Goal: Answer question/provide support: Share knowledge or assist other users

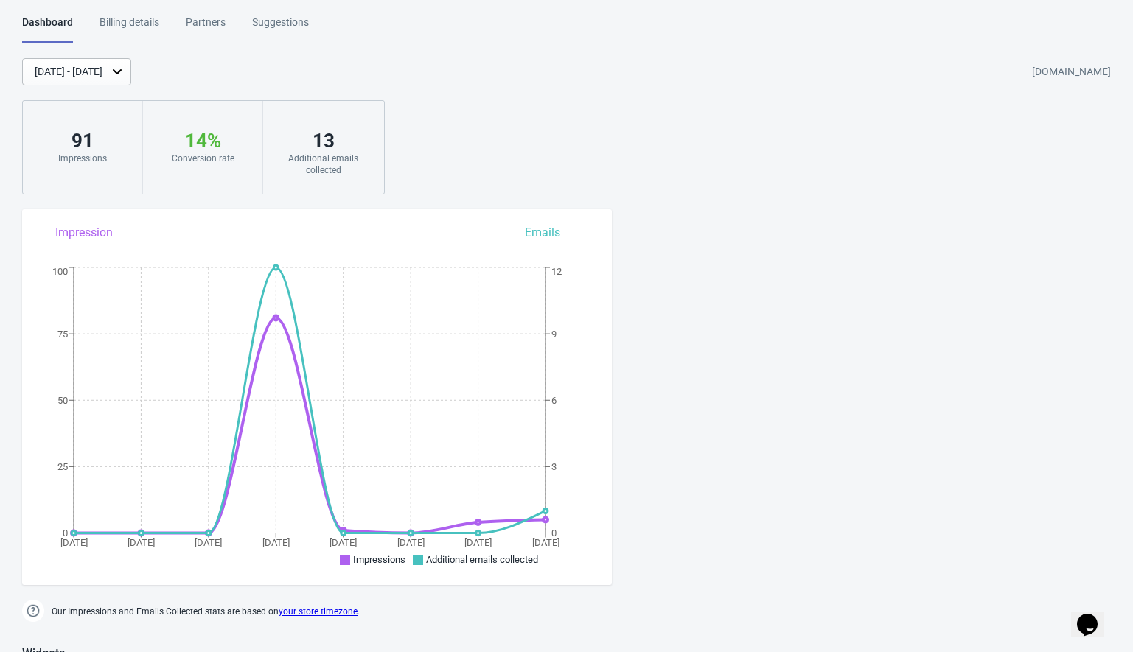
click at [116, 21] on div "Billing details" at bounding box center [130, 28] width 60 height 26
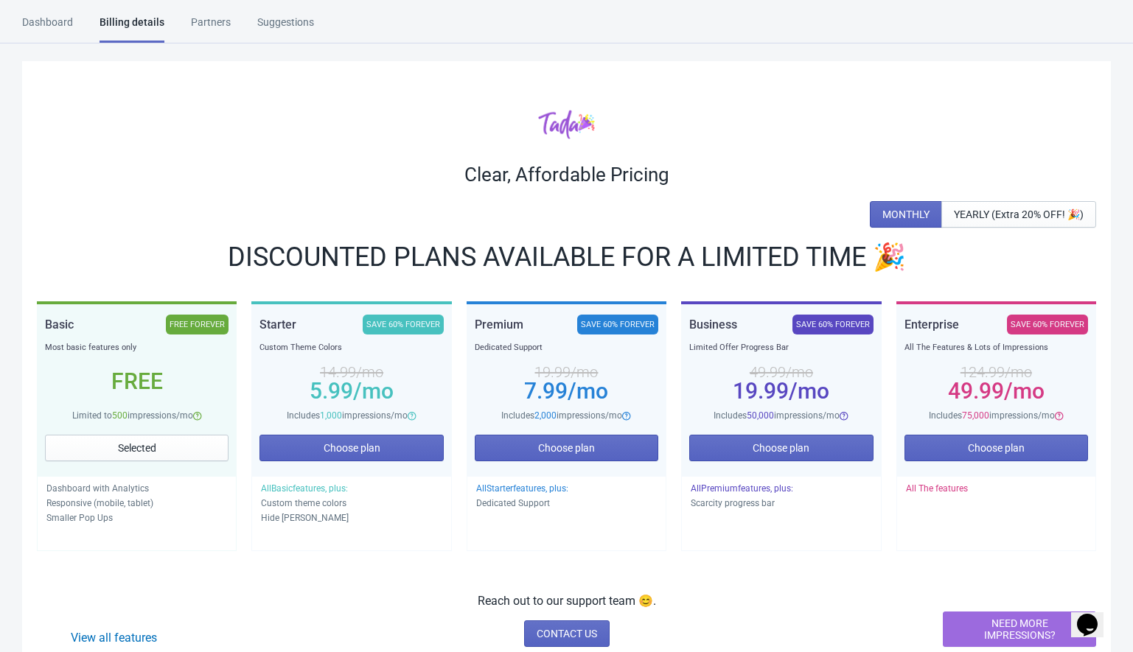
click at [42, 23] on div "Dashboard" at bounding box center [47, 28] width 51 height 26
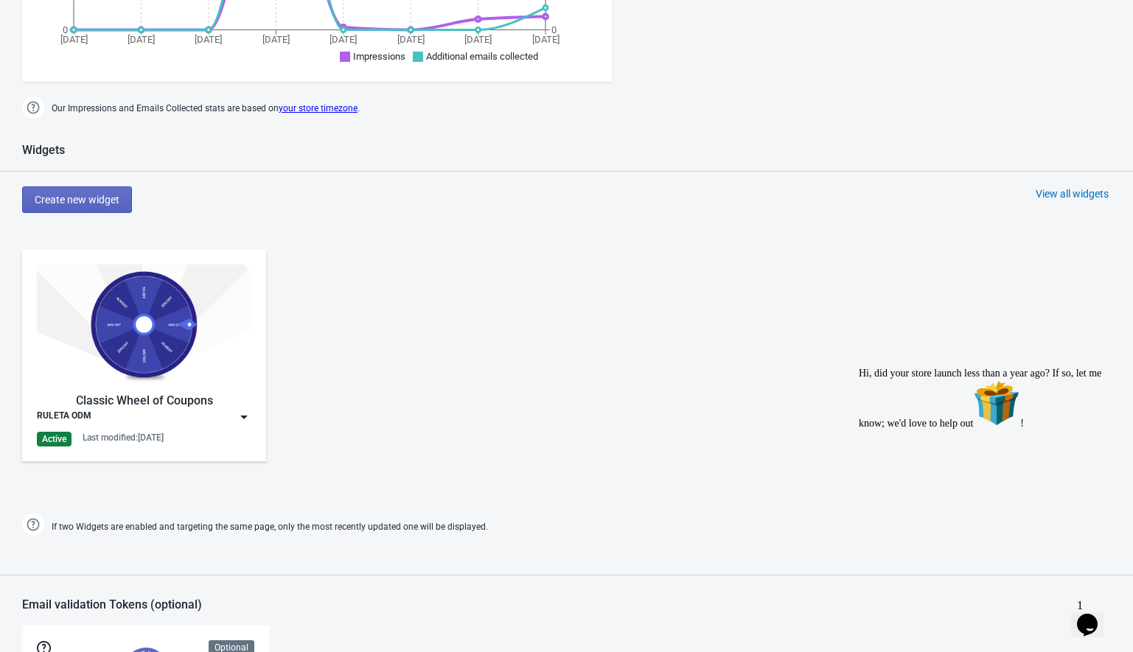
scroll to position [565, 0]
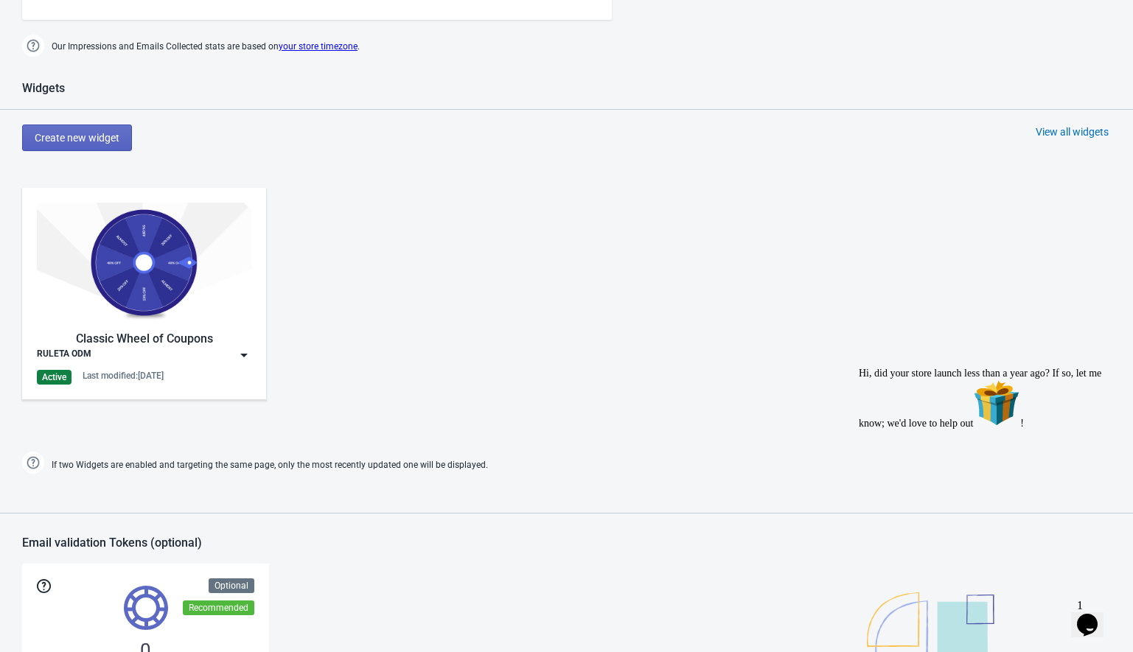
click at [243, 356] on img at bounding box center [244, 355] width 15 height 15
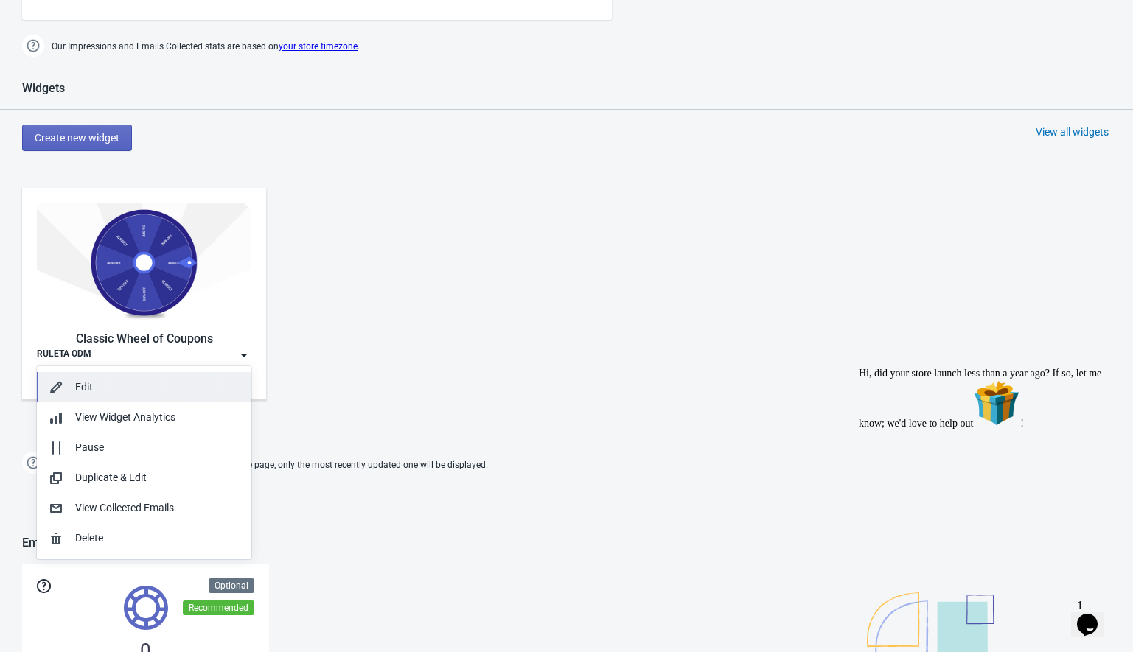
click at [109, 389] on div "Edit" at bounding box center [157, 387] width 164 height 15
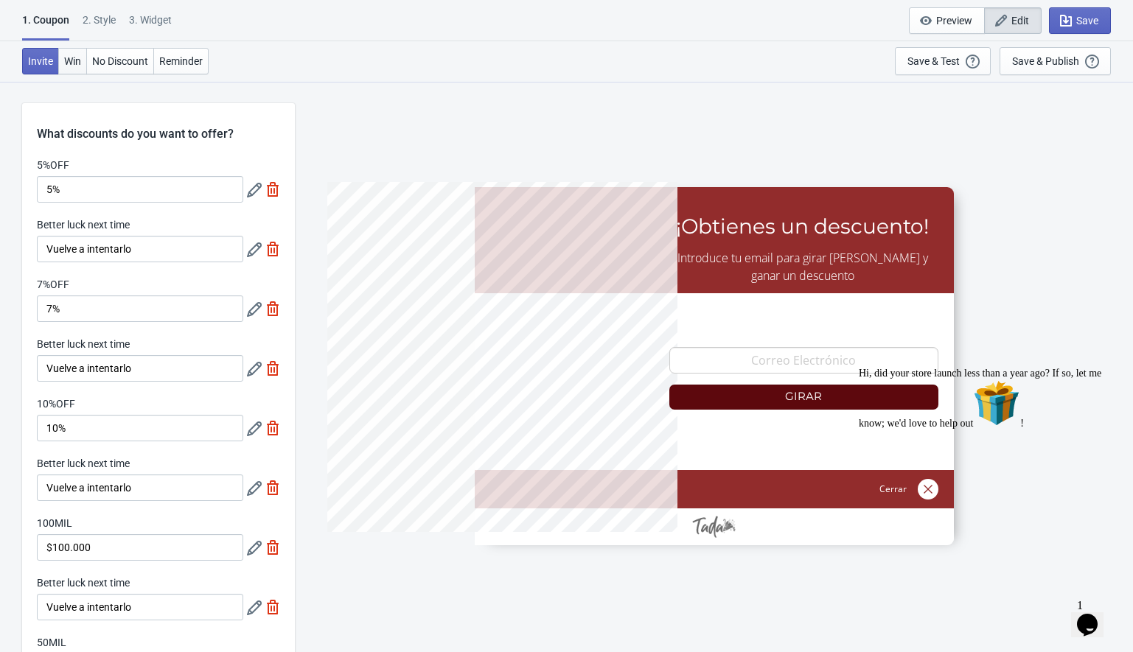
click at [72, 66] on span "Win" at bounding box center [72, 61] width 17 height 12
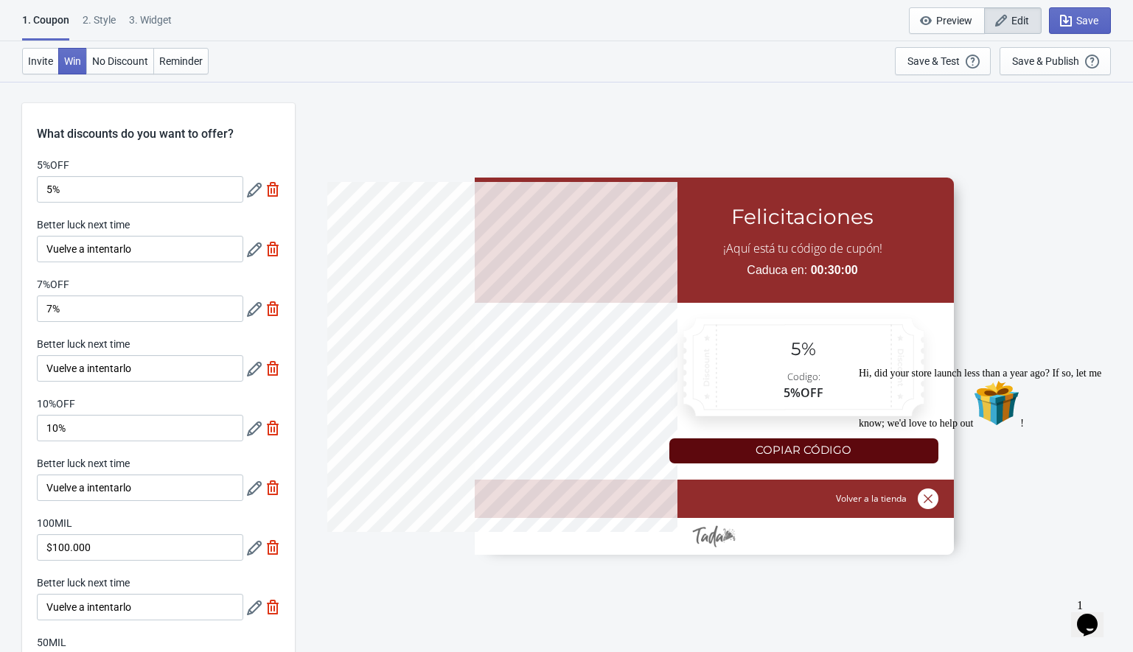
click at [752, 460] on div at bounding box center [714, 366] width 479 height 377
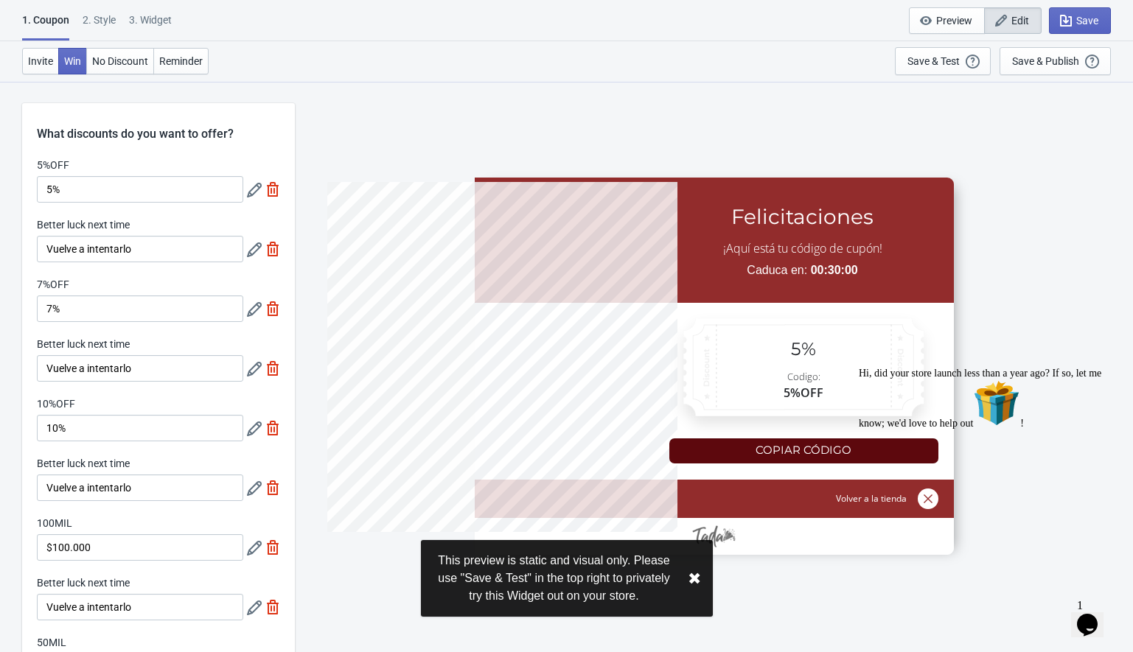
click at [756, 456] on div at bounding box center [714, 366] width 479 height 377
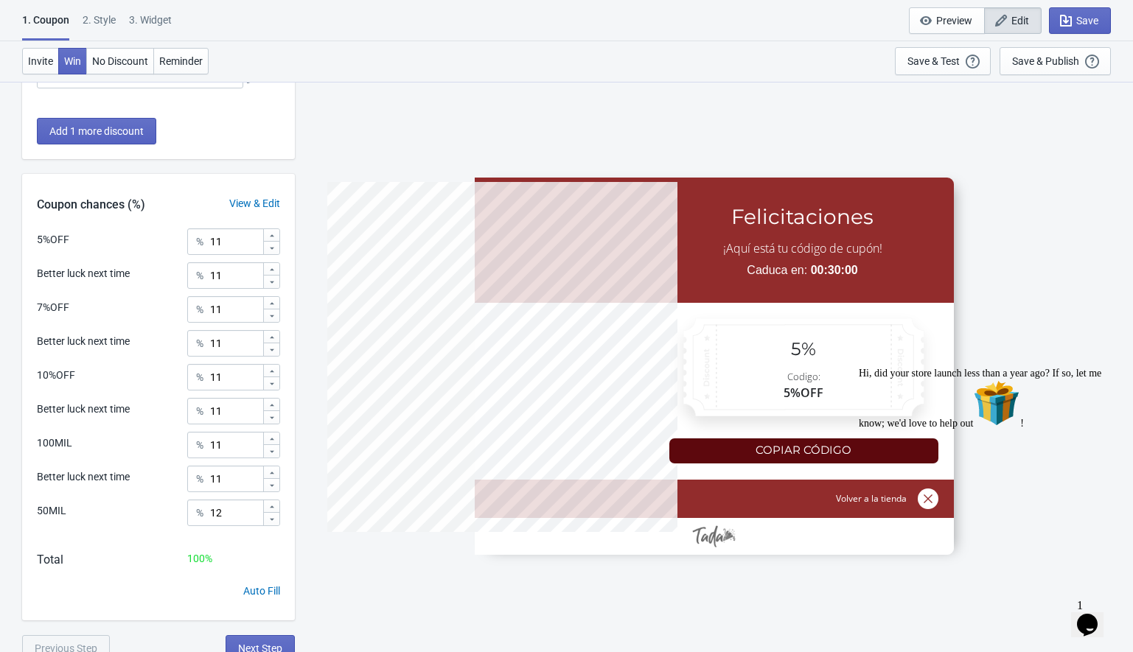
scroll to position [602, 0]
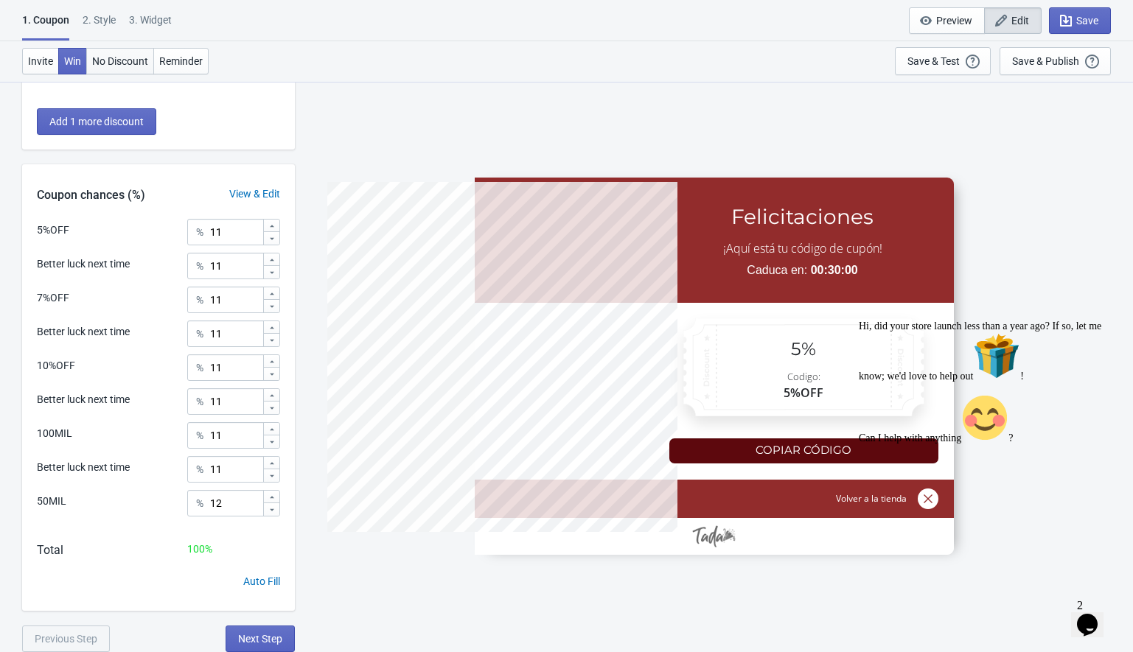
click at [116, 64] on span "No Discount" at bounding box center [120, 61] width 56 height 12
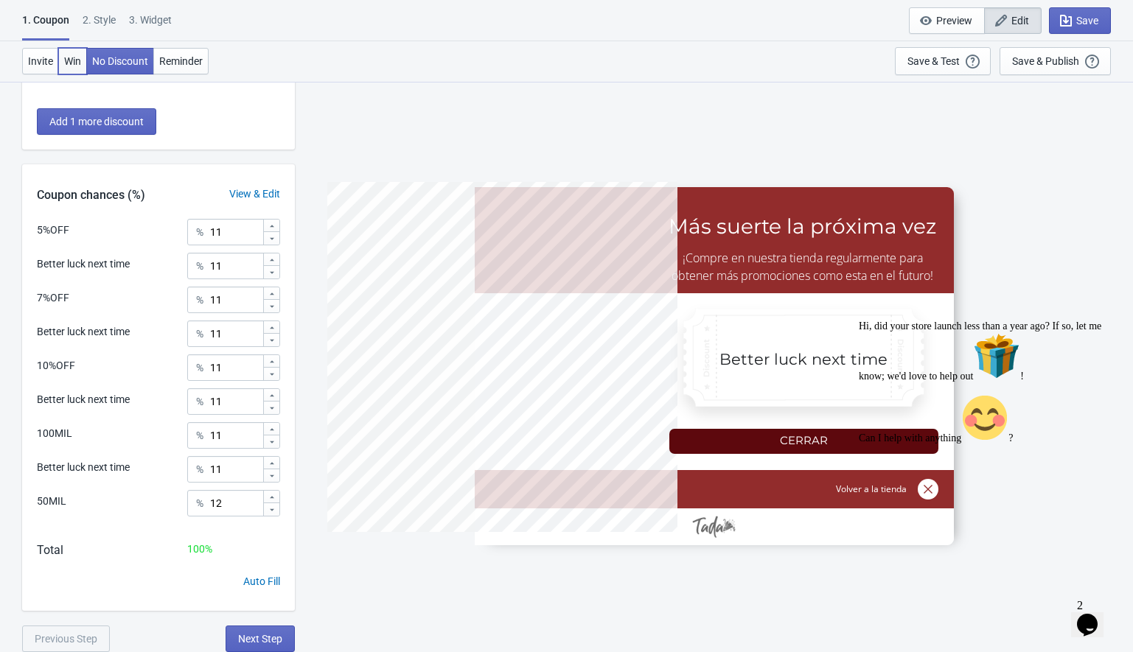
click at [76, 58] on span "Win" at bounding box center [72, 61] width 17 height 12
type input "5%OFF"
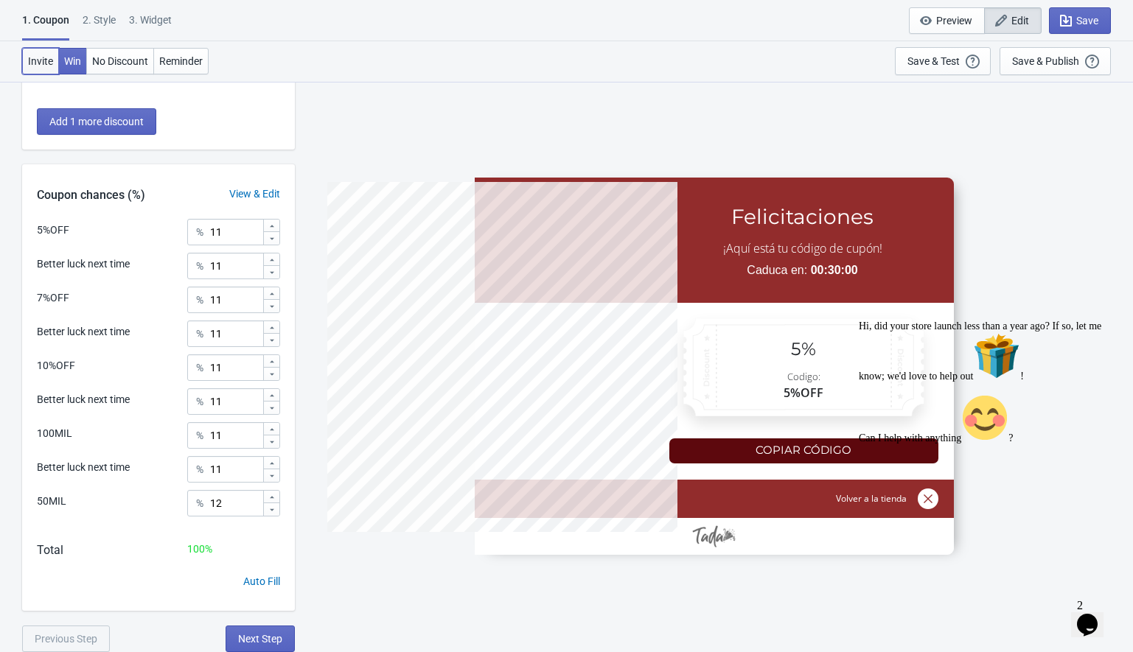
click at [41, 59] on span "Invite" at bounding box center [40, 61] width 25 height 12
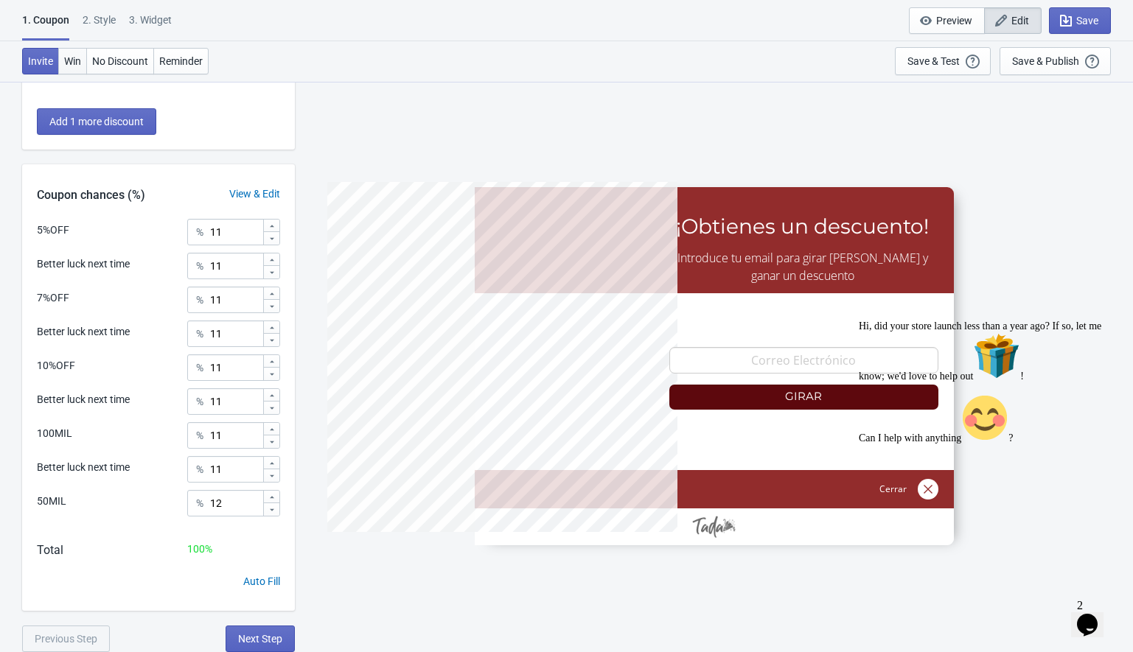
click at [81, 58] on span "Win" at bounding box center [72, 61] width 17 height 12
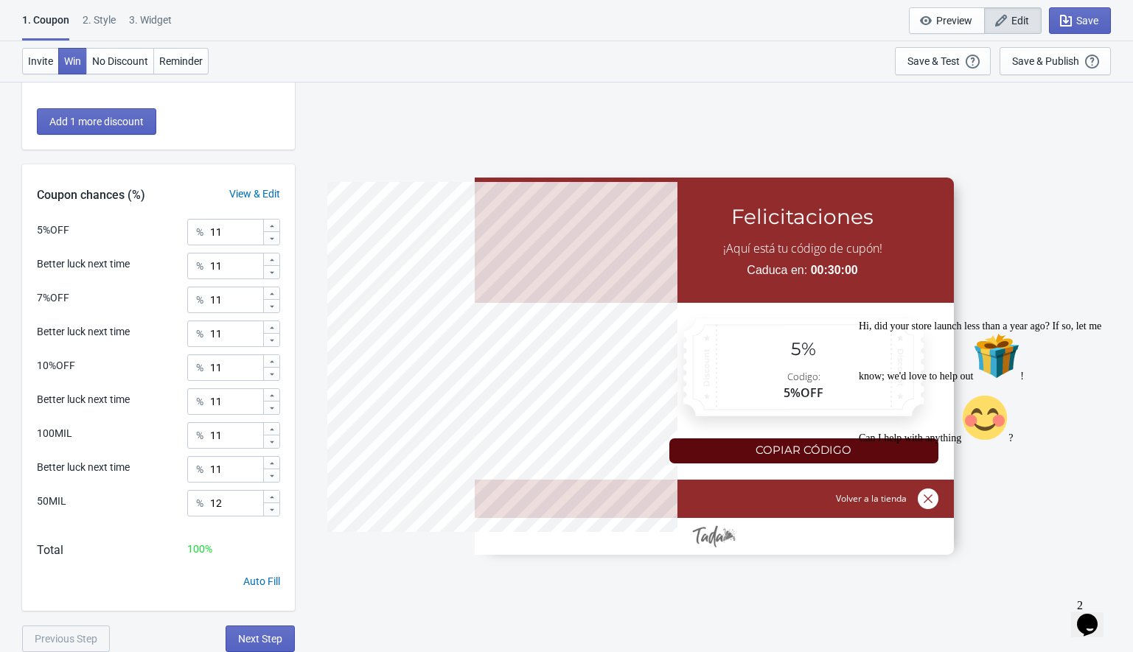
click at [101, 24] on div "2 . Style" at bounding box center [99, 26] width 33 height 26
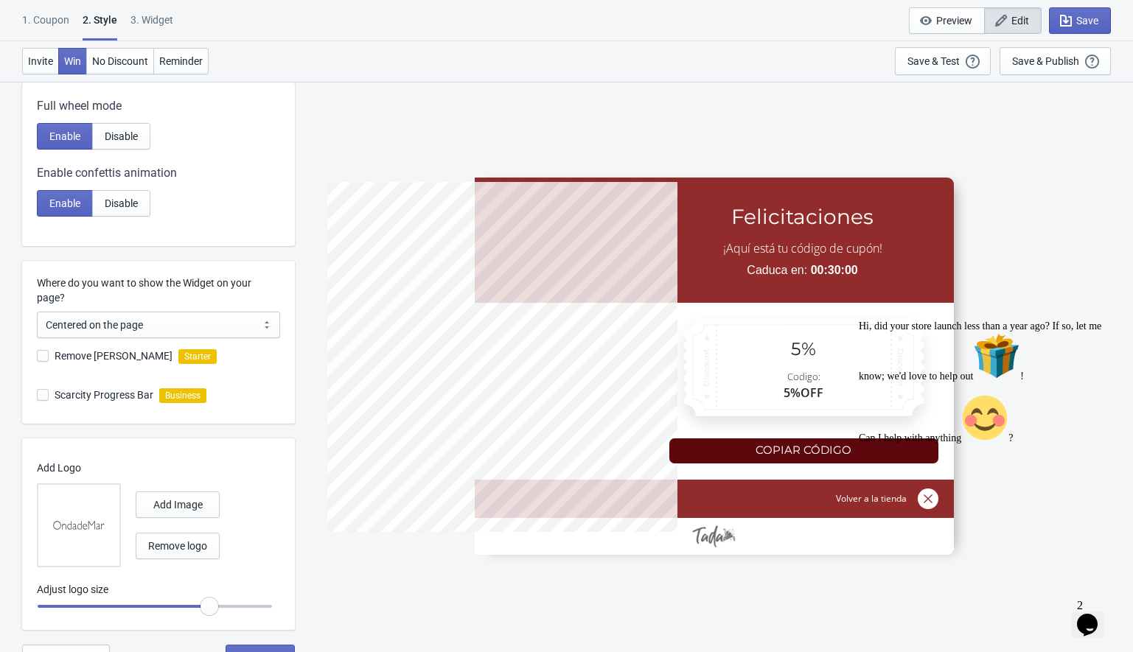
scroll to position [306, 0]
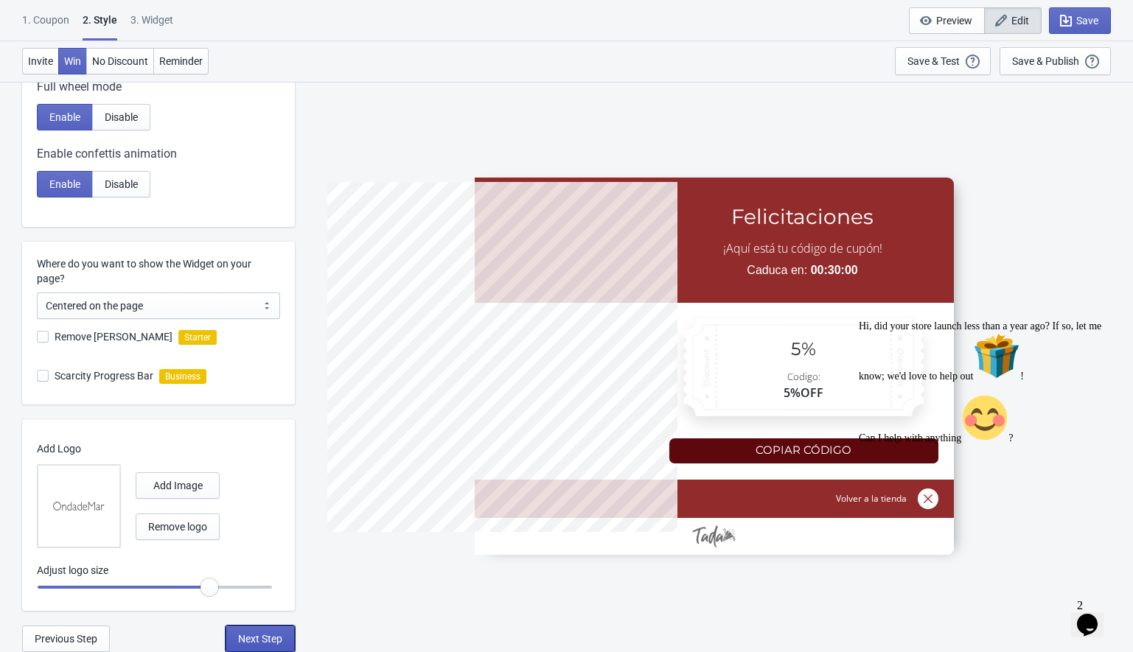
click at [265, 643] on span "Next Step" at bounding box center [260, 639] width 44 height 12
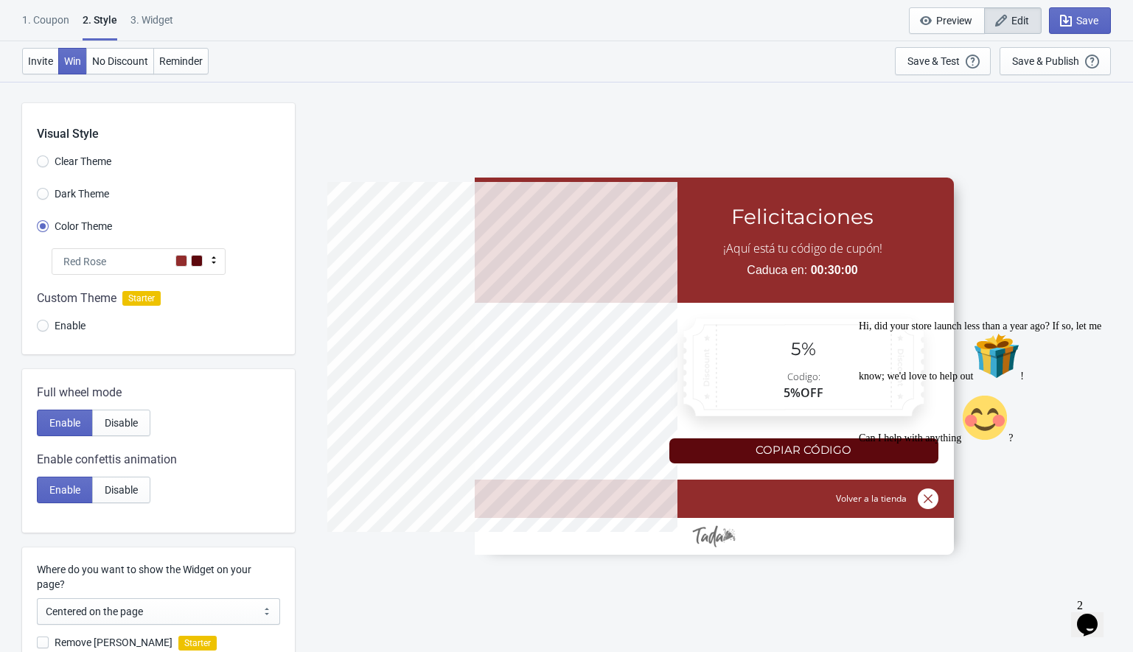
select select "1"
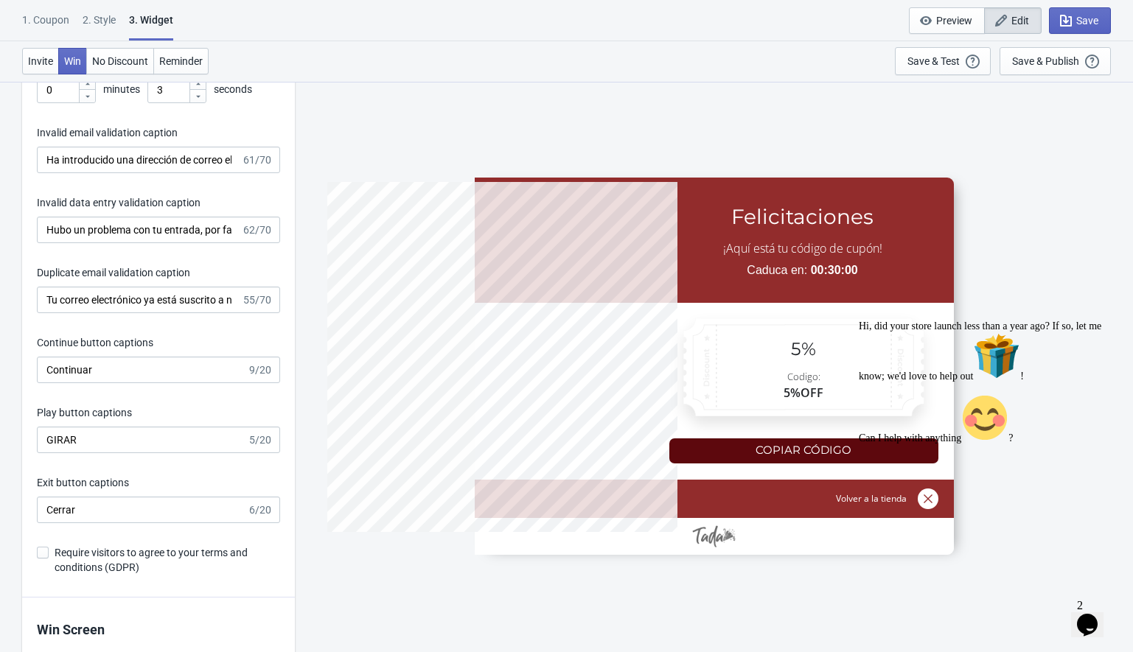
scroll to position [2412, 0]
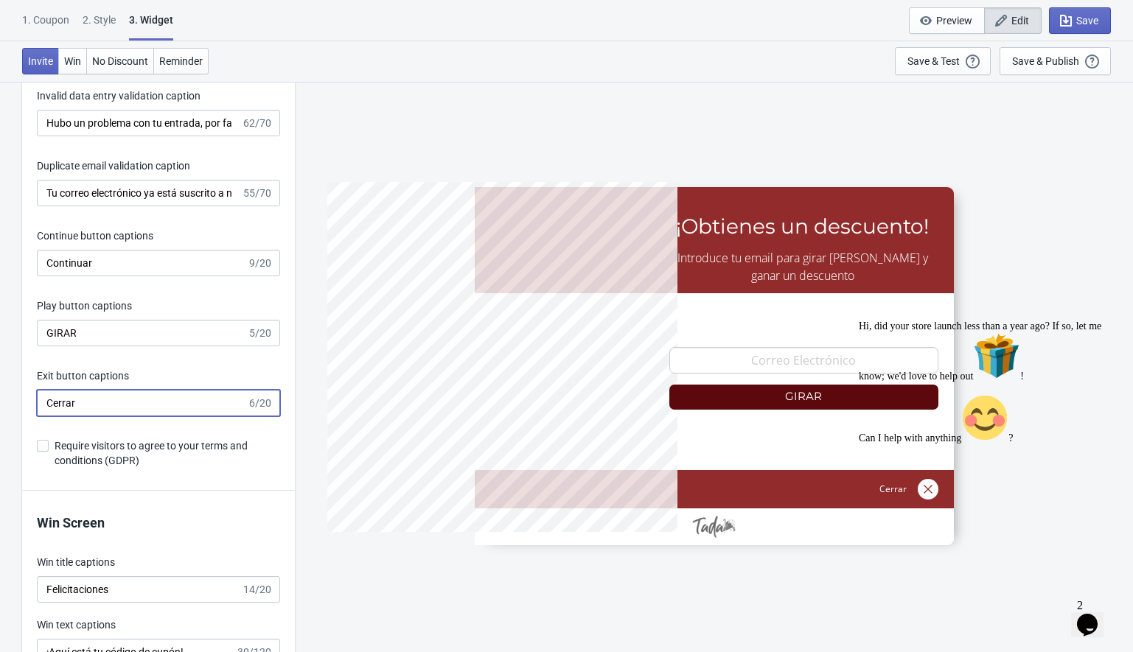
click at [93, 411] on input "Cerrar" at bounding box center [142, 403] width 210 height 27
click at [250, 358] on div "Invitation title captions ¡Obtienes un descuento! 23/25 Invitation Instruction …" at bounding box center [158, 106] width 273 height 769
click at [97, 408] on input "Exit button captions" at bounding box center [142, 403] width 210 height 27
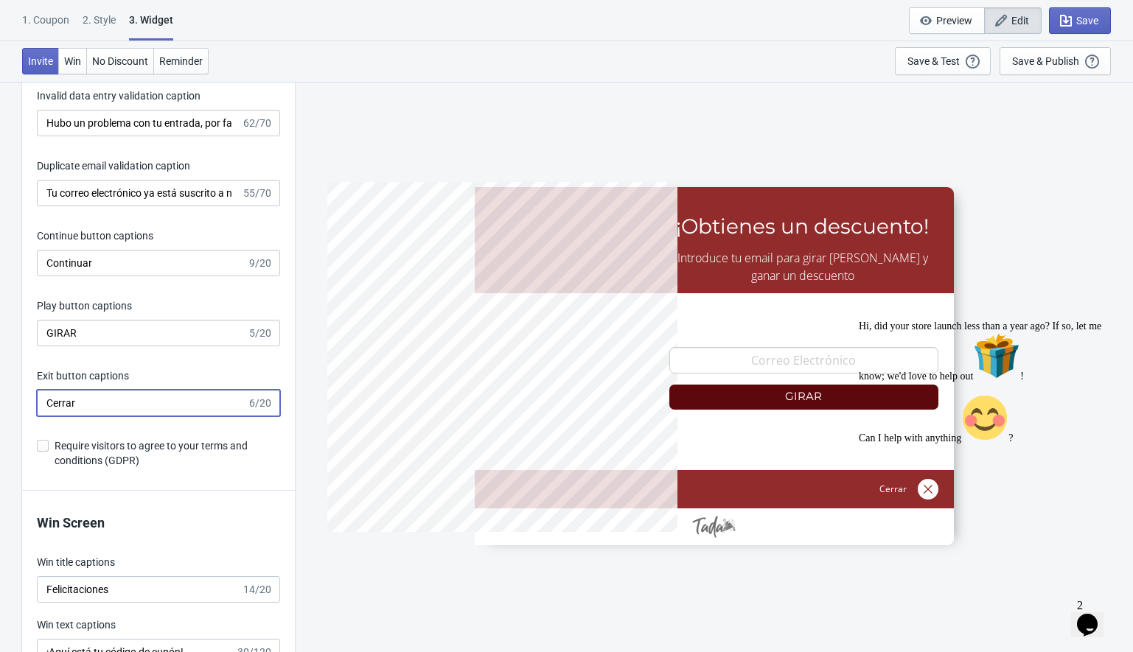
type input "Cerrar"
click at [175, 361] on div "Invitation title captions ¡Obtienes un descuento! 23/25 Invitation Instruction …" at bounding box center [158, 106] width 273 height 769
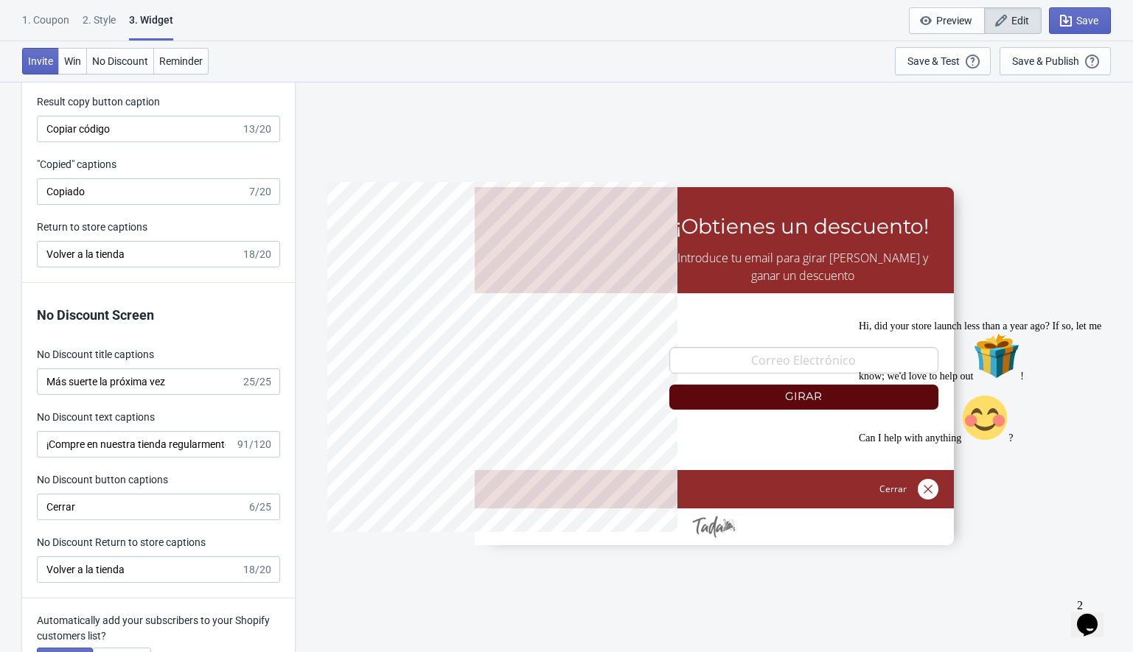
scroll to position [3317, 0]
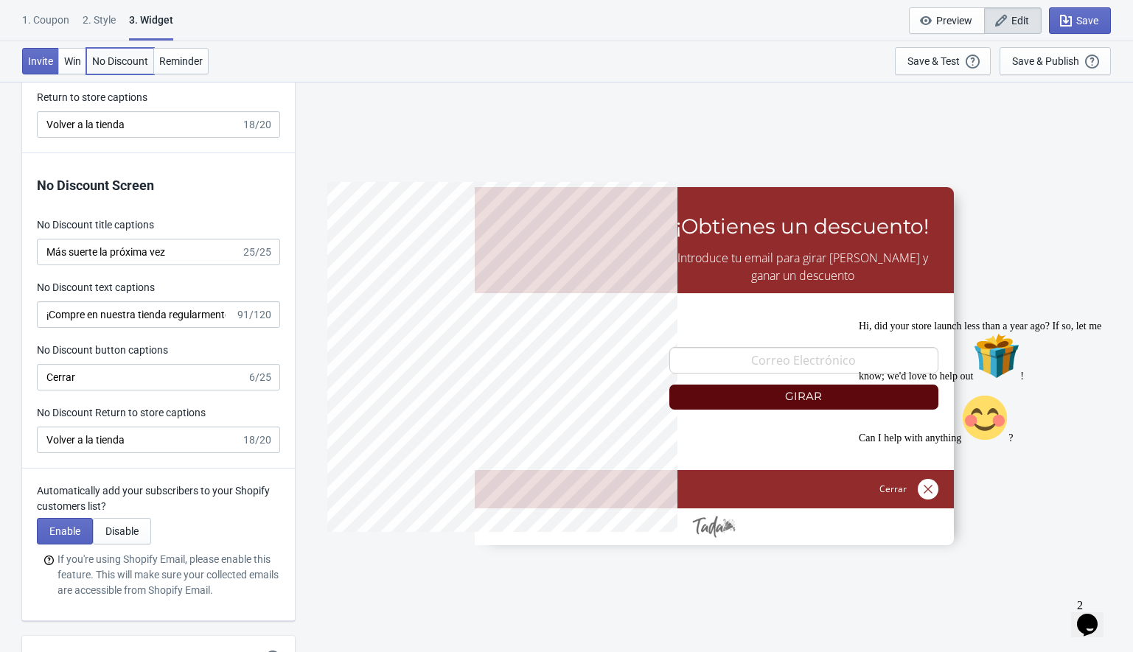
click at [129, 69] on button "No Discount" at bounding box center [120, 61] width 68 height 27
type input "no_code"
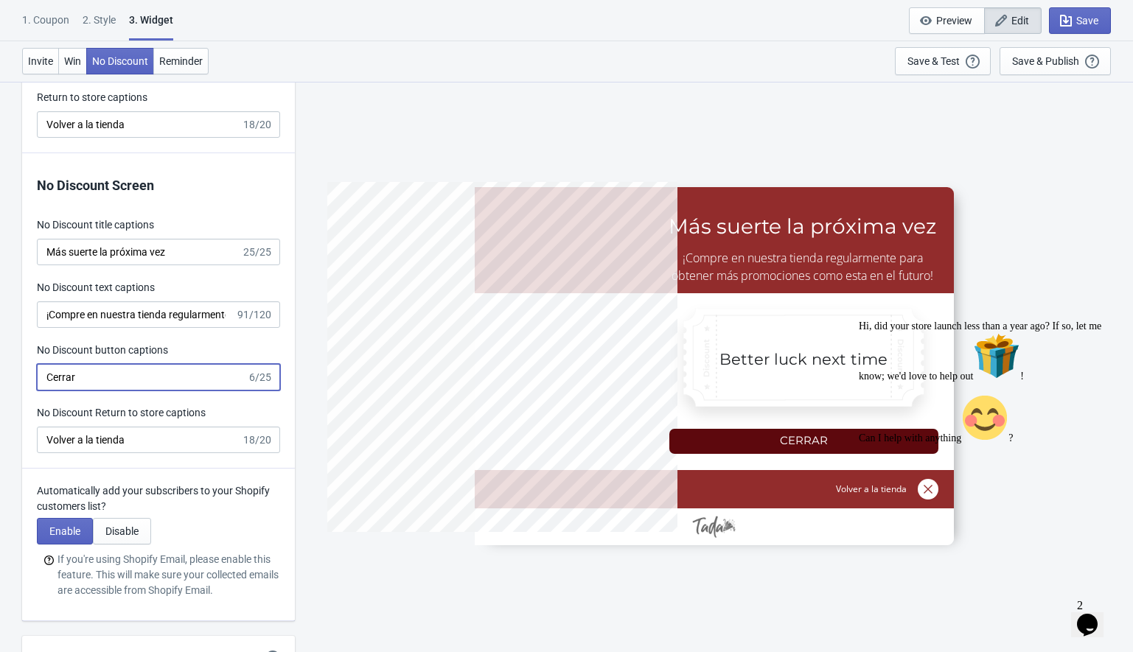
click at [73, 375] on input "Cerrar" at bounding box center [142, 377] width 210 height 27
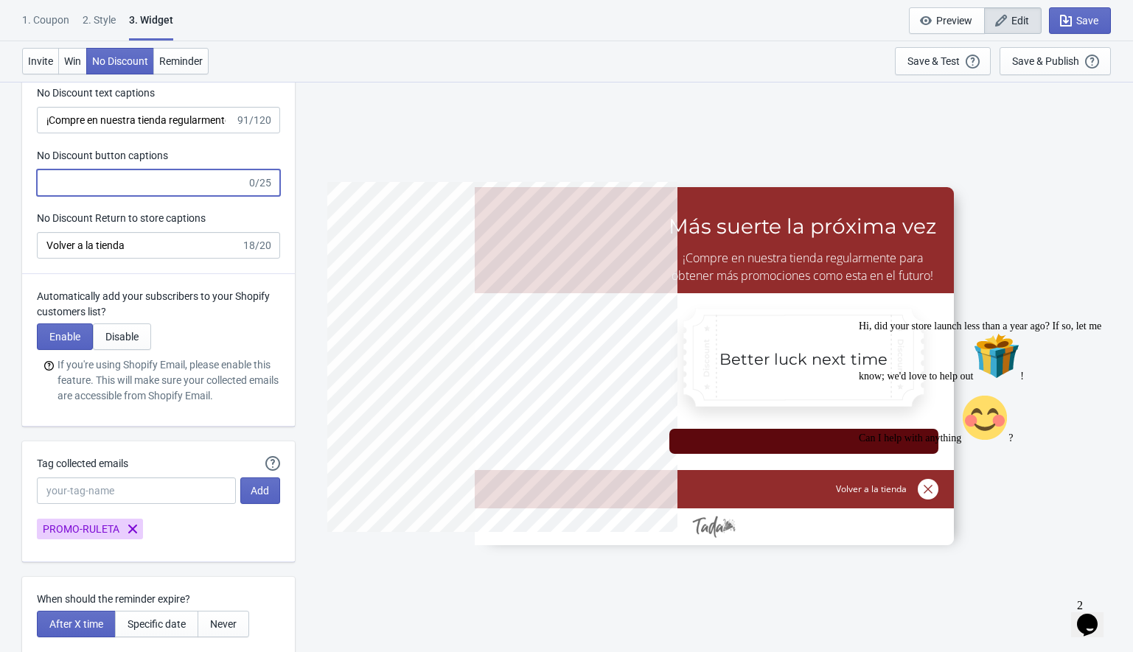
scroll to position [3511, 0]
type input "Cerrar"
type input "5%OFF"
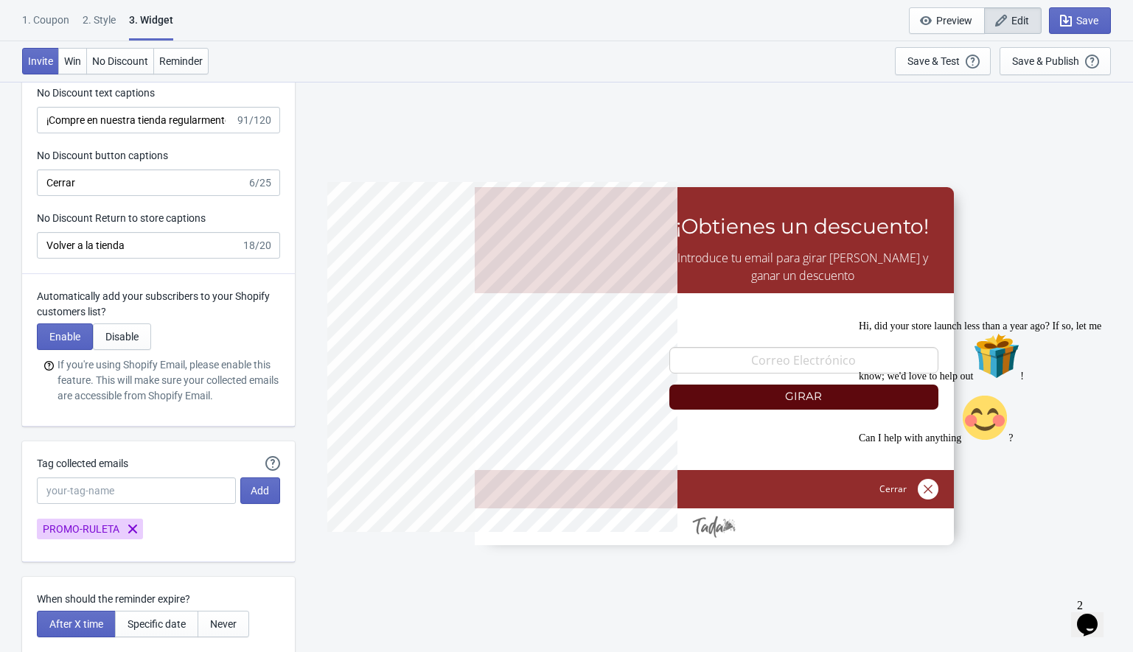
click at [1088, 619] on icon "Chat widget" at bounding box center [1087, 625] width 21 height 22
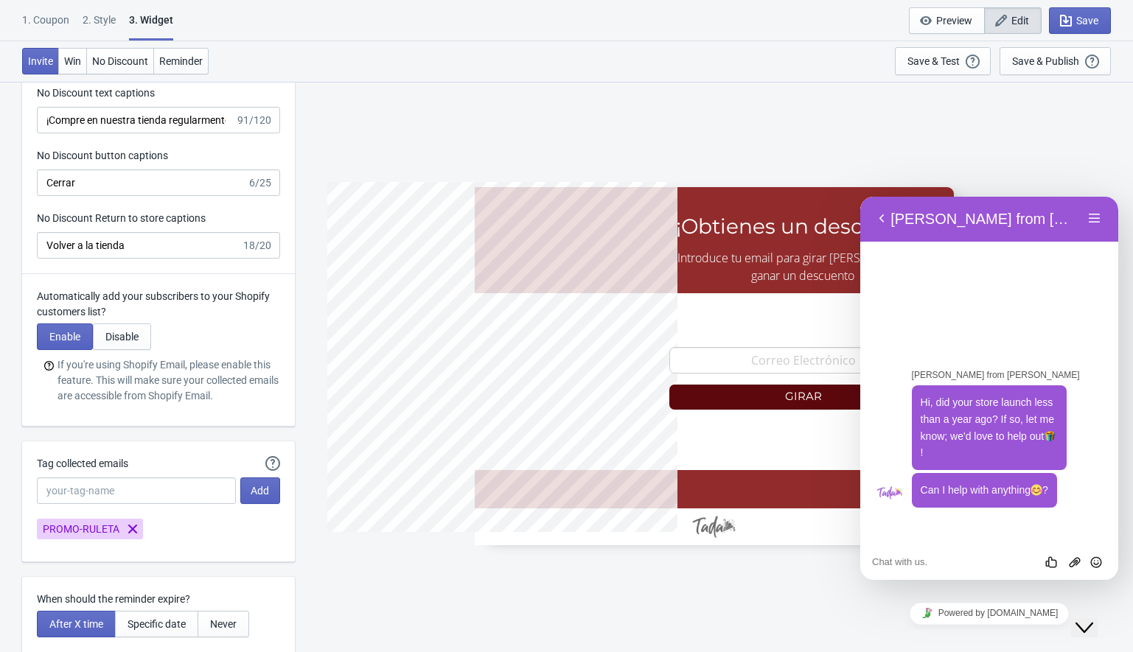
click at [860, 197] on textarea at bounding box center [860, 197] width 0 height 0
type textarea "h"
type textarea "Hola"
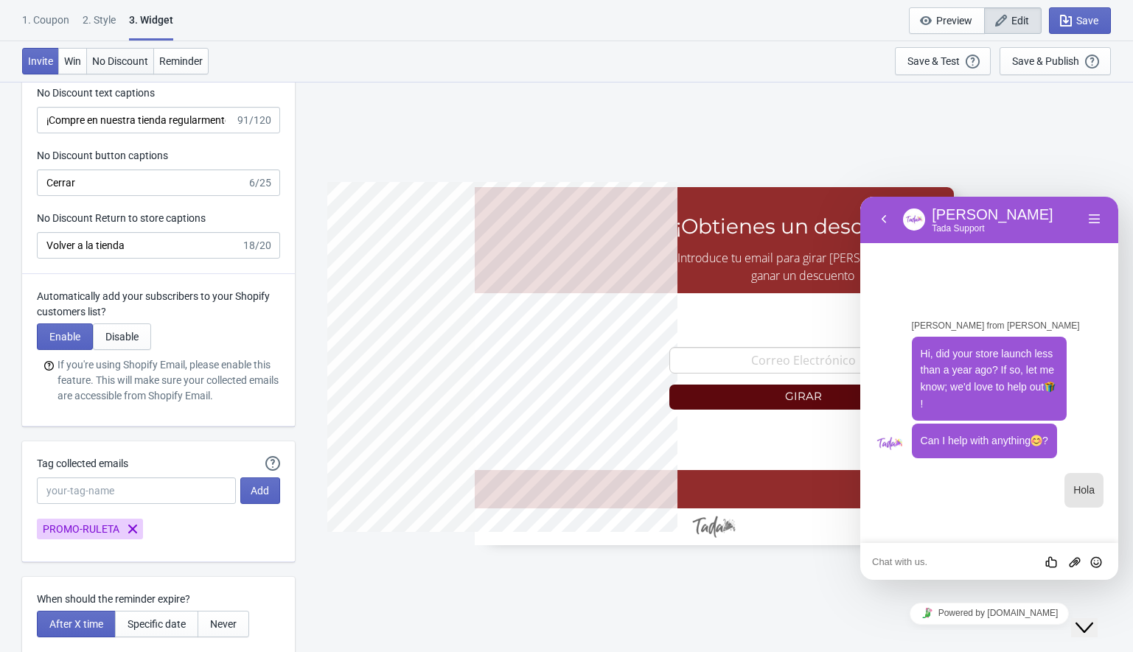
click at [119, 58] on span "No Discount" at bounding box center [120, 61] width 56 height 12
type input "no_code"
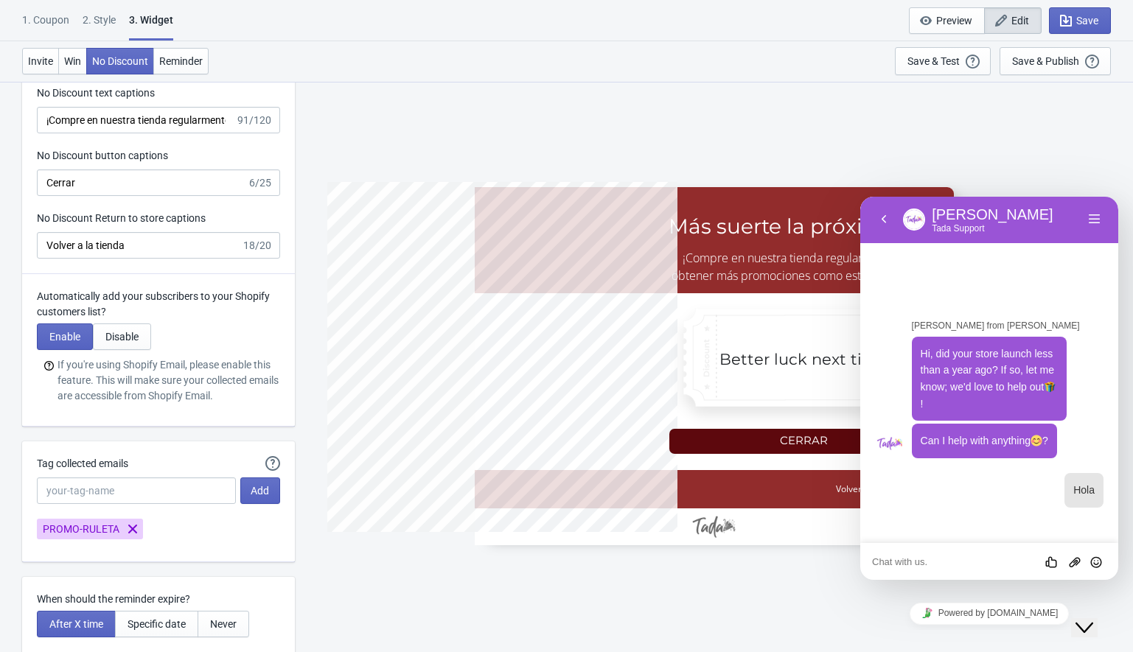
click at [860, 197] on textarea at bounding box center [860, 197] width 0 height 0
click at [882, 216] on button "Back" at bounding box center [884, 220] width 24 height 22
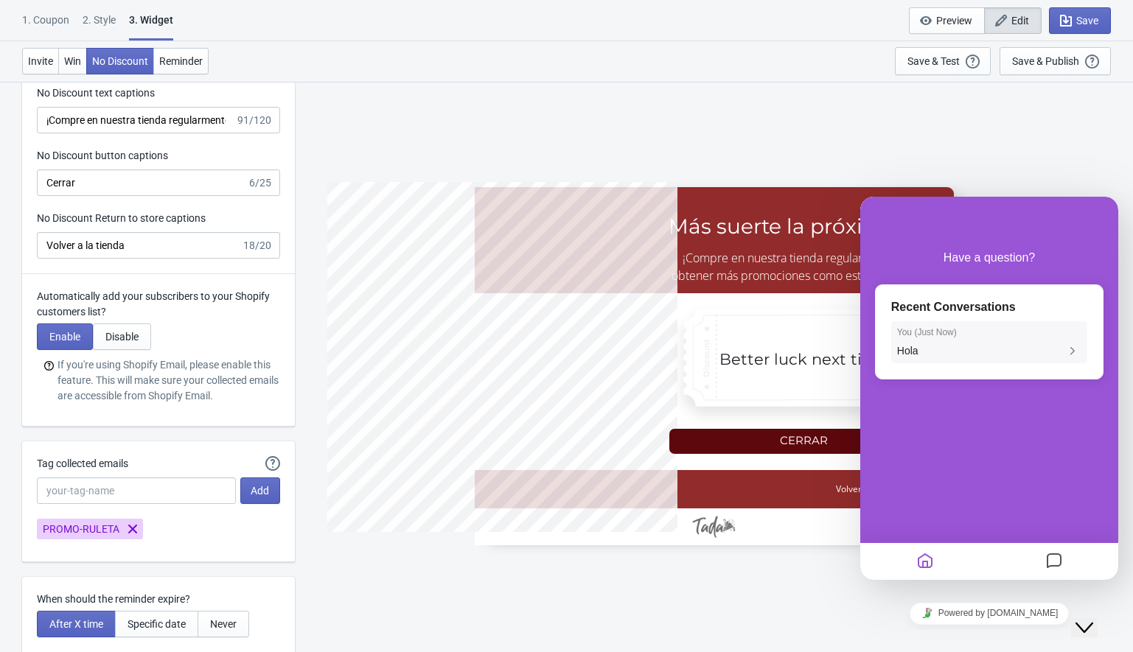
click at [961, 332] on p "You ( Just Now )" at bounding box center [989, 332] width 184 height 10
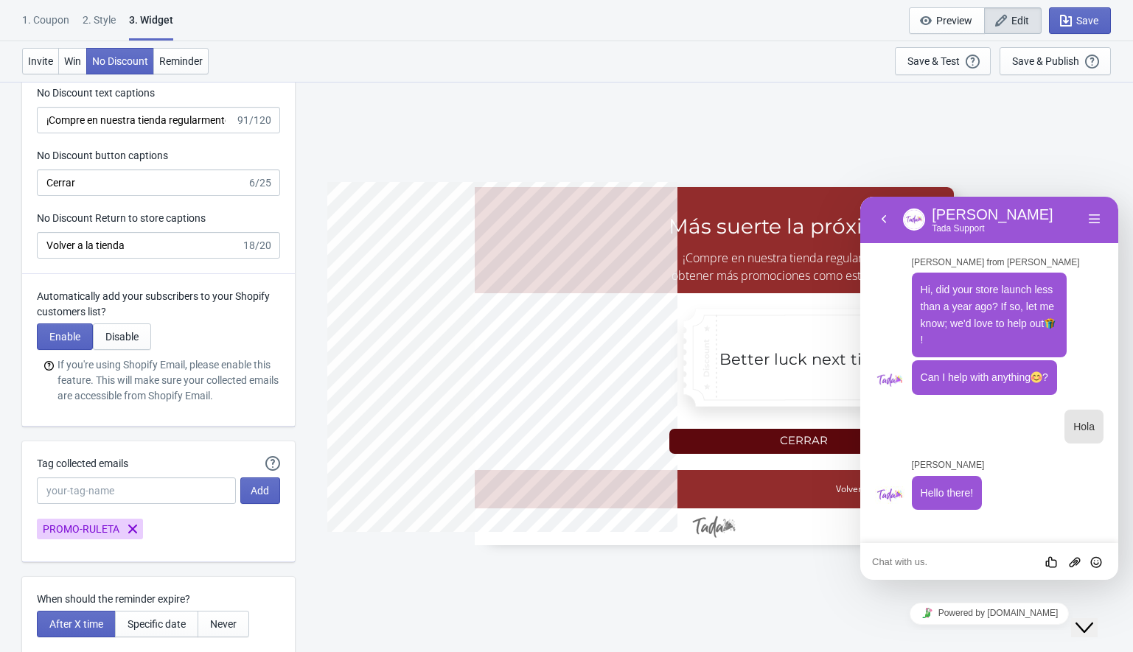
click at [860, 197] on textarea at bounding box center [860, 197] width 0 height 0
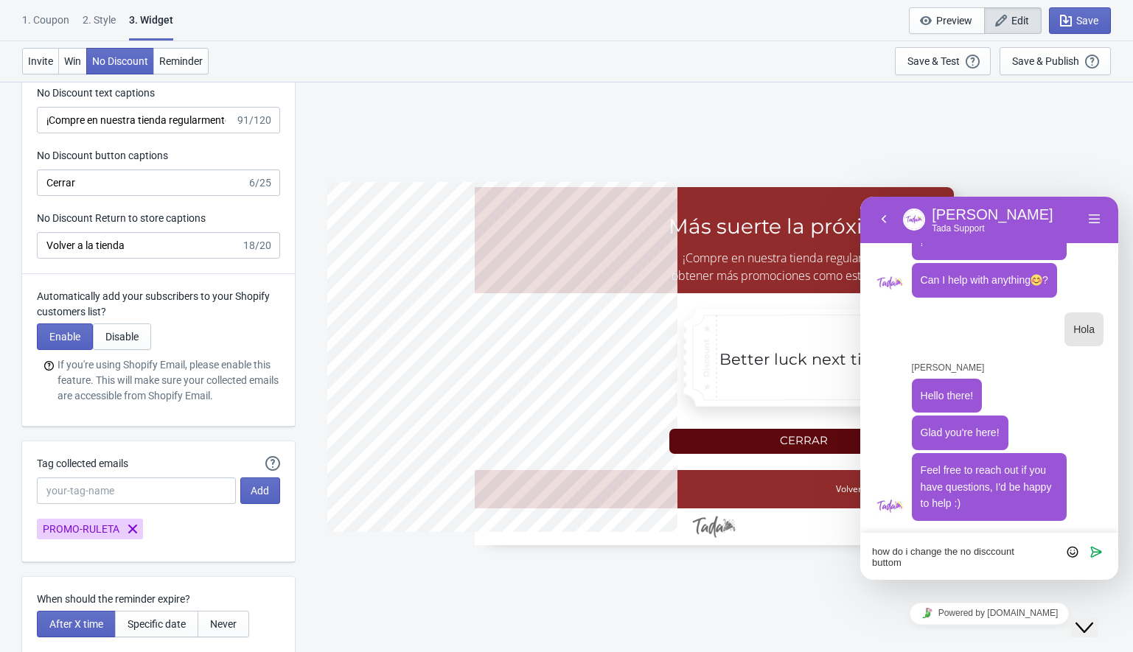
click at [860, 197] on textarea "how do i change the no disccount buttom" at bounding box center [860, 197] width 0 height 0
click at [860, 197] on lt-span "butto n" at bounding box center [860, 197] width 0 height 0
click at [860, 197] on textarea "how do i change the no disccount button" at bounding box center [860, 197] width 0 height 0
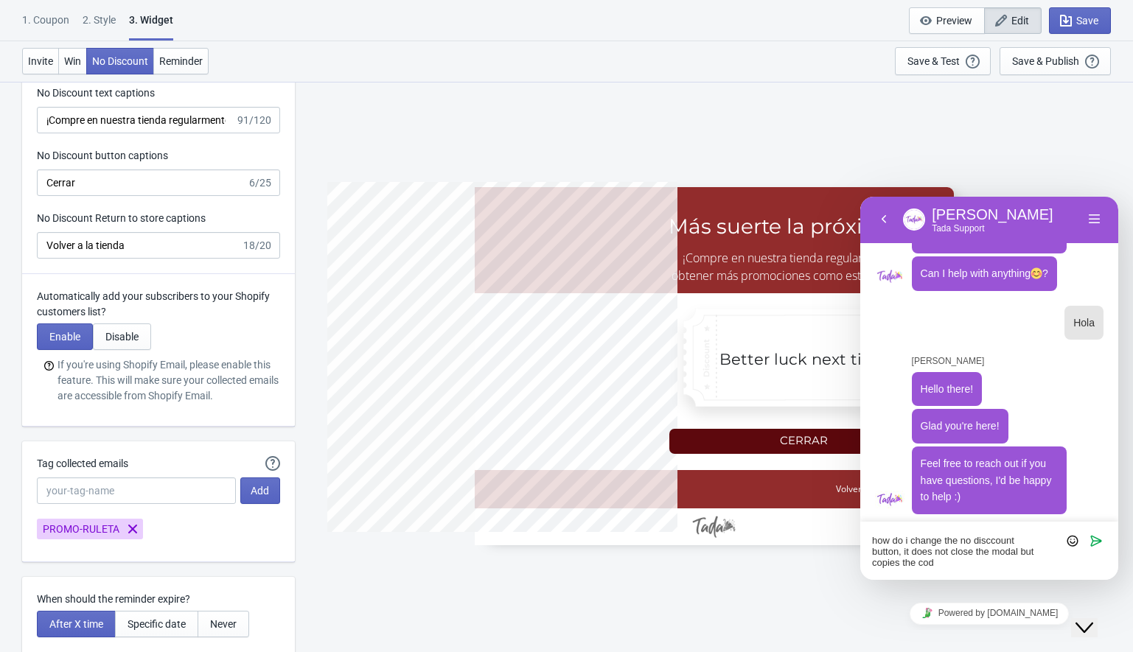
type textarea "how do i change the no disccount button, it does not close the modal but copies…"
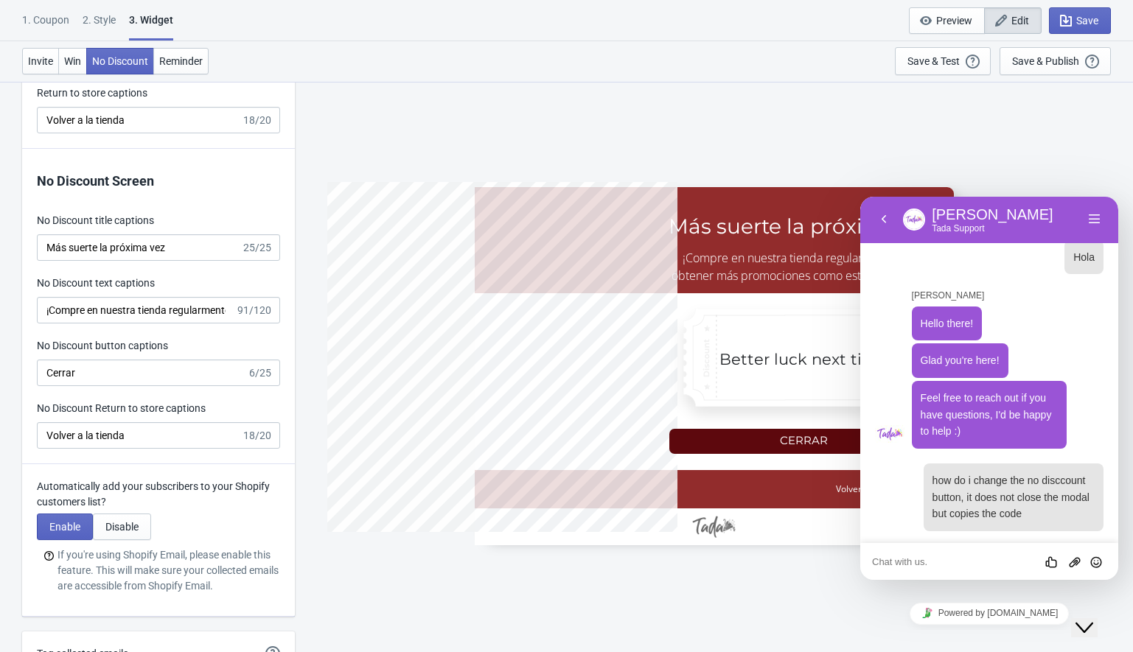
scroll to position [3349, 0]
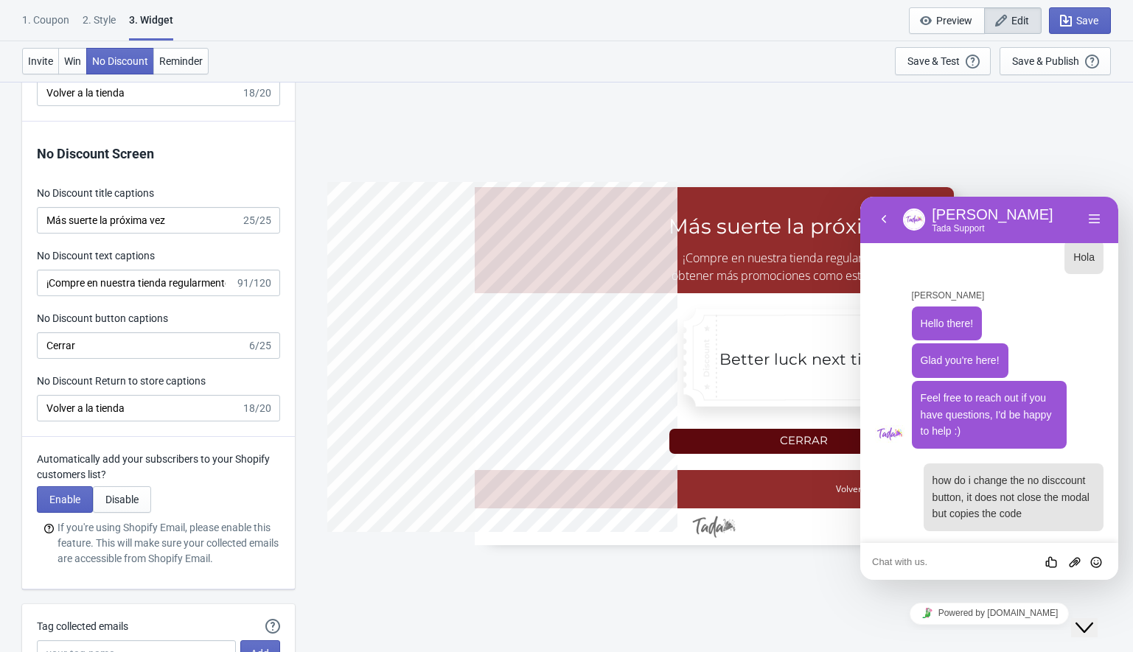
click at [860, 197] on textarea at bounding box center [860, 197] width 0 height 0
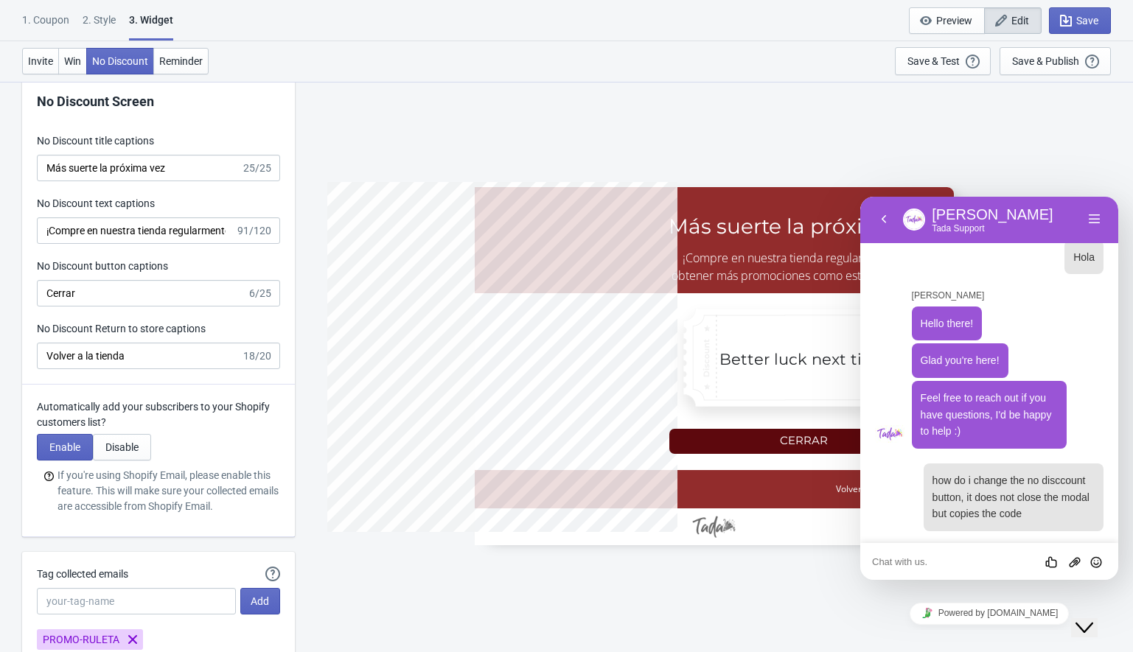
scroll to position [3380, 0]
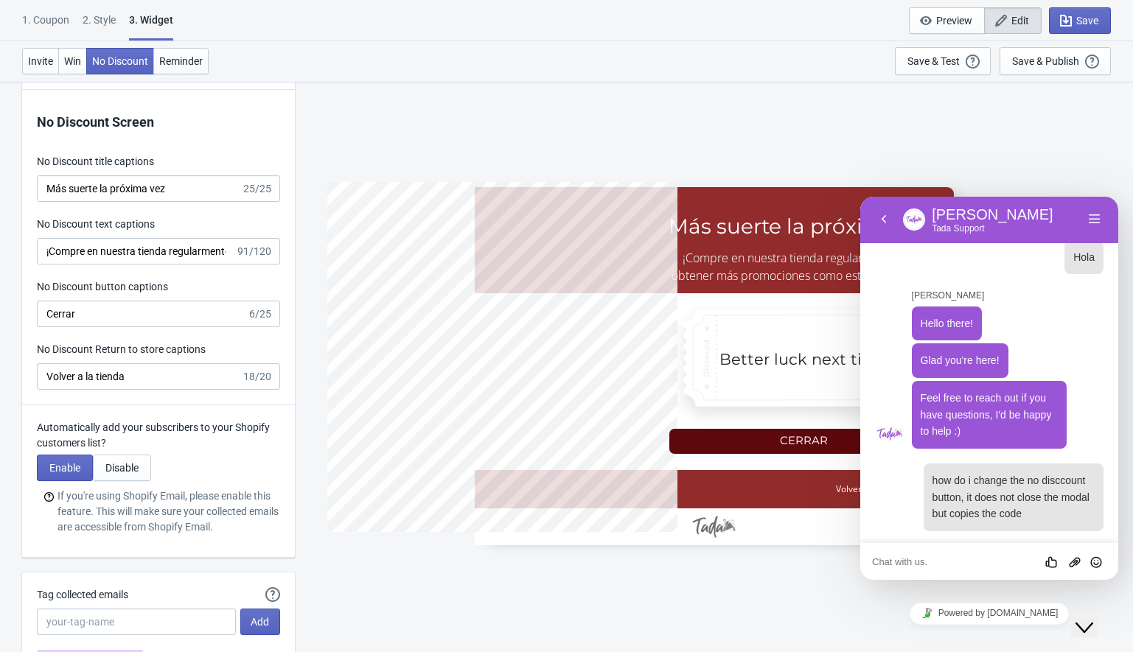
click at [860, 197] on textarea at bounding box center [860, 197] width 0 height 0
drag, startPoint x: 915, startPoint y: 557, endPoint x: 910, endPoint y: 563, distance: 8.4
click at [860, 197] on textarea at bounding box center [860, 197] width 0 height 0
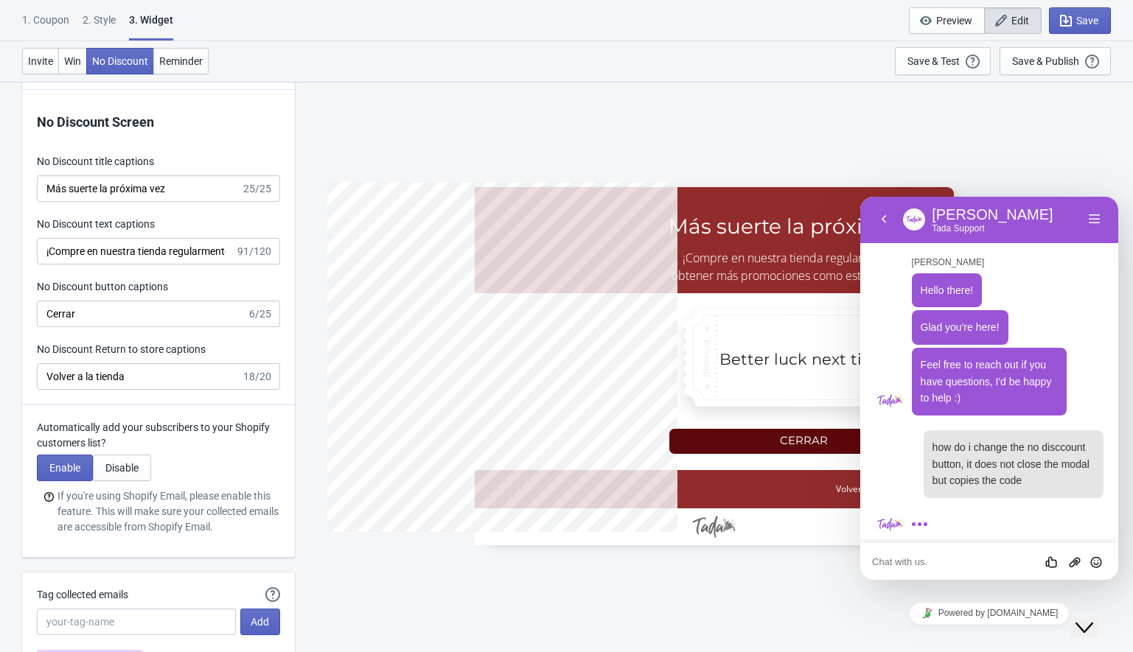
scroll to position [244, 0]
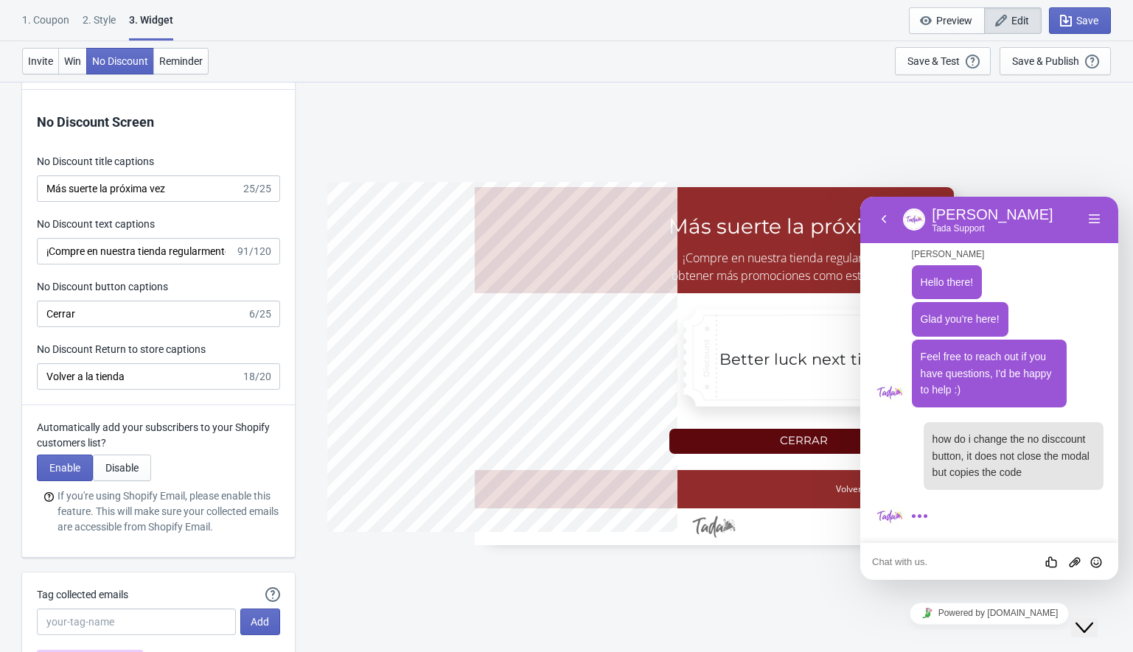
click at [860, 197] on textarea at bounding box center [860, 197] width 0 height 0
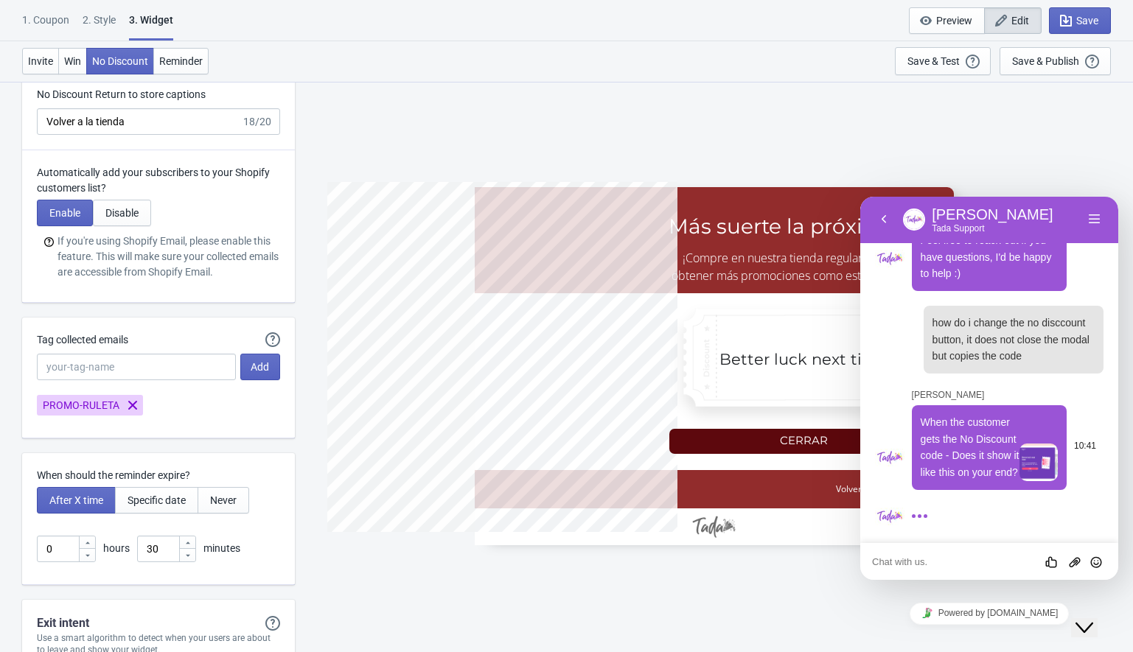
scroll to position [377, 0]
drag, startPoint x: 922, startPoint y: 404, endPoint x: 1010, endPoint y: 471, distance: 111.0
click at [1010, 471] on p "When the customer gets the No Discount code - Does it show it like this on your…" at bounding box center [970, 447] width 99 height 67
copy span "When the customer gets the No Discount code - Does it show it like this on your…"
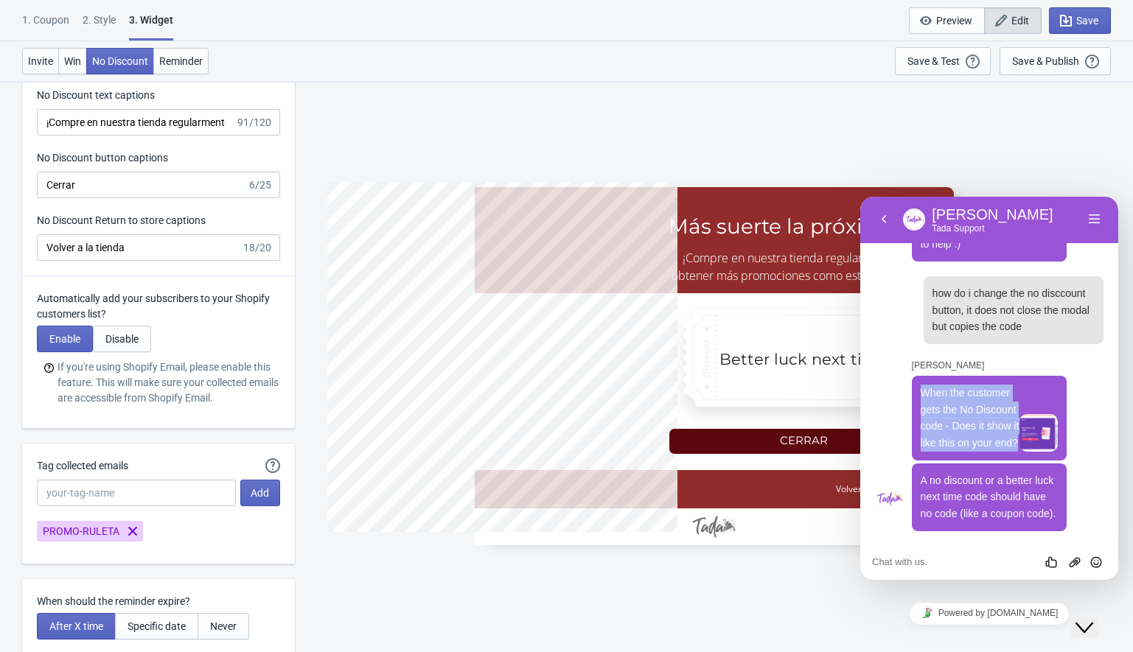
scroll to position [3378, 0]
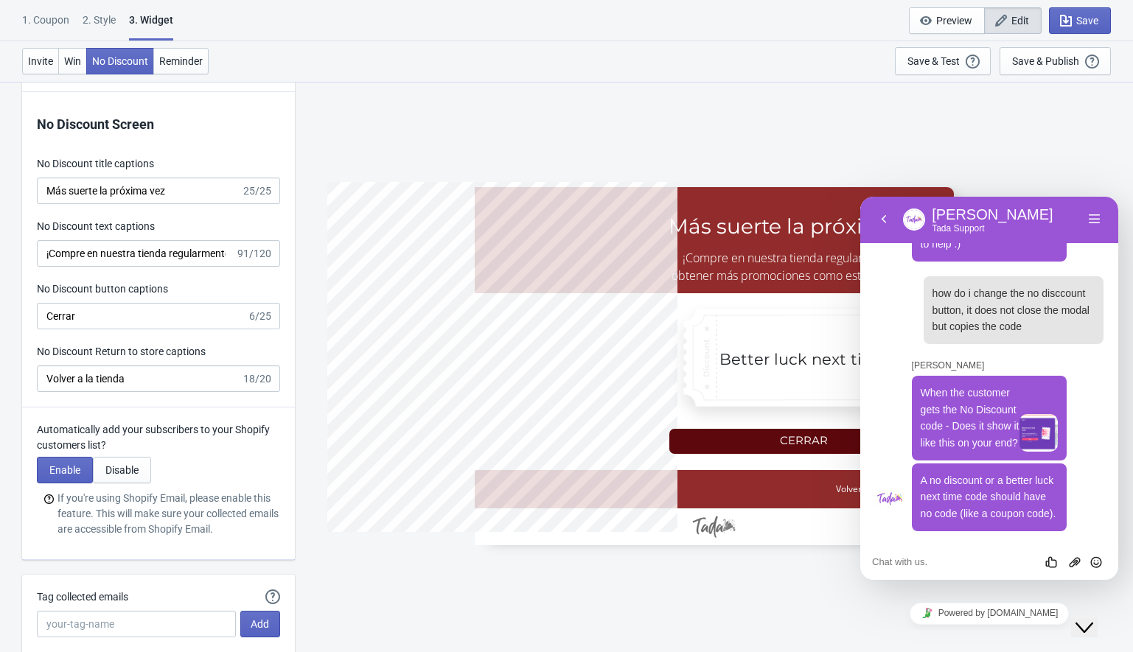
click at [860, 197] on textarea at bounding box center [860, 197] width 0 height 0
paste textarea "Yes and even when it doesn't receive the code, it keeps showing the button."
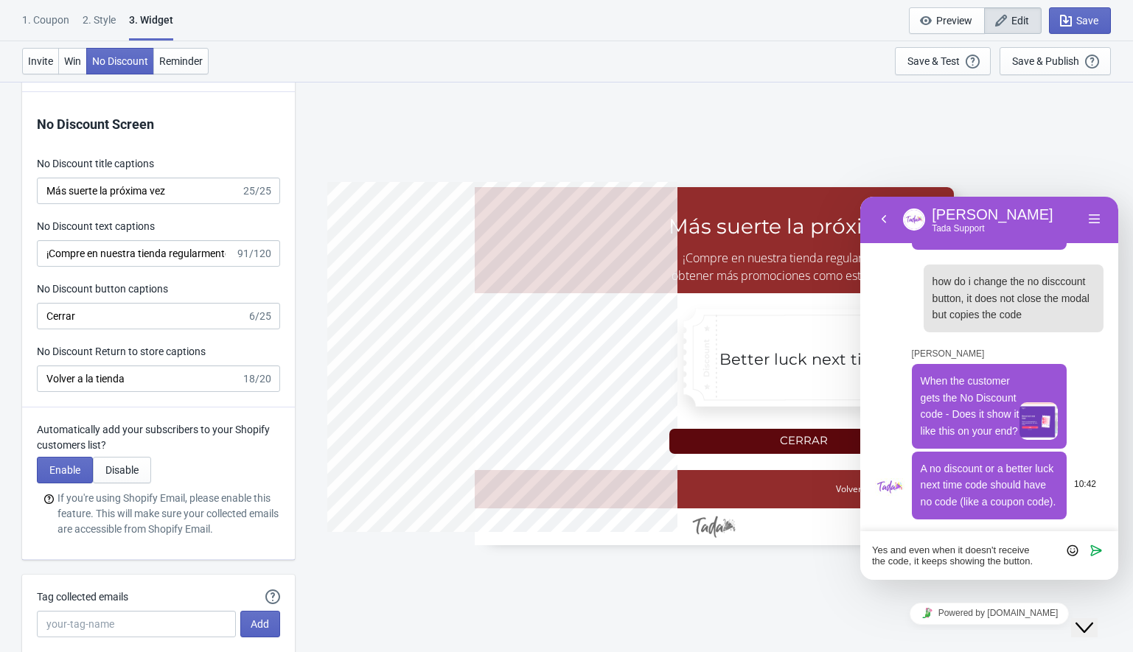
type textarea "Yes and even when it doesn't receive the code, it keeps showing the button."
click at [924, 463] on span "A no discount or a better luck next time code should have no code (like a coupo…" at bounding box center [989, 485] width 136 height 45
copy span "A no discount or a better luck next time code should have no code (like a coupo…"
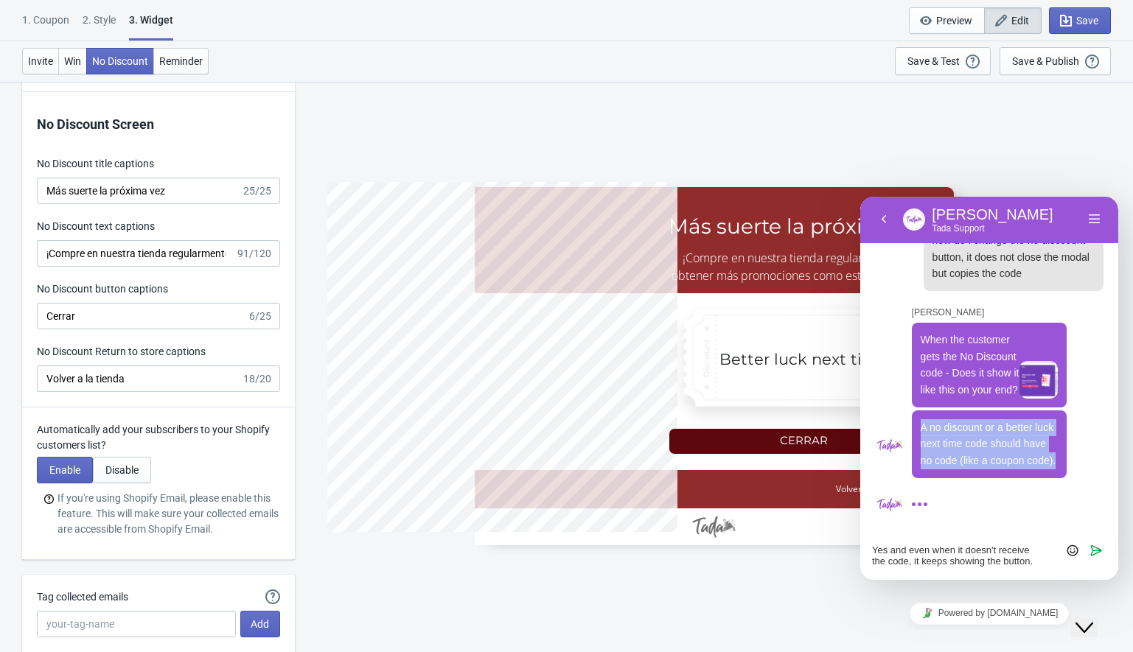
scroll to position [477, 0]
click at [1096, 551] on icon "Send" at bounding box center [1096, 550] width 13 height 13
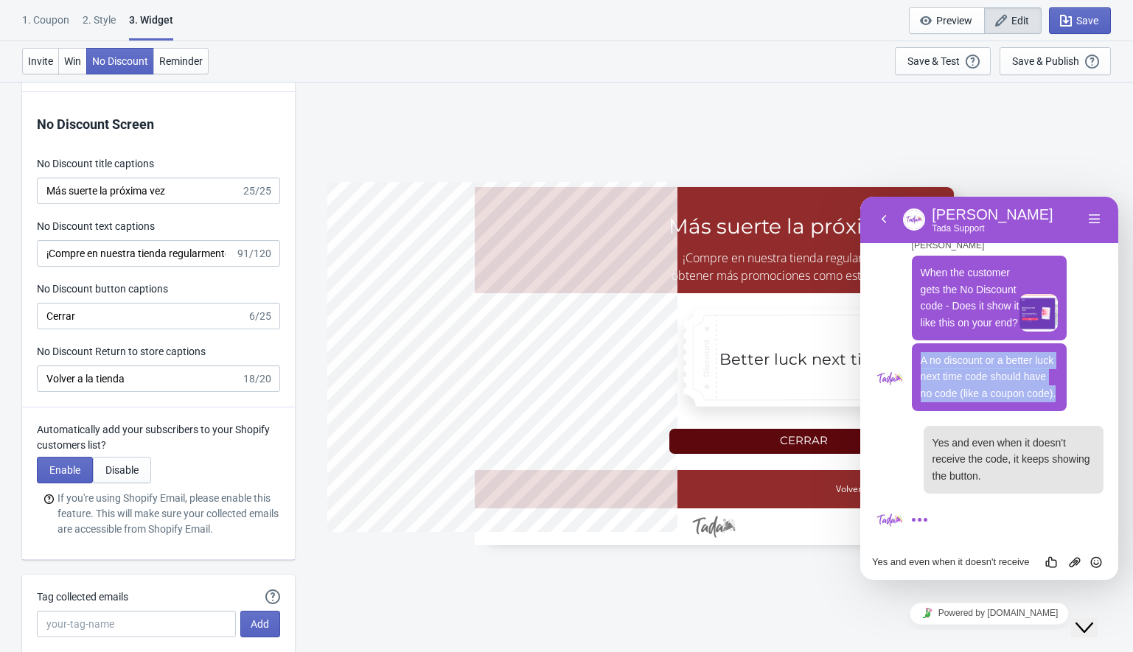
scroll to position [548, 0]
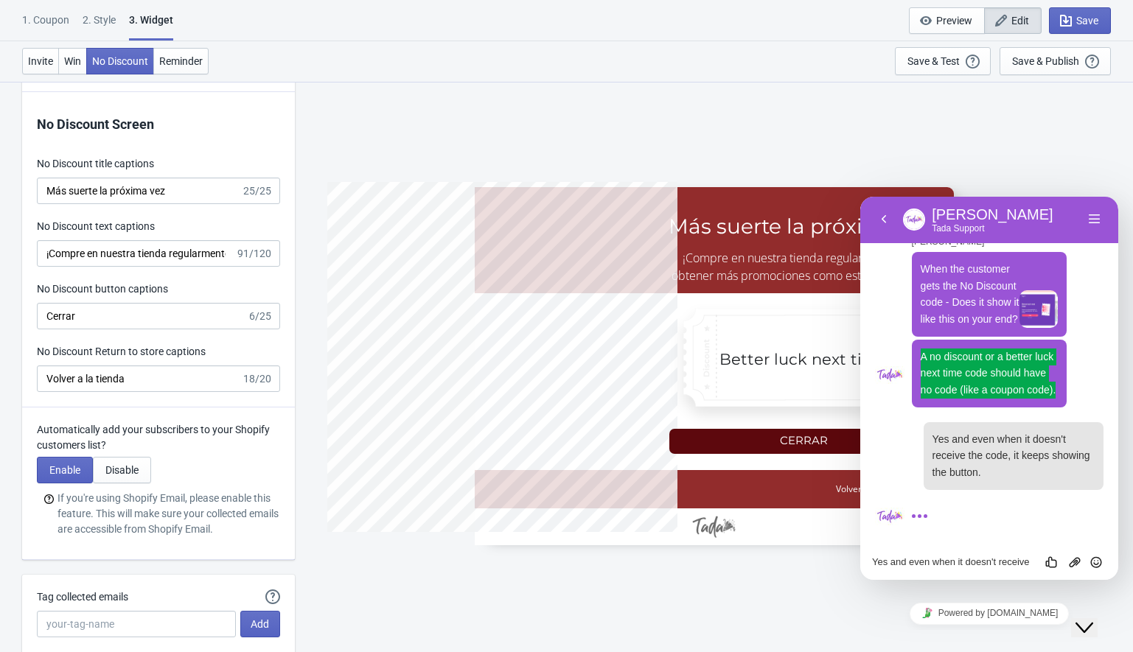
click at [49, 16] on div "1. Coupon" at bounding box center [45, 26] width 47 height 26
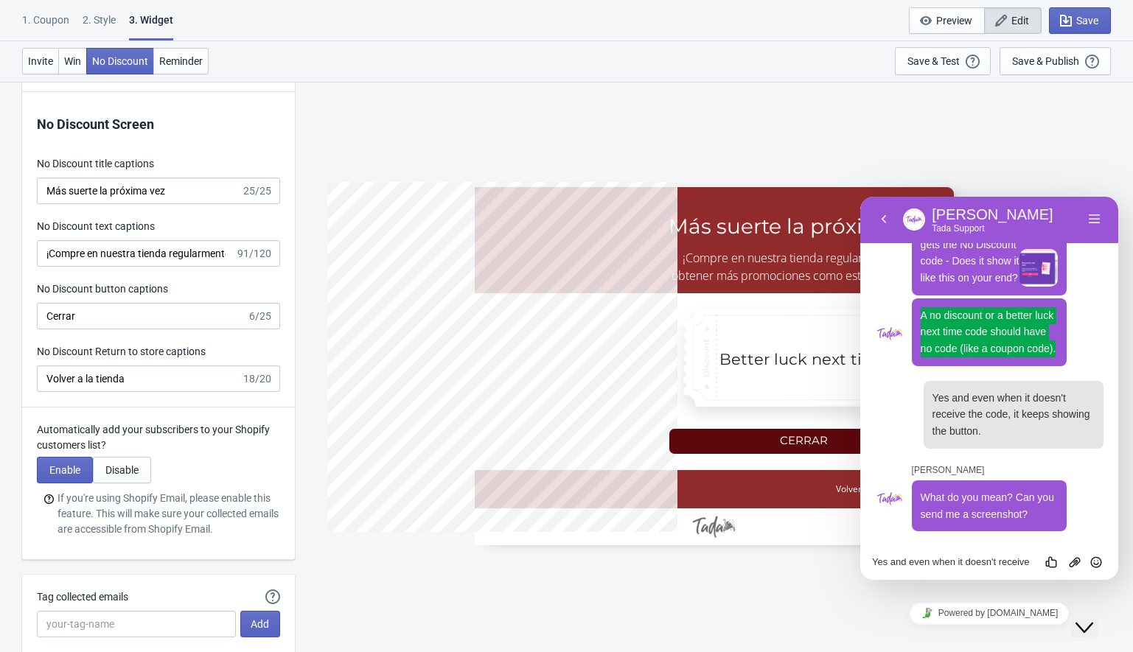
scroll to position [0, 0]
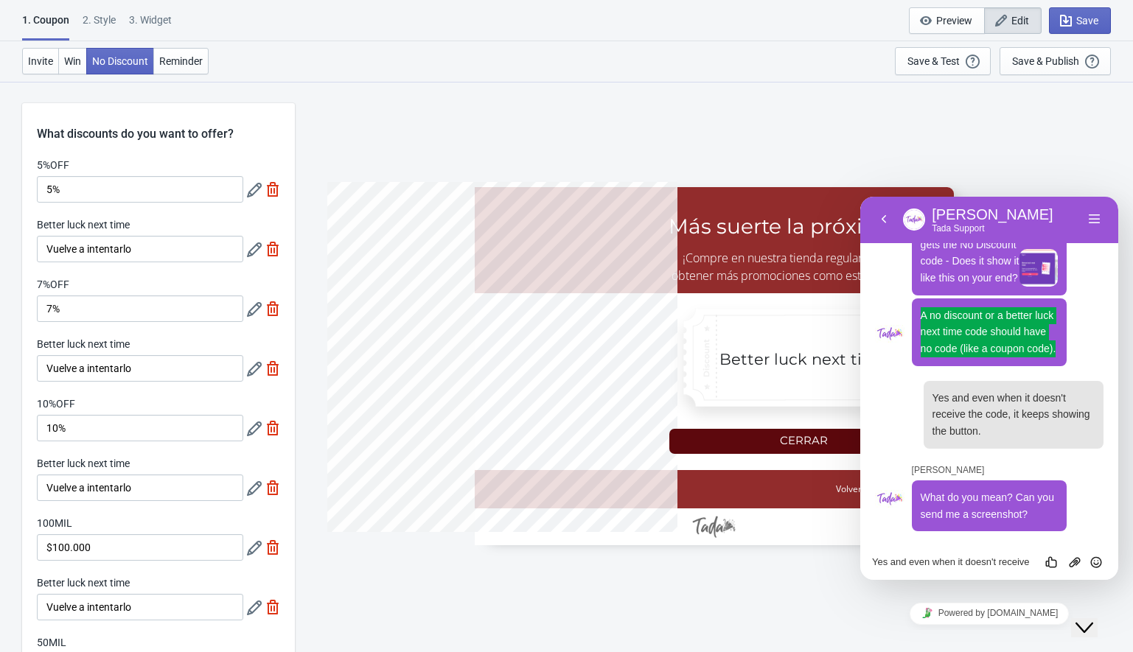
click at [50, 26] on div "1. Coupon" at bounding box center [45, 27] width 47 height 28
click at [62, 341] on label "Better luck next time" at bounding box center [83, 344] width 93 height 15
click at [62, 355] on input "Vuelve a intentarlo" at bounding box center [140, 368] width 206 height 27
click at [62, 341] on label "Better luck next time" at bounding box center [83, 344] width 93 height 15
click at [62, 355] on input "Vuelve a intentarlo" at bounding box center [140, 368] width 206 height 27
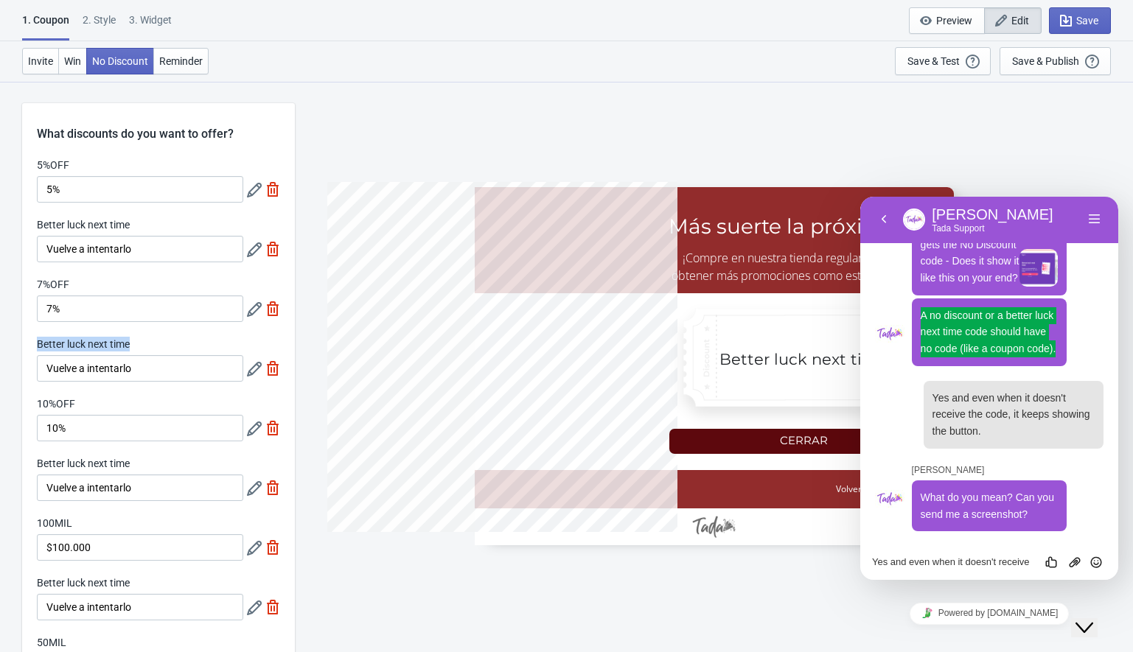
click at [62, 341] on label "Better luck next time" at bounding box center [83, 344] width 93 height 15
click at [62, 355] on input "Vuelve a intentarlo" at bounding box center [140, 368] width 206 height 27
click at [84, 344] on label "Better luck next time" at bounding box center [83, 344] width 93 height 15
click at [84, 355] on input "Vuelve a intentarlo" at bounding box center [140, 368] width 206 height 27
click at [84, 344] on label "Better luck next time" at bounding box center [83, 344] width 93 height 15
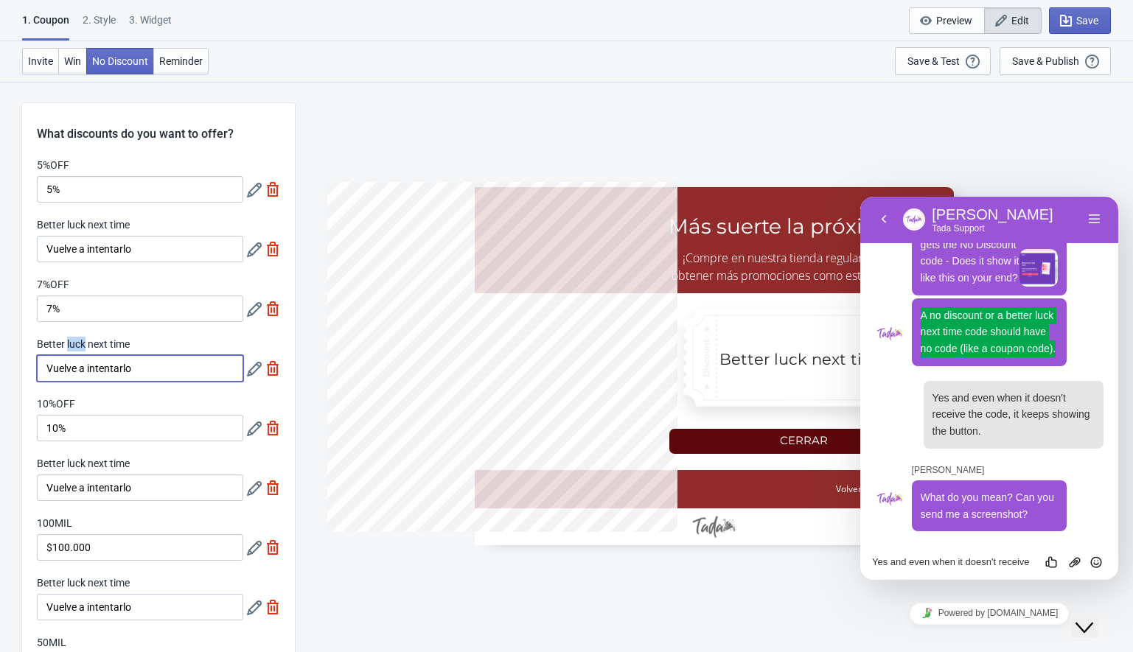
click at [84, 355] on input "Vuelve a intentarlo" at bounding box center [140, 368] width 206 height 27
click at [84, 344] on label "Better luck next time" at bounding box center [83, 344] width 93 height 15
click at [84, 355] on input "Vuelve a intentarlo" at bounding box center [140, 368] width 206 height 27
click at [113, 342] on label "Better luck next time" at bounding box center [83, 344] width 93 height 15
click at [113, 355] on input "Vuelve a intentarlo" at bounding box center [140, 368] width 206 height 27
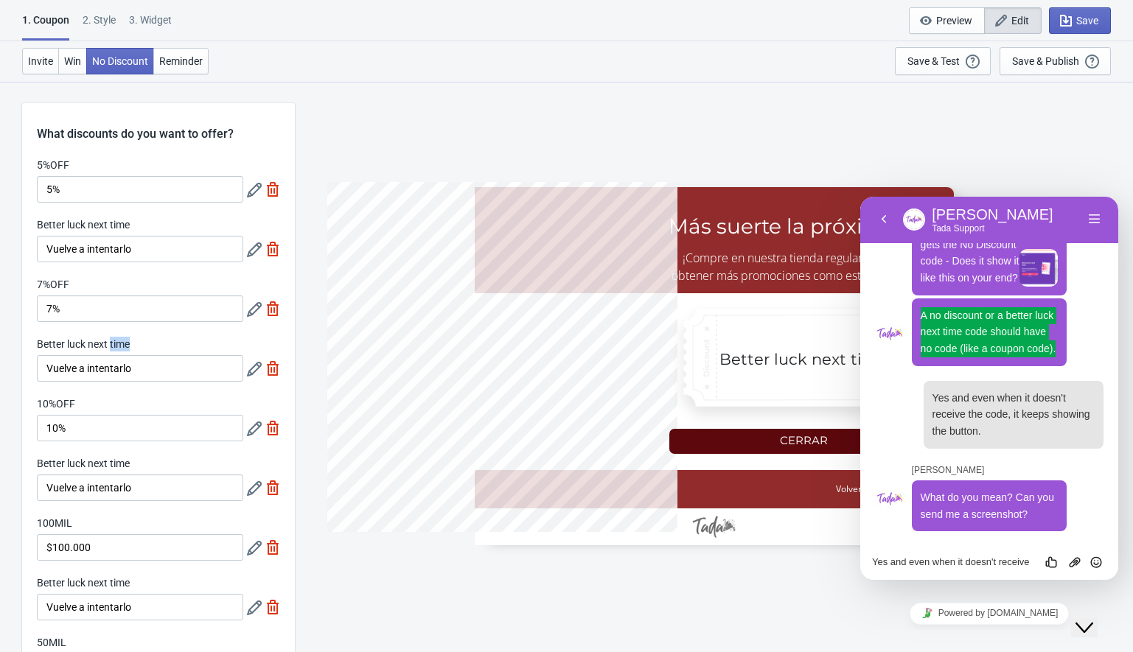
click at [114, 343] on label "Better luck next time" at bounding box center [83, 344] width 93 height 15
click at [114, 355] on input "Vuelve a intentarlo" at bounding box center [140, 368] width 206 height 27
click at [136, 344] on div "Better luck next time" at bounding box center [140, 346] width 206 height 18
drag, startPoint x: 35, startPoint y: 342, endPoint x: 143, endPoint y: 346, distance: 108.4
click at [141, 345] on div "5%OFF 5% Better luck next time Vuelve a intentarlo 7%OFF 7% Better luck next ti…" at bounding box center [158, 426] width 273 height 537
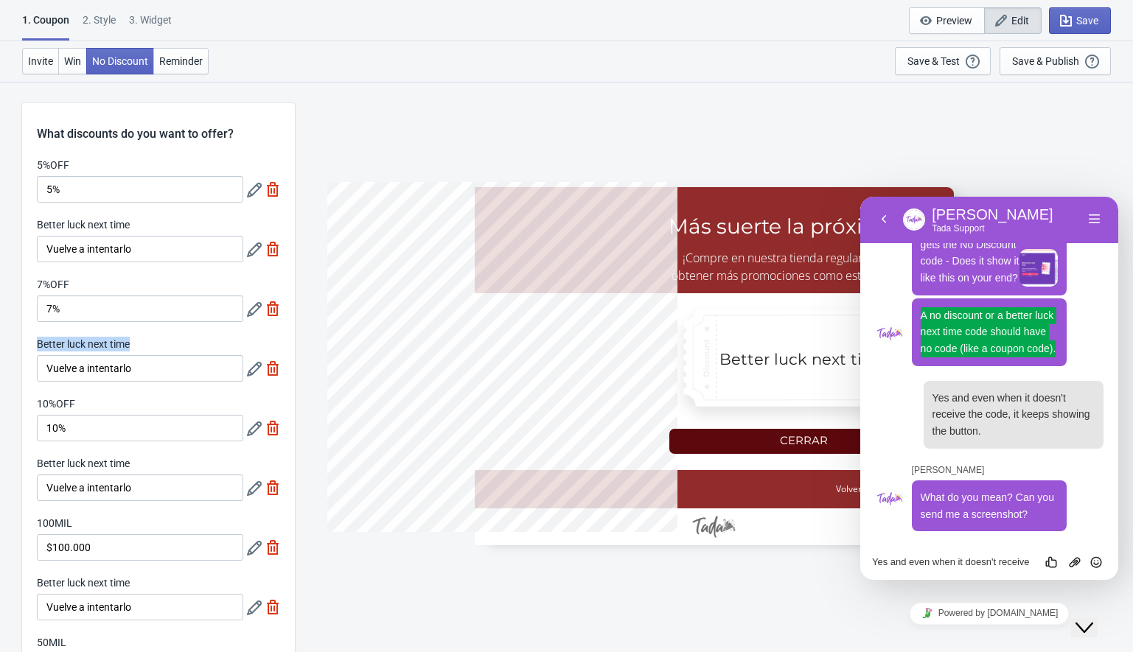
copy label "Better luck next time"
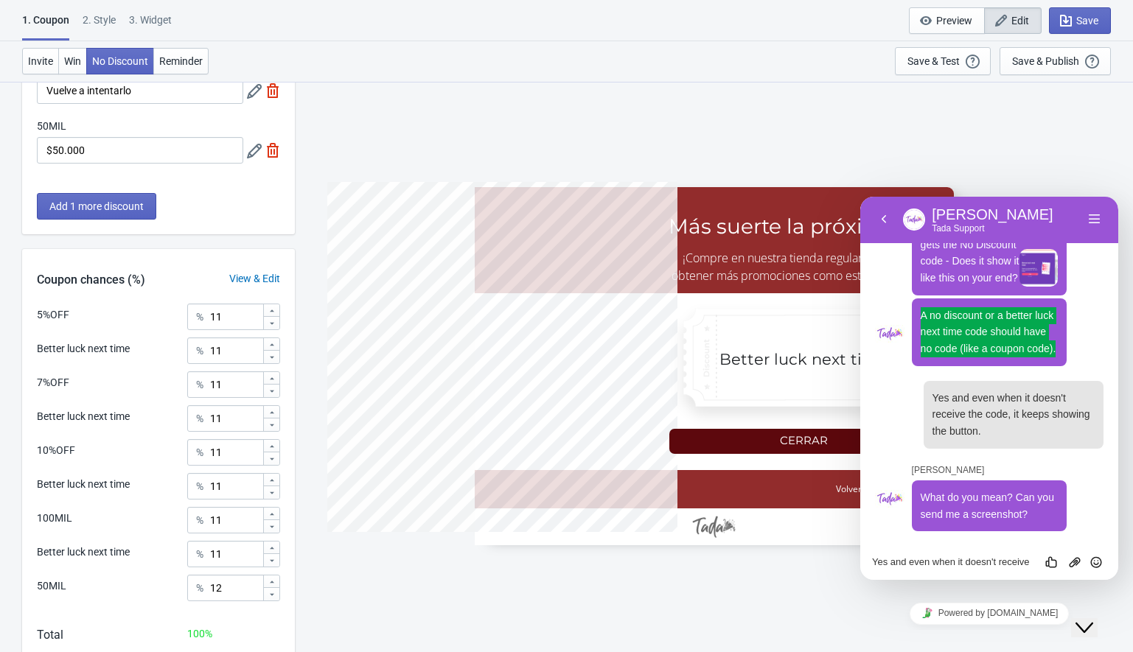
scroll to position [246, 0]
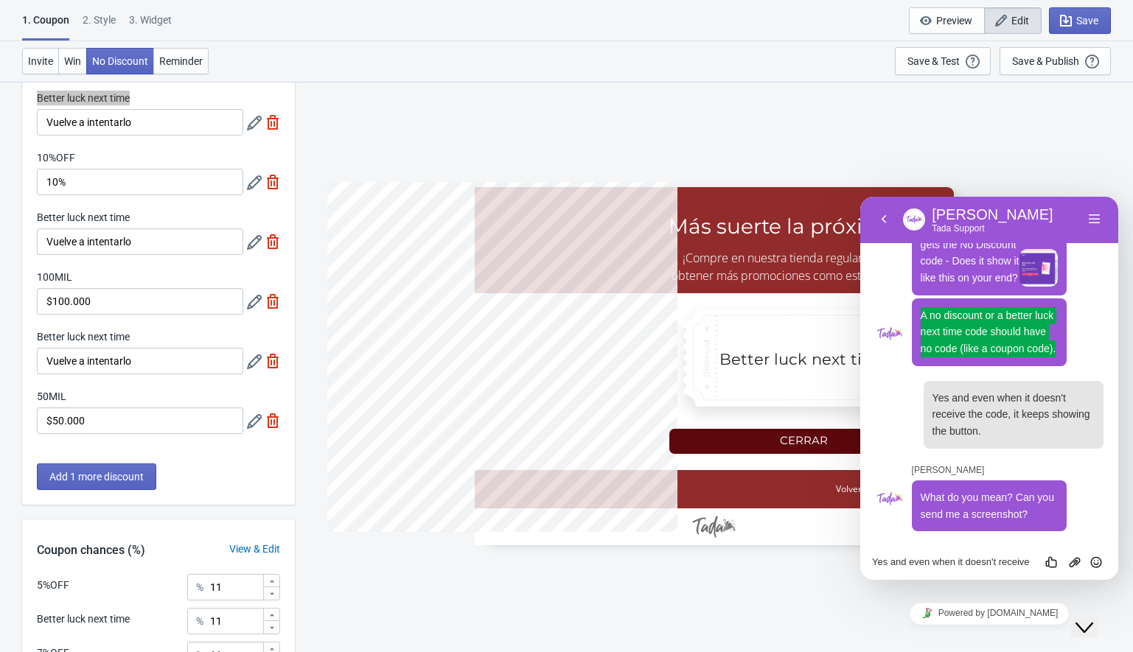
click at [1092, 619] on icon "Close Chat This icon closes the chat window." at bounding box center [1085, 628] width 18 height 18
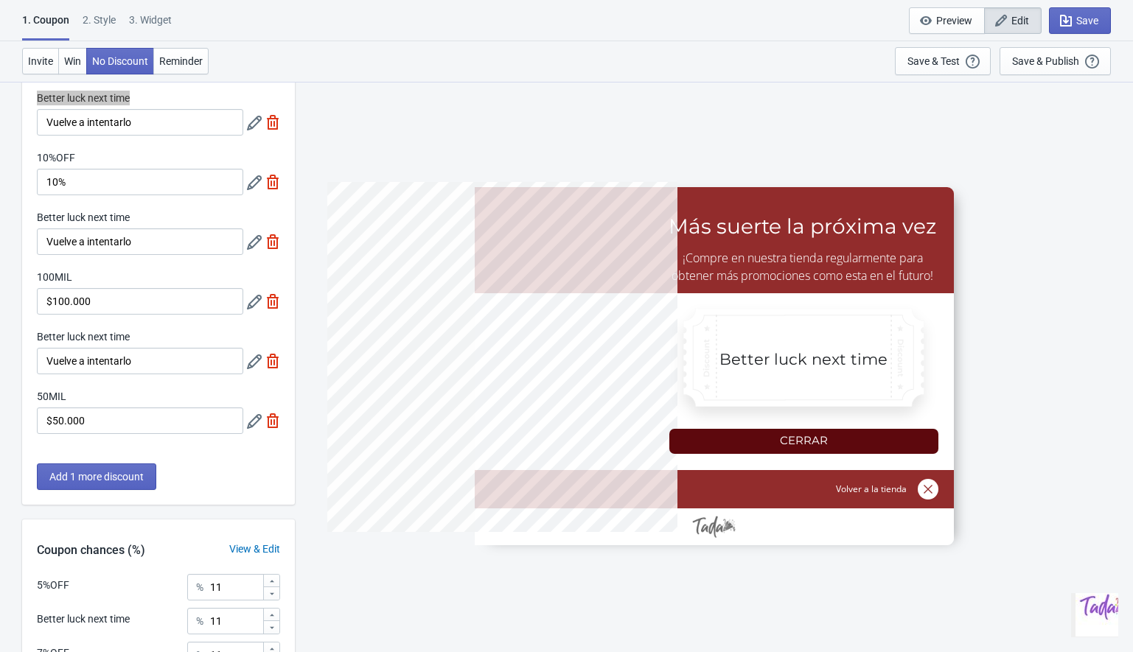
click at [1103, 610] on img "Chat widget" at bounding box center [1105, 607] width 59 height 59
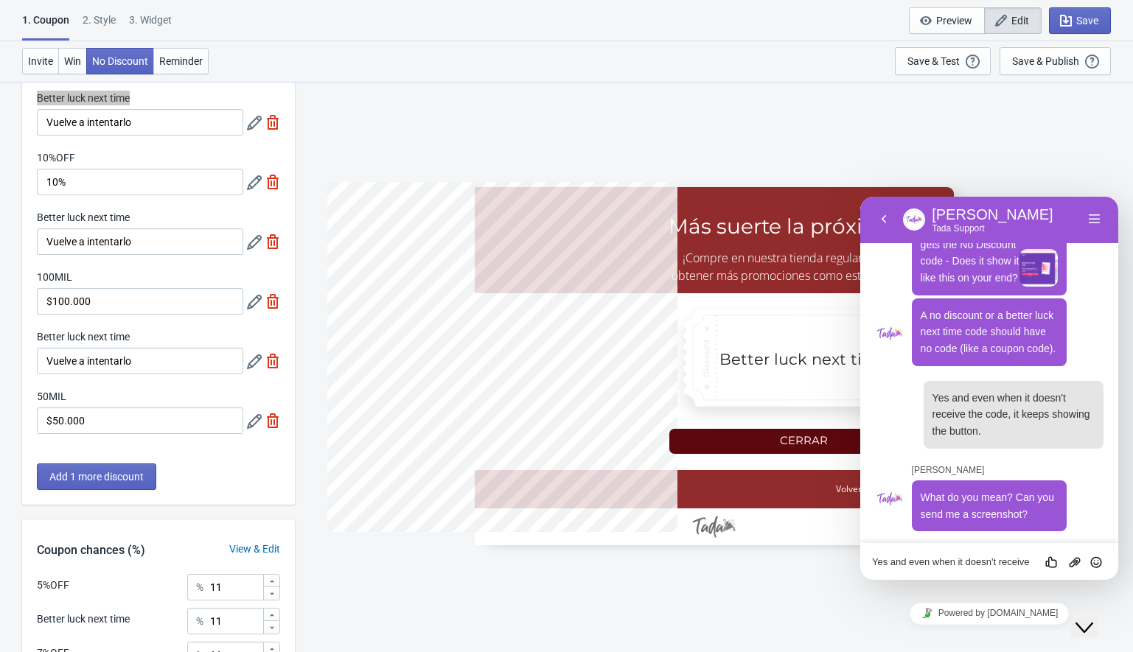
click at [860, 197] on textarea "Yes and even when it doesn't receive the code, it keeps showing the button." at bounding box center [860, 197] width 0 height 0
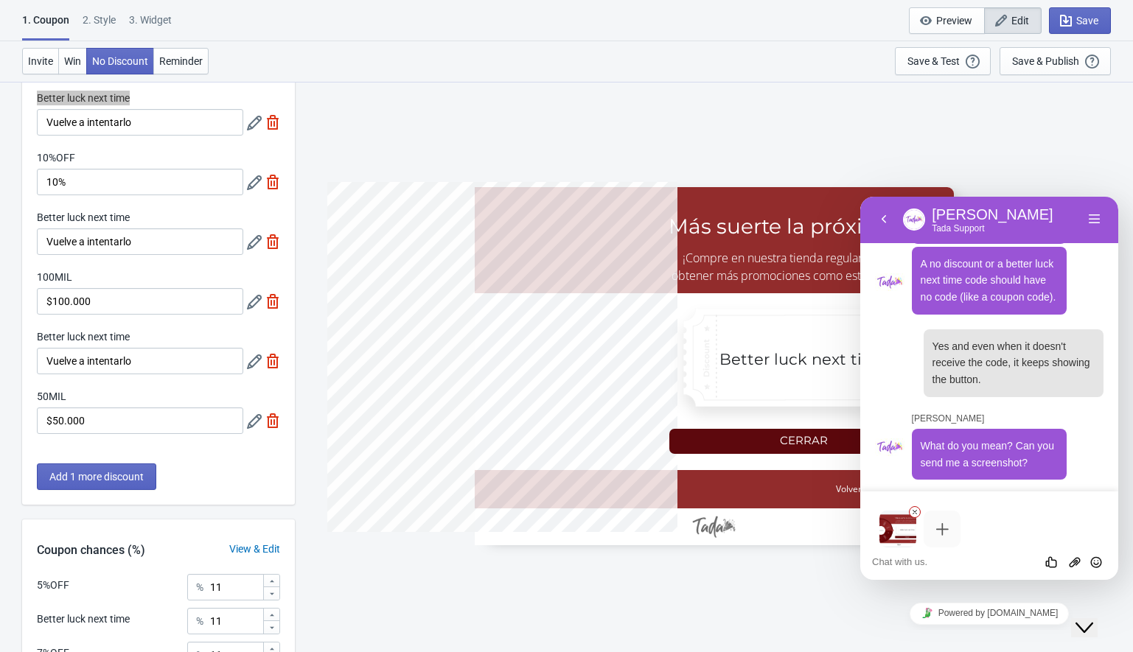
scroll to position [657, 0]
click at [860, 197] on textarea at bounding box center [860, 197] width 0 height 0
type textarea "ok"
click at [1098, 564] on icon "Send" at bounding box center [1096, 562] width 13 height 13
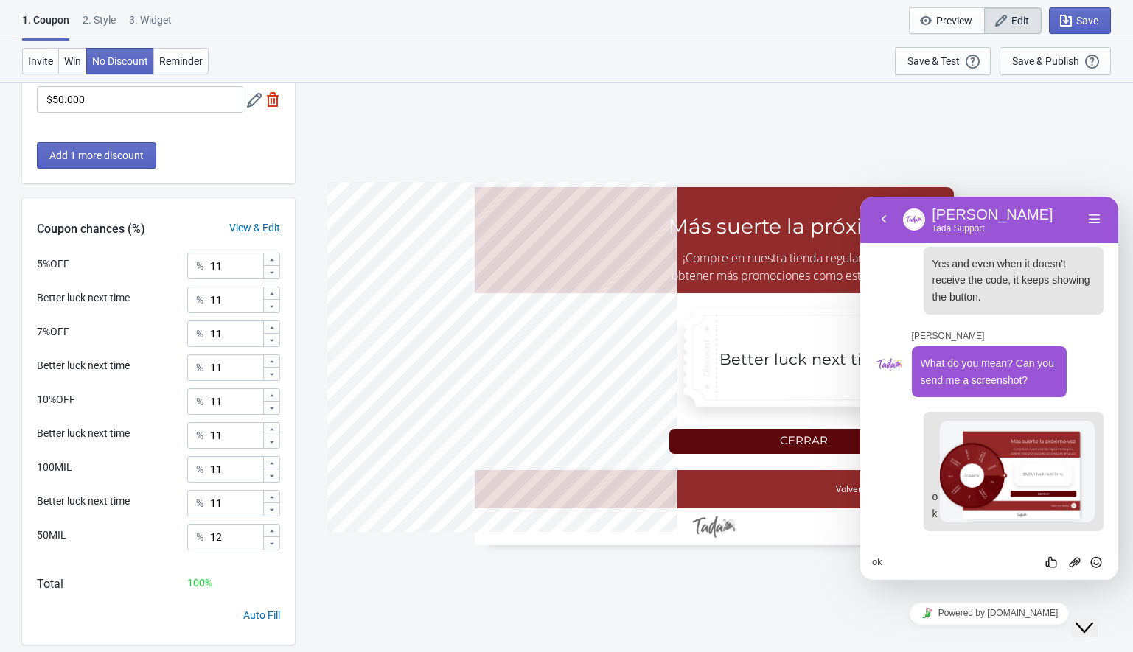
scroll to position [588, 0]
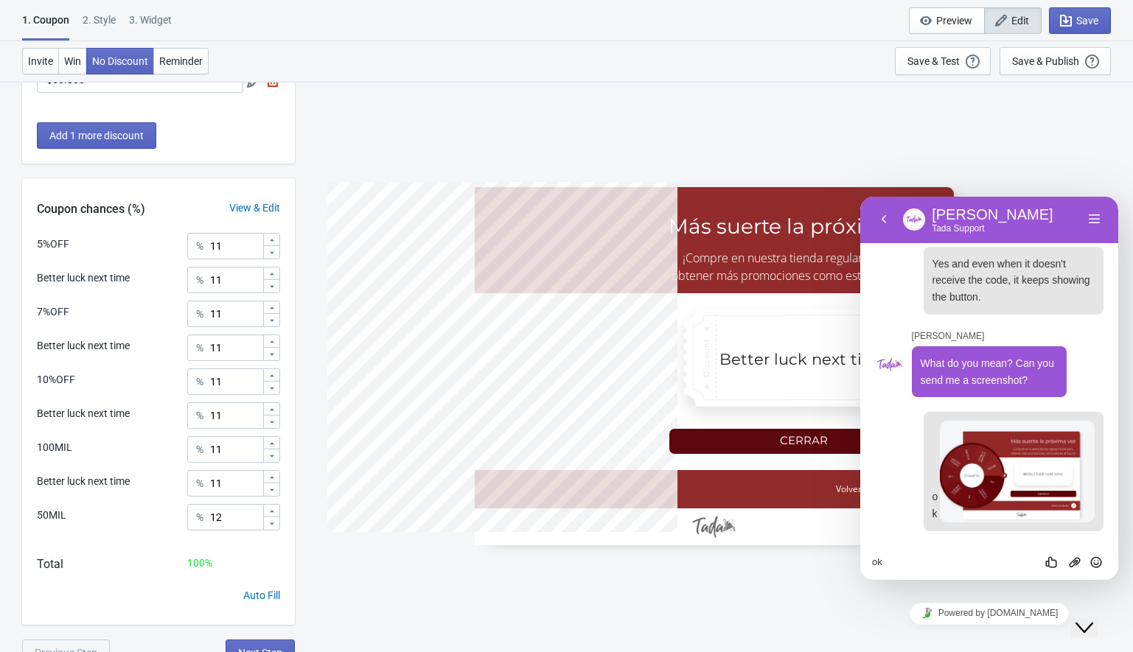
click at [860, 197] on textarea "ok" at bounding box center [860, 197] width 0 height 0
paste textarea "o"
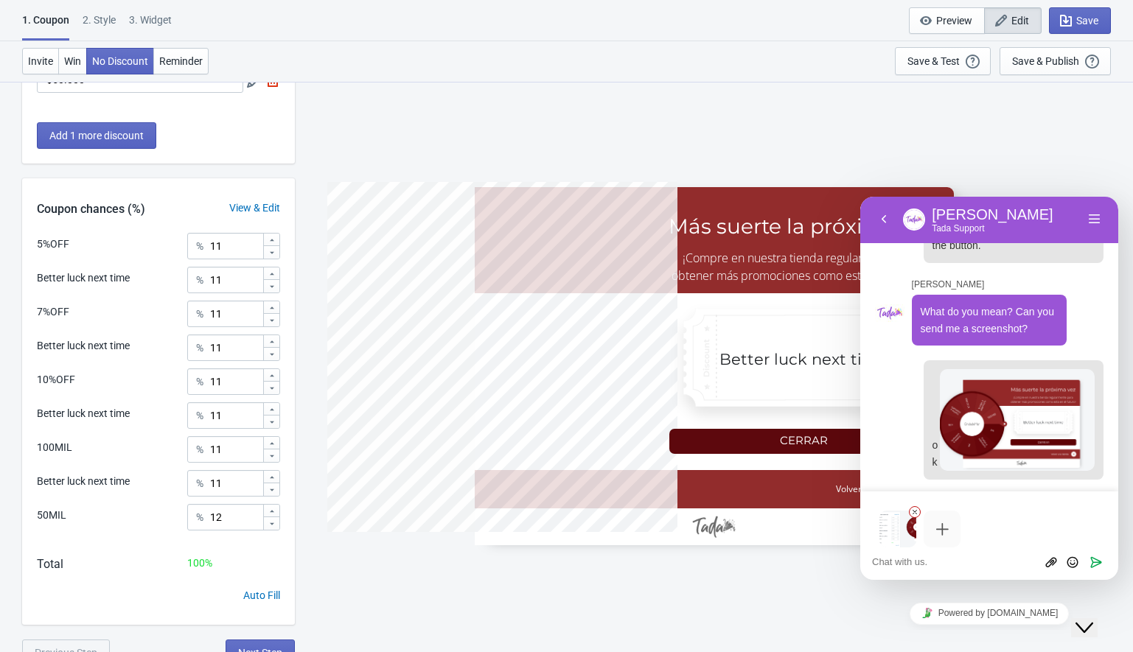
scroll to position [737, 0]
type textarea "ok"
click at [1094, 562] on icon "Send" at bounding box center [1096, 562] width 13 height 13
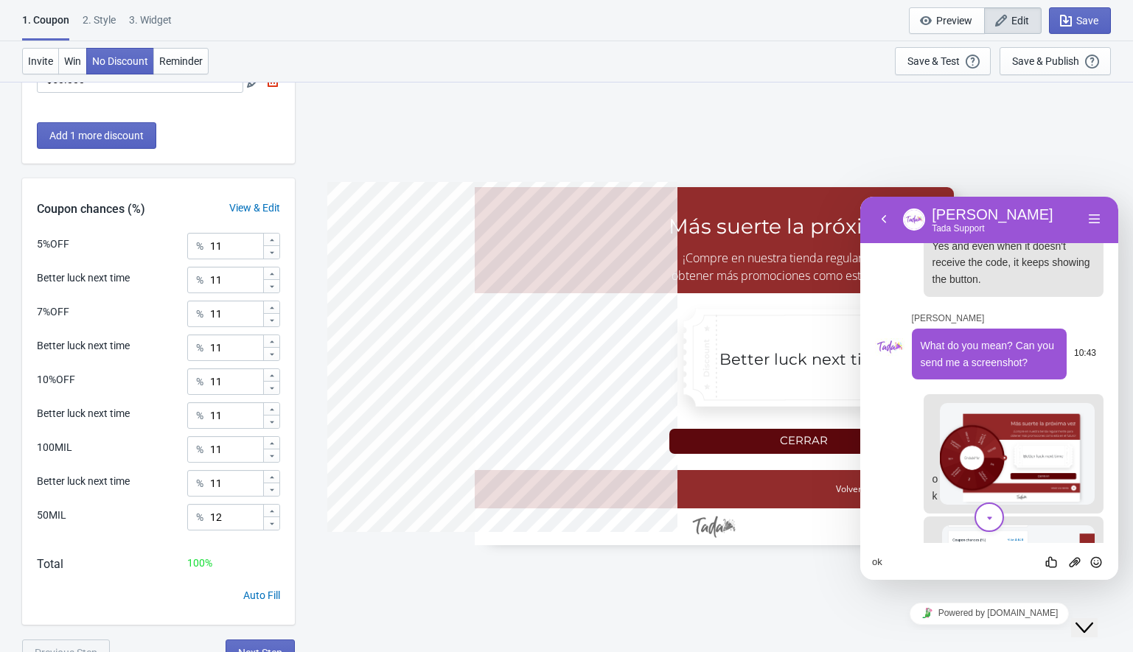
scroll to position [513, 0]
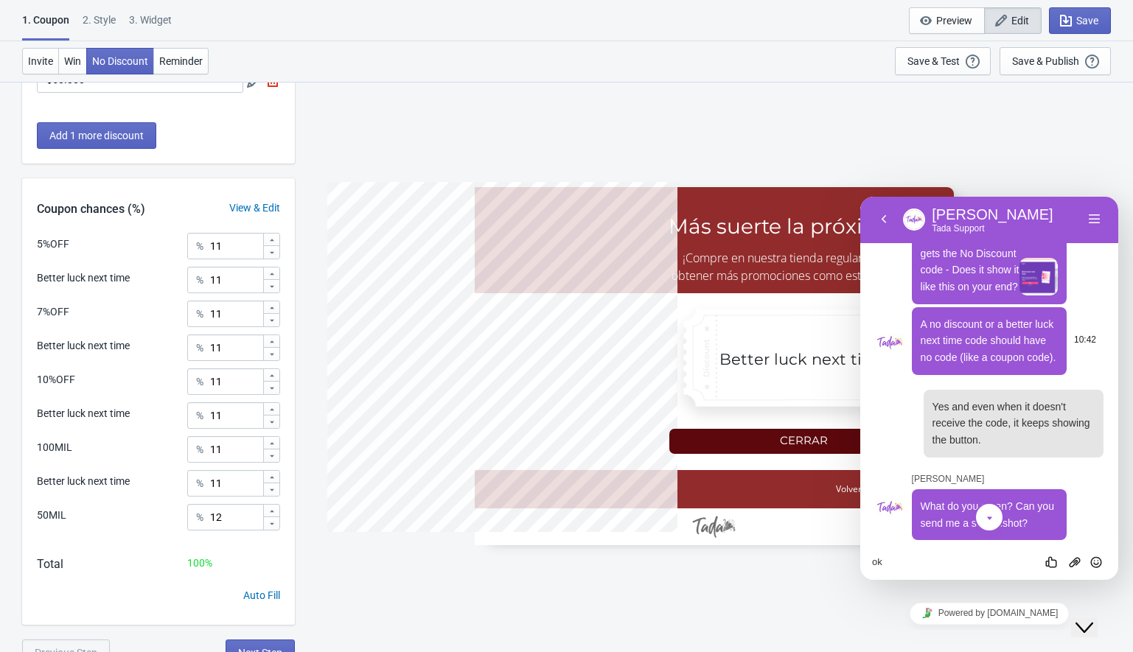
click at [961, 363] on span "A no discount or a better luck next time code should have no code (like a coupo…" at bounding box center [989, 340] width 136 height 45
copy span "A no discount or a better luck next time code should have no code (like a coupo…"
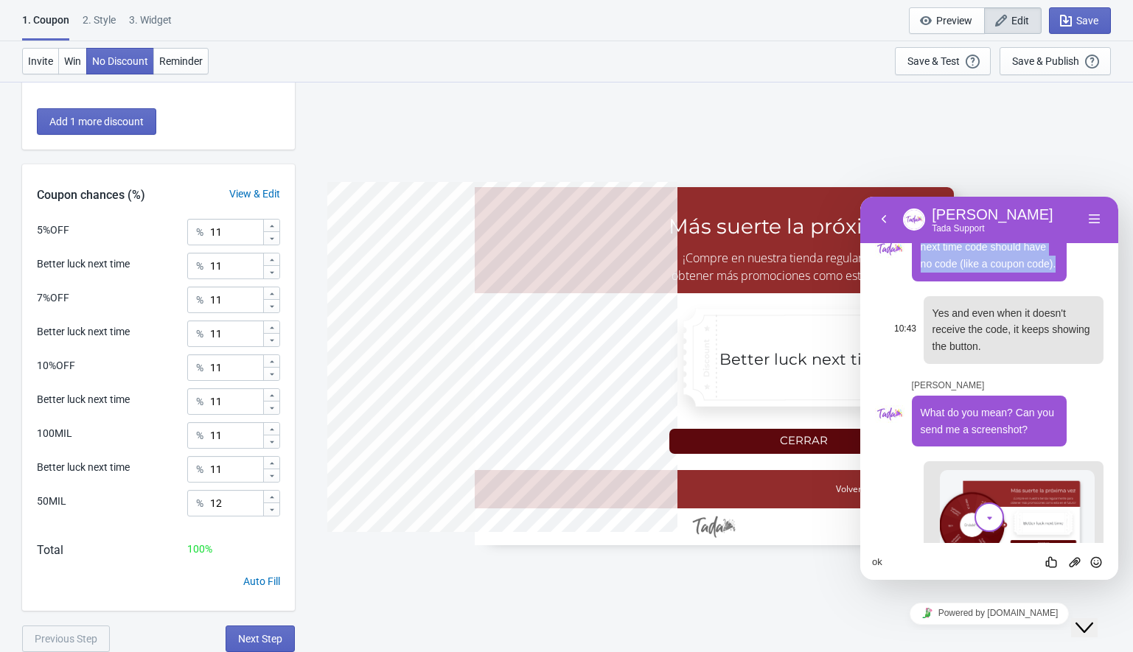
scroll to position [660, 0]
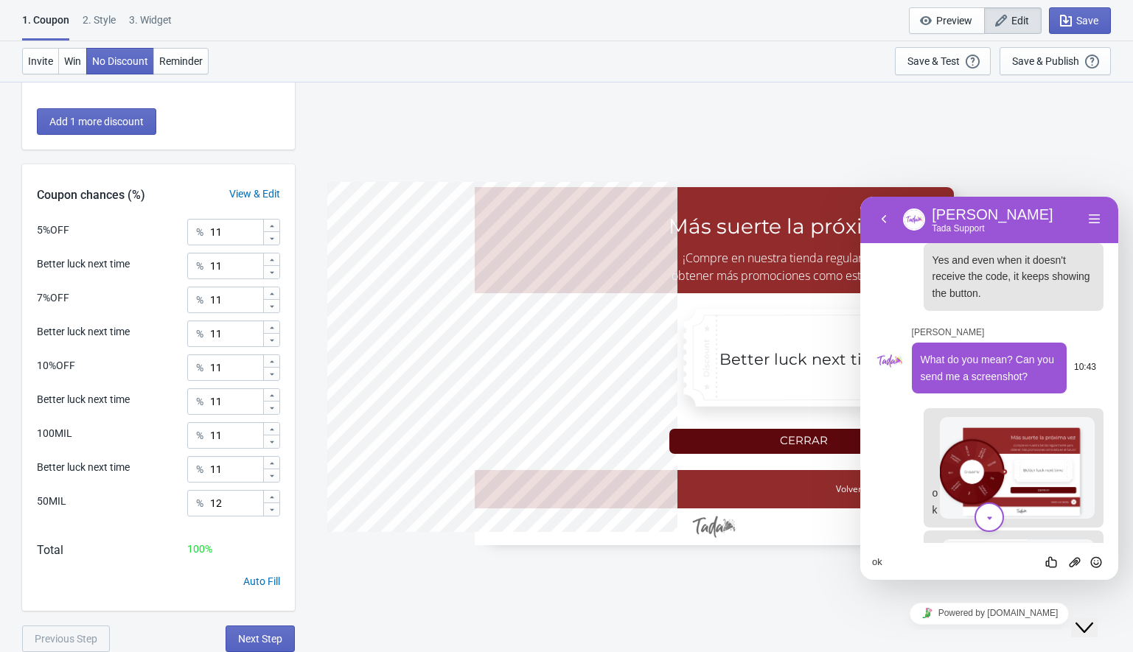
click at [949, 385] on p "What do you mean? Can you send me a screenshot?" at bounding box center [990, 368] width 138 height 33
copy span "What do you mean? Can you send me a screenshot?"
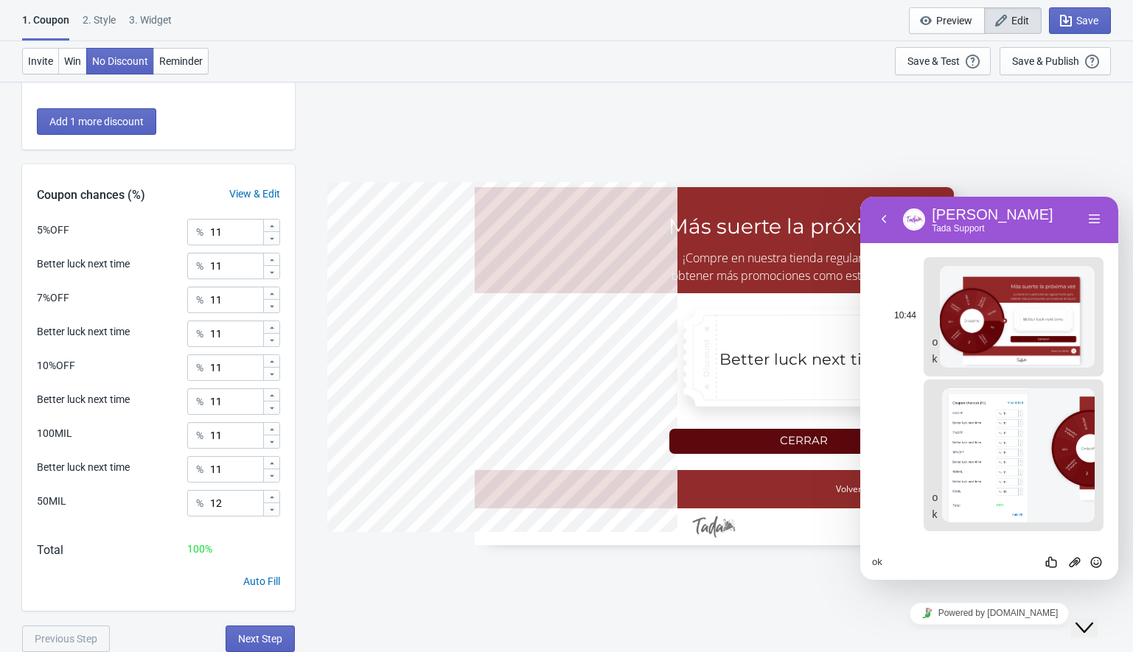
scroll to position [879, 0]
click at [860, 197] on textarea "ok" at bounding box center [860, 197] width 0 height 0
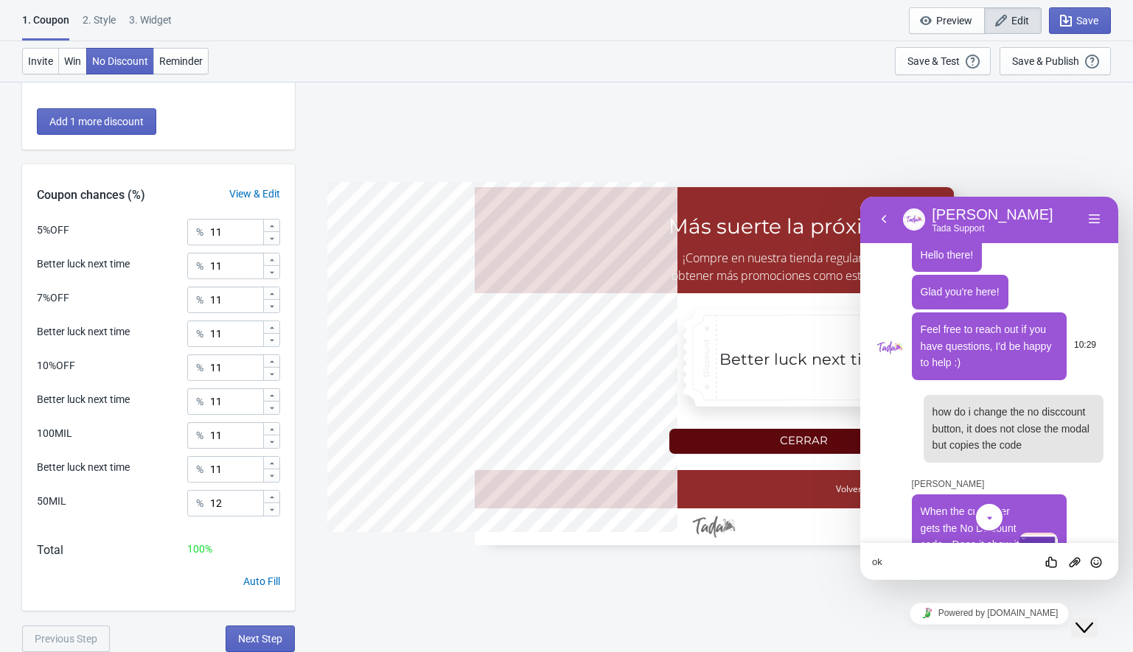
scroll to position [243, 0]
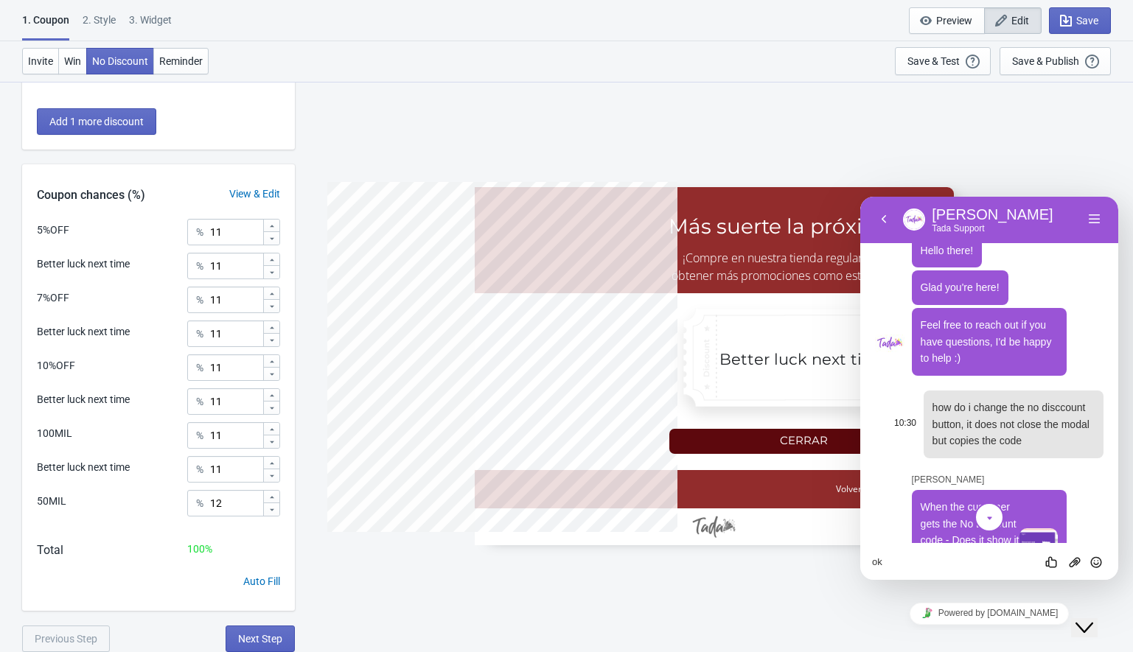
click at [954, 443] on span "how do i change the no disccount button, it does not close the modal but copies…" at bounding box center [1011, 424] width 157 height 45
copy span "how do i change the no disccount button, it does not close the modal but copies…"
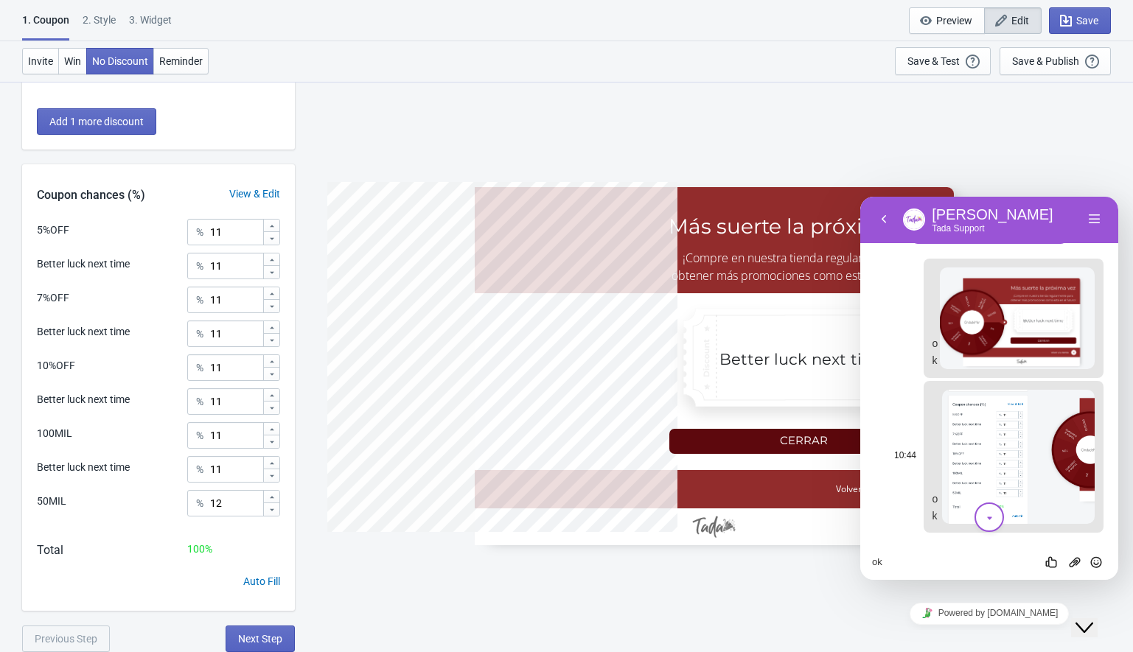
scroll to position [879, 0]
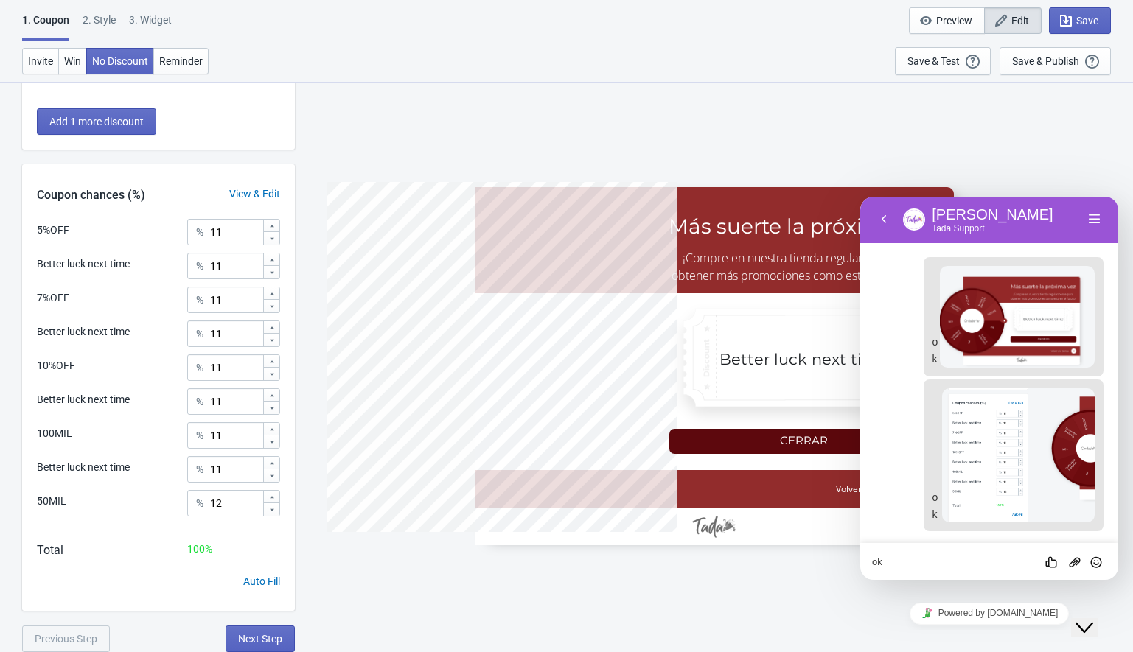
click at [860, 197] on textarea "ok" at bounding box center [860, 197] width 0 height 0
paste textarea "how do i change the no disccount button, it does not close the modal but copies…"
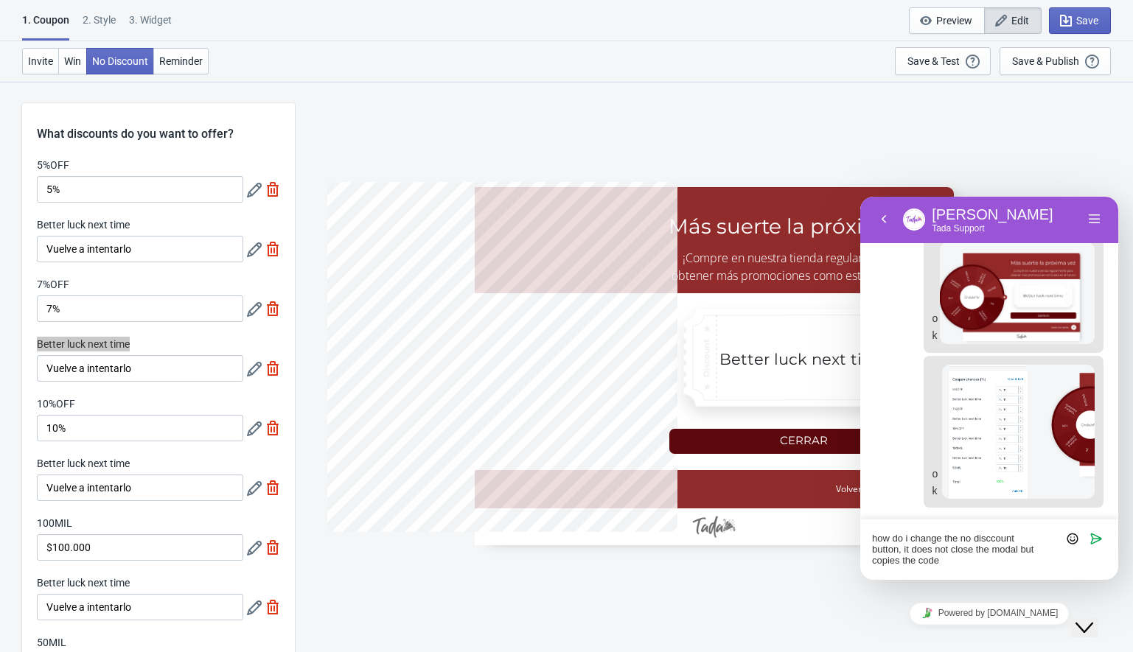
scroll to position [0, 0]
type textarea "how do i change the no disccount button, it does not close the modal but copies…"
click at [1092, 543] on icon "Send" at bounding box center [1096, 538] width 13 height 13
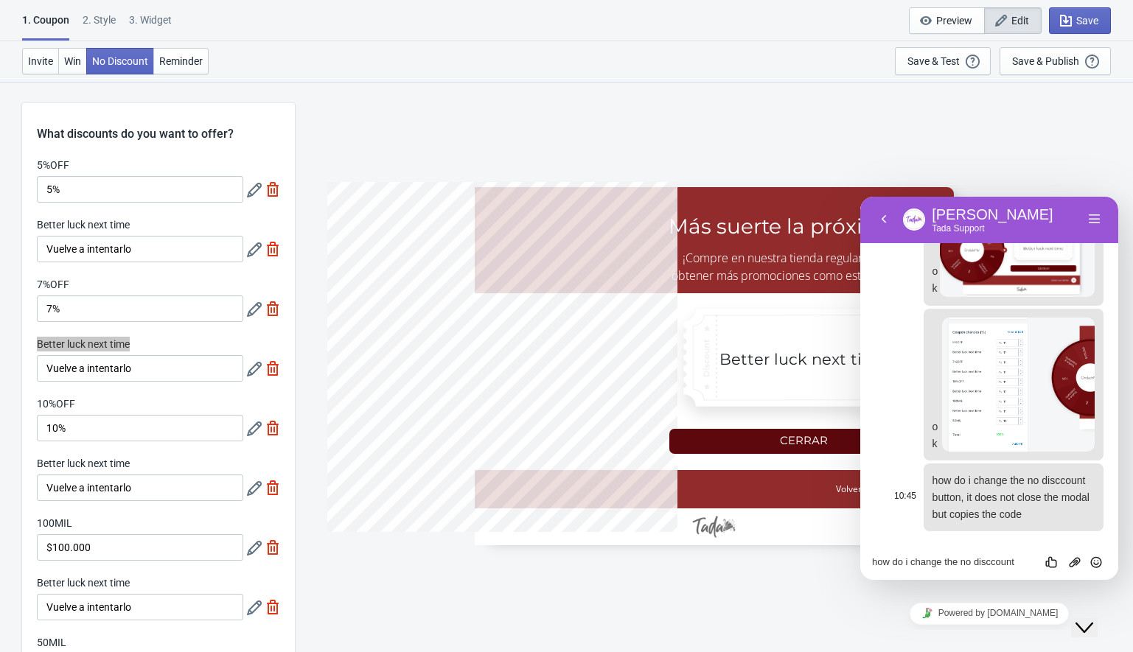
scroll to position [602, 0]
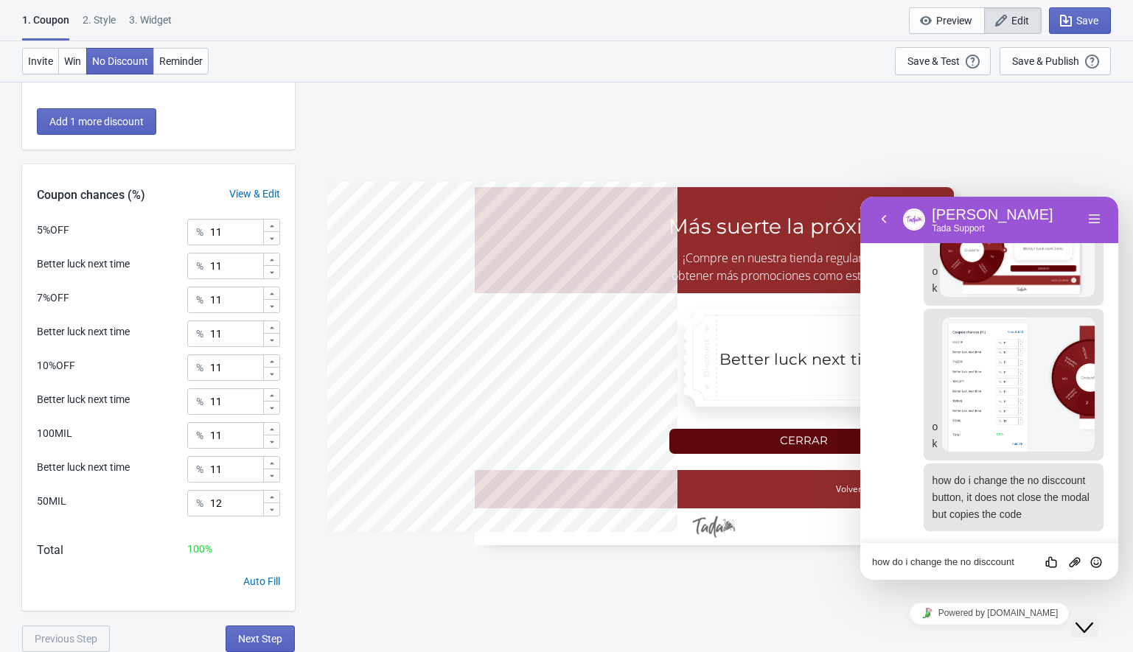
click at [860, 197] on textarea "how do i change the no disccount button, it does not close the modal but copies…" at bounding box center [860, 197] width 0 height 0
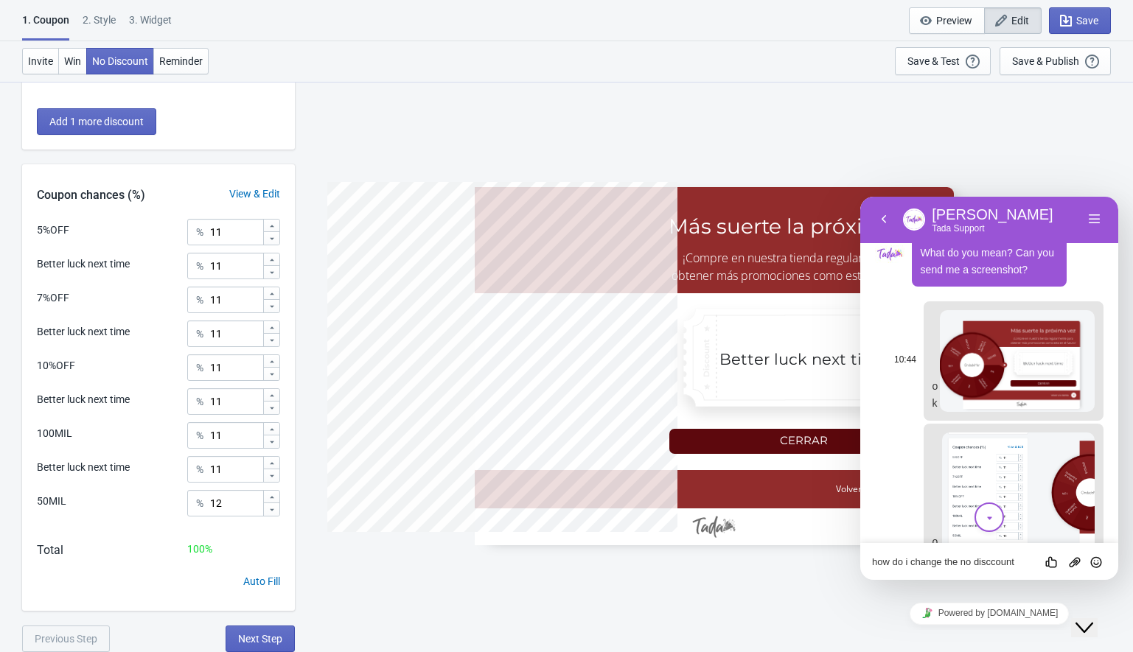
scroll to position [769, 0]
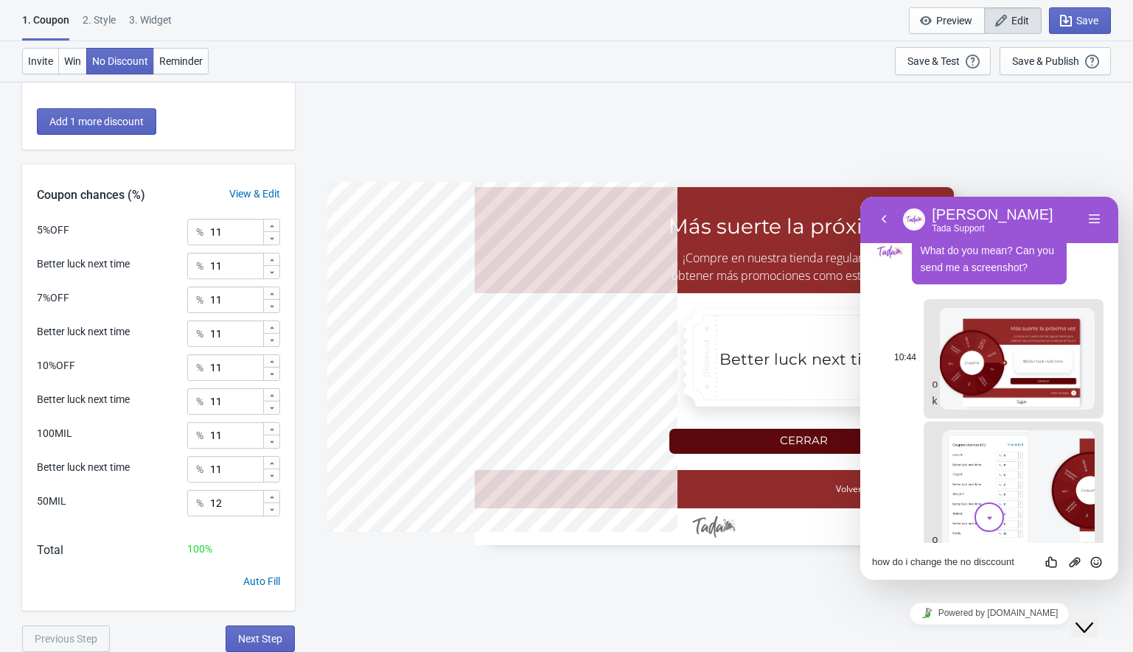
click at [969, 409] on img at bounding box center [1017, 358] width 155 height 101
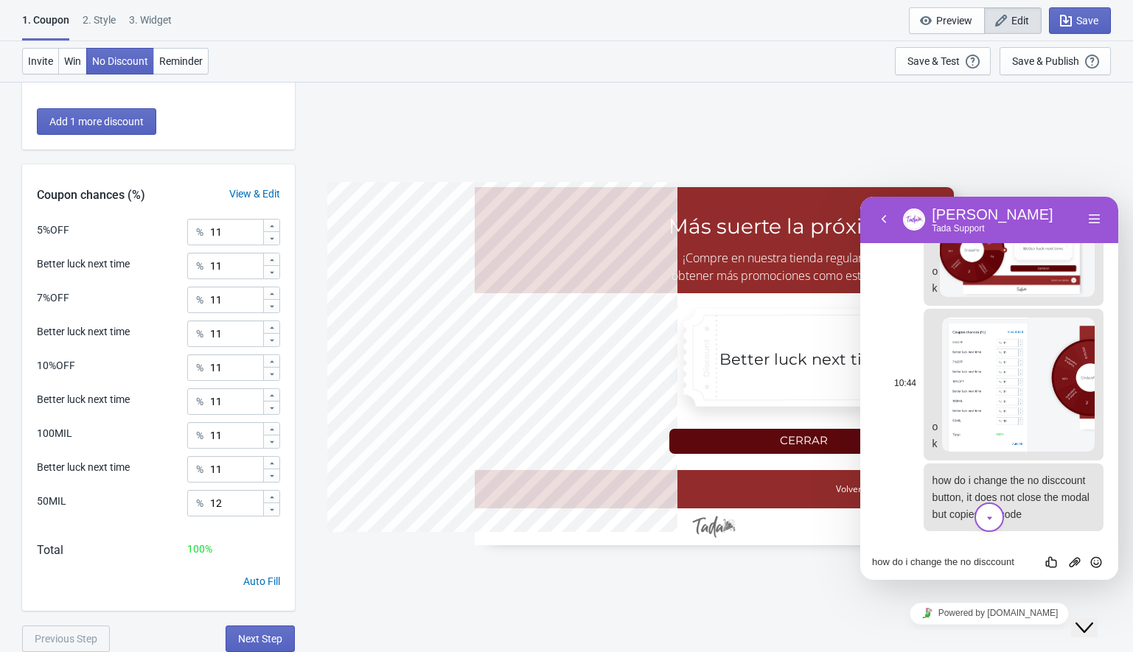
scroll to position [967, 0]
click at [860, 197] on textarea "how do i change the no disccount button, it does not close the modal but copies…" at bounding box center [860, 197] width 0 height 0
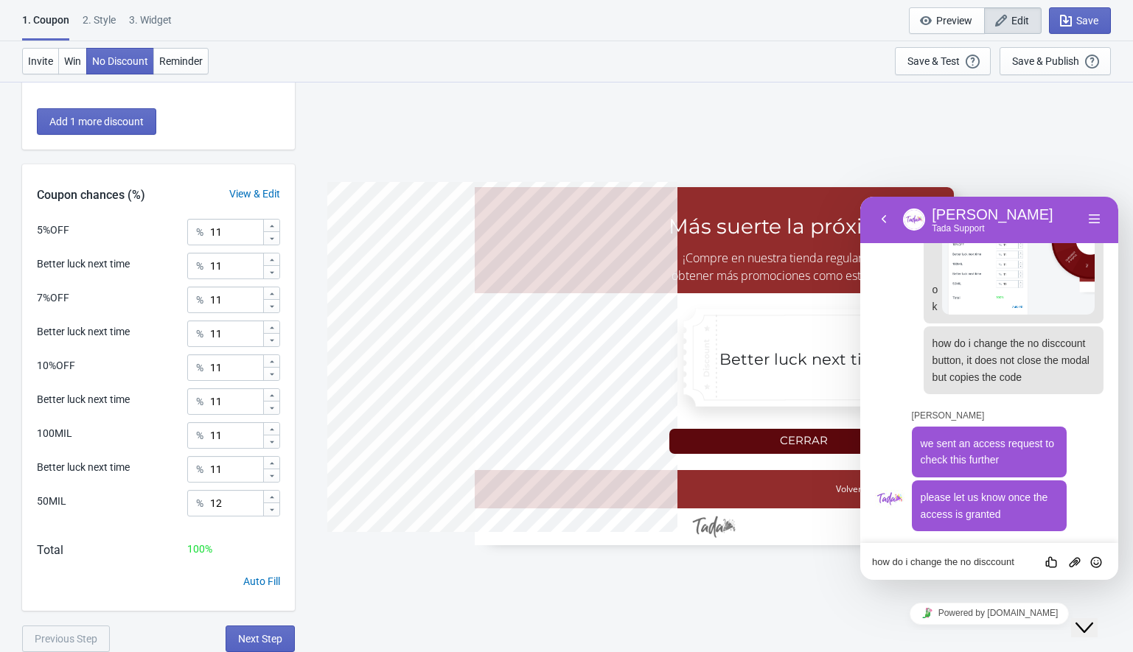
scroll to position [1104, 0]
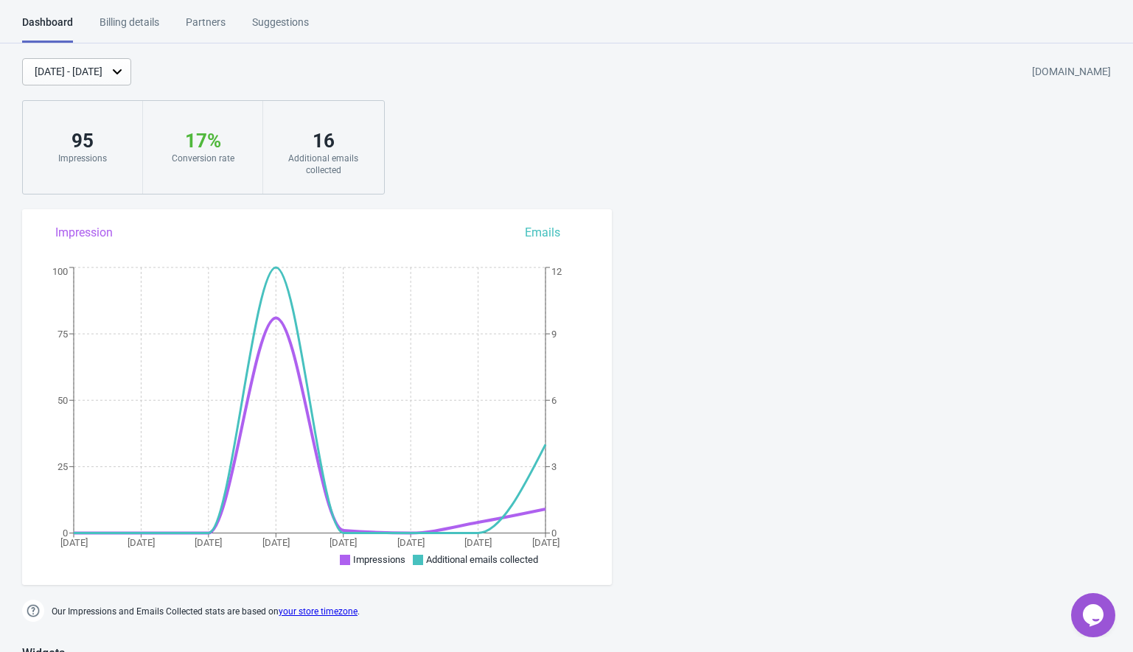
click at [1090, 621] on icon "Chat widget" at bounding box center [1093, 616] width 21 height 22
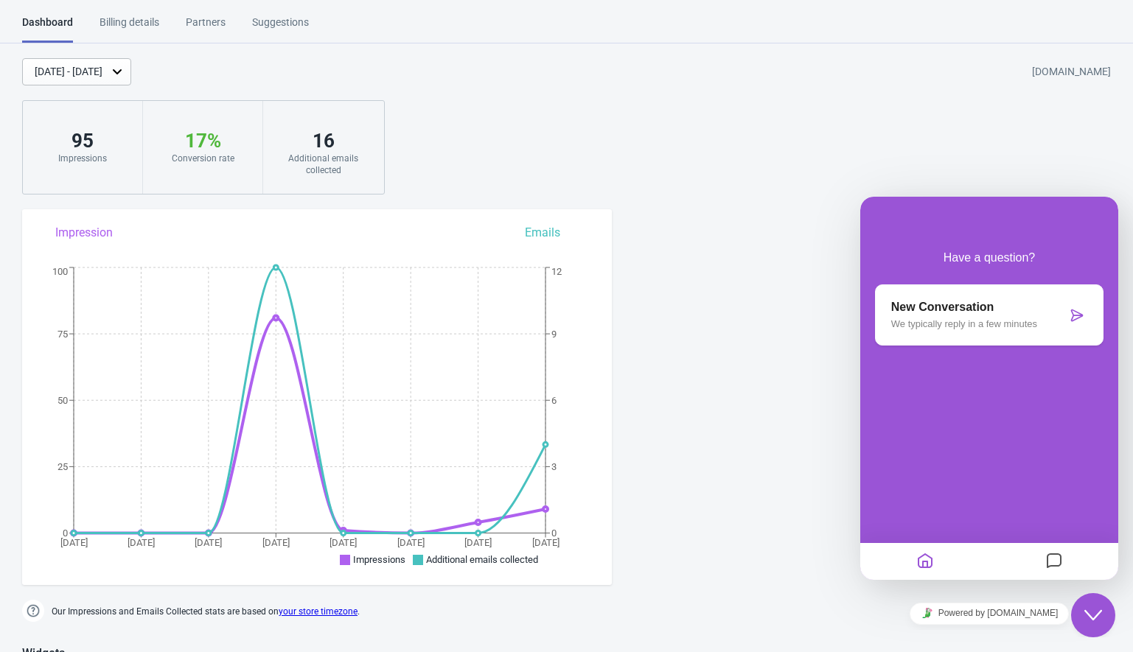
click at [1011, 318] on div "New Conversation We typically reply in a few minutes" at bounding box center [978, 315] width 175 height 29
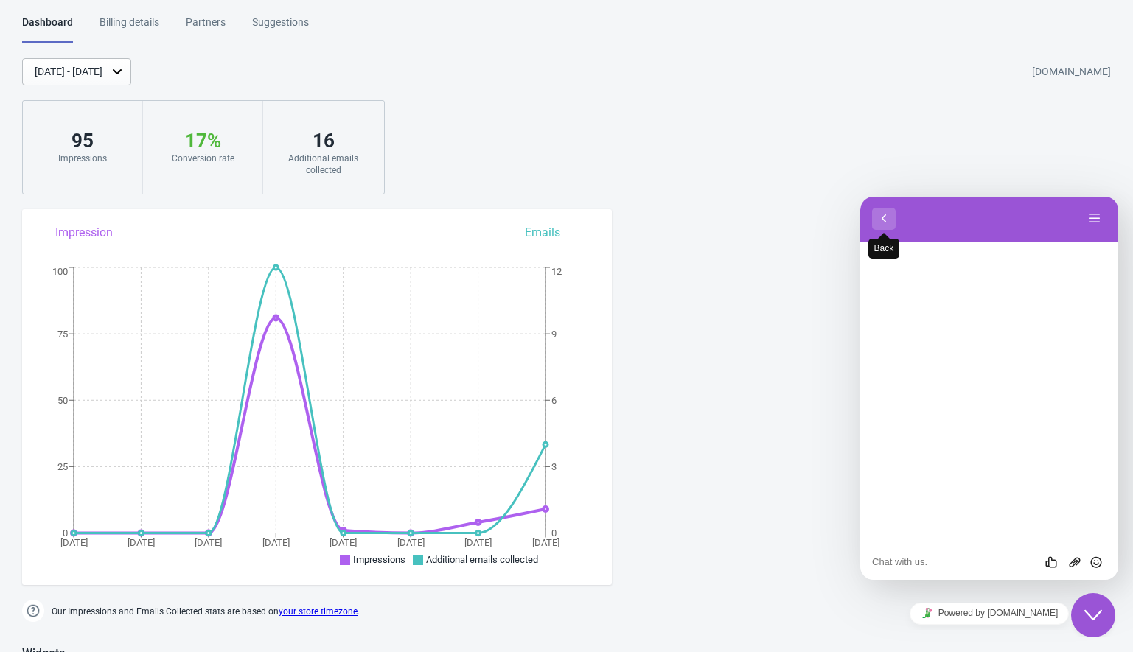
click at [876, 213] on button "Back" at bounding box center [884, 219] width 24 height 22
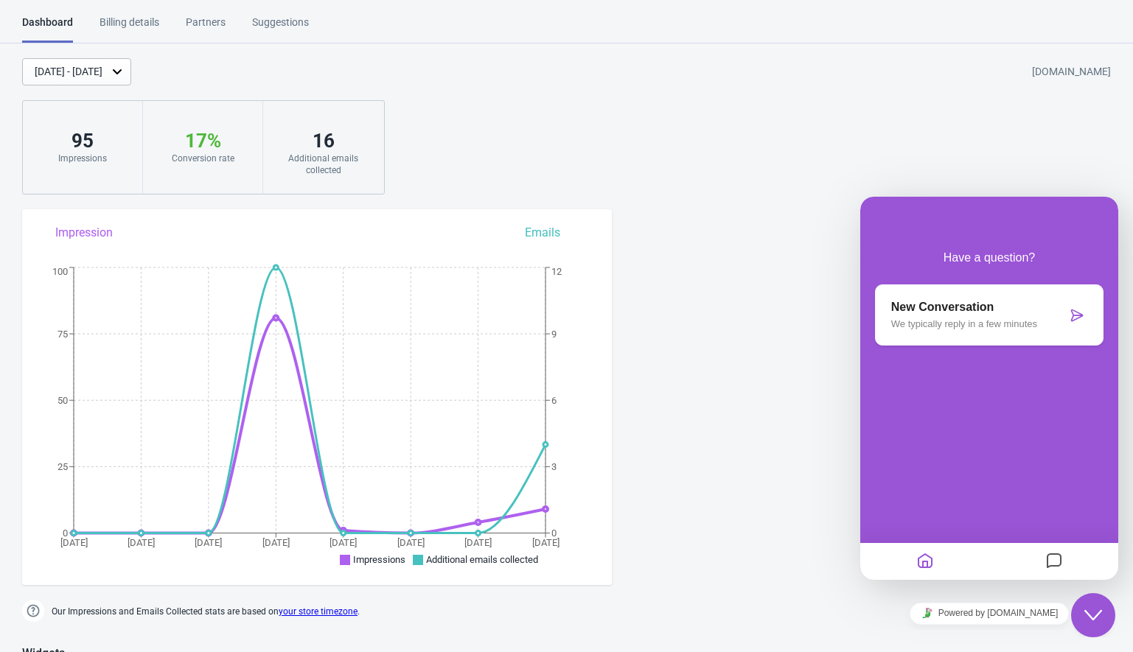
click at [967, 332] on div "New Conversation We typically reply in a few minutes" at bounding box center [989, 315] width 229 height 61
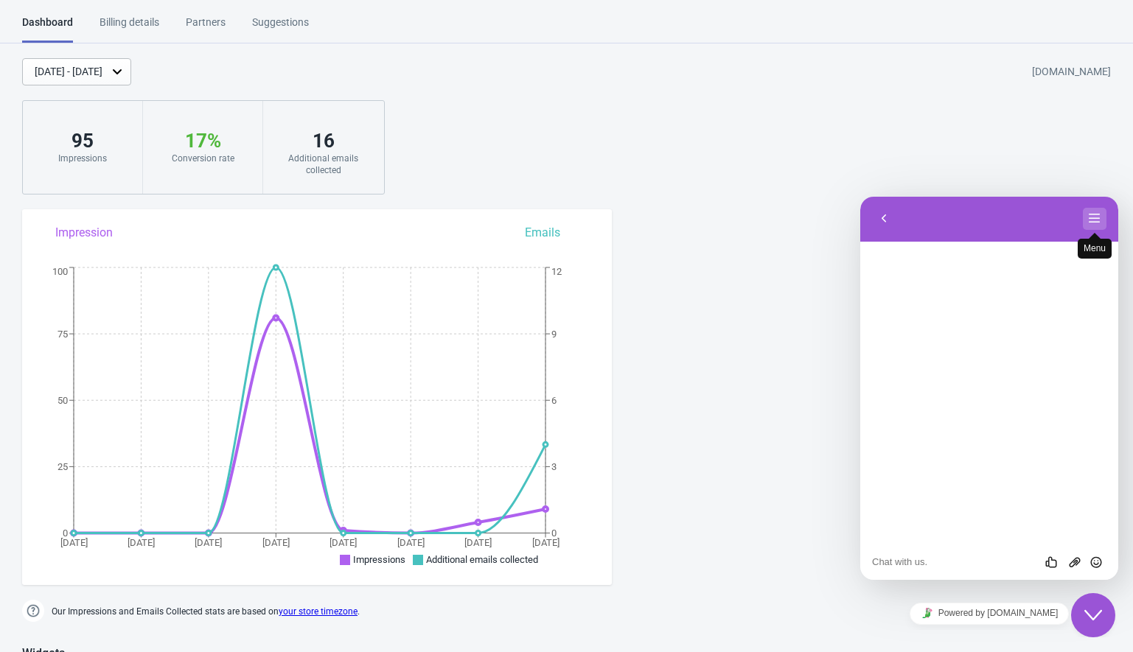
click at [1092, 209] on button "Menu" at bounding box center [1095, 219] width 24 height 22
click at [860, 197] on div "Rate this chat Upload File Insert emoji" at bounding box center [860, 197] width 0 height 0
click at [860, 197] on textarea at bounding box center [860, 197] width 0 height 0
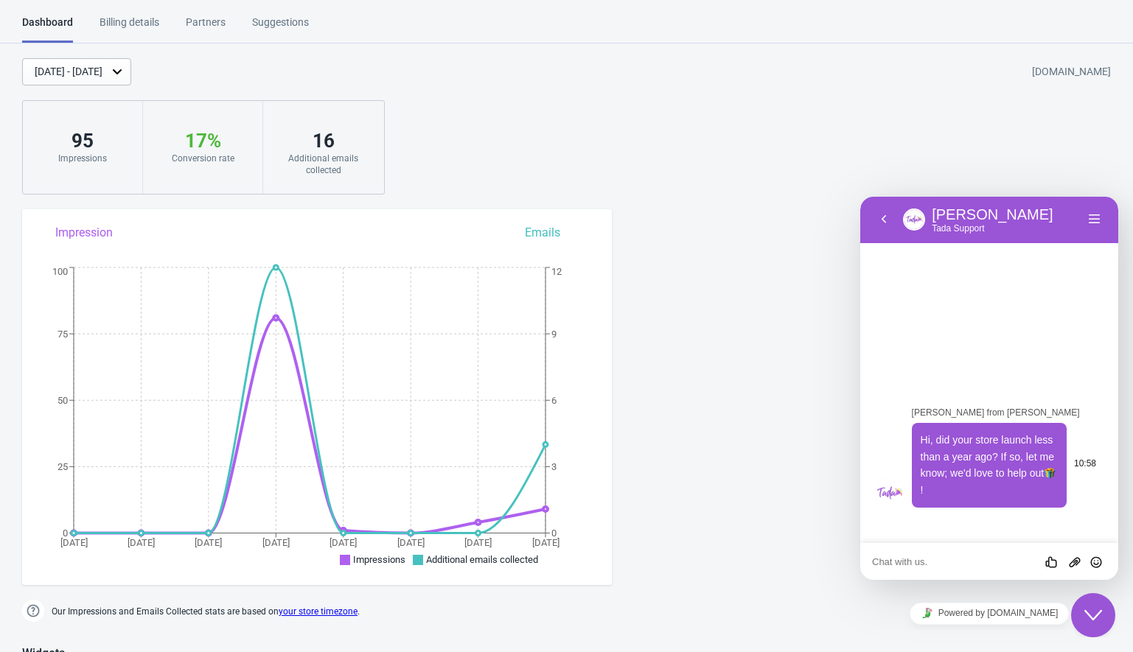
click at [930, 453] on span "Hi, did your store launch less than a year ago? If so, let me know; we'd love t…" at bounding box center [989, 465] width 136 height 62
click at [860, 197] on textarea at bounding box center [860, 197] width 0 height 0
type textarea "yes"
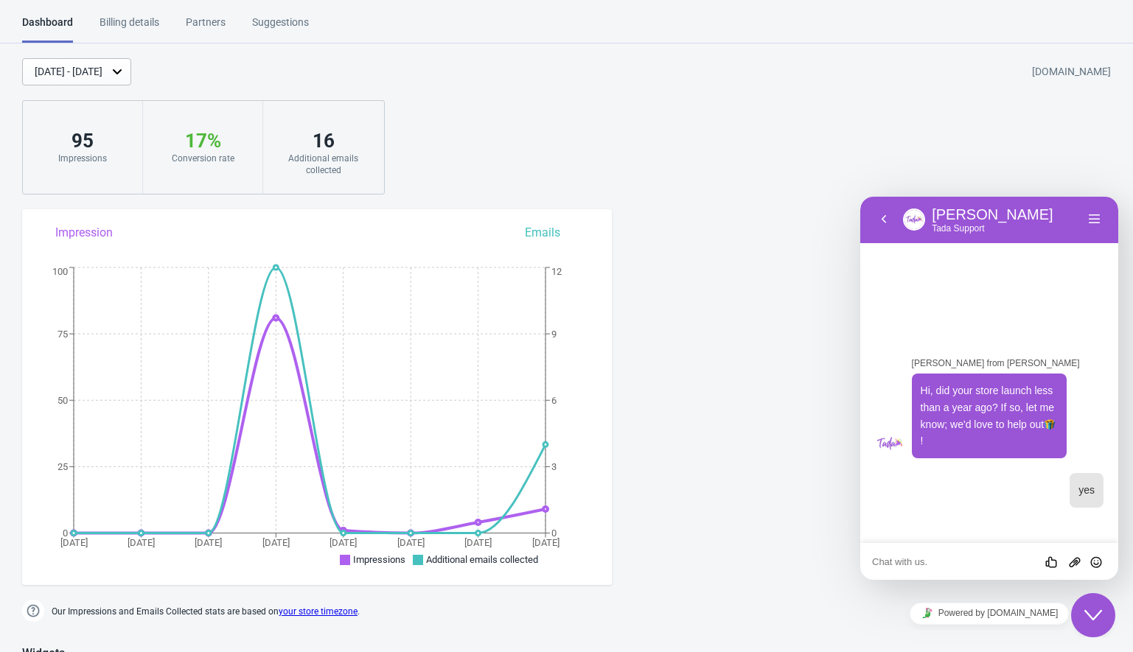
click at [860, 197] on textarea at bounding box center [860, 197] width 0 height 0
type textarea "access granted"
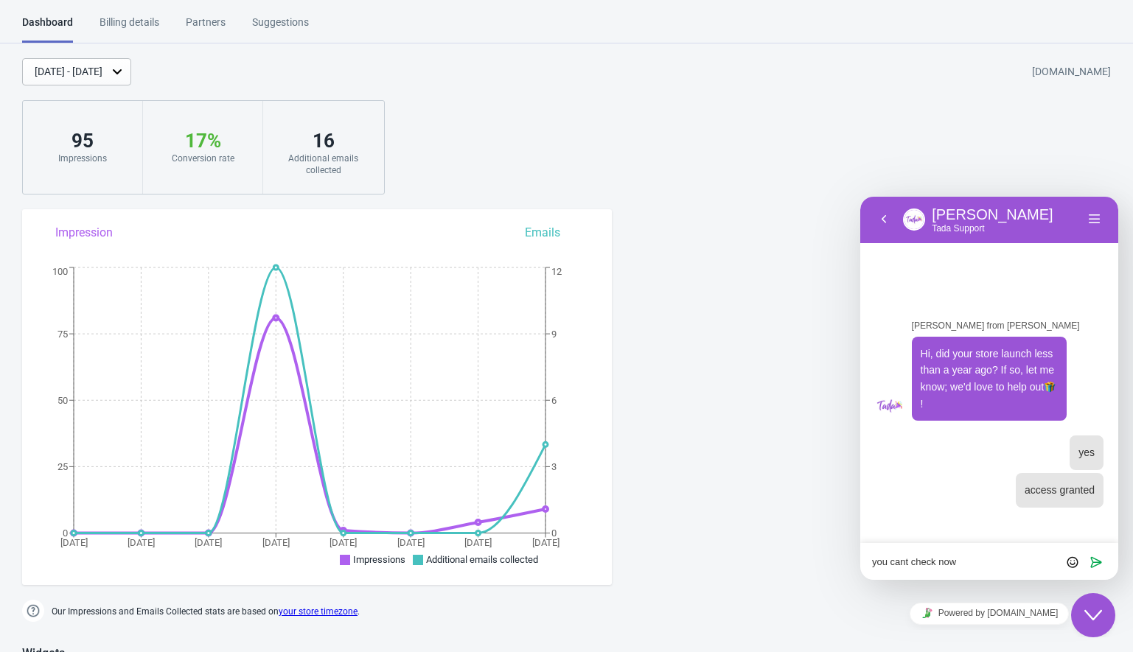
type textarea "you can check now"
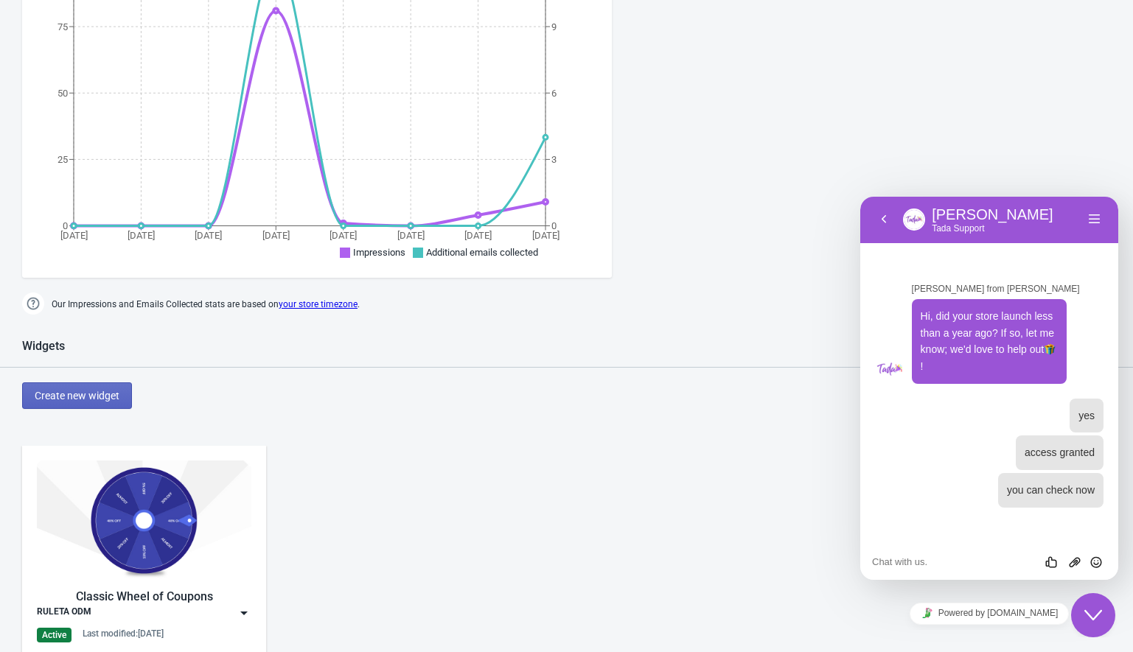
scroll to position [310, 0]
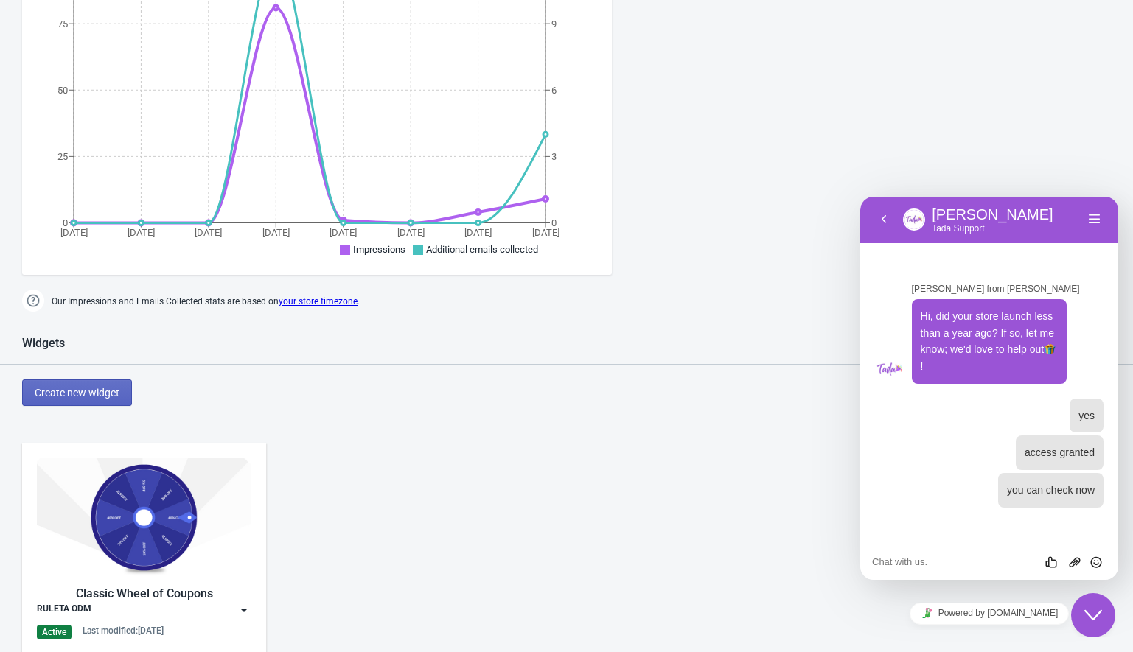
click at [247, 607] on img at bounding box center [244, 610] width 15 height 15
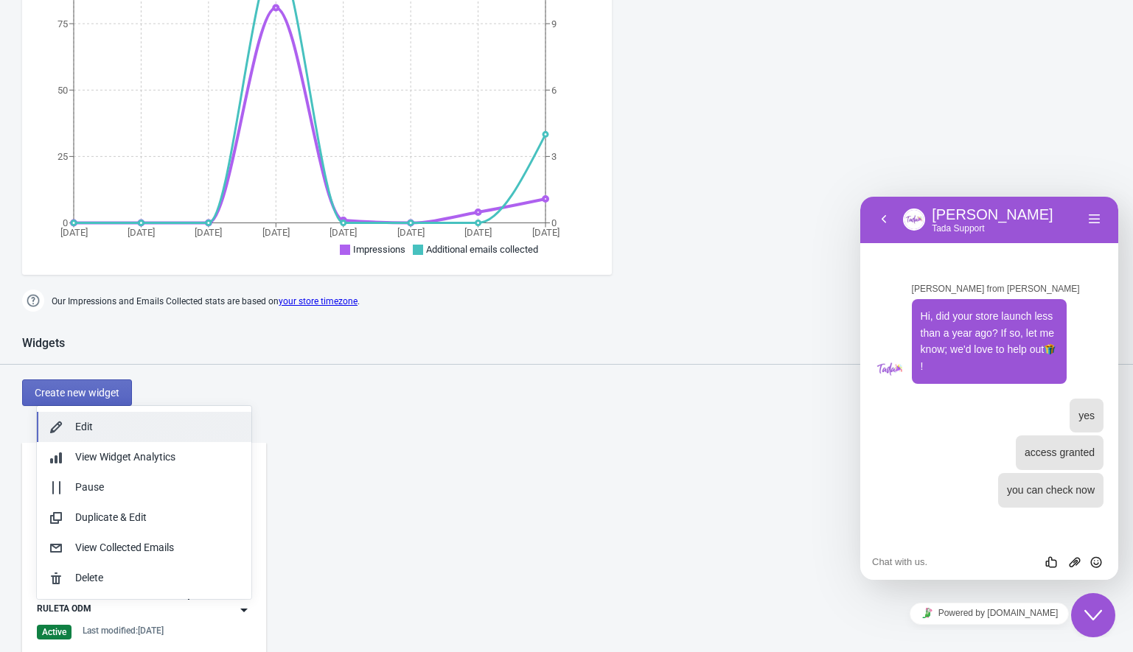
click at [109, 428] on div "Edit" at bounding box center [157, 426] width 164 height 15
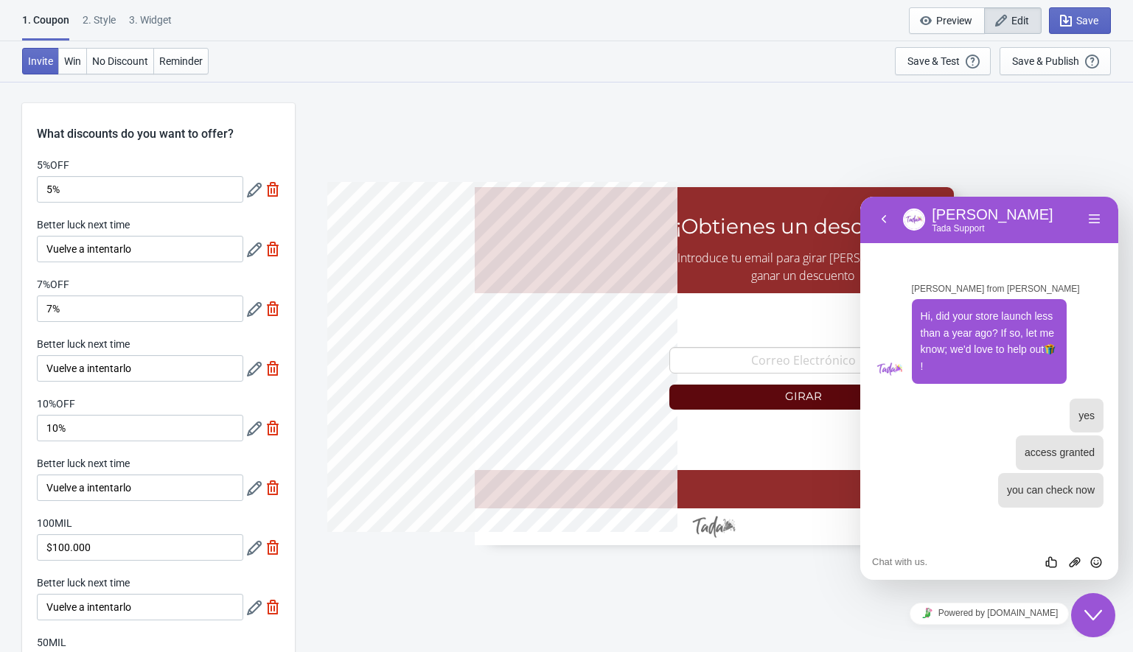
click at [111, 23] on div "2 . Style" at bounding box center [99, 26] width 33 height 26
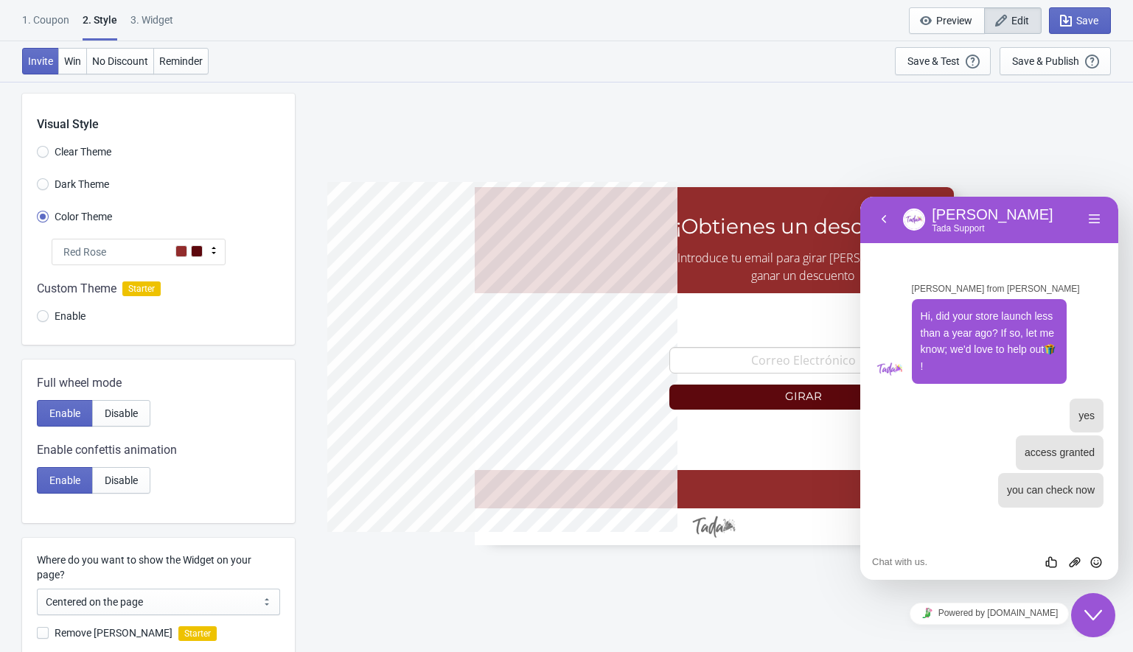
scroll to position [306, 0]
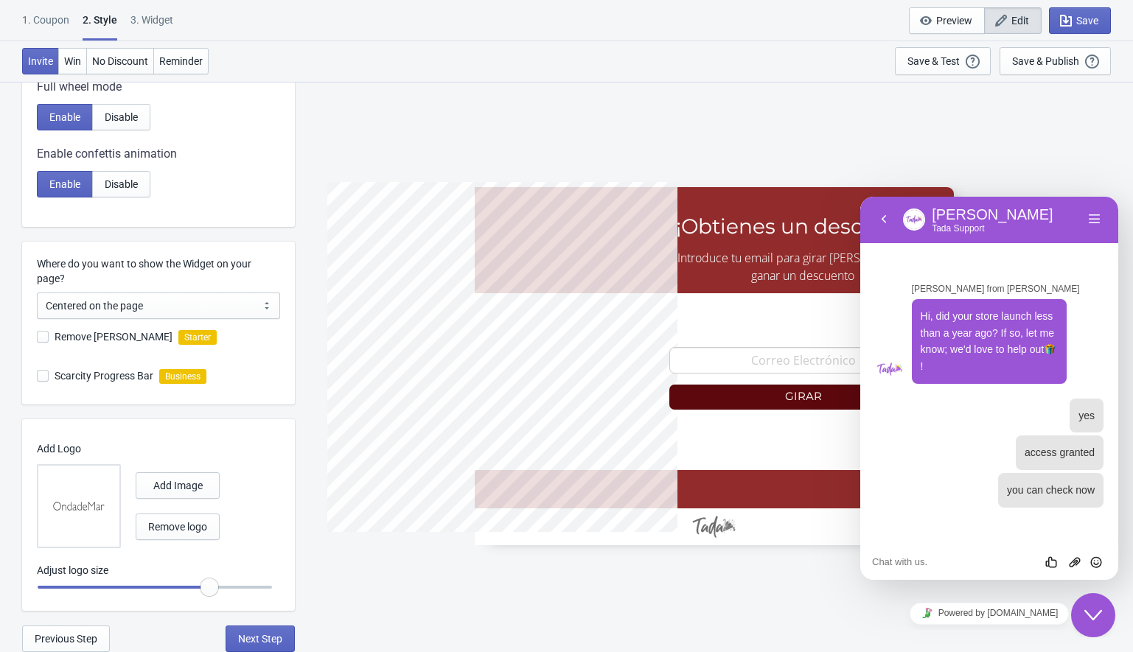
click at [147, 23] on div "3. Widget" at bounding box center [151, 26] width 43 height 26
select select "1"
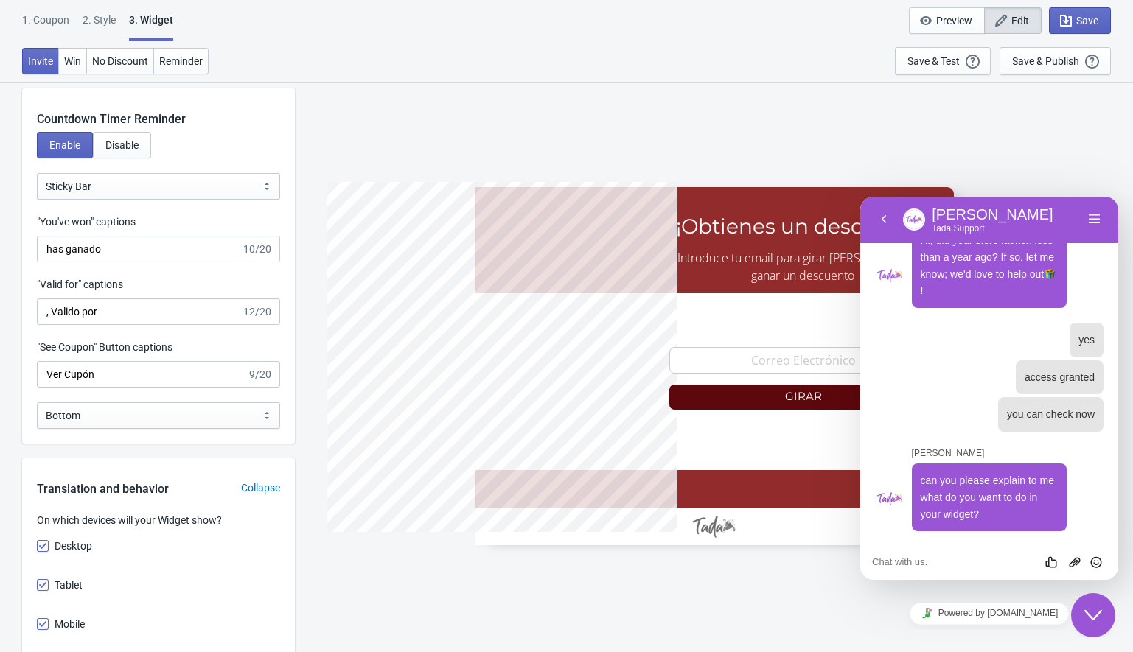
scroll to position [50, 0]
click at [968, 484] on span "can you please explain to me what do you want to do in your widget?" at bounding box center [987, 497] width 133 height 45
copy span "can you please explain to me what do you want to do in your widget?"
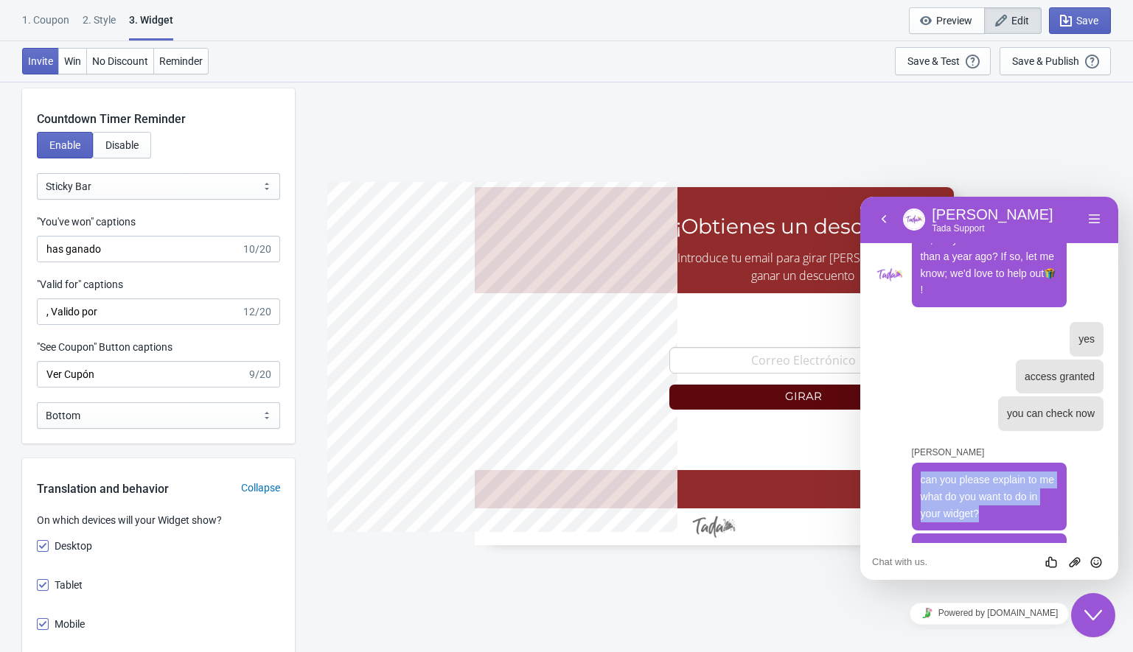
scroll to position [212, 0]
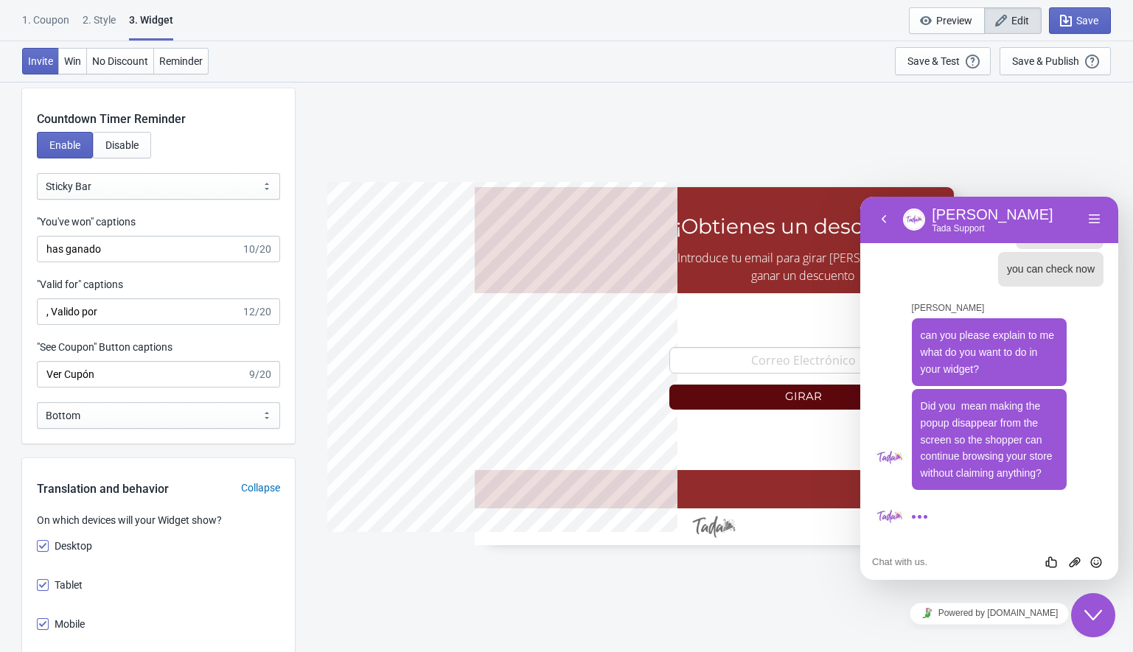
click at [860, 197] on textarea at bounding box center [860, 197] width 0 height 0
paste textarea "I want that when the roulette lands on no discount, the close button does not a…"
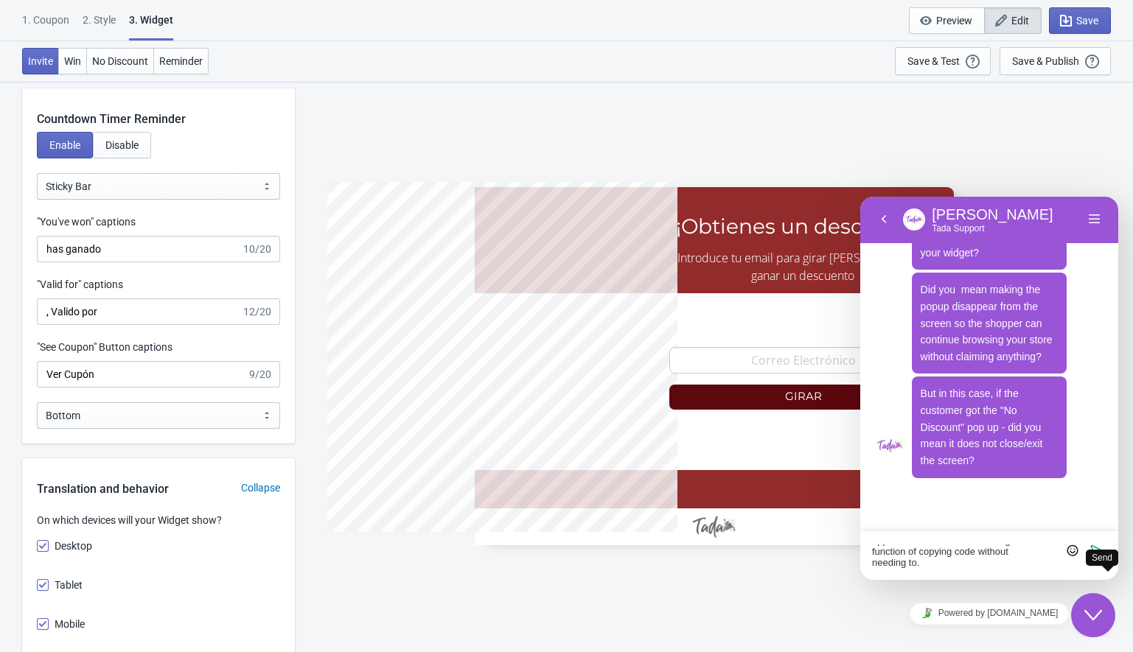
scroll to position [287, 0]
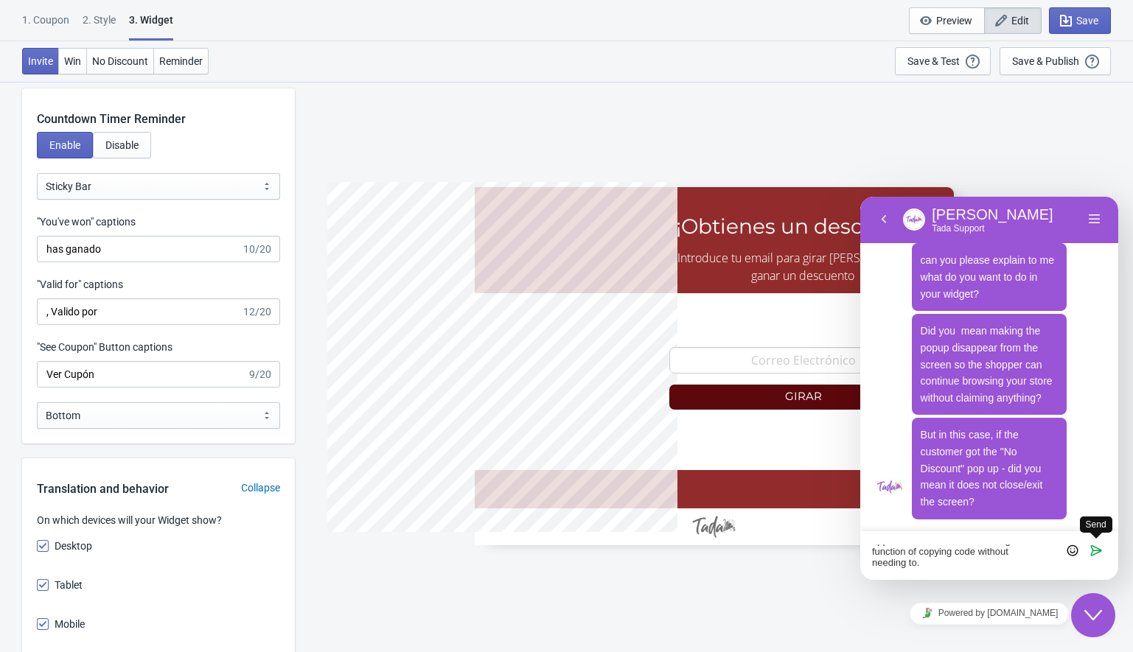
type textarea "I want that when the roulette lands on no discount, the close button does not a…"
click at [1092, 551] on icon "Send" at bounding box center [1096, 550] width 13 height 13
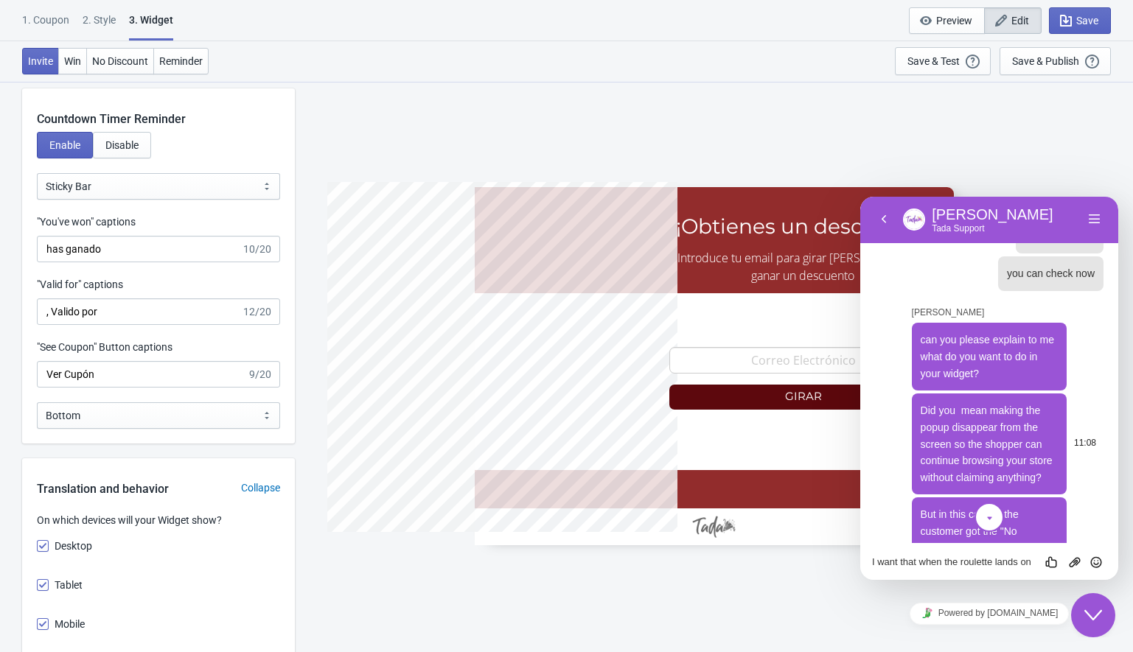
scroll to position [220, 0]
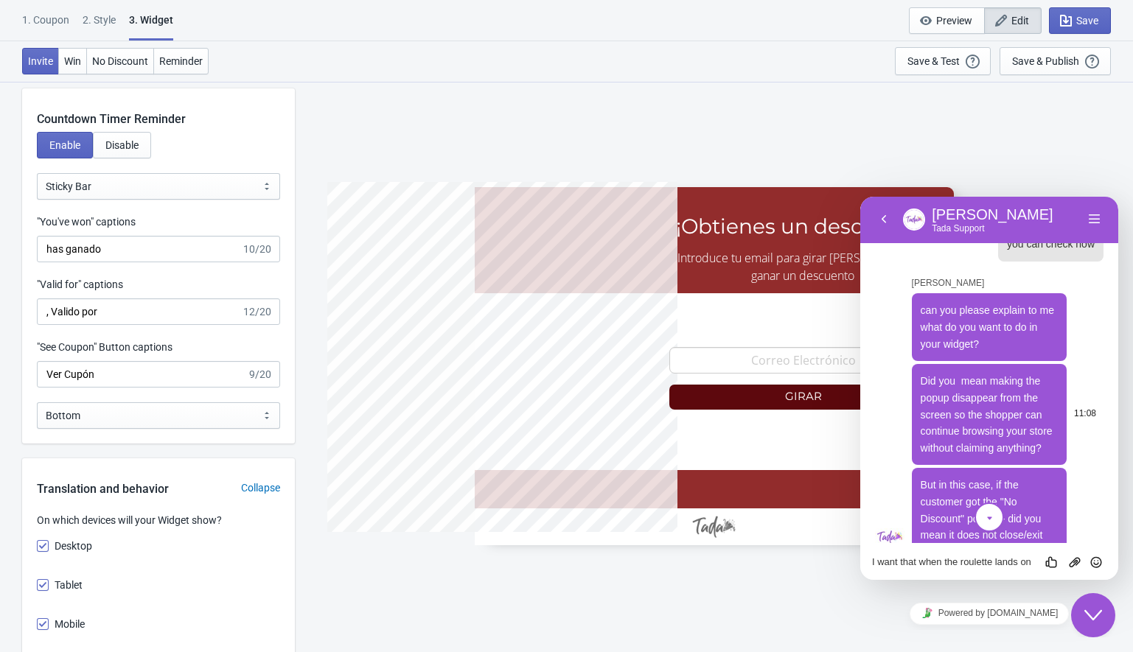
click at [924, 391] on p "Did you mean making the popup disappear from the screen so the shopper can cont…" at bounding box center [990, 414] width 138 height 83
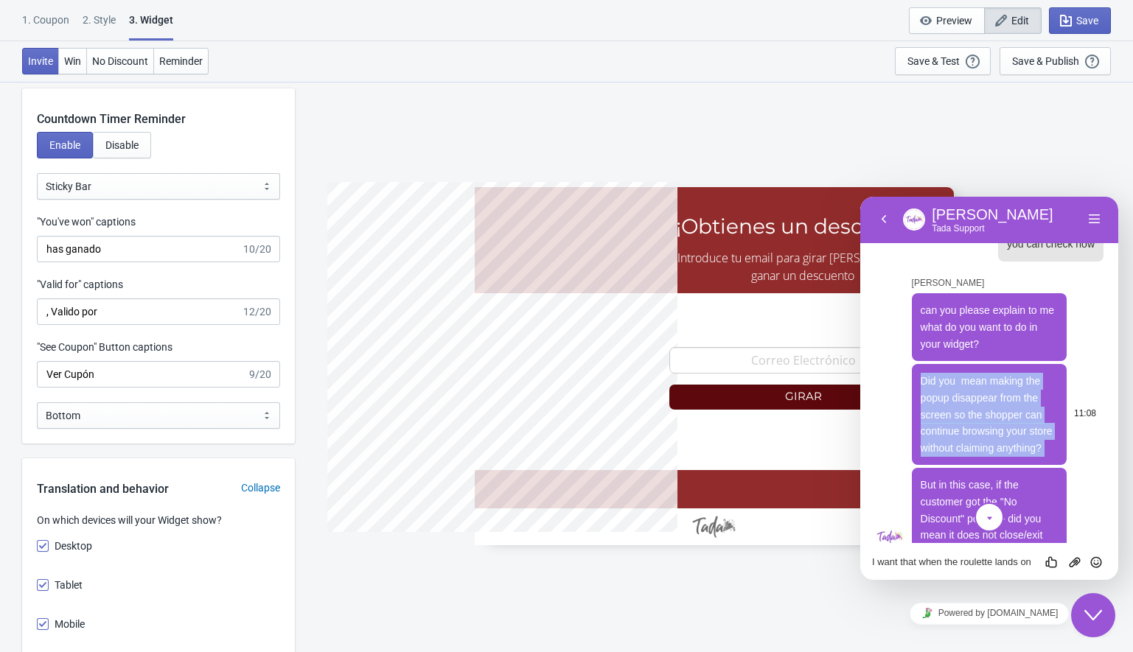
click at [924, 391] on p "Did you mean making the popup disappear from the screen so the shopper can cont…" at bounding box center [990, 414] width 138 height 83
copy span "Did you mean making the popup disappear from the screen so the shopper can cont…"
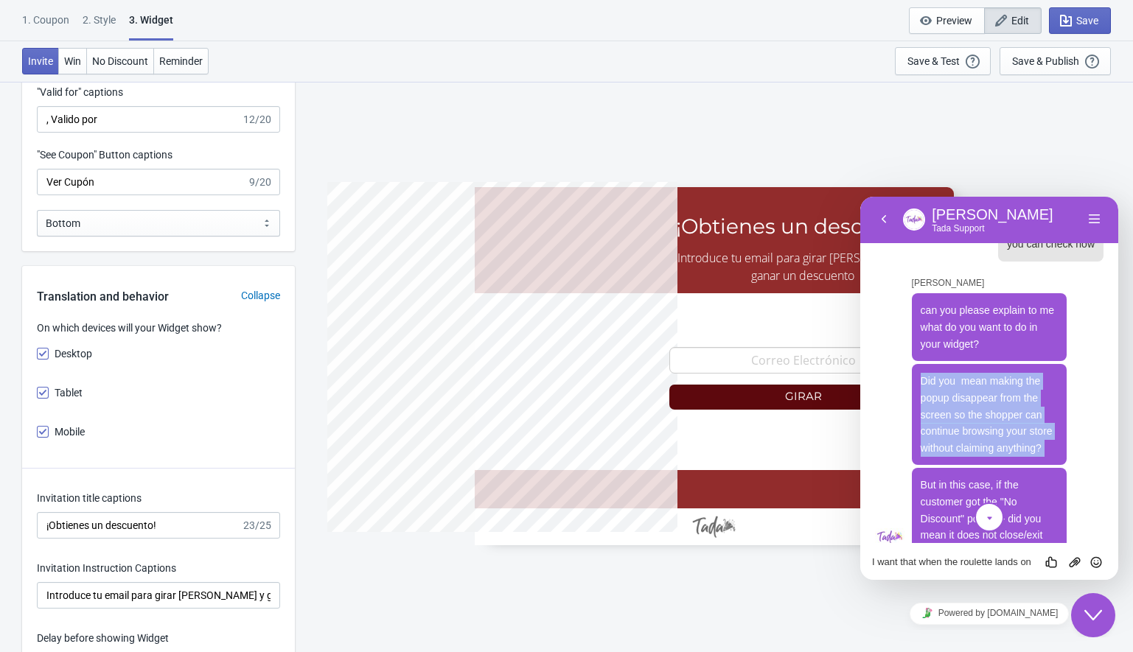
scroll to position [1712, 0]
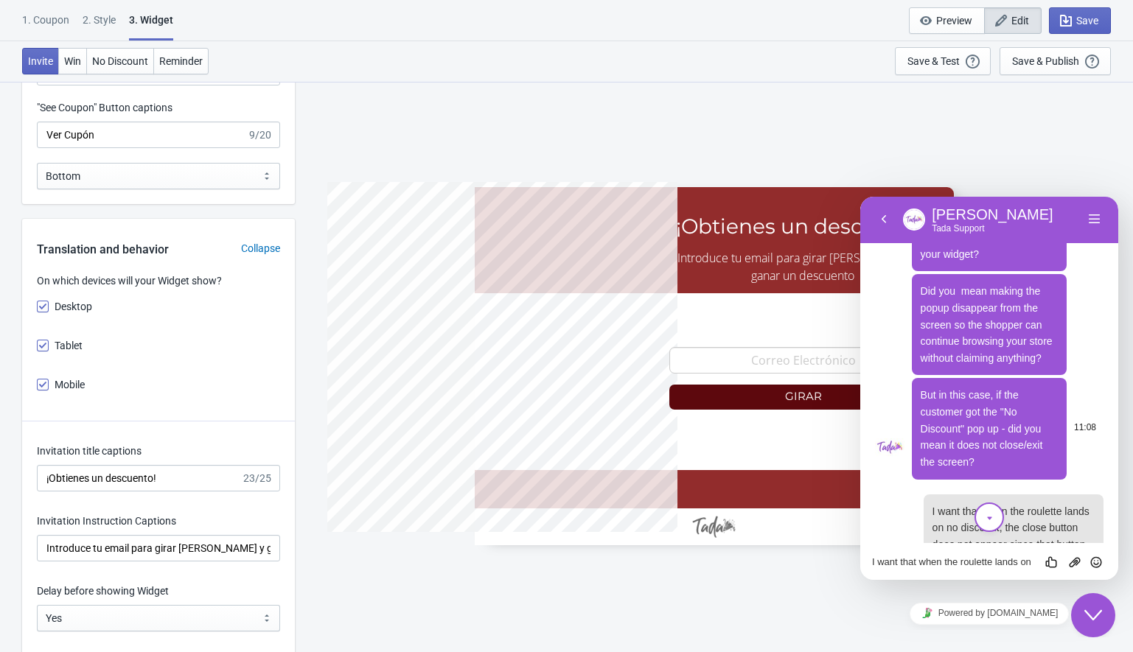
click at [947, 468] on span "But in this case, if the customer got the "No Discount" pop up - did you mean i…" at bounding box center [982, 428] width 122 height 79
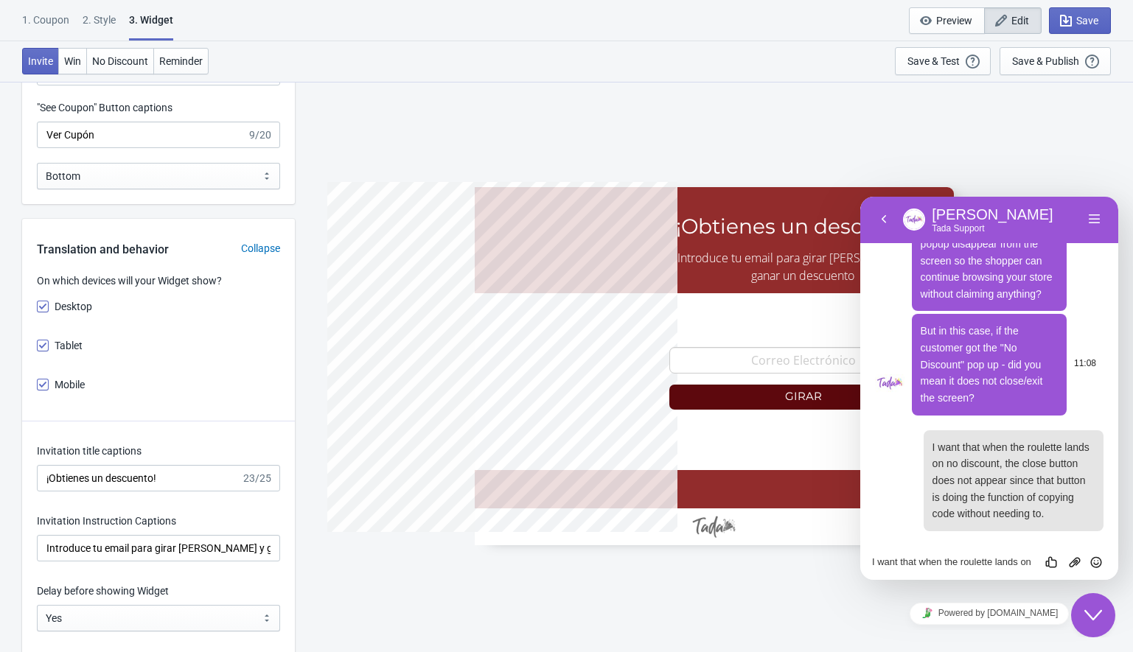
click at [944, 347] on span "But in this case, if the customer got the "No Discount" pop up - did you mean i…" at bounding box center [982, 364] width 122 height 79
copy span "But in this case, if the customer got the "No Discount" pop up - did you mean i…"
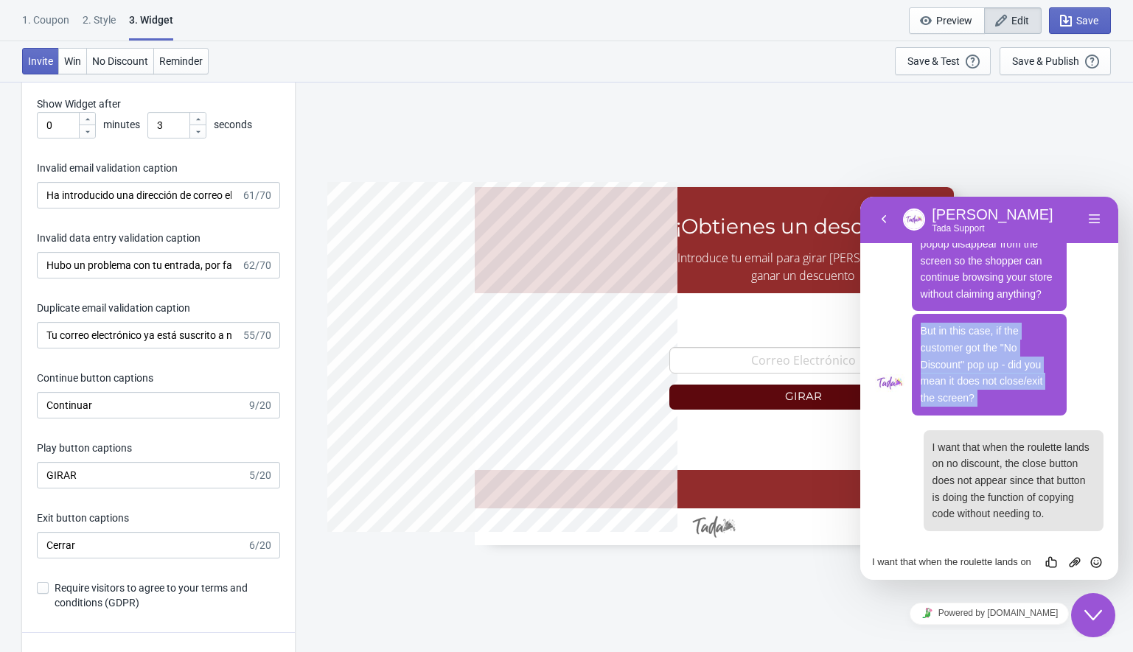
scroll to position [2224, 0]
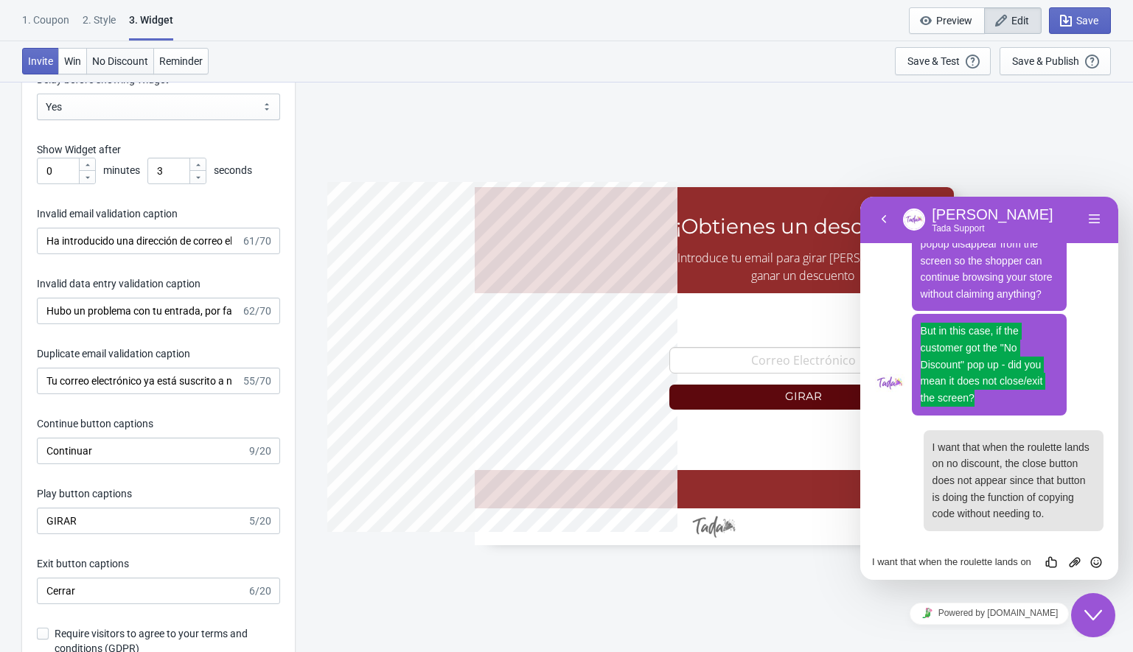
click at [116, 62] on span "No Discount" at bounding box center [120, 61] width 56 height 12
type input "no_code"
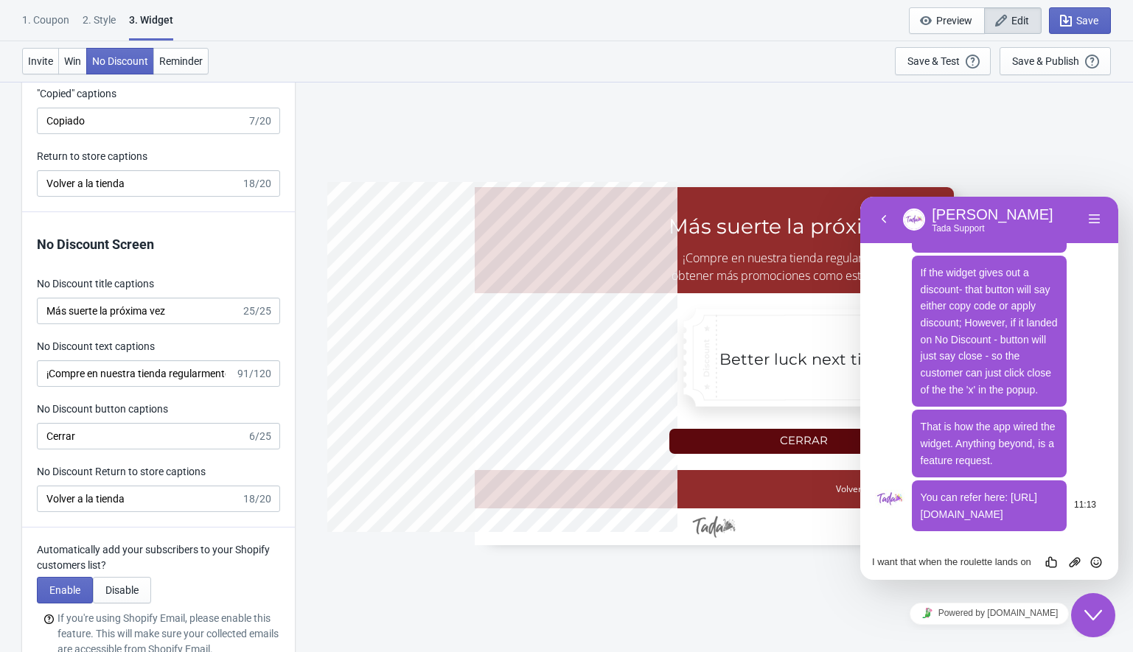
scroll to position [4054, 0]
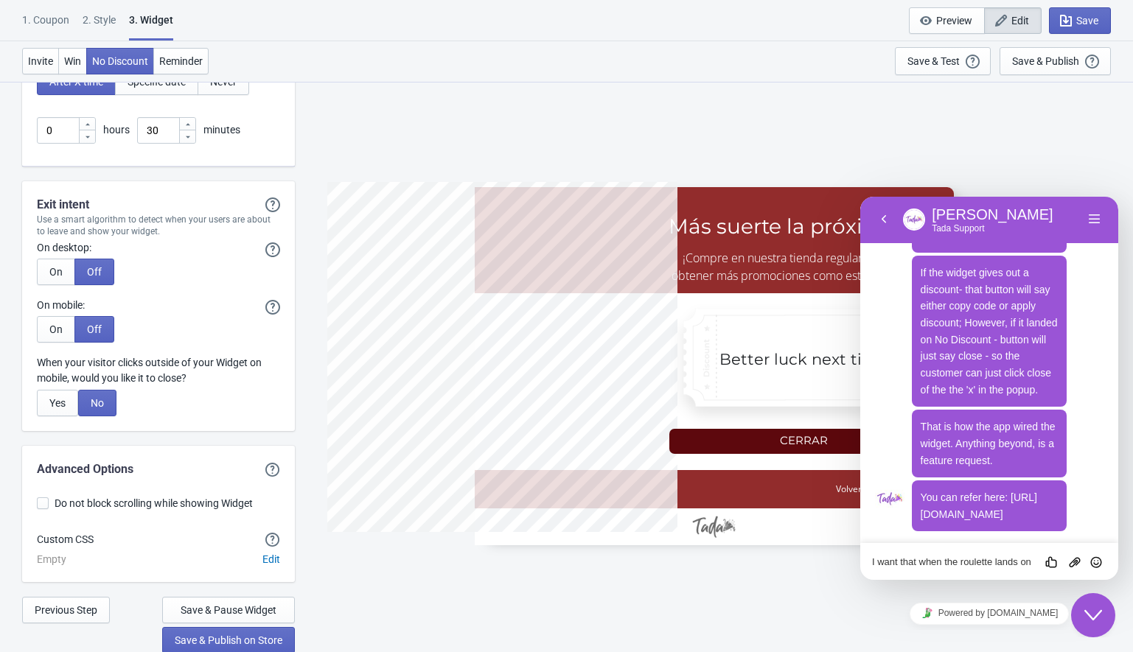
click at [860, 197] on textarea "I want that when the roulette lands on no discount, the close button does not a…" at bounding box center [860, 197] width 0 height 0
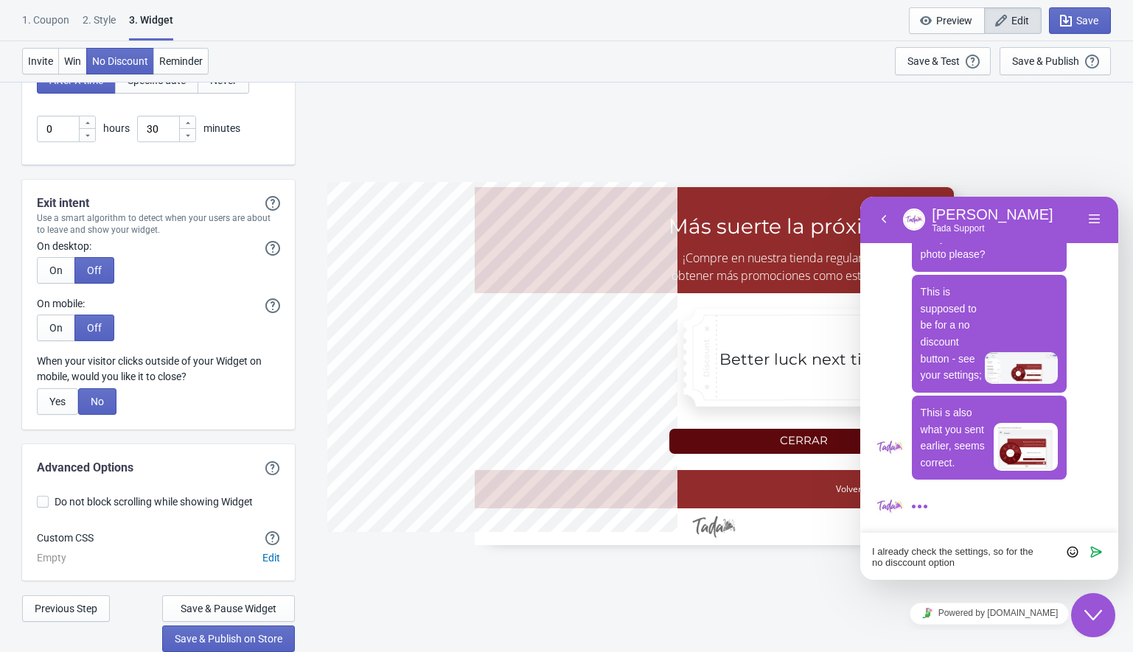
scroll to position [1353, 0]
click at [860, 197] on textarea "I already check the settings, so for the no disccount option" at bounding box center [860, 197] width 0 height 0
click at [860, 197] on lt-span "dis co unt" at bounding box center [860, 197] width 0 height 0
click at [860, 197] on textarea "I already check the settings, so for the no discount option" at bounding box center [860, 197] width 0 height 0
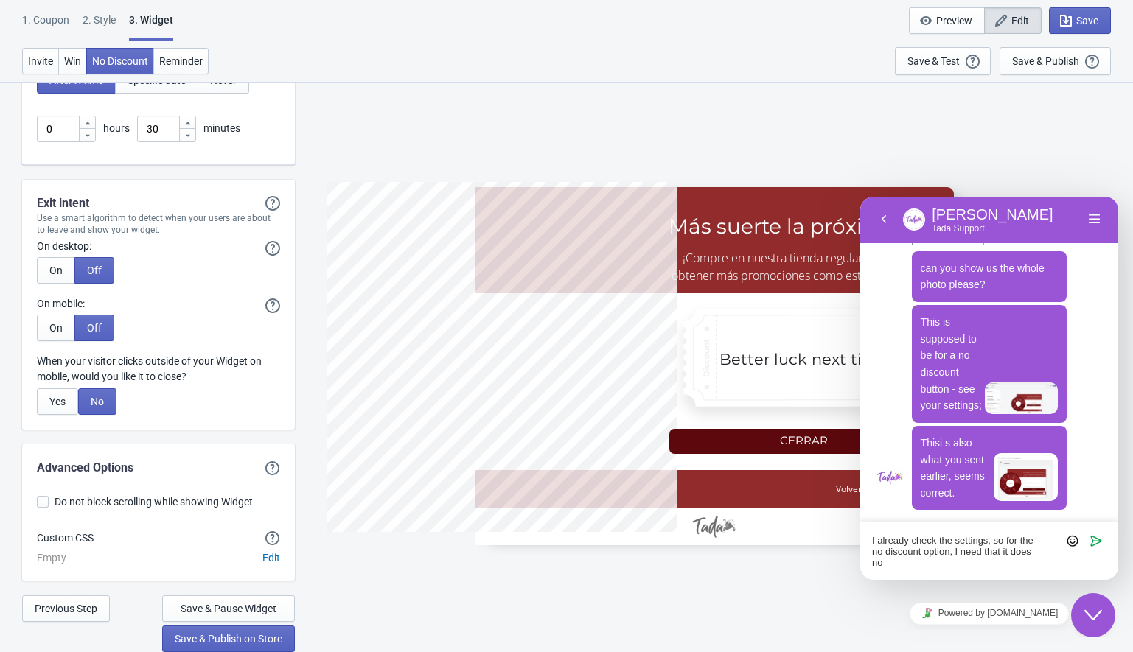
scroll to position [1323, 0]
type textarea "I already check the settings, so for the no discount option, I need that it doe…"
click at [860, 197] on textarea "I already check the settings, so for the no discount option, I need that it doe…" at bounding box center [860, 197] width 0 height 0
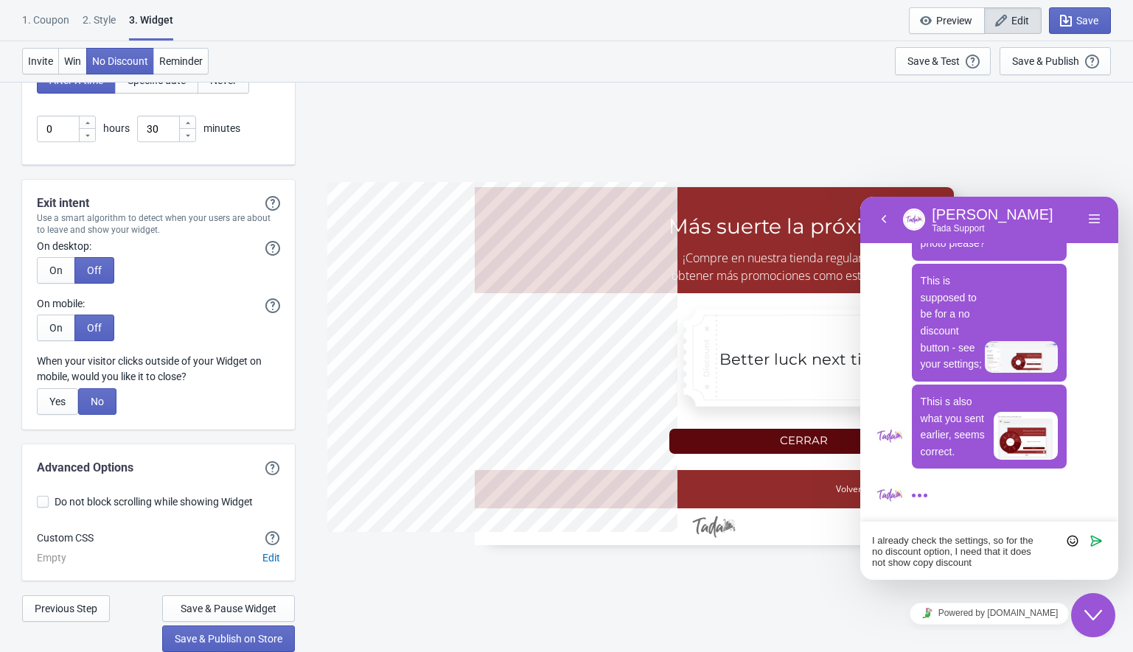
scroll to position [1364, 0]
click at [860, 197] on textarea "I already check the settings, so for the no discount option, I need that it doe…" at bounding box center [860, 197] width 0 height 0
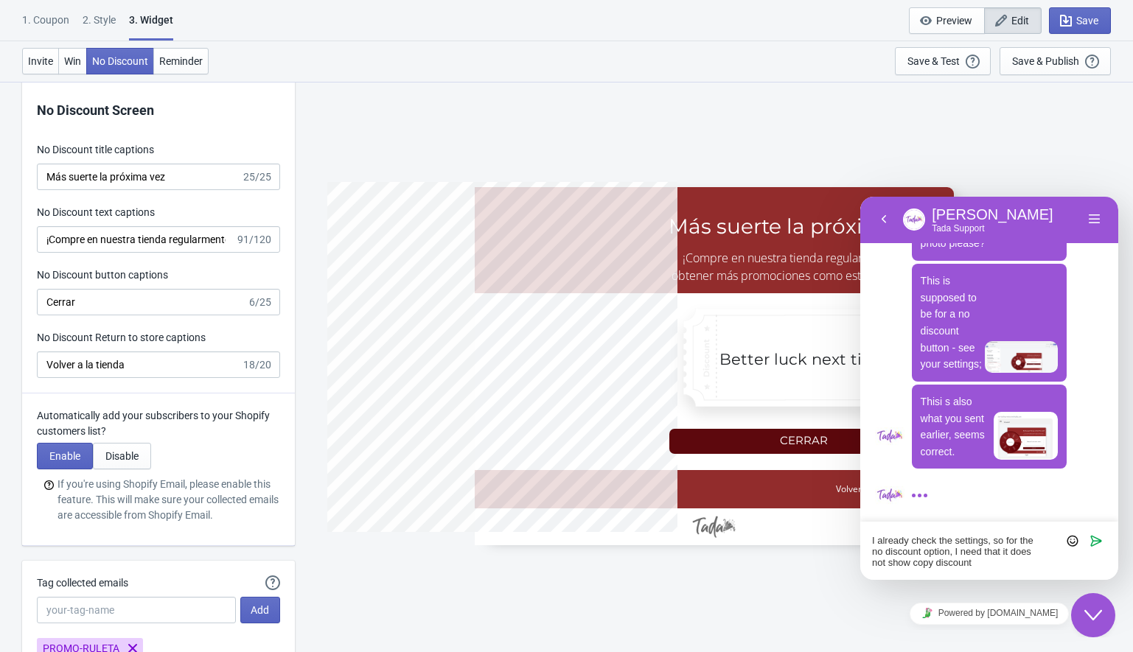
scroll to position [3385, 0]
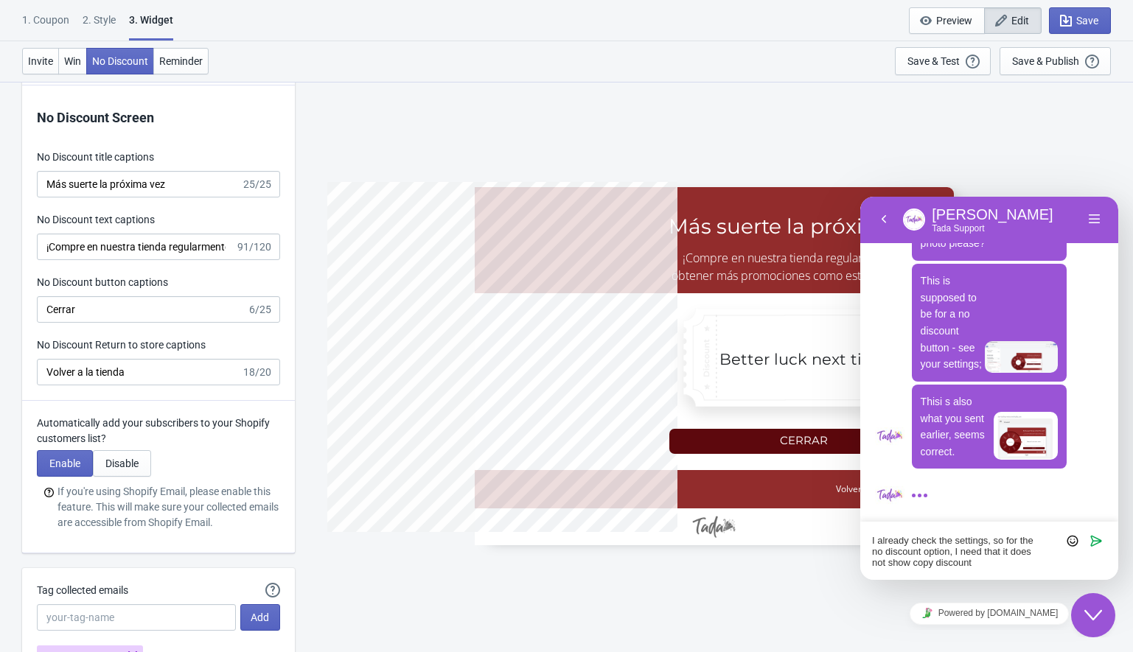
click at [860, 197] on textarea "I already check the settings, so for the no discount option, I need that it doe…" at bounding box center [860, 197] width 0 height 0
paste textarea
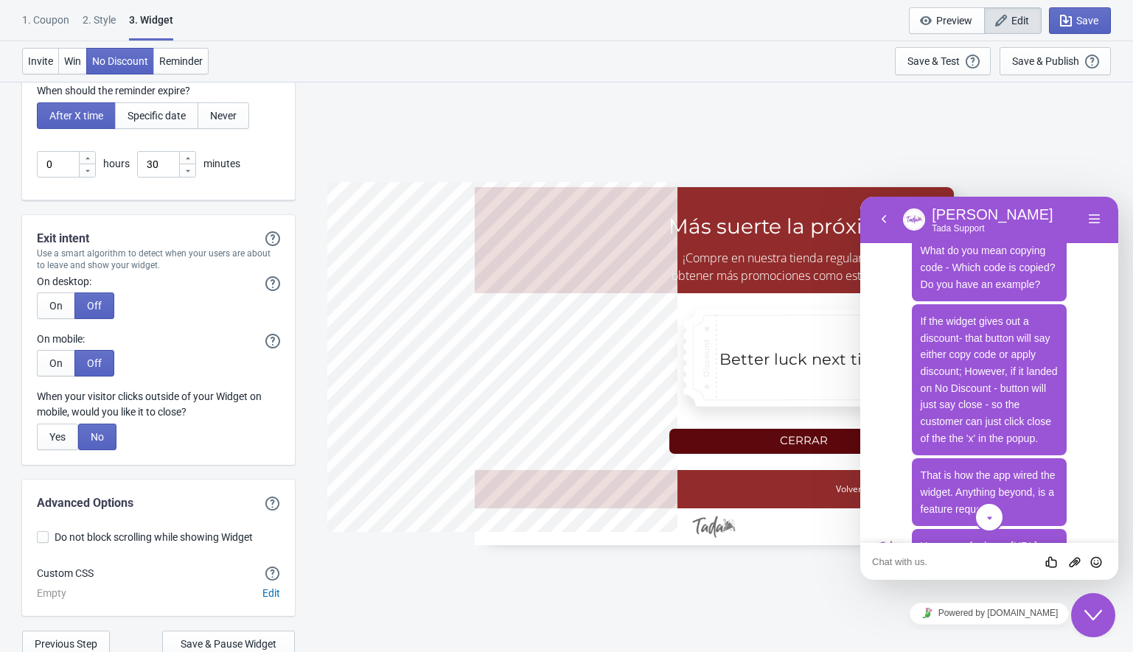
scroll to position [4026, 0]
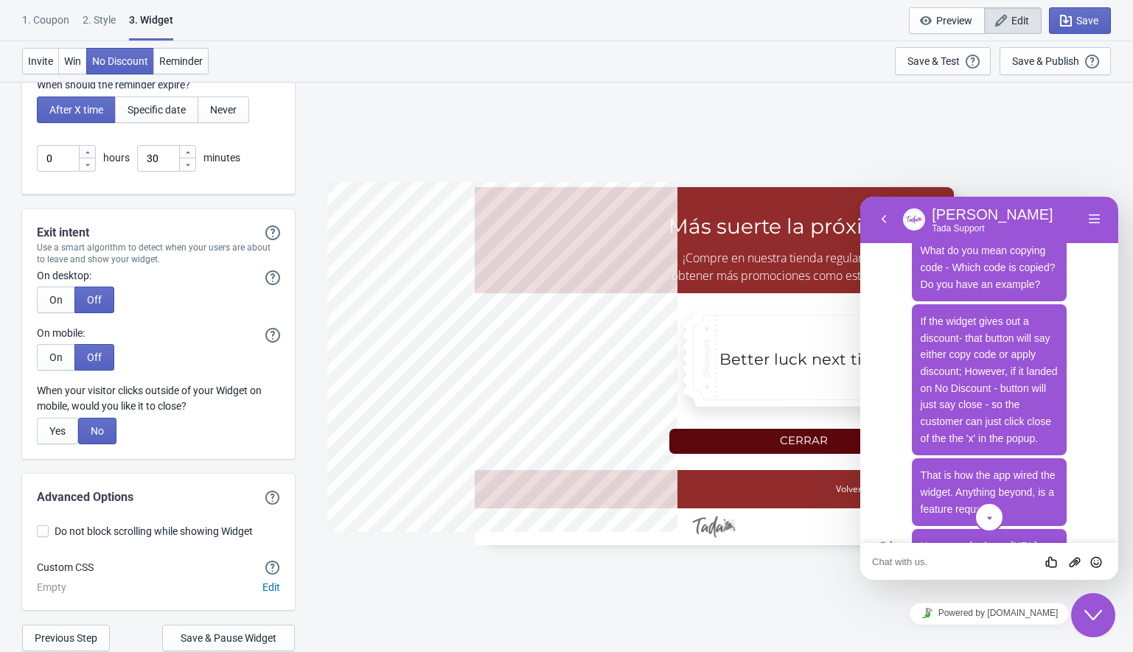
click at [860, 197] on div "Rate this chat Upload File Insert emoji" at bounding box center [860, 197] width 0 height 0
click at [860, 197] on textarea at bounding box center [860, 197] width 0 height 0
type textarea "w"
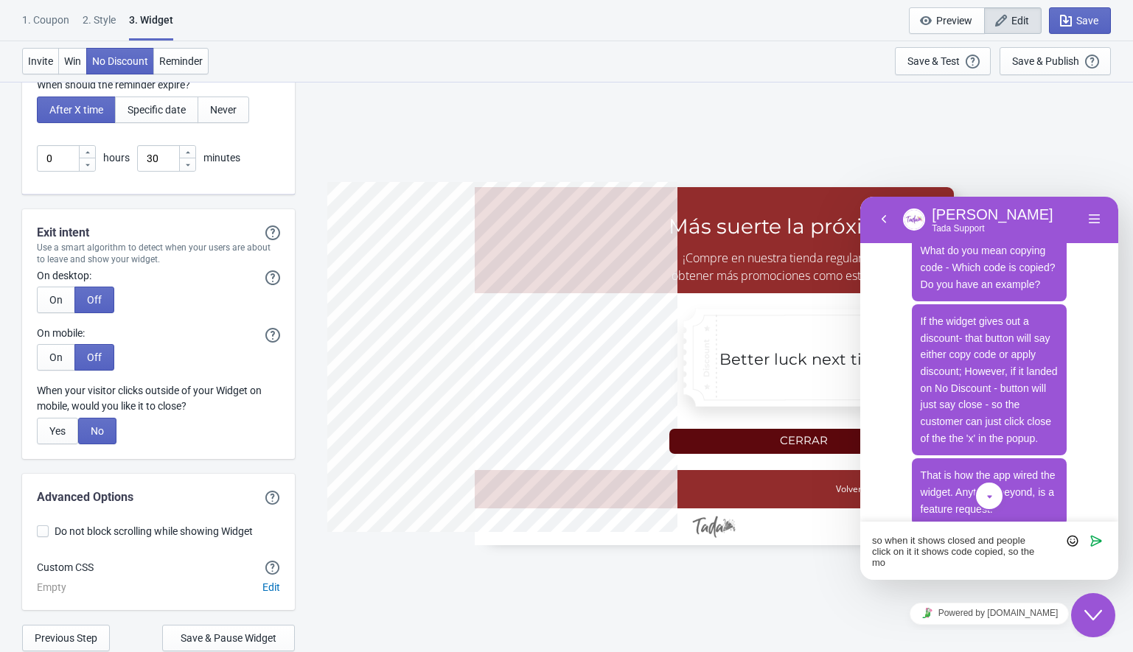
scroll to position [0, 0]
type textarea "so when it shows closed and people click on it it shows code copied, so the mod…"
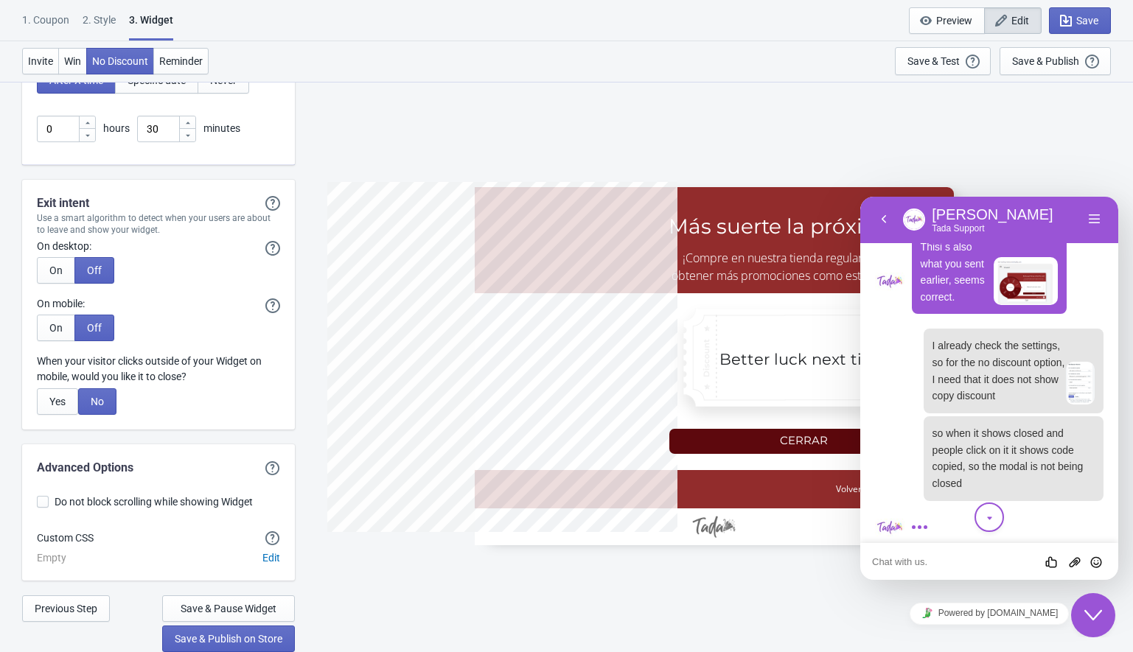
scroll to position [1323, 0]
click at [1006, 215] on img at bounding box center [1021, 200] width 73 height 32
click at [923, 300] on span "Thisi s also what you sent earlier, seems correct." at bounding box center [953, 269] width 64 height 62
click at [939, 303] on p "Thisi s also what you sent earlier, seems correct." at bounding box center [957, 269] width 73 height 67
click at [1006, 303] on img at bounding box center [1026, 278] width 65 height 49
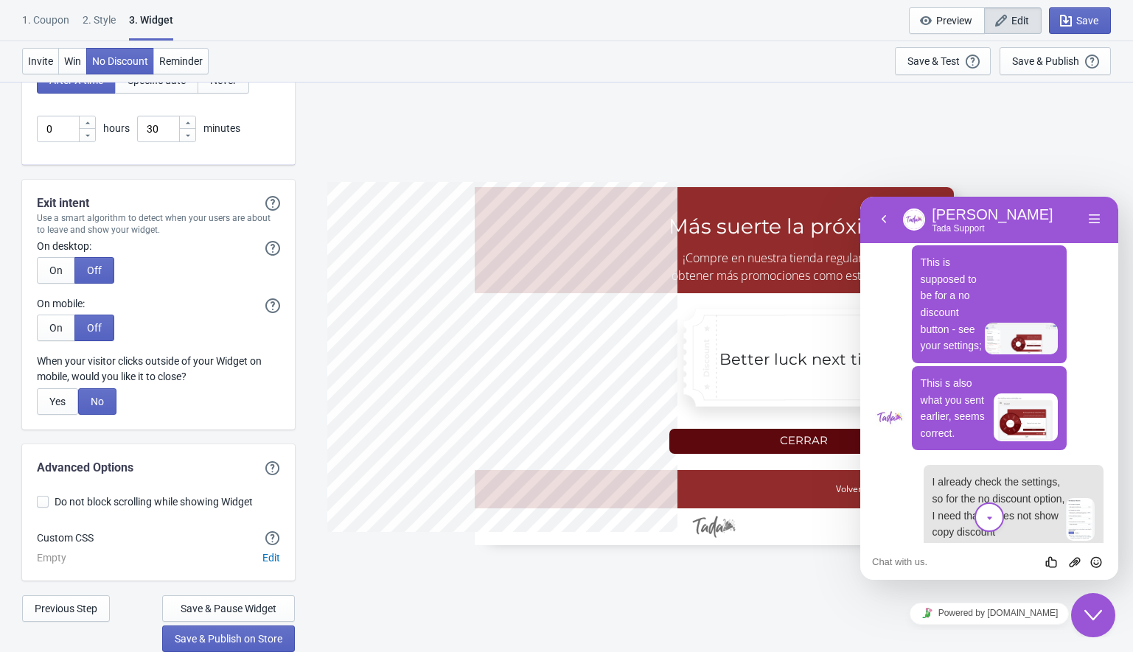
scroll to position [1154, 0]
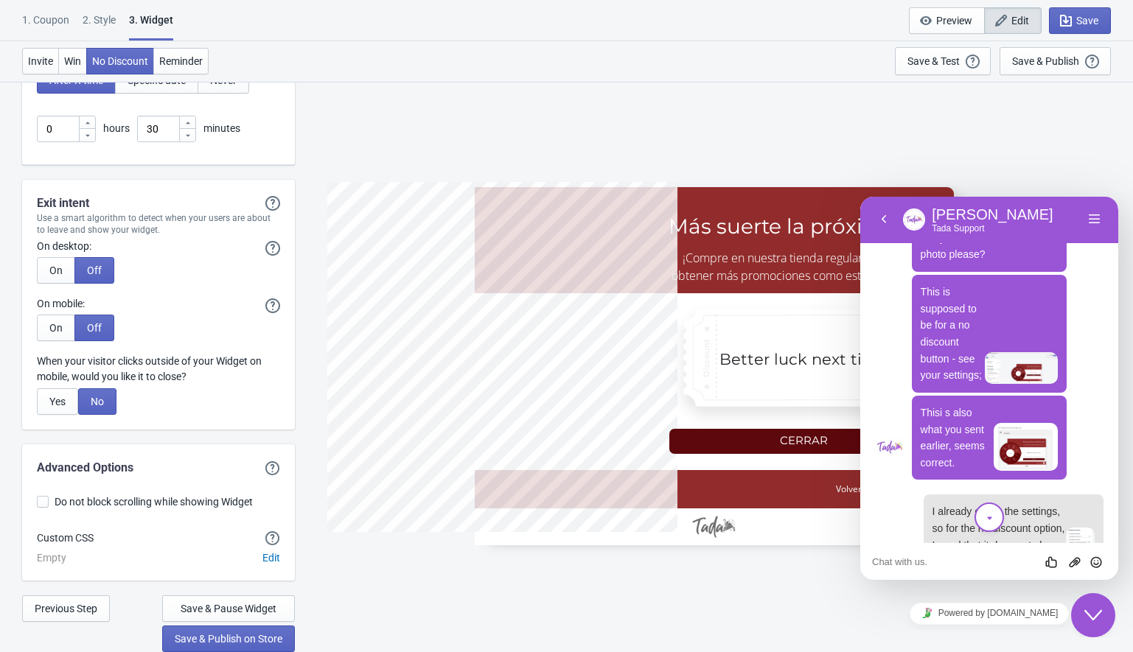
click at [1000, 180] on img at bounding box center [1014, 166] width 162 height 27
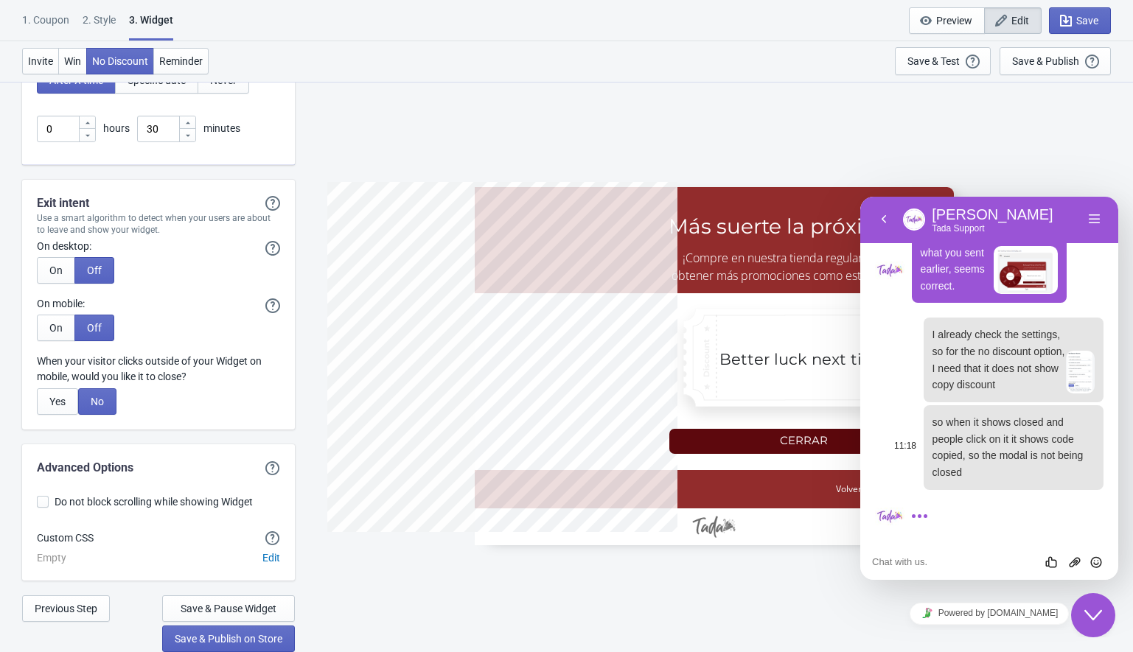
scroll to position [1546, 0]
click at [860, 197] on textarea at bounding box center [860, 197] width 0 height 0
paste textarea "Captura de pantalla [DATE] a la(s) 11.13.12 a.m."
type textarea "Captura de pantalla [DATE] a la(s) 11.13.12 a.m."
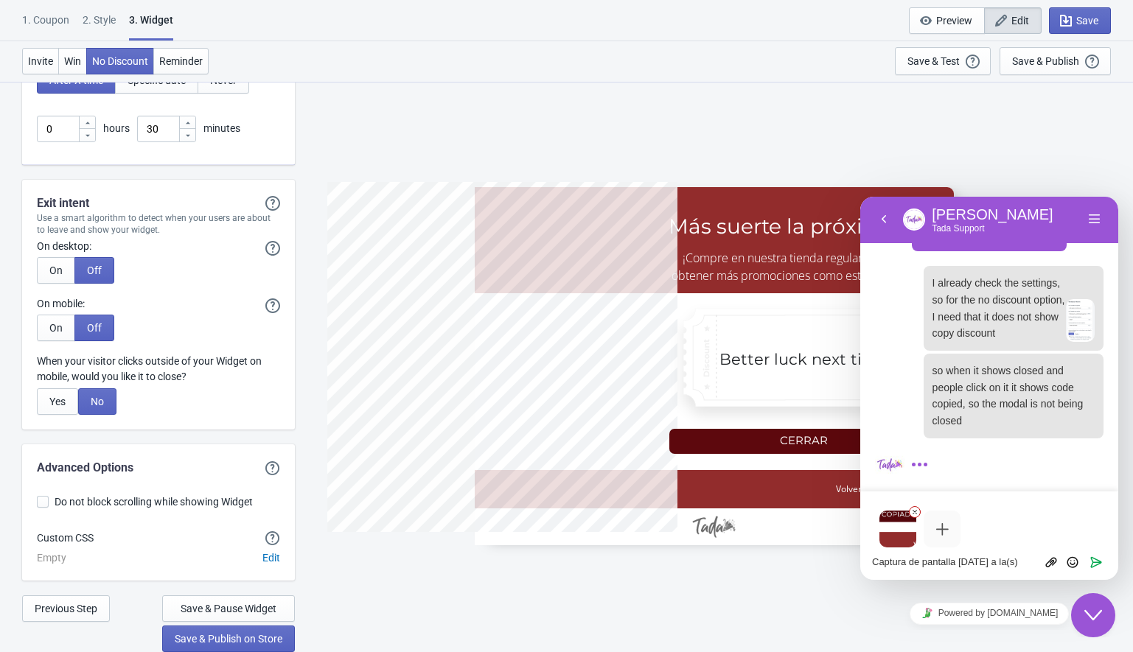
scroll to position [0, 0]
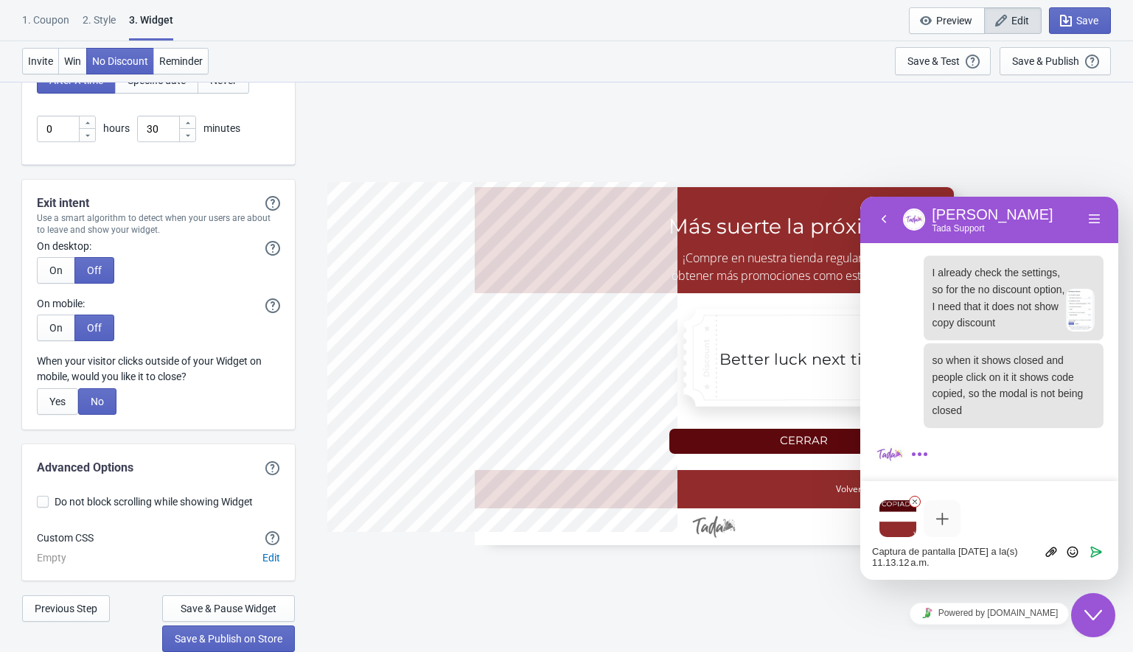
click at [860, 197] on textarea "Captura de pantalla [DATE] a la(s) 11.13.12 a.m." at bounding box center [860, 197] width 0 height 0
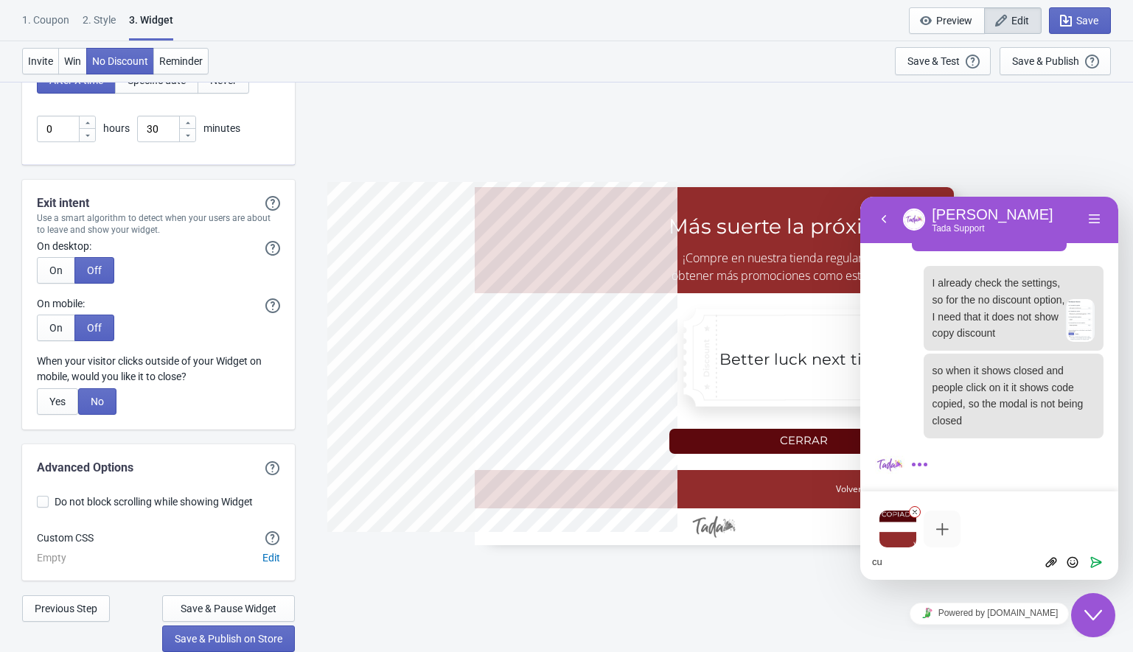
type textarea "c"
paste textarea "When I click close I get this:"
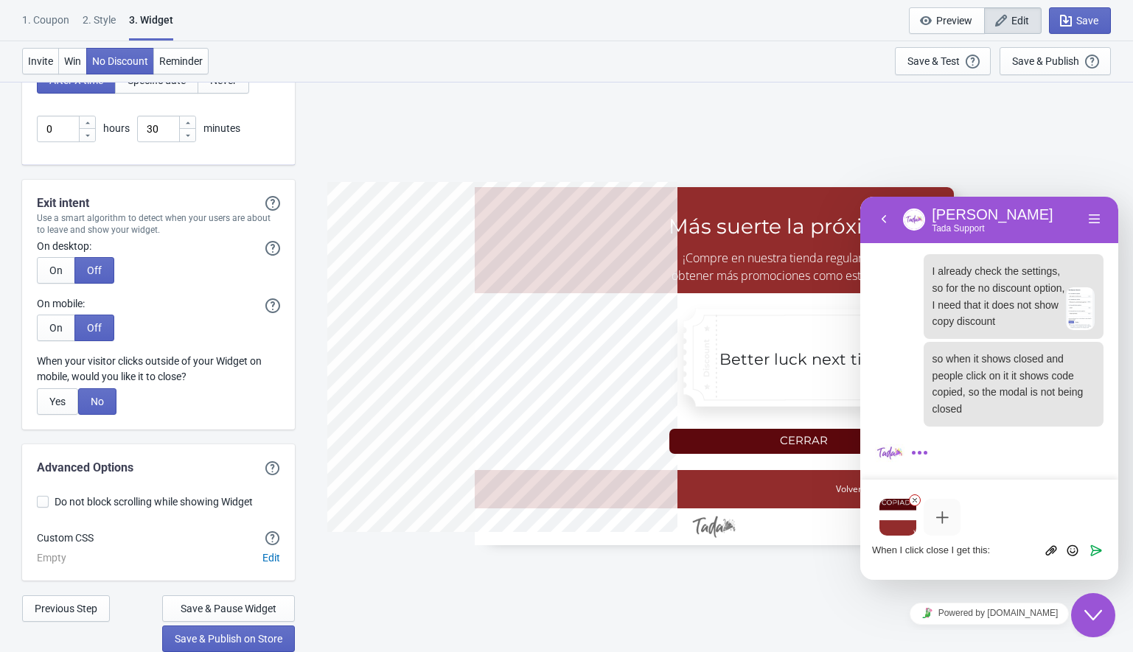
scroll to position [0, 0]
type textarea "When I click close I get this:"
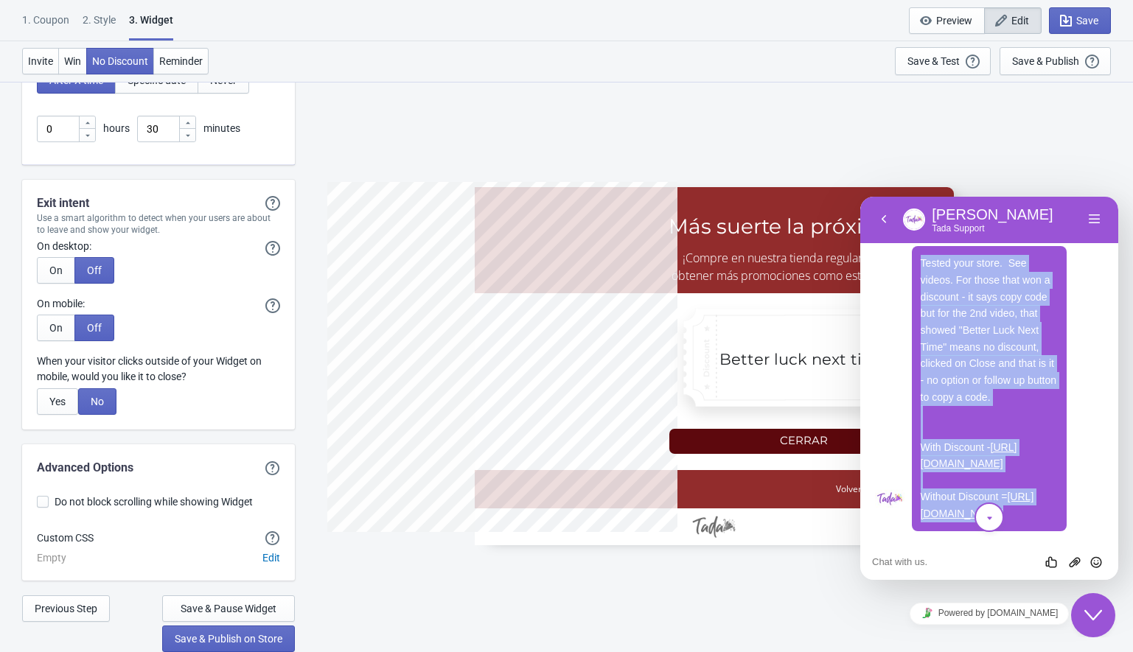
scroll to position [2076, 0]
drag, startPoint x: 920, startPoint y: 272, endPoint x: 958, endPoint y: 522, distance: 252.8
click at [958, 522] on div "Tested your store. See videos. For those that won a discount - it says copy cod…" at bounding box center [990, 388] width 156 height 285
copy span "Tested your store. See videos. For those that won a discount - it says copy cod…"
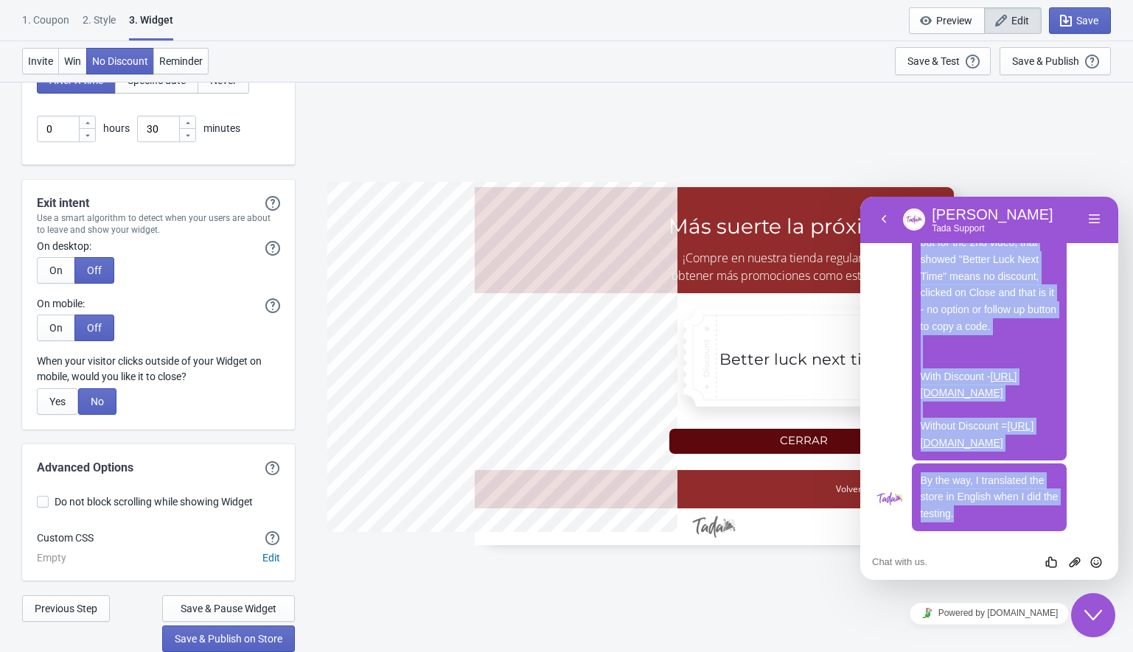
scroll to position [2147, 0]
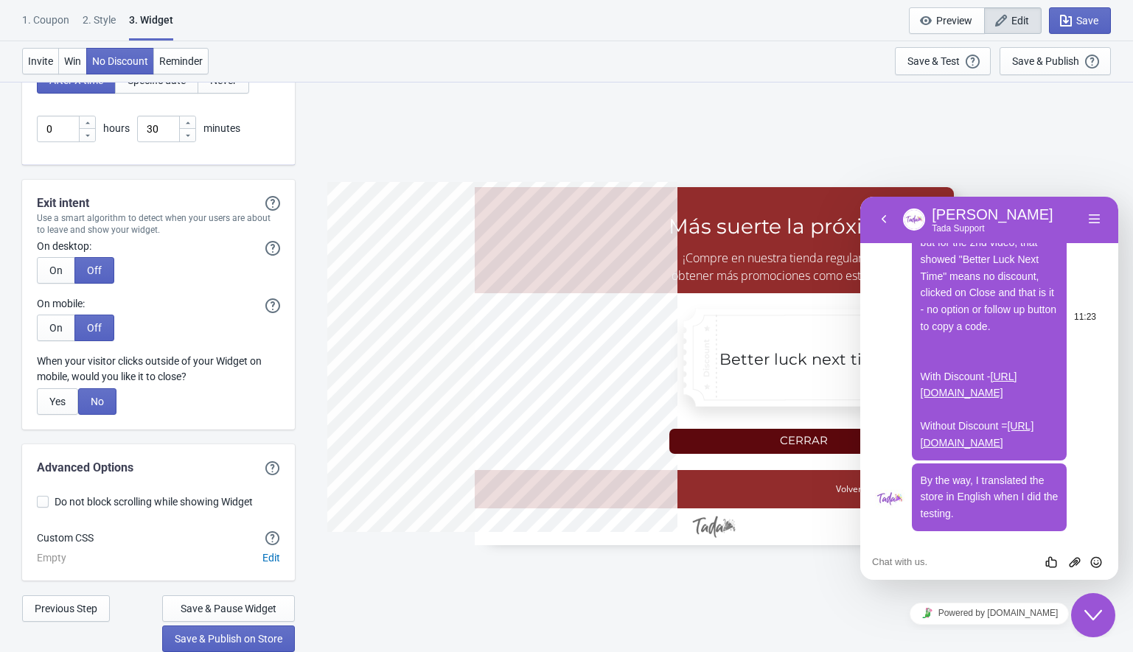
click at [966, 450] on p "Tested your store. See videos. For those that won a discount - it says copy cod…" at bounding box center [990, 317] width 138 height 267
click at [950, 420] on link "[URL][DOMAIN_NAME]" at bounding box center [978, 434] width 114 height 29
click at [954, 514] on span "By the way, I translated the store in English when I did the testing." at bounding box center [990, 497] width 138 height 45
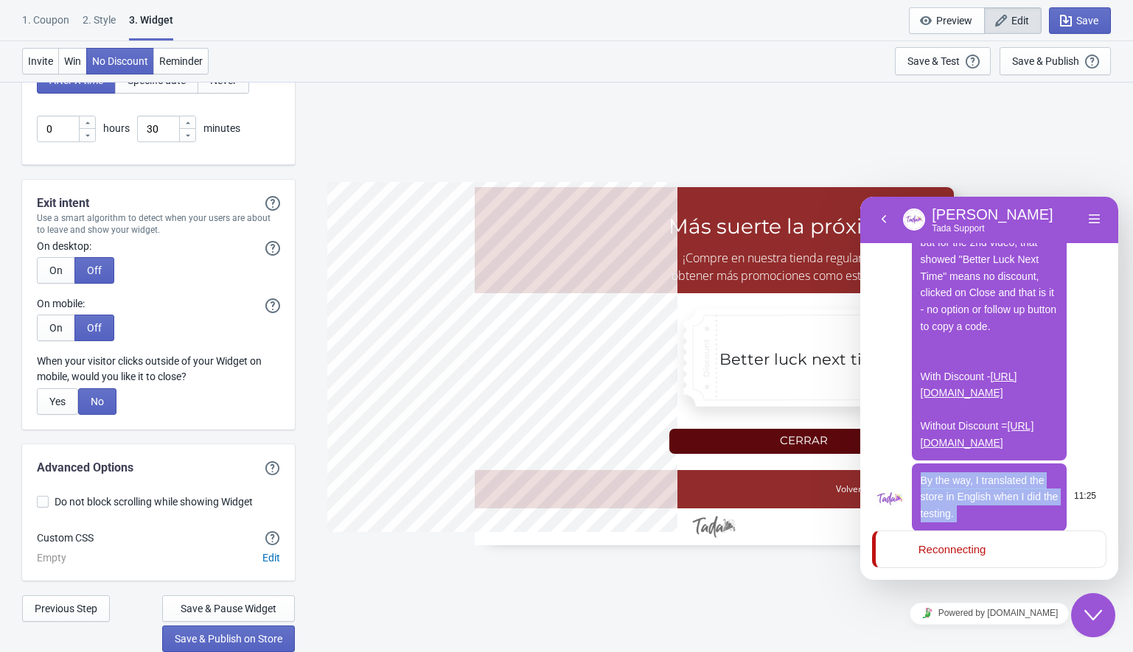
click at [954, 514] on span "By the way, I translated the store in English when I did the testing." at bounding box center [990, 497] width 138 height 45
copy span "By the way, I translated the store in English when I did the testing."
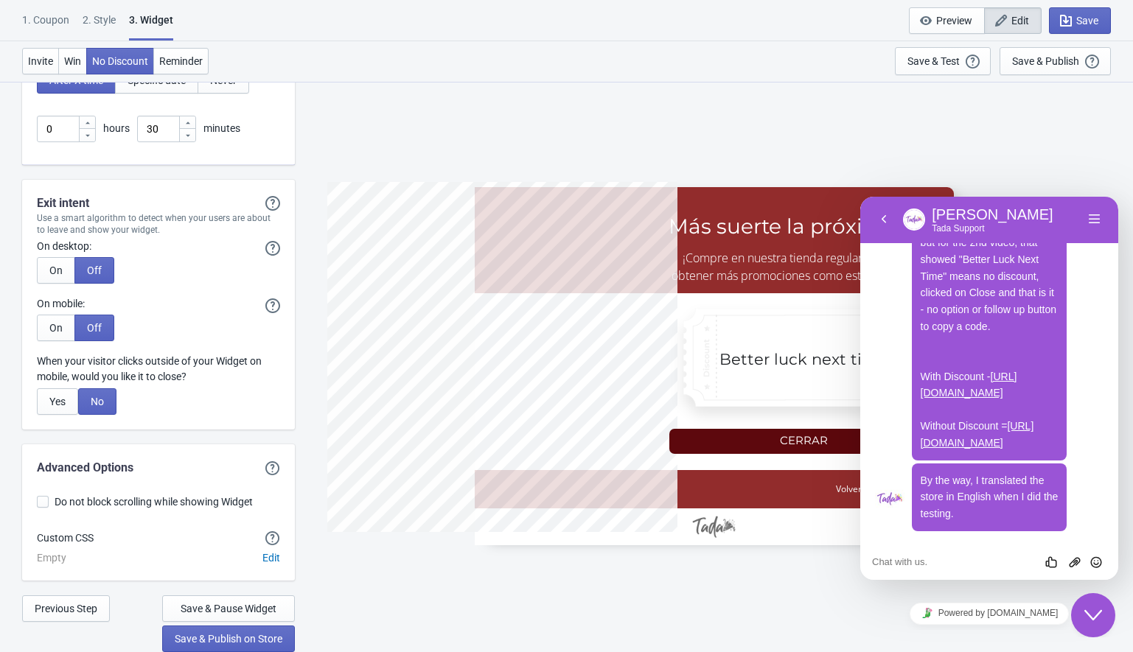
click at [860, 197] on div "Rate this chat Upload File Insert emoji" at bounding box center [860, 197] width 0 height 0
click at [860, 197] on textarea at bounding box center [860, 197] width 0 height 0
click at [860, 197] on textarea "it happens" at bounding box center [860, 197] width 0 height 0
click at [860, 197] on textarea "I found out that it happens" at bounding box center [860, 197] width 0 height 0
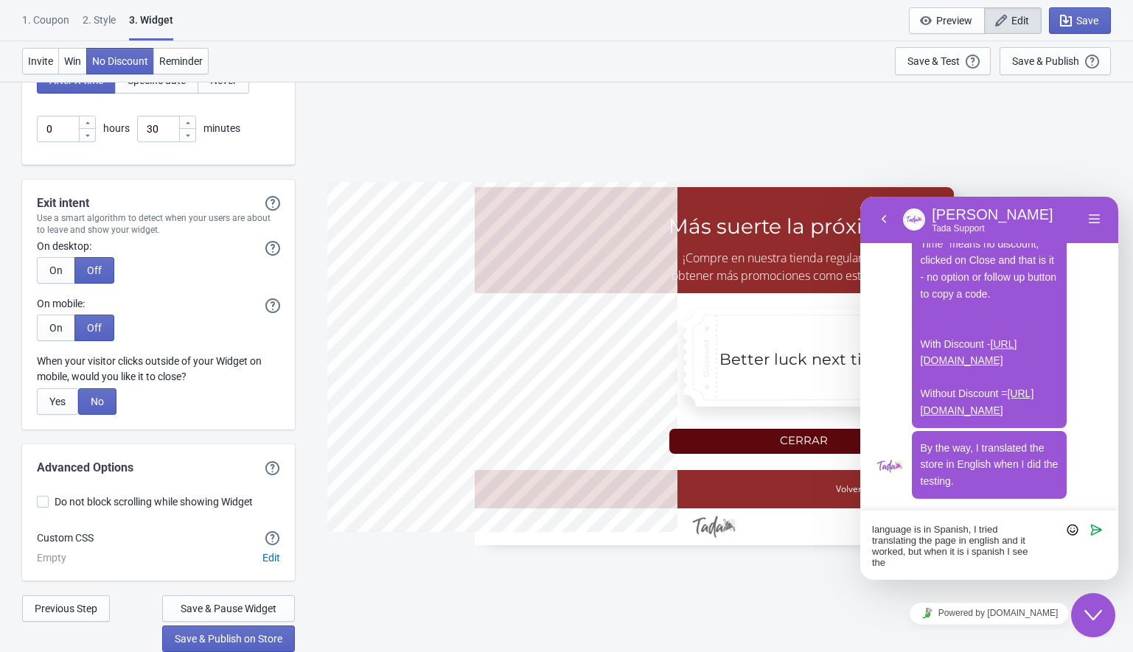
scroll to position [0, 0]
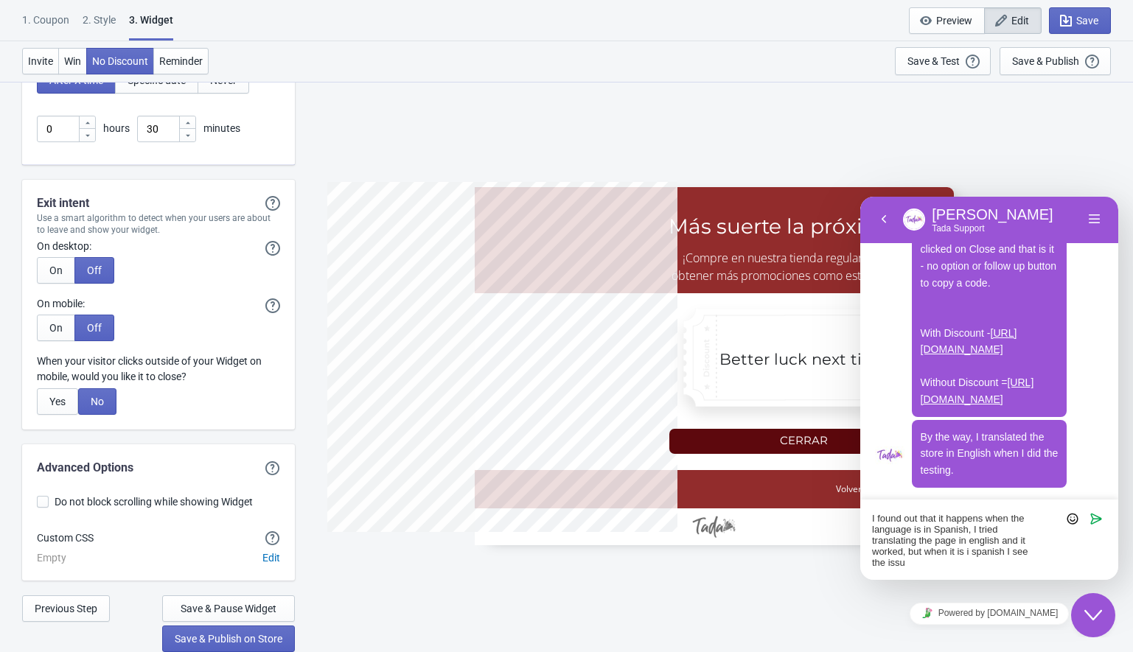
type textarea "I found out that it happens when the language is in Spanish, I tried translatin…"
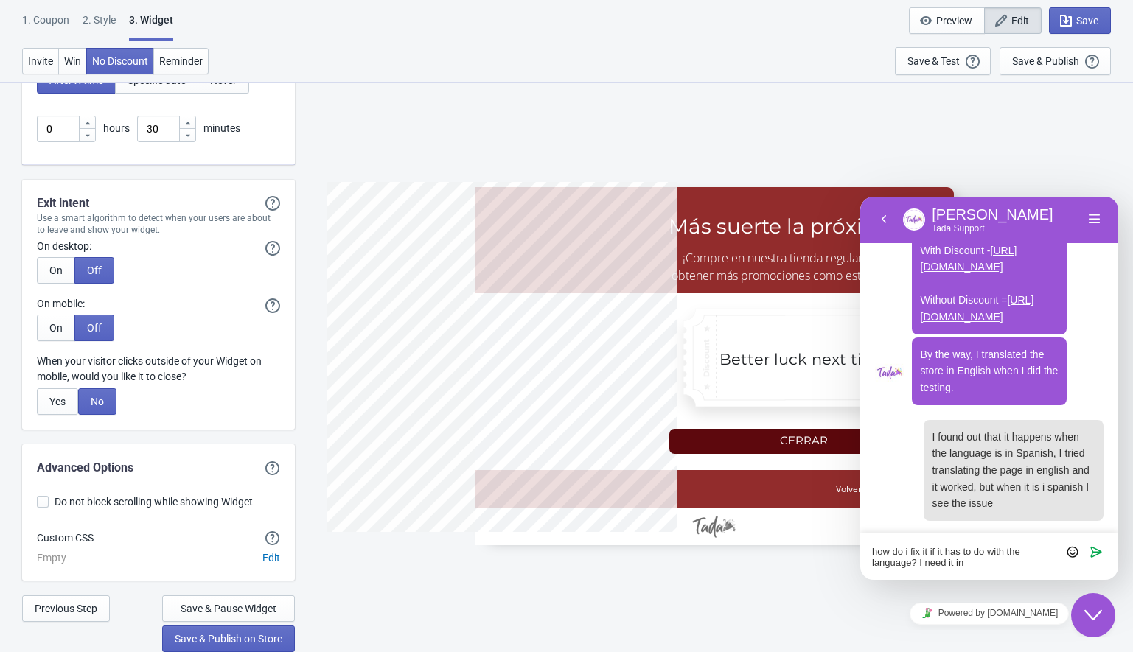
type textarea "how do i fix it if it has to do with the language? I need it in Spanish"
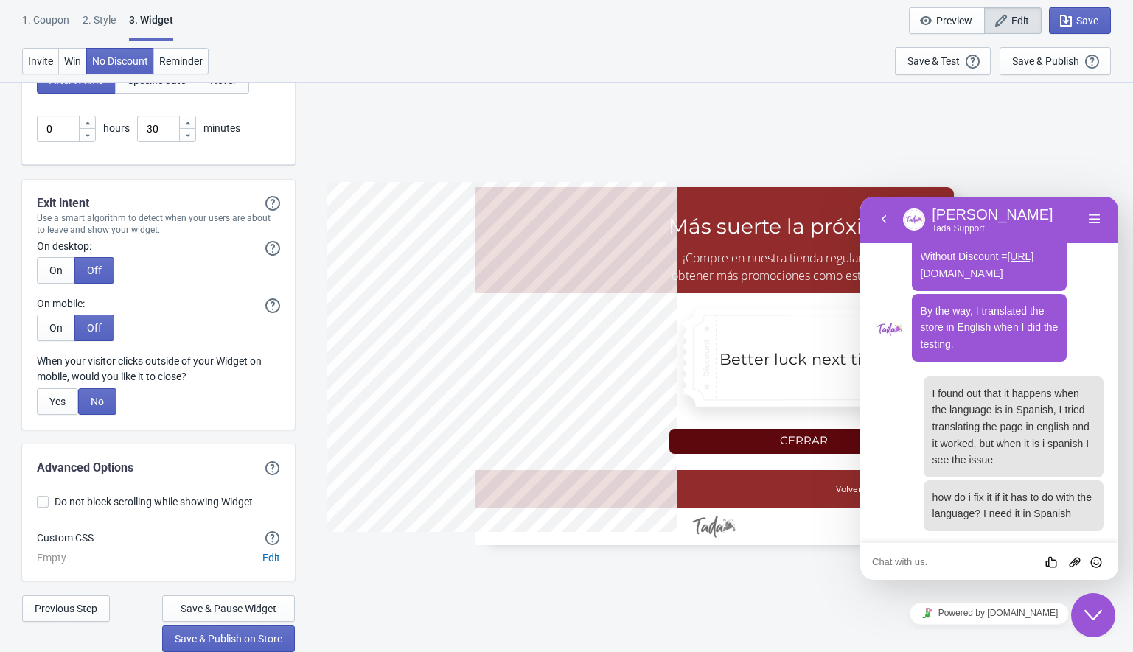
scroll to position [2333, 0]
type textarea "This store is from [GEOGRAPHIC_DATA]"
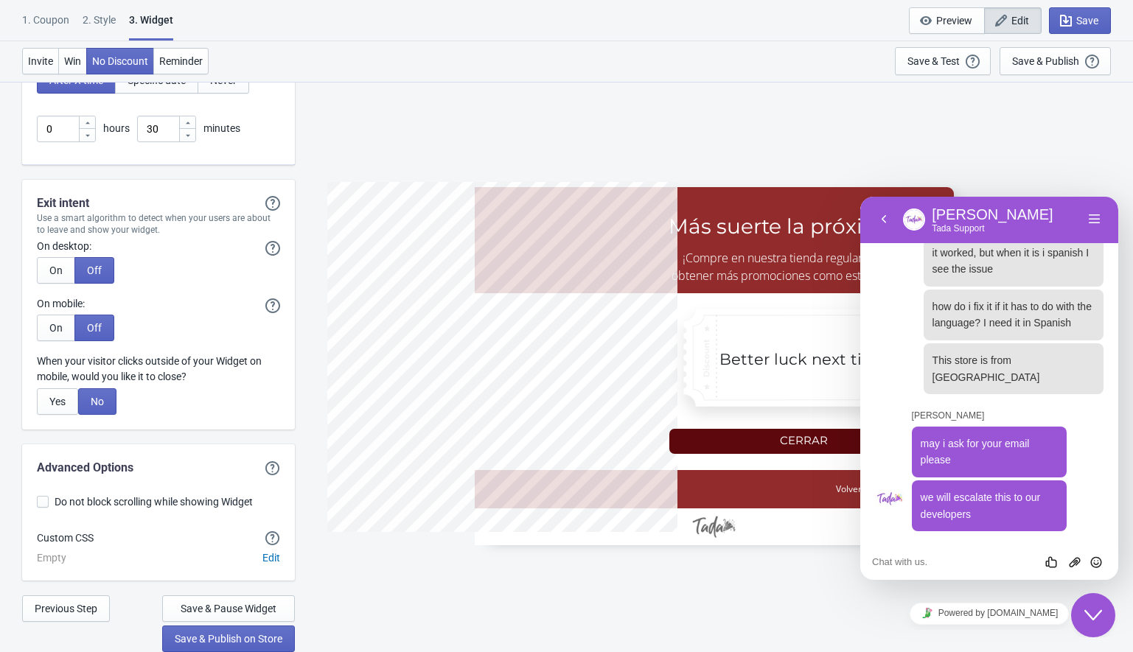
scroll to position [2508, 0]
drag, startPoint x: 921, startPoint y: 443, endPoint x: 986, endPoint y: 517, distance: 98.2
click at [986, 517] on div "[PERSON_NAME] [PERSON_NAME] i ask for your email please 11:33 we will escalate …" at bounding box center [1004, 470] width 199 height 122
copy div "may i ask for your email please 11:33 we will escalate this to our developers"
click at [860, 197] on textarea at bounding box center [860, 197] width 0 height 0
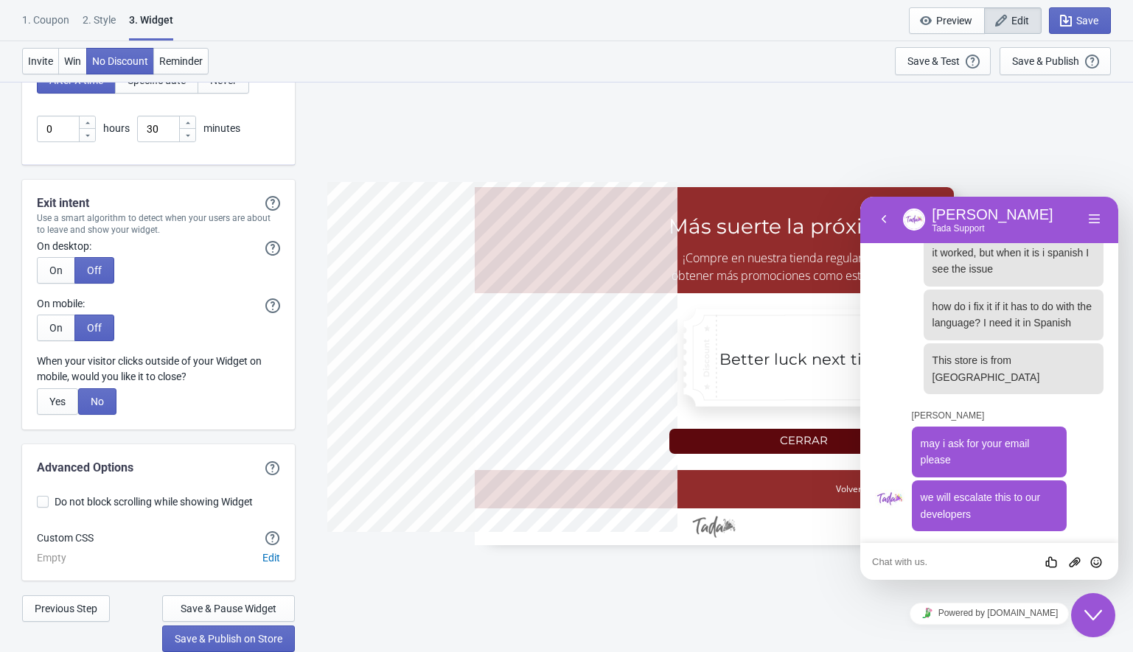
paste textarea "[EMAIL_ADDRESS][DOMAIN_NAME]"
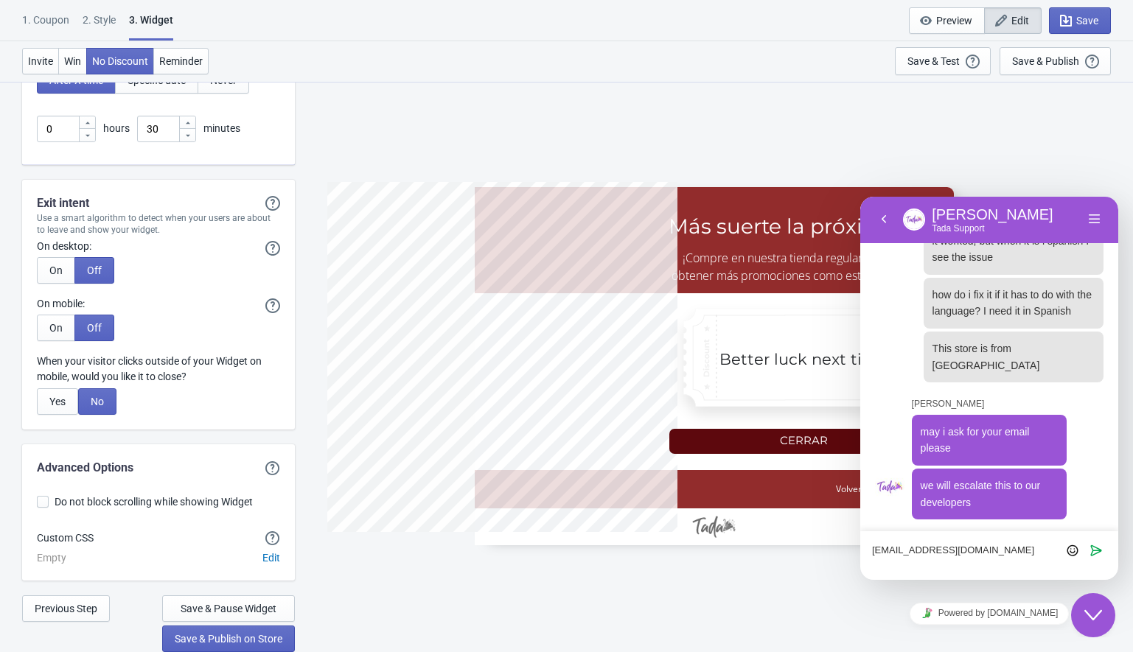
scroll to position [2520, 0]
type textarea "[EMAIL_ADDRESS][DOMAIN_NAME]"
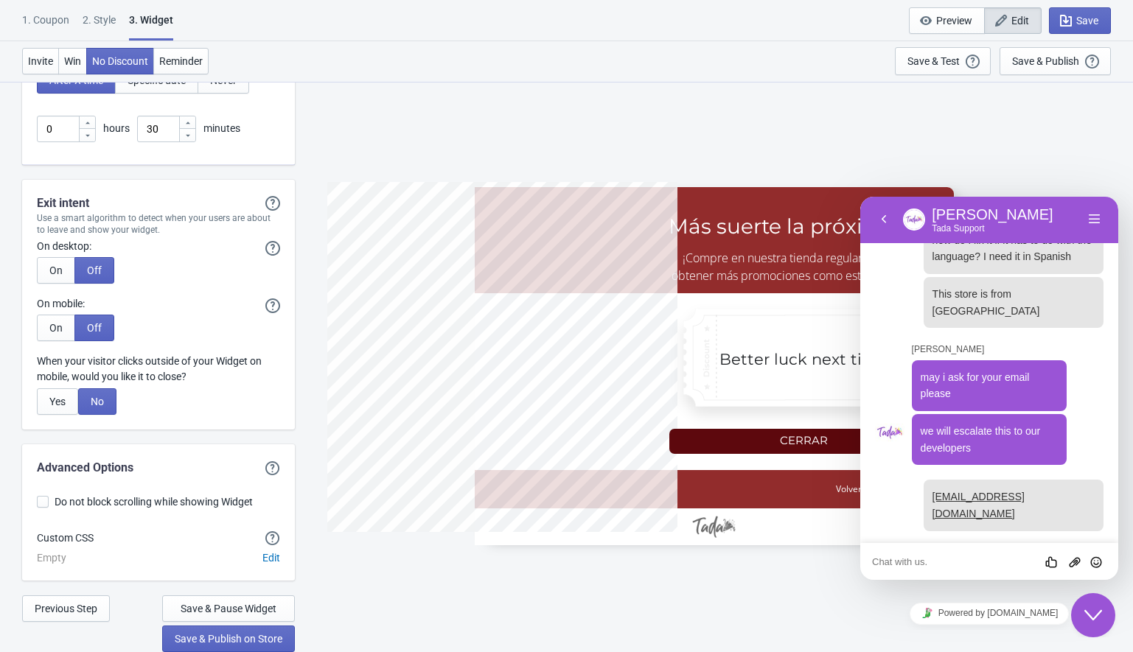
scroll to position [2557, 0]
type textarea "t"
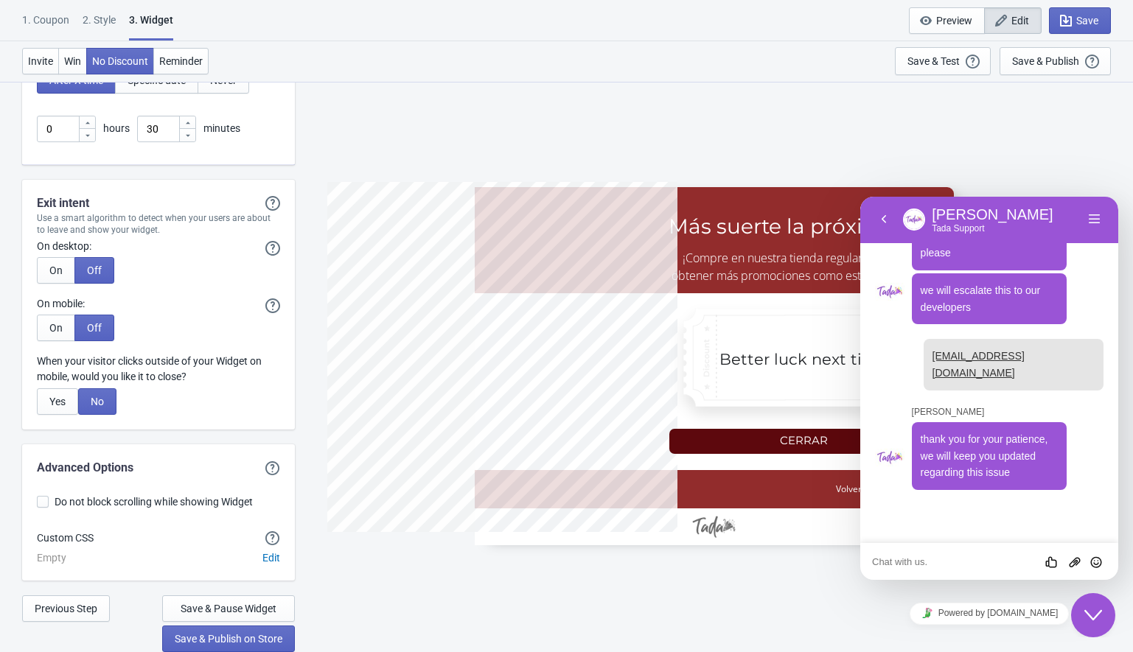
scroll to position [2674, 0]
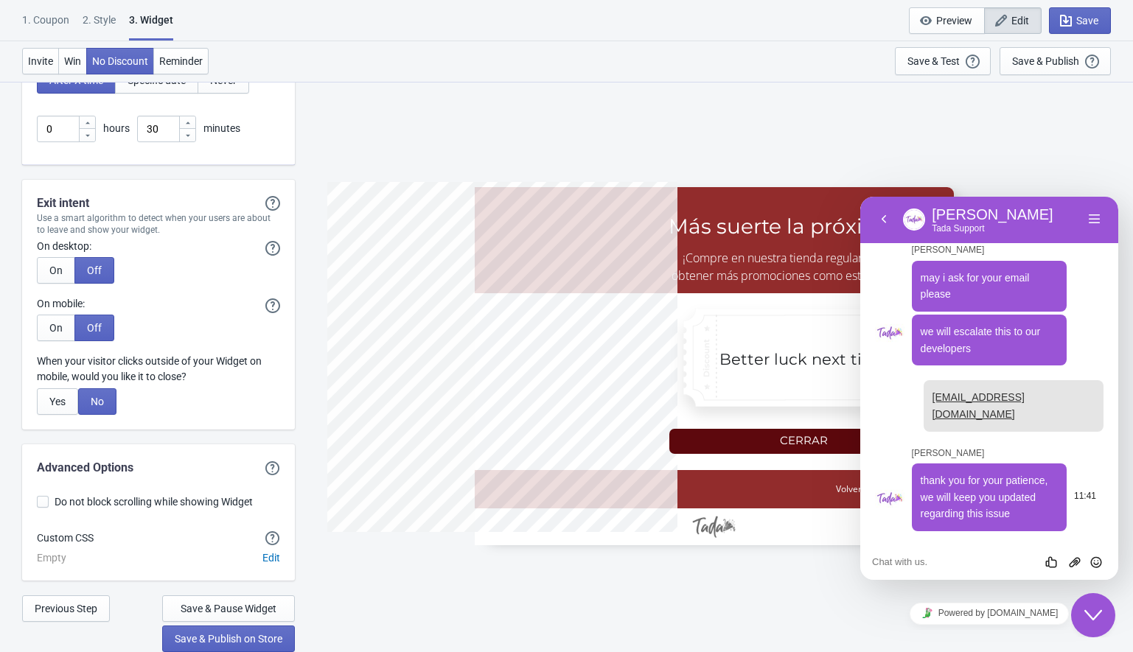
click at [955, 487] on p "thank you for your patience, we will keep you updated regarding this issue" at bounding box center [990, 498] width 138 height 50
copy span "thank you for your patience, we will keep you updated regarding this issue"
click at [273, 558] on span "Edit" at bounding box center [271, 558] width 18 height 12
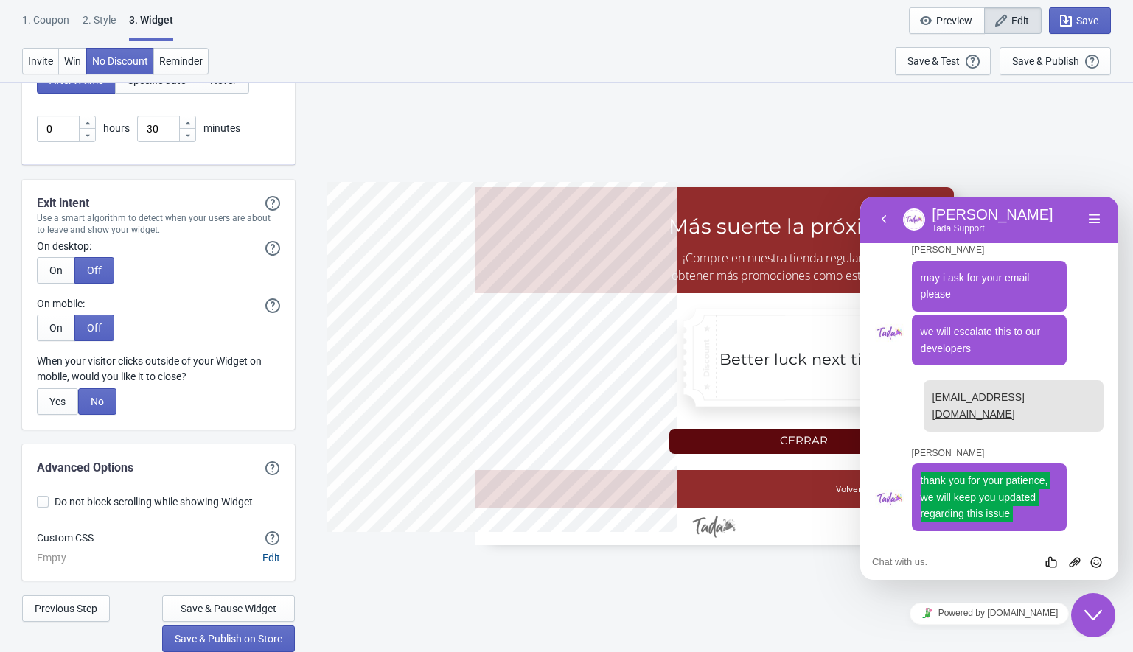
scroll to position [0, 0]
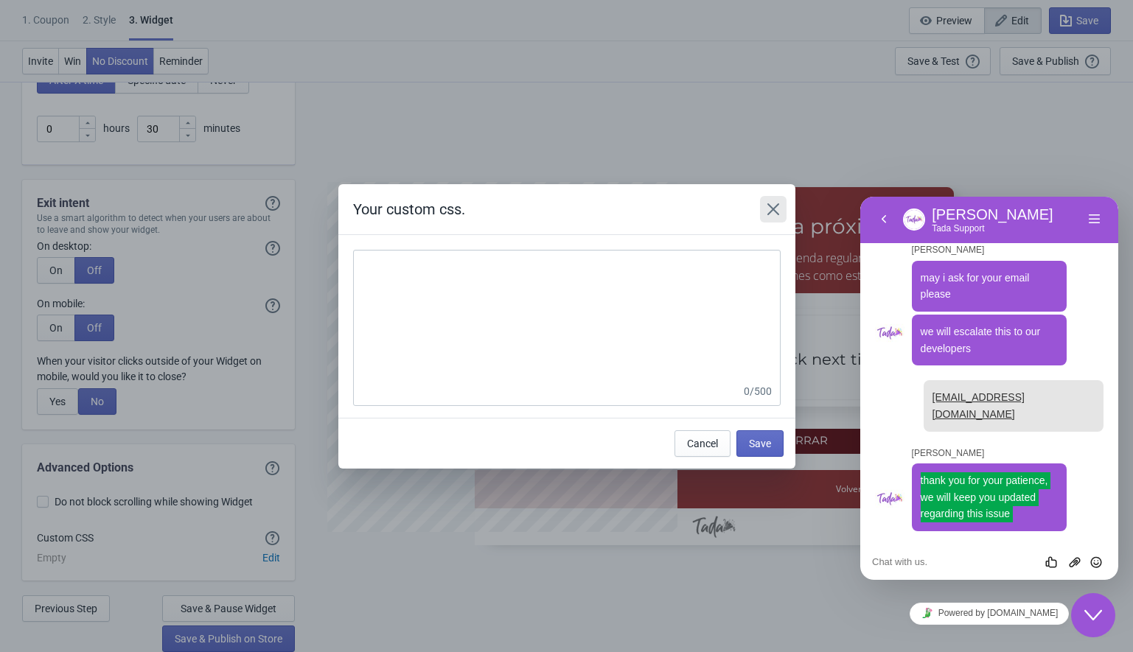
click at [772, 208] on icon "Close" at bounding box center [773, 209] width 12 height 12
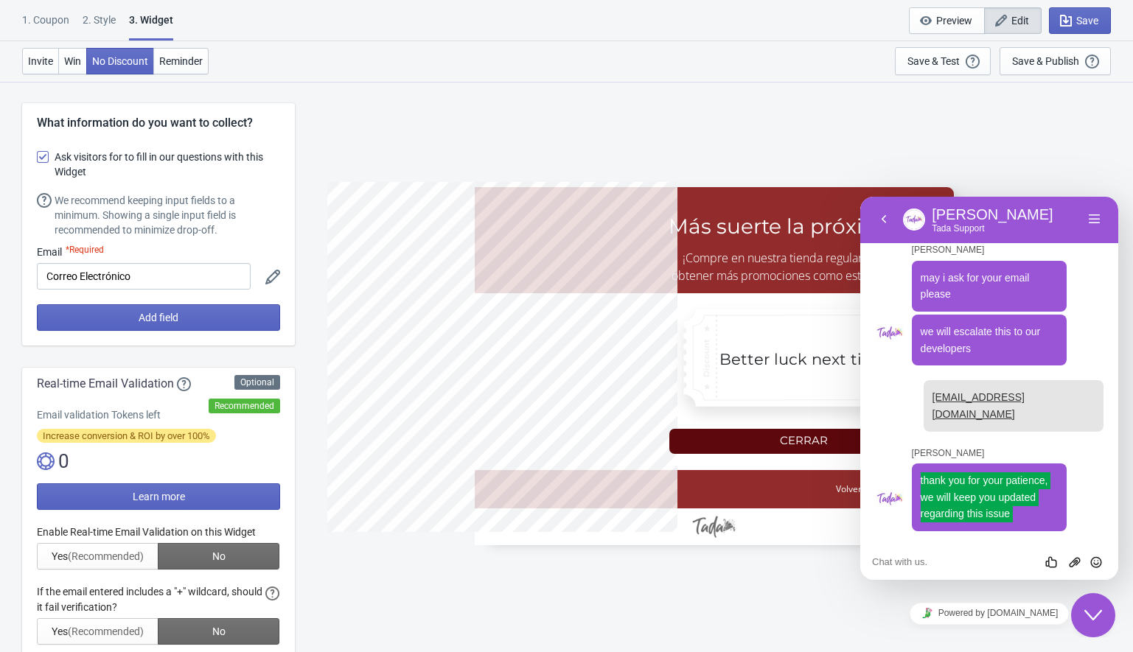
scroll to position [4056, 0]
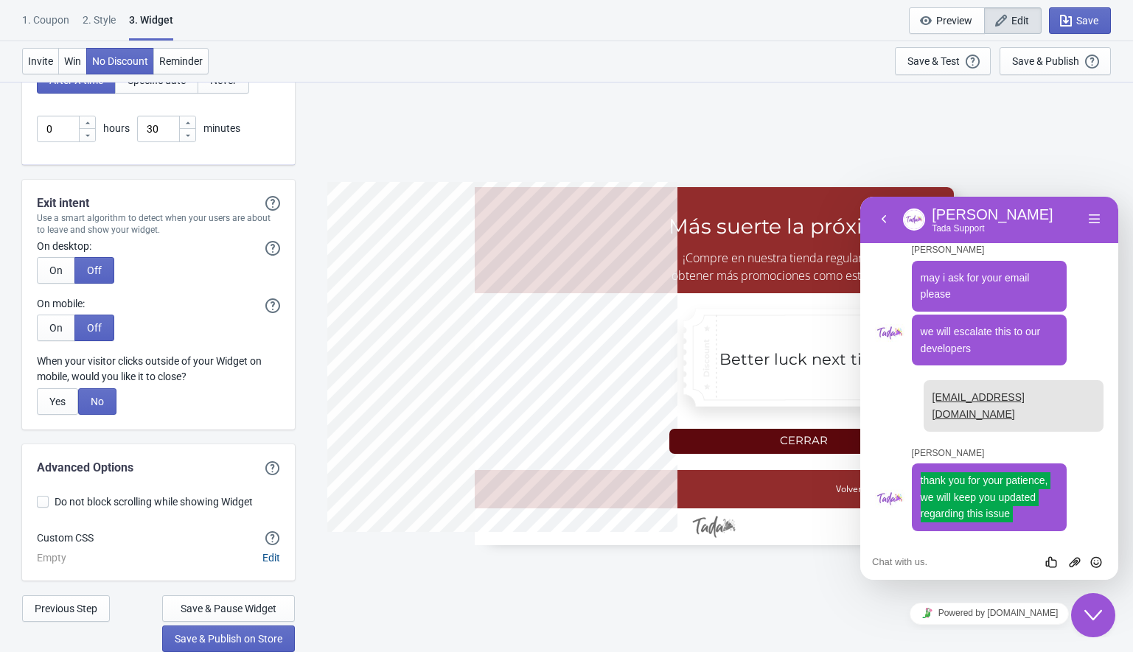
click at [269, 557] on span "Edit" at bounding box center [271, 558] width 18 height 12
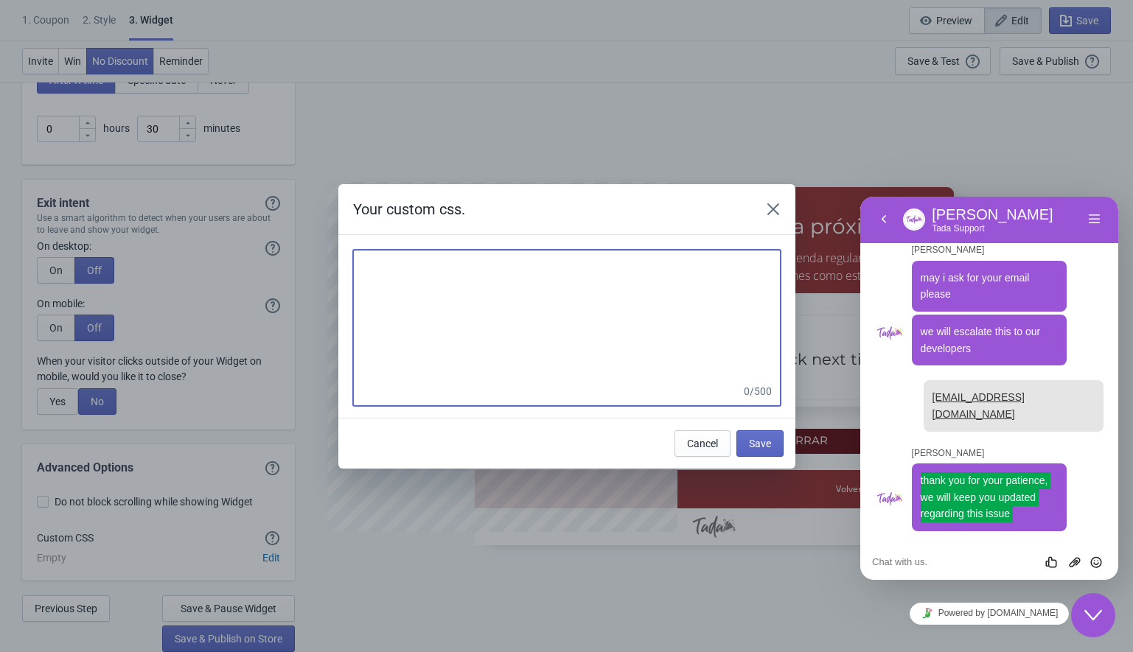
click at [479, 271] on textarea at bounding box center [567, 316] width 428 height 133
paste textarea "#tadaWidget > div > div.ModalClassicGame__Container-hn5rtn-0.kvqHlP > div > div…"
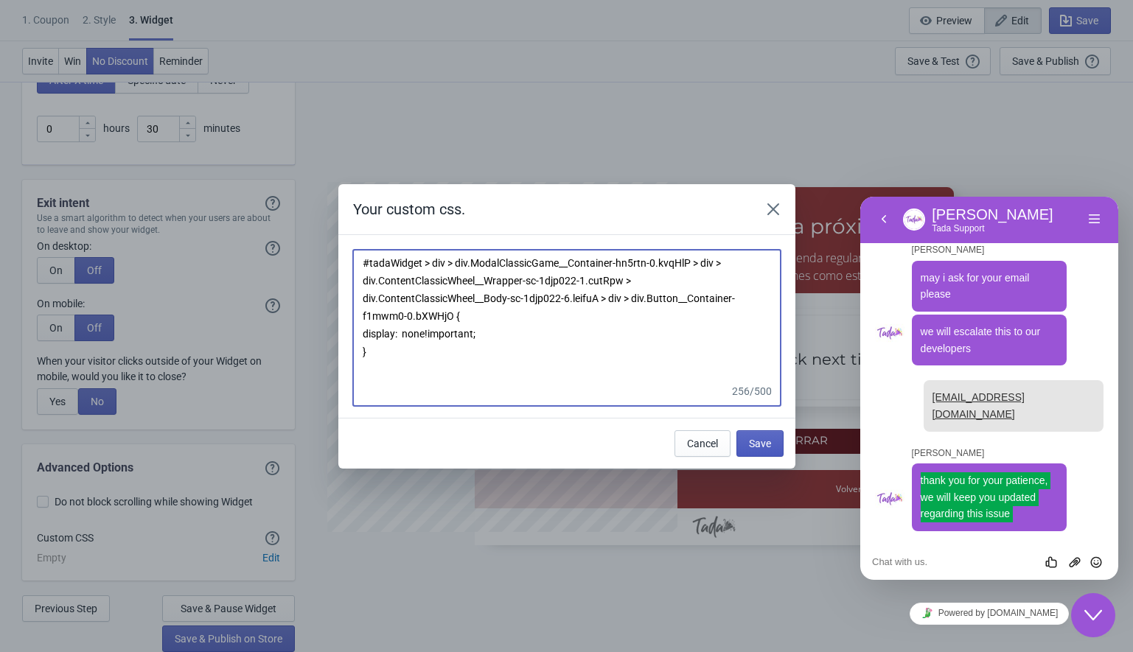
type textarea "#tadaWidget > div > div.ModalClassicGame__Container-hn5rtn-0.kvqHlP > div > div…"
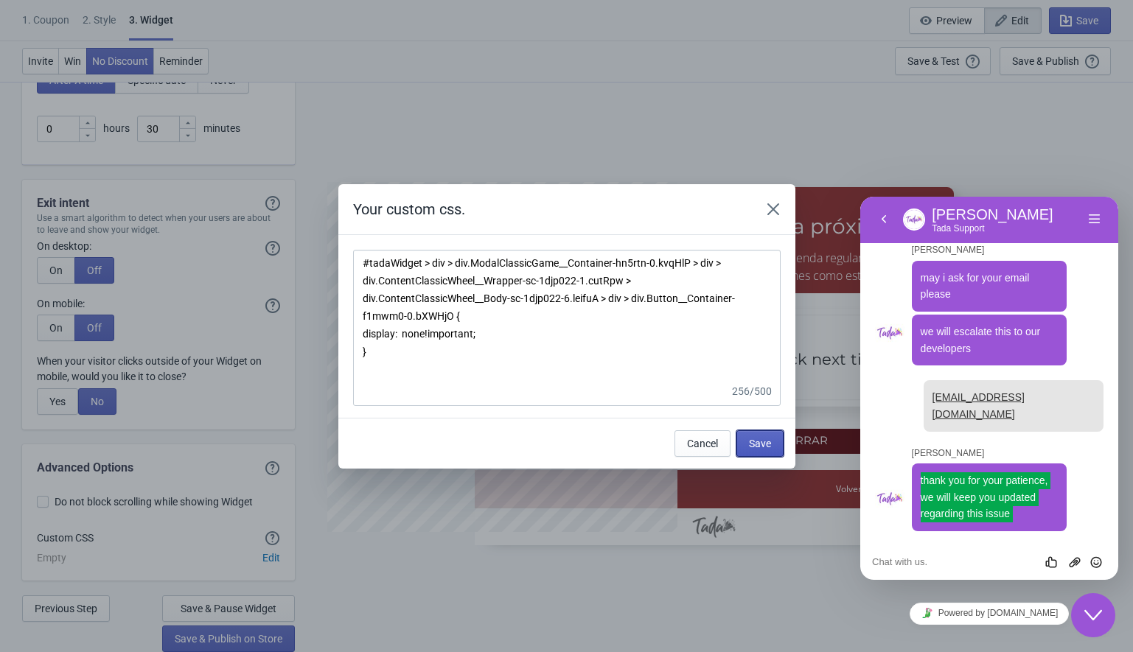
click at [762, 440] on span "Save" at bounding box center [760, 444] width 22 height 12
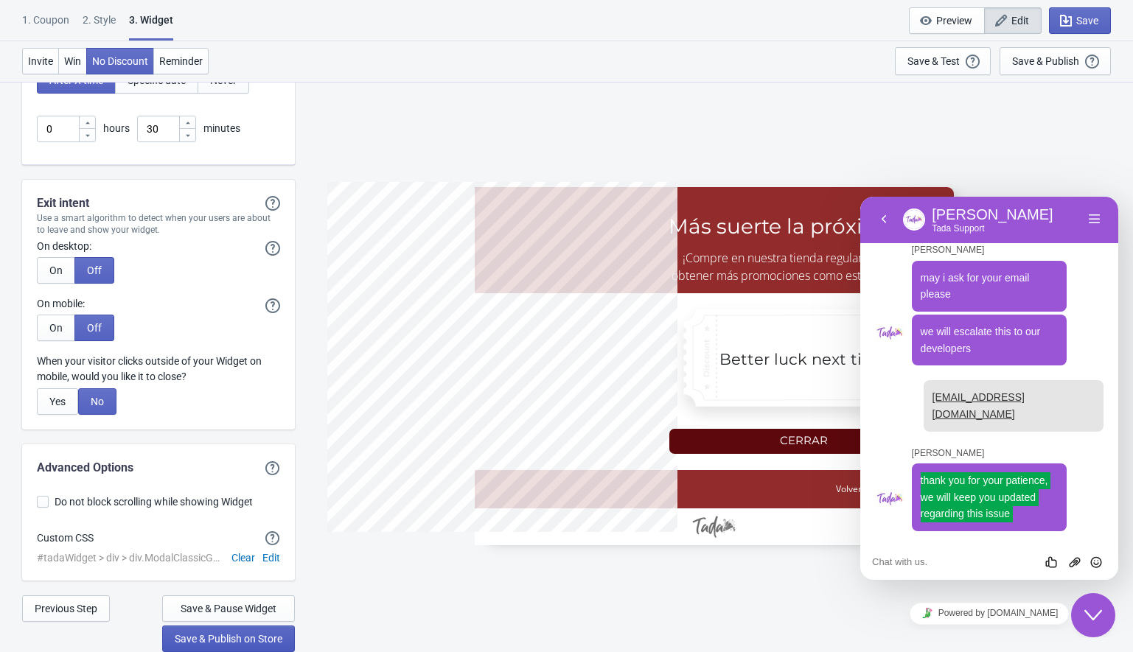
click at [253, 638] on span "Save & Publish on Store" at bounding box center [229, 639] width 108 height 12
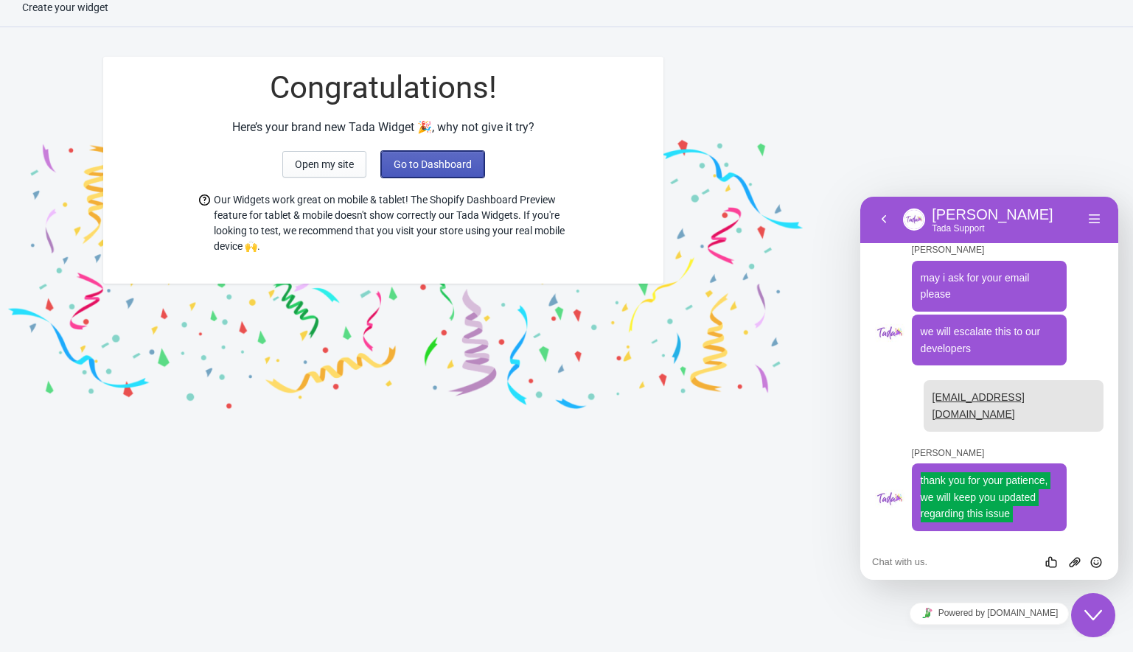
click at [406, 163] on span "Go to Dashboard" at bounding box center [433, 165] width 78 height 12
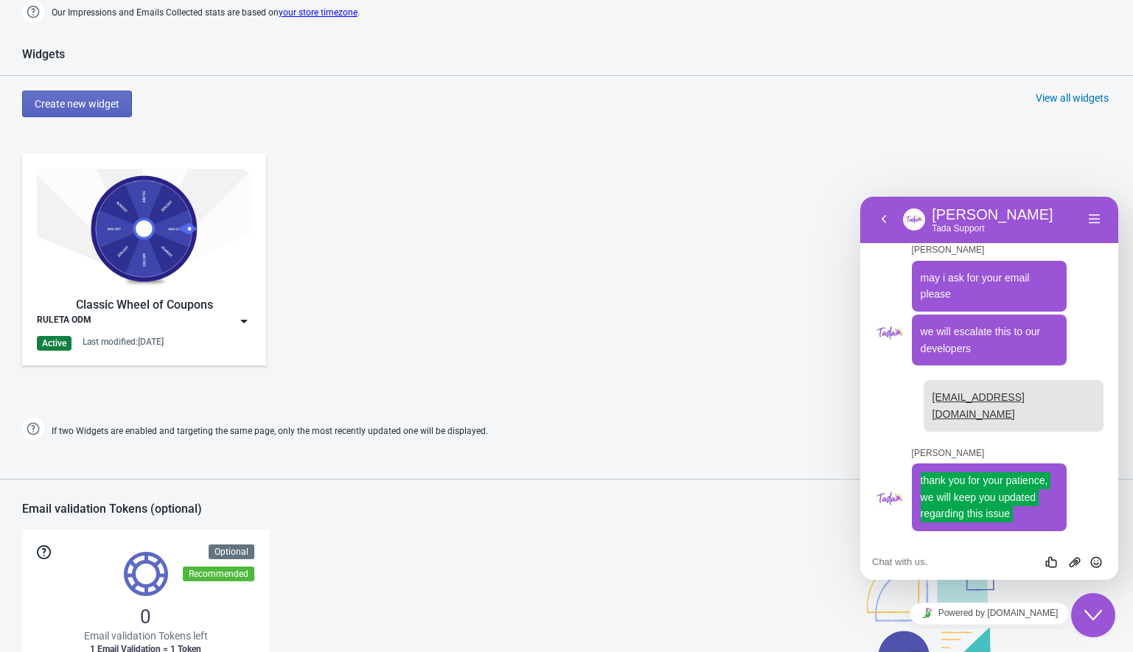
scroll to position [643, 0]
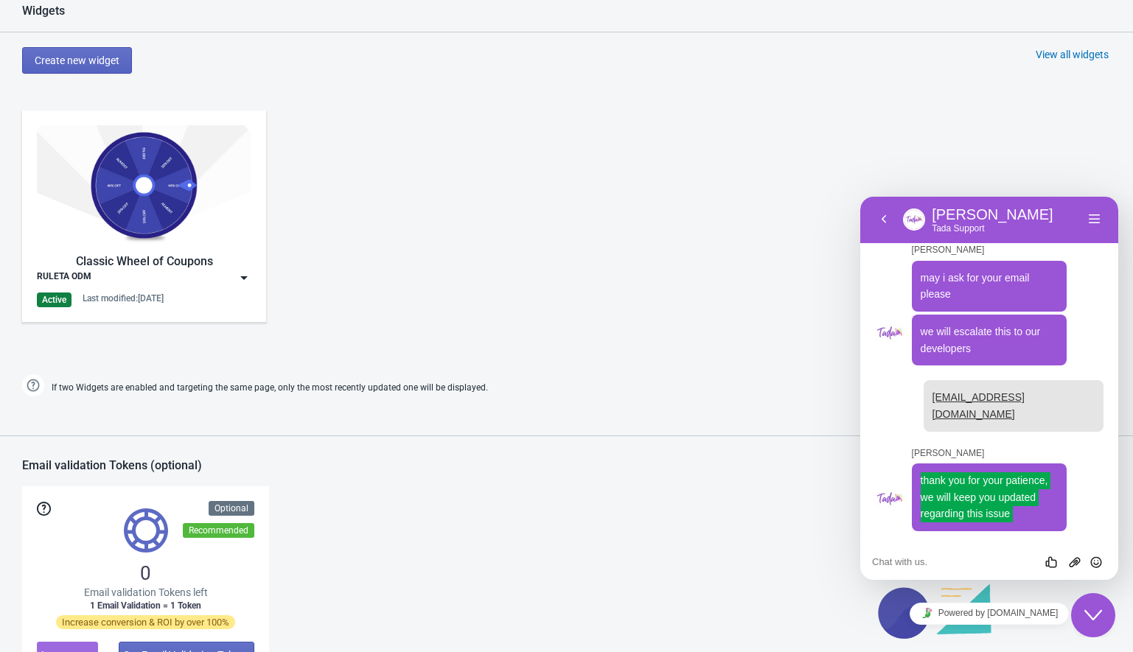
click at [239, 279] on img at bounding box center [244, 278] width 15 height 15
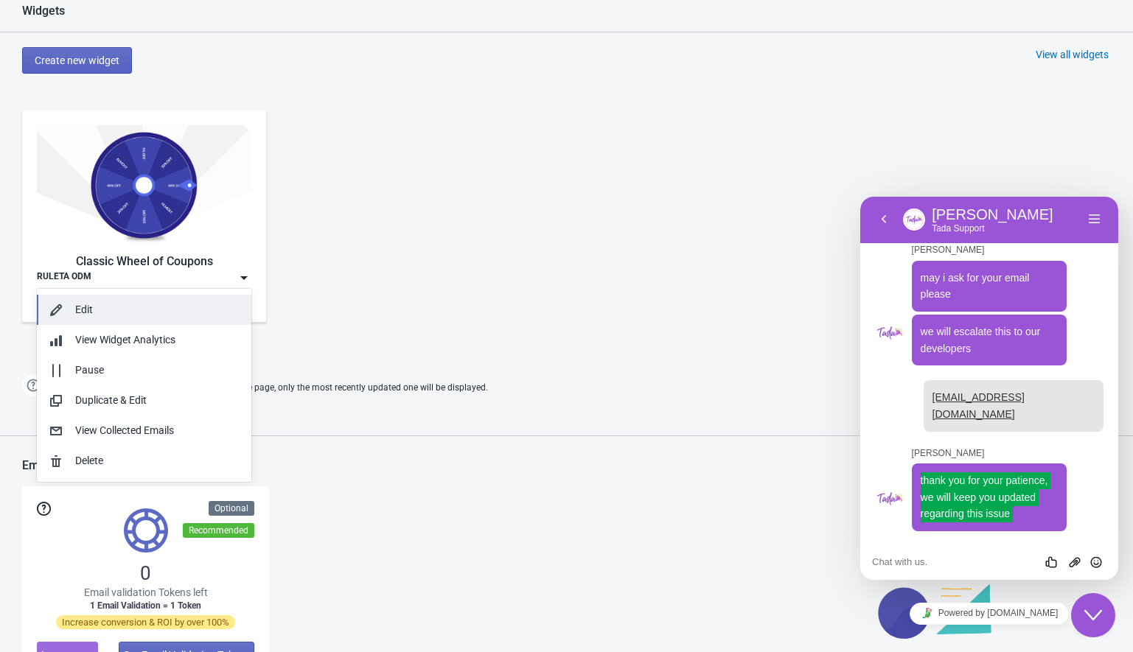
click at [136, 303] on div "Edit" at bounding box center [157, 309] width 164 height 15
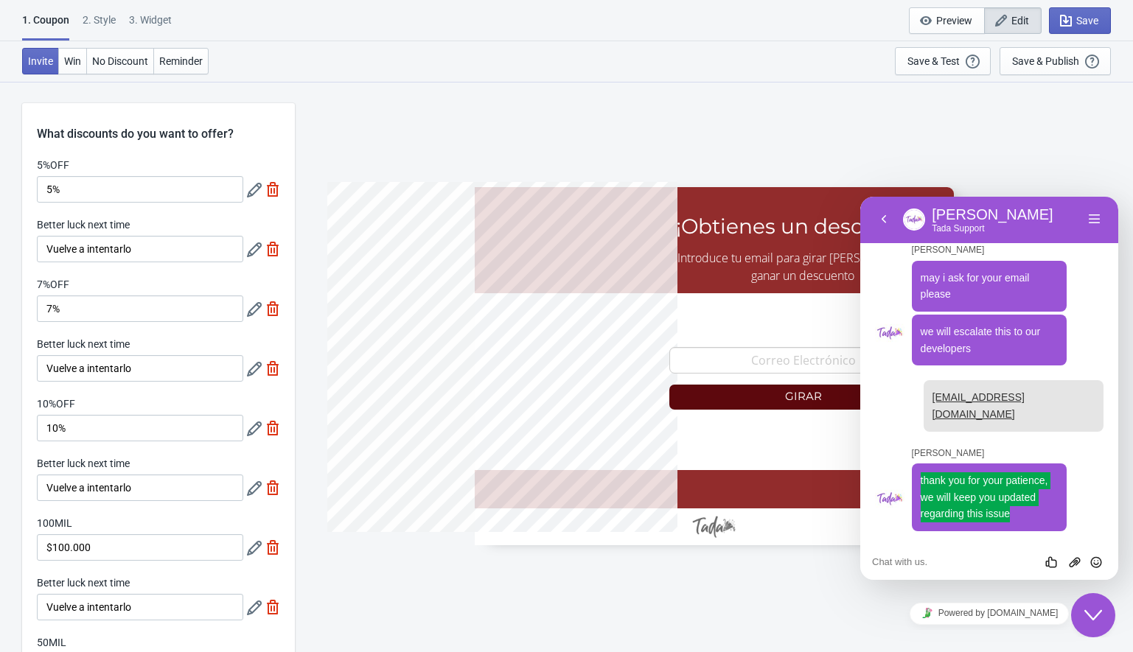
click at [101, 22] on div "2 . Style" at bounding box center [99, 26] width 33 height 26
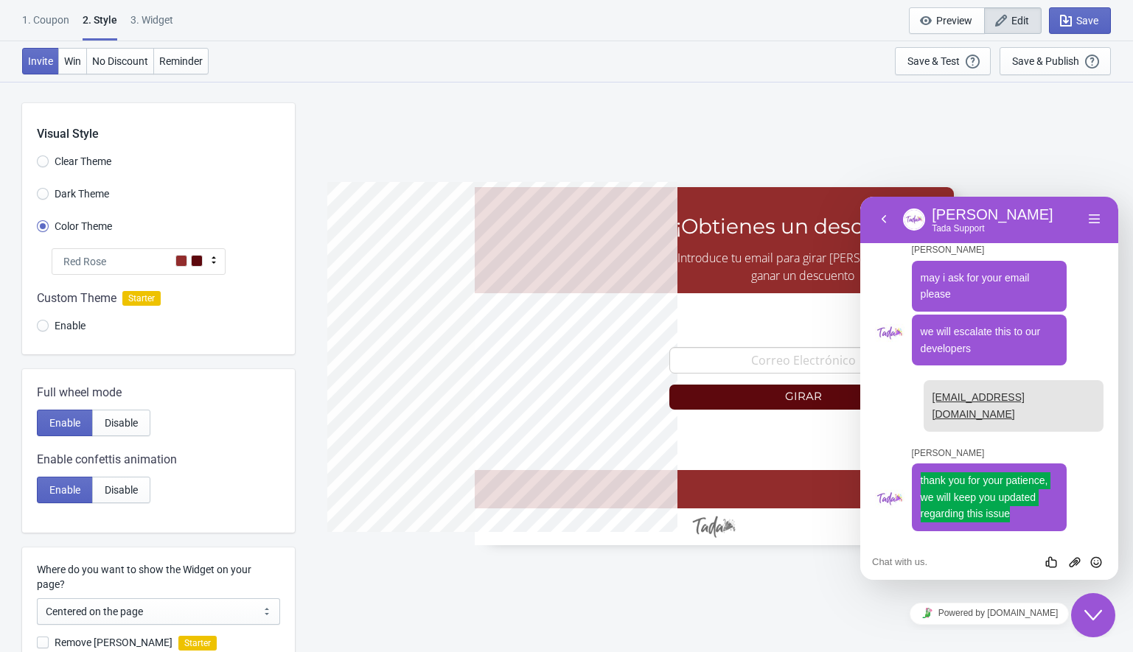
scroll to position [306, 0]
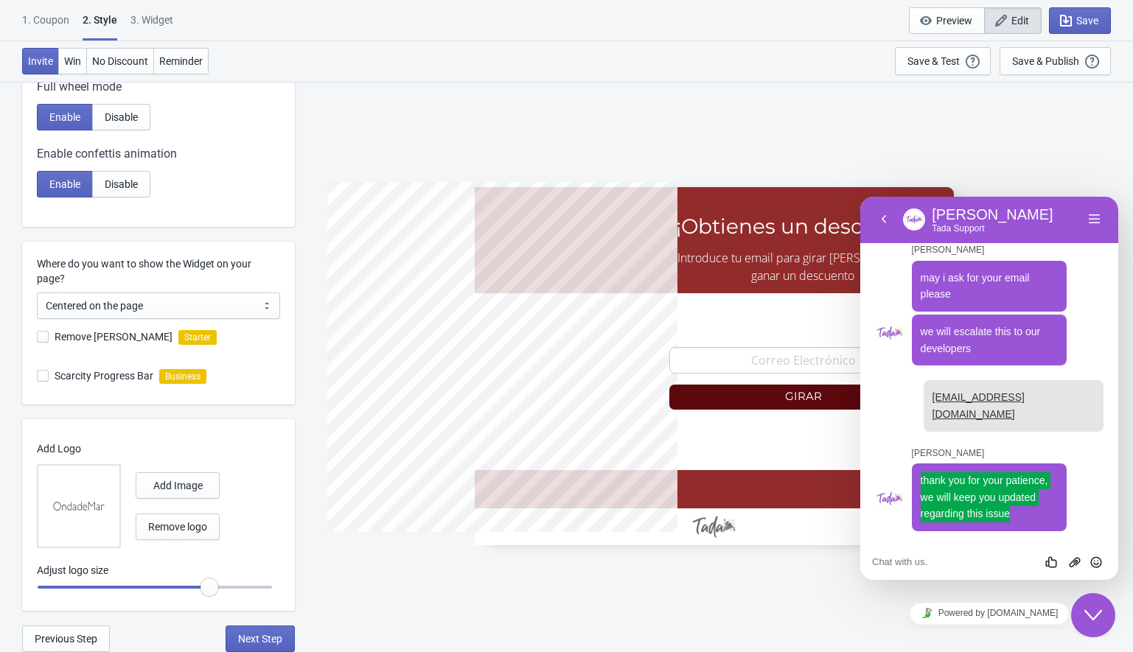
click at [143, 18] on div "3. Widget" at bounding box center [151, 26] width 43 height 26
select select "1"
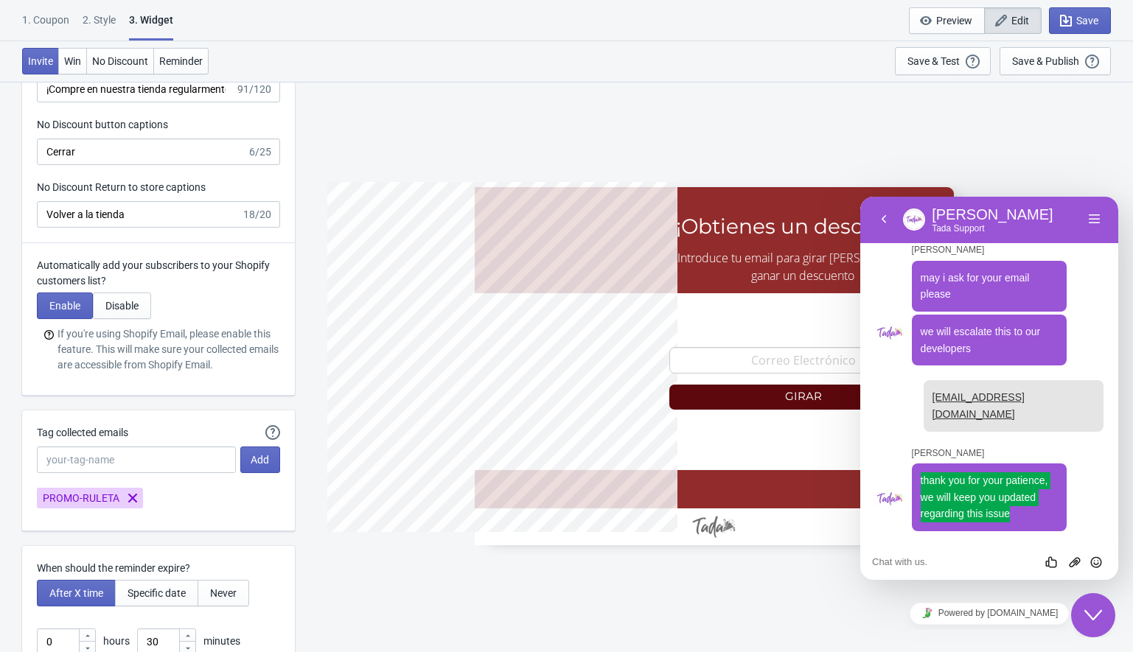
scroll to position [4056, 0]
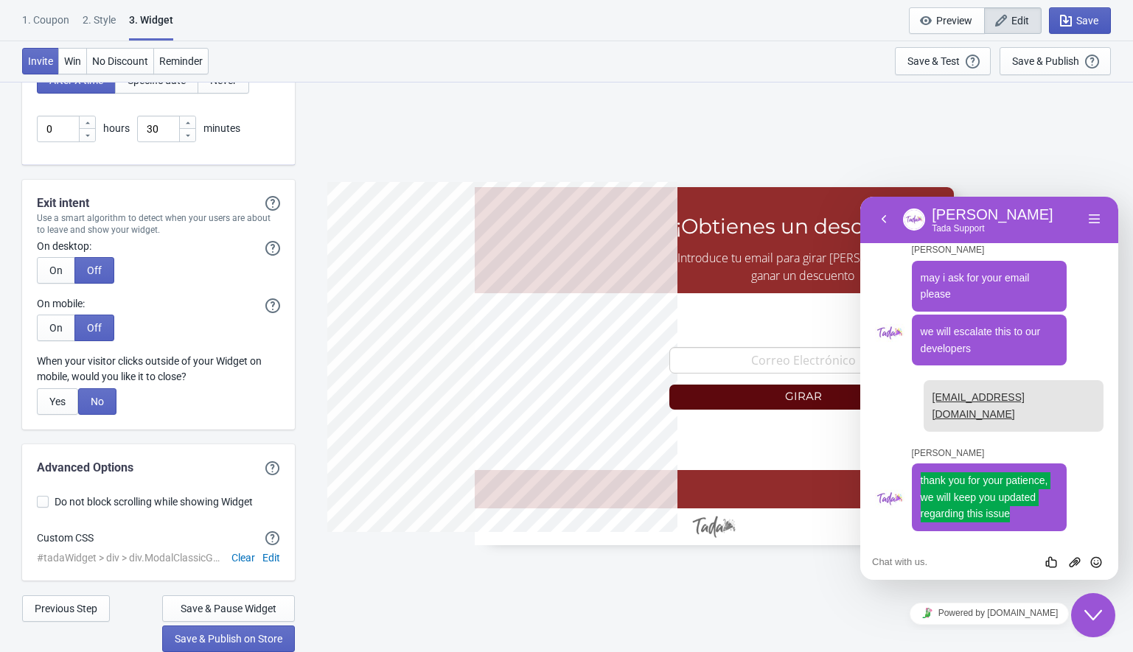
click at [1076, 16] on span "Save" at bounding box center [1087, 21] width 22 height 12
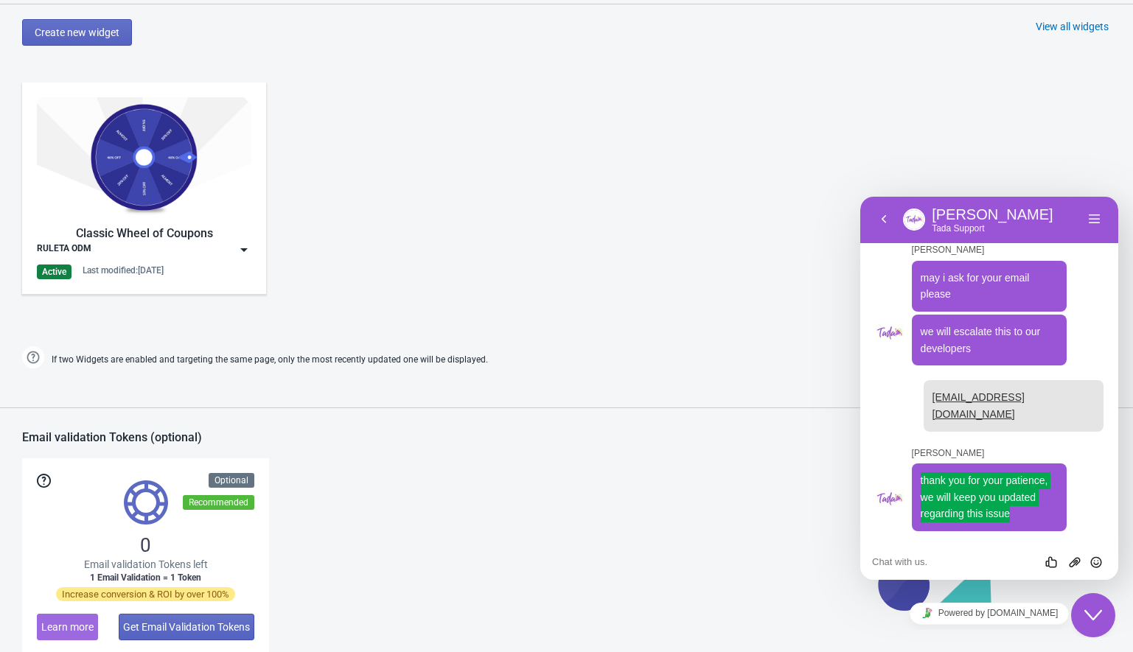
scroll to position [636, 0]
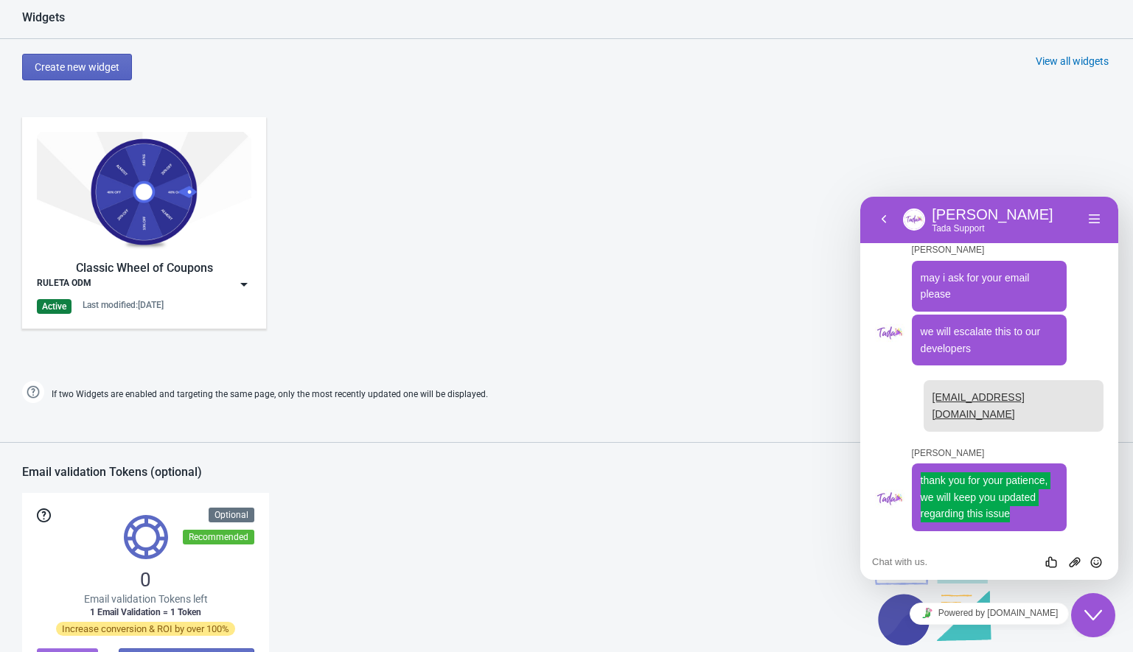
click at [240, 278] on img at bounding box center [244, 284] width 15 height 15
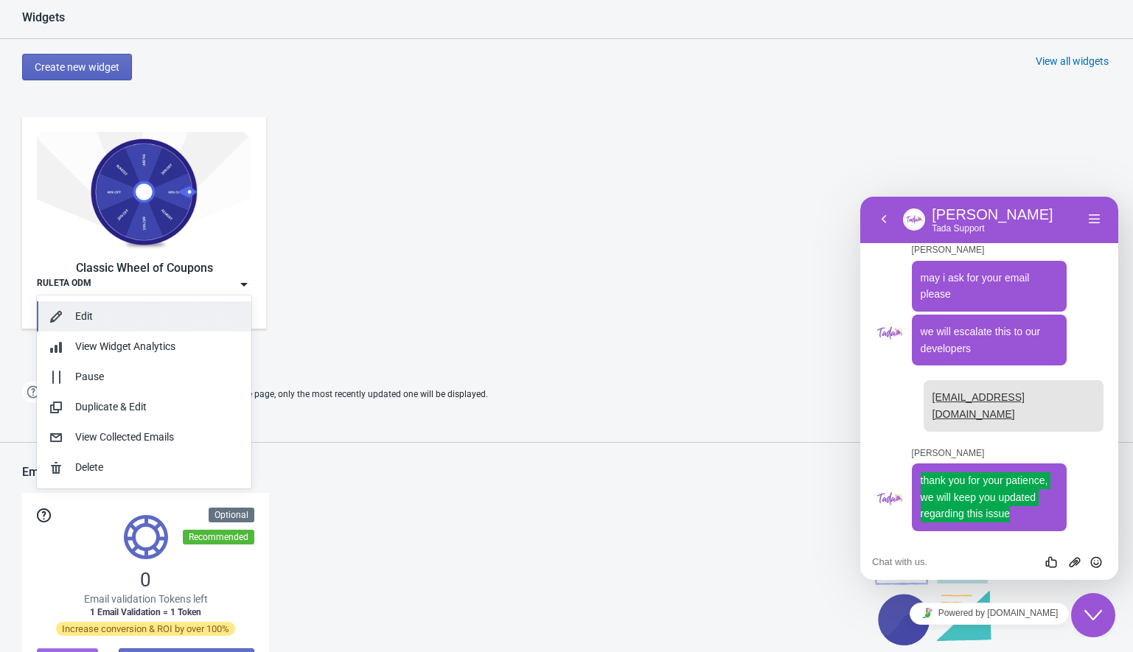
click at [125, 324] on div "Edit" at bounding box center [157, 316] width 164 height 15
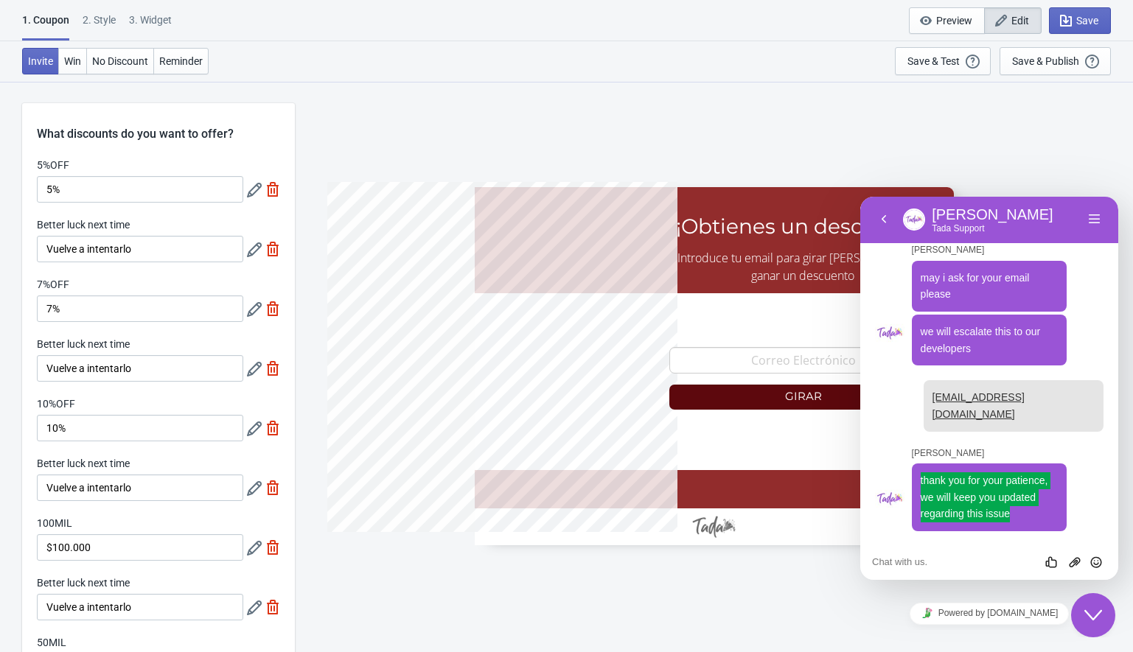
click at [82, 25] on div "1. Coupon 2 . Style 3. Widget" at bounding box center [100, 27] width 156 height 28
click at [159, 24] on div "3. Widget" at bounding box center [150, 26] width 43 height 26
select select "1"
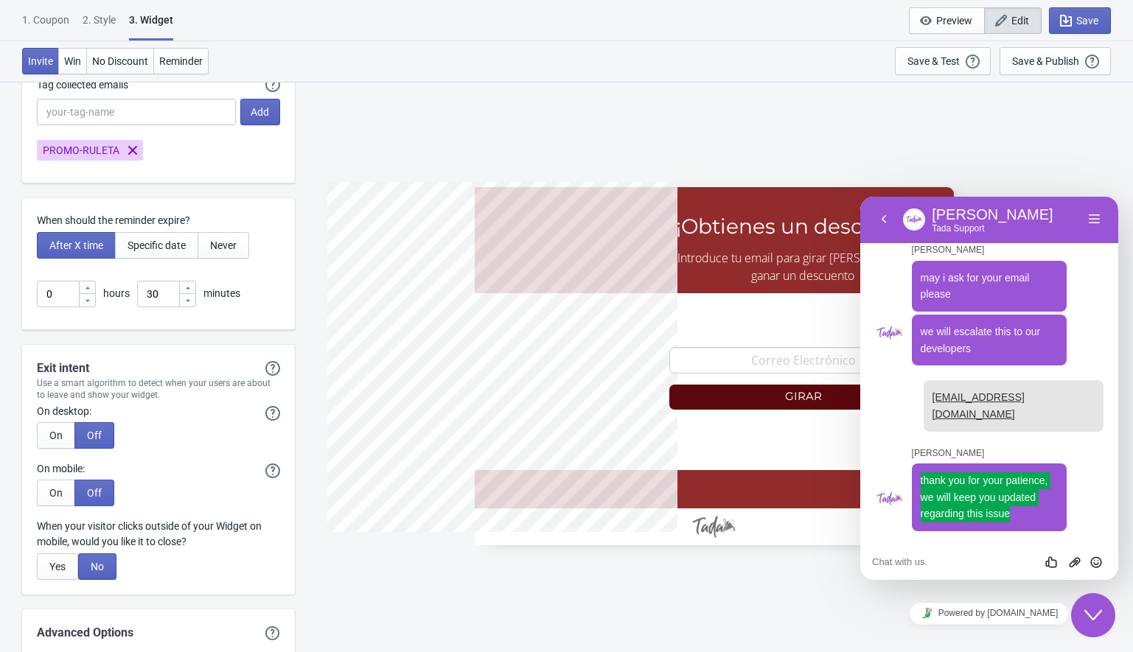
scroll to position [4056, 0]
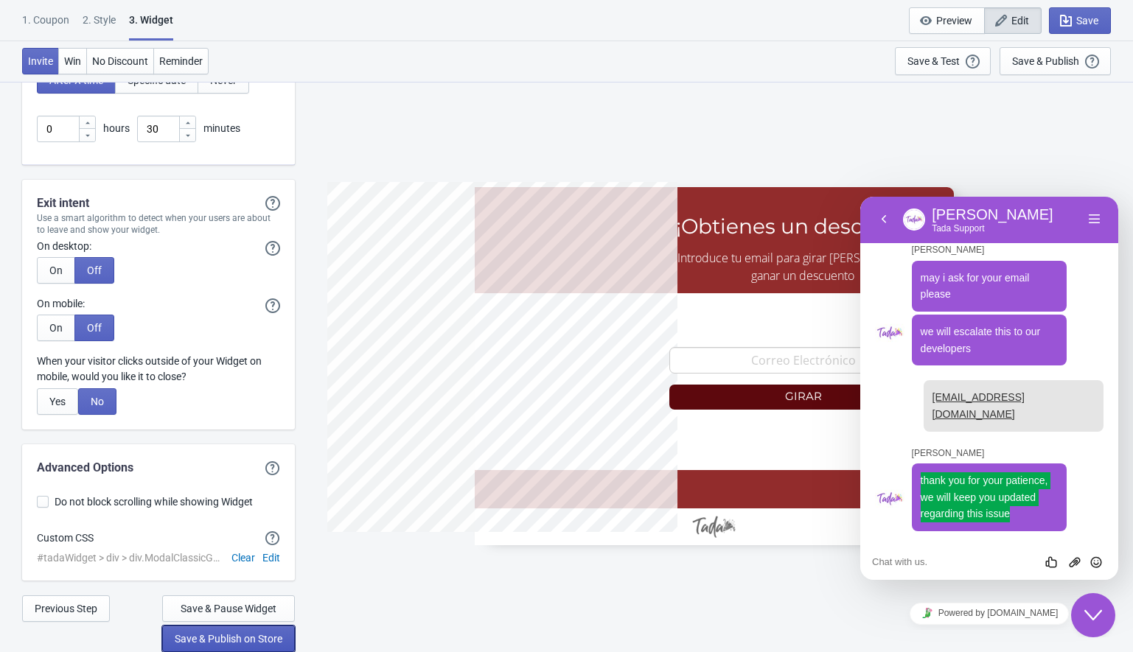
click at [209, 637] on span "Save & Publish on Store" at bounding box center [229, 639] width 108 height 12
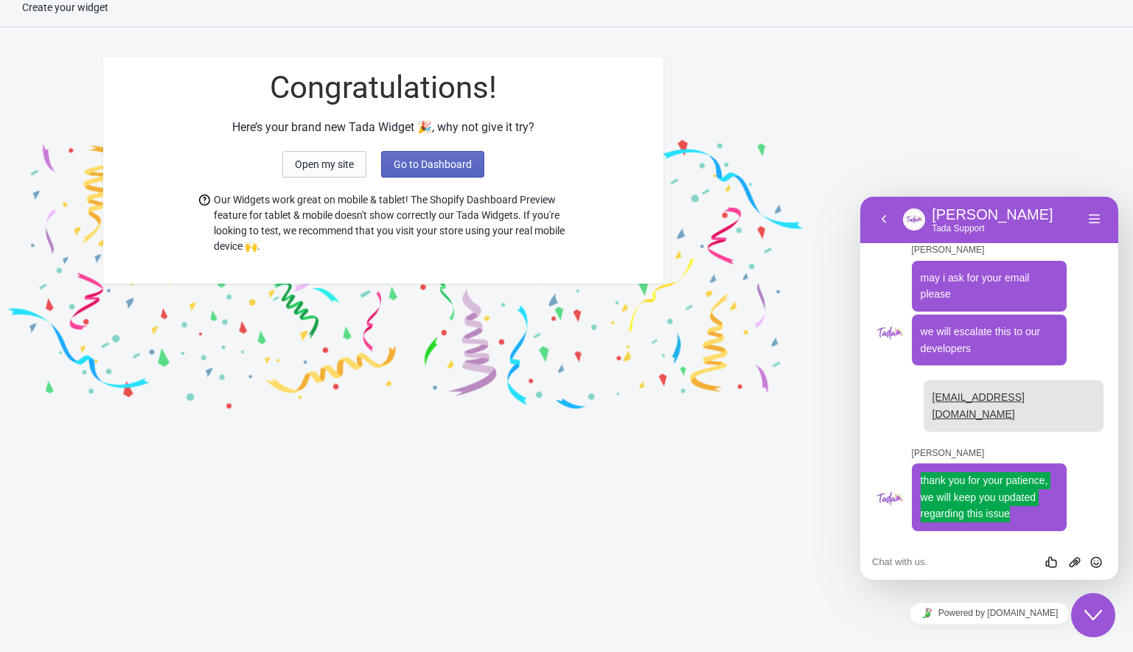
scroll to position [15, 0]
click at [439, 164] on span "Go to Dashboard" at bounding box center [433, 165] width 78 height 12
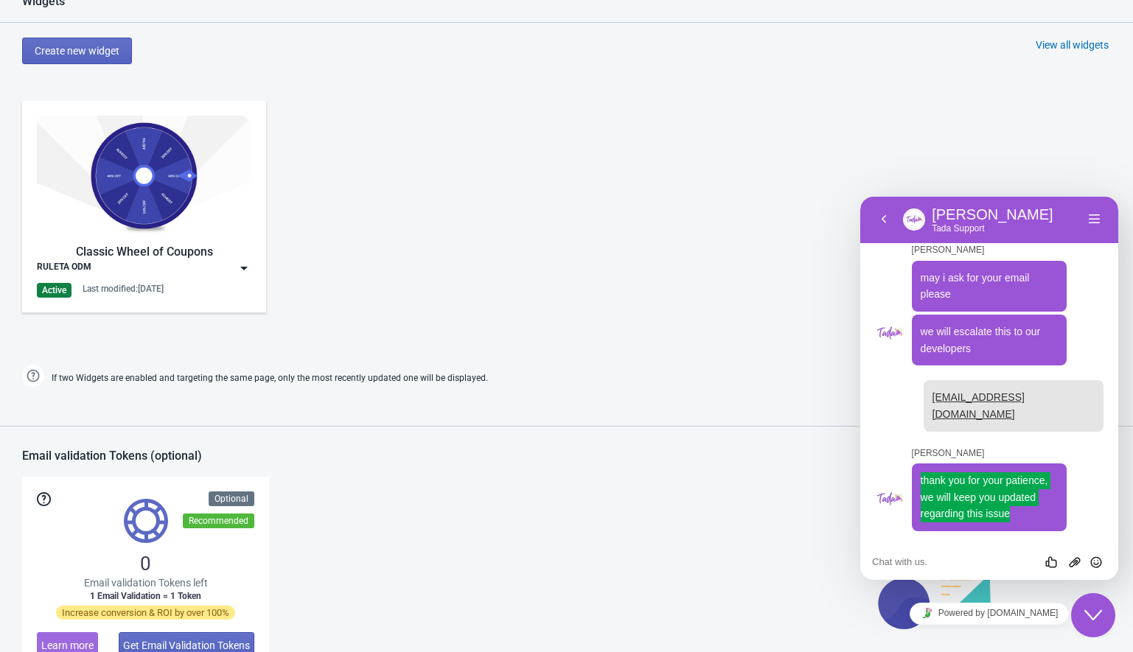
scroll to position [650, 0]
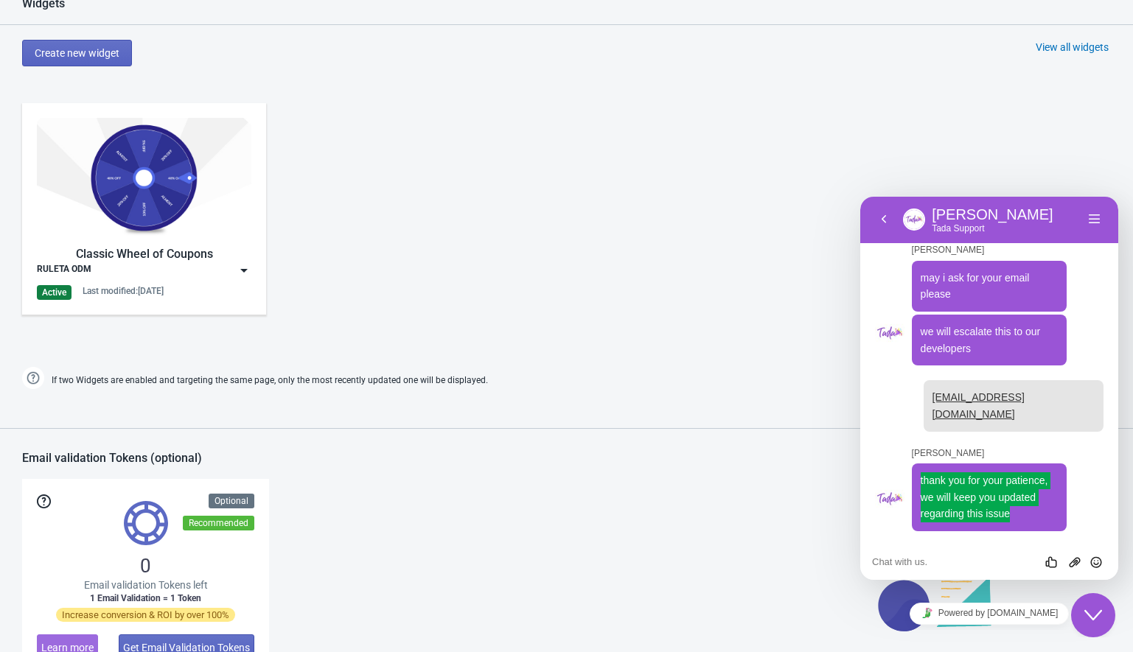
click at [244, 269] on img at bounding box center [244, 270] width 15 height 15
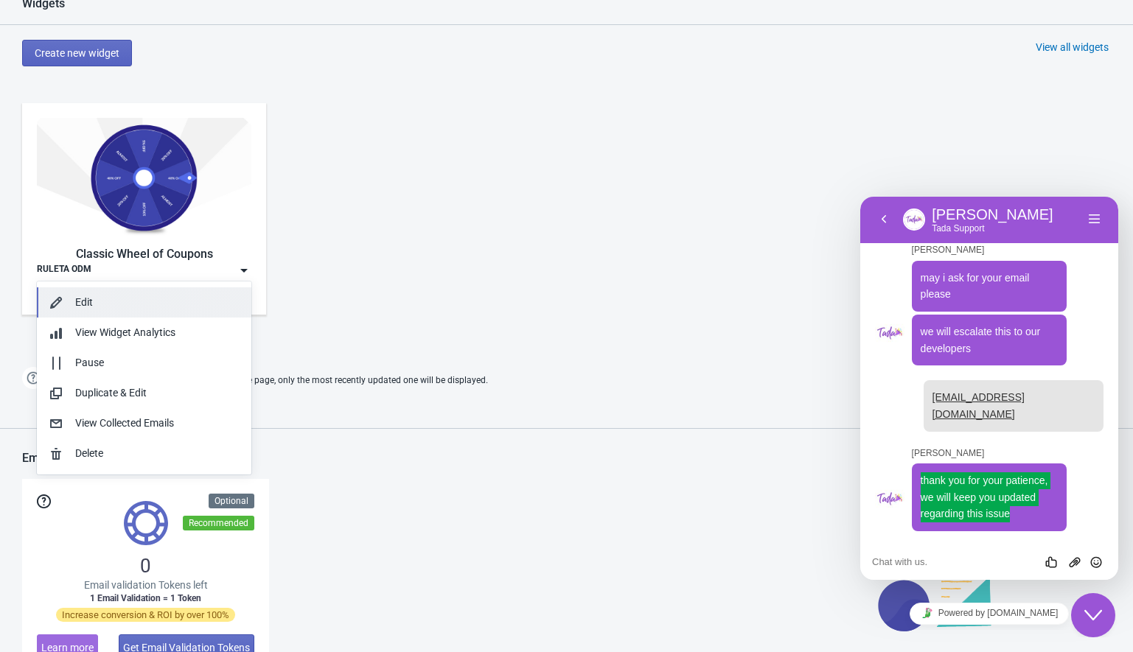
click at [108, 302] on div "Edit" at bounding box center [157, 302] width 164 height 15
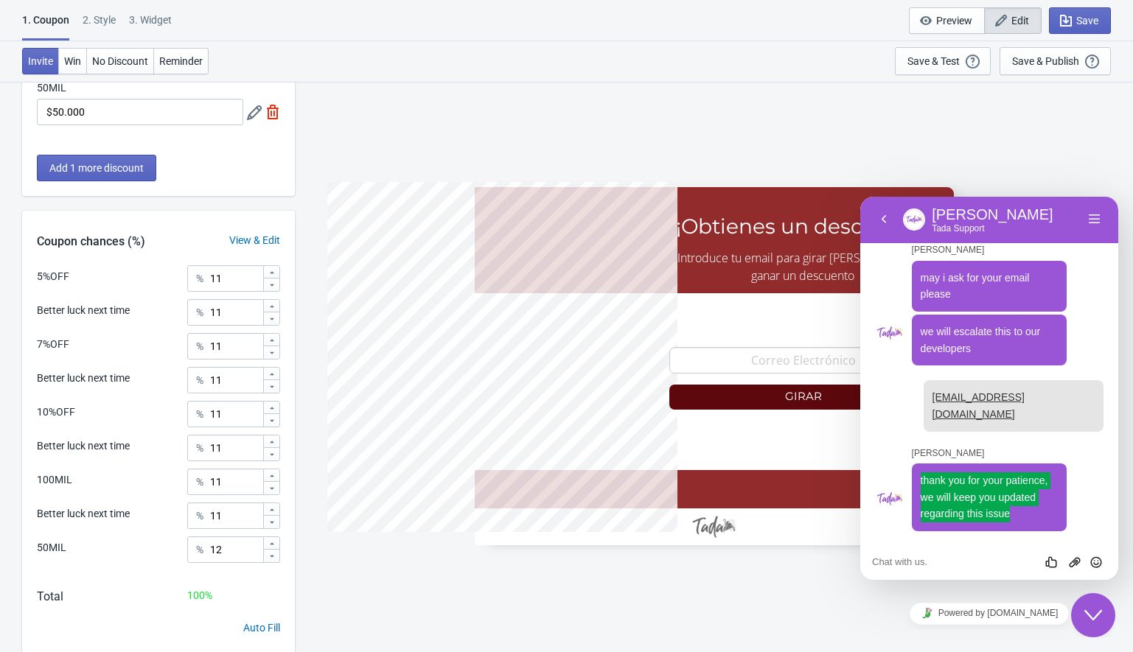
scroll to position [602, 0]
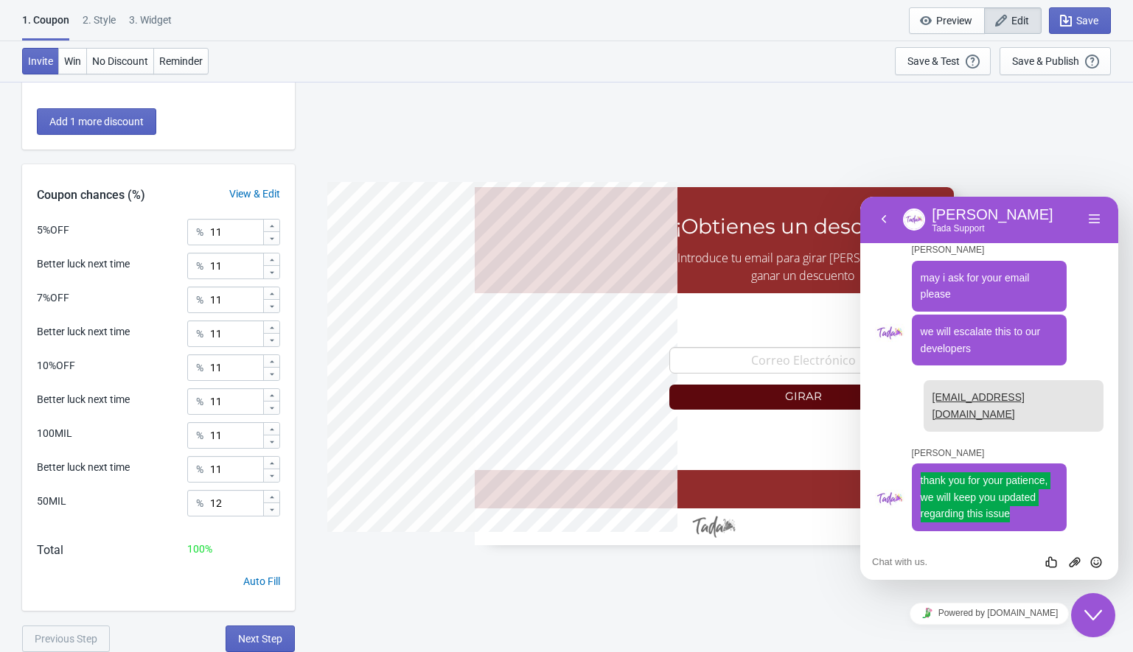
click at [172, 20] on div "3. Widget" at bounding box center [150, 26] width 43 height 26
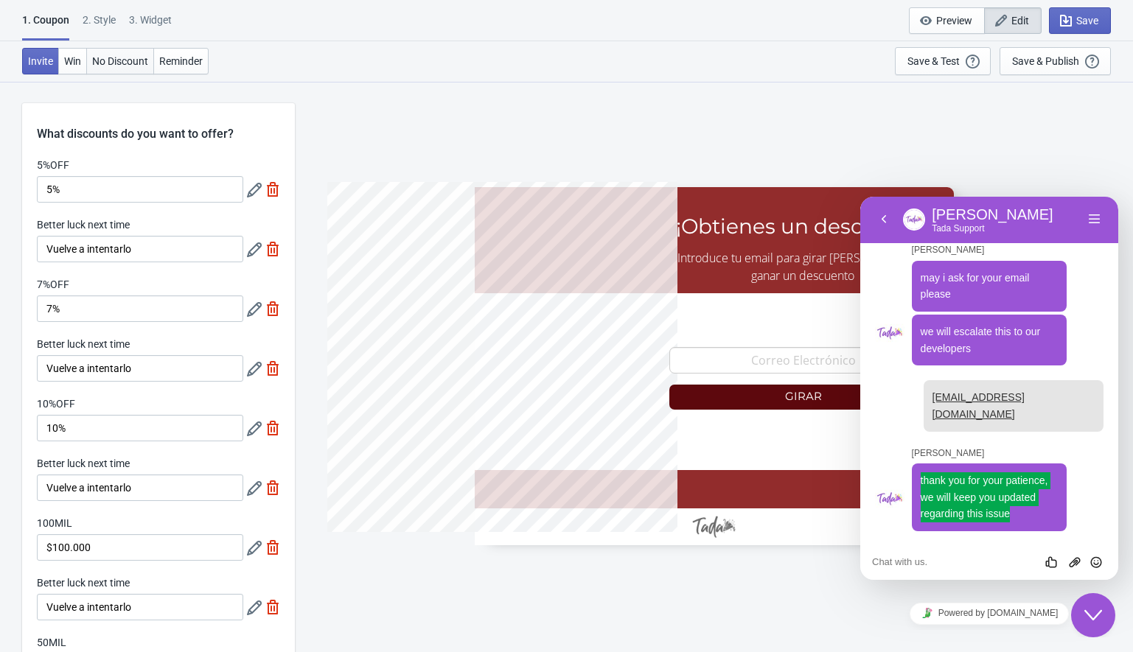
select select "1"
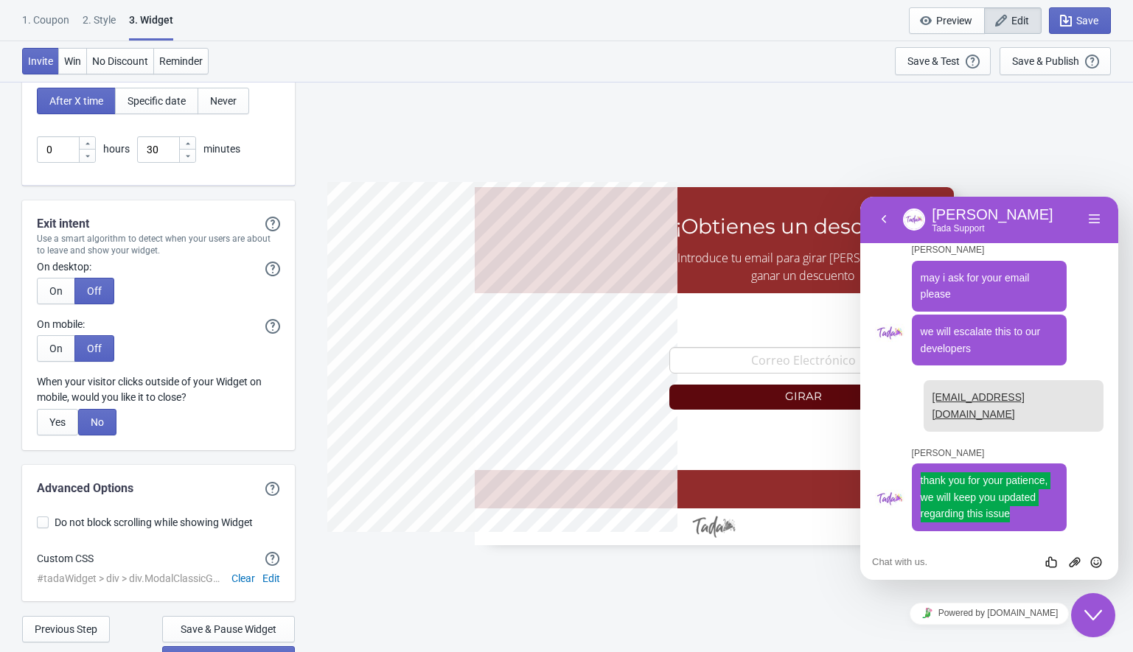
scroll to position [4056, 0]
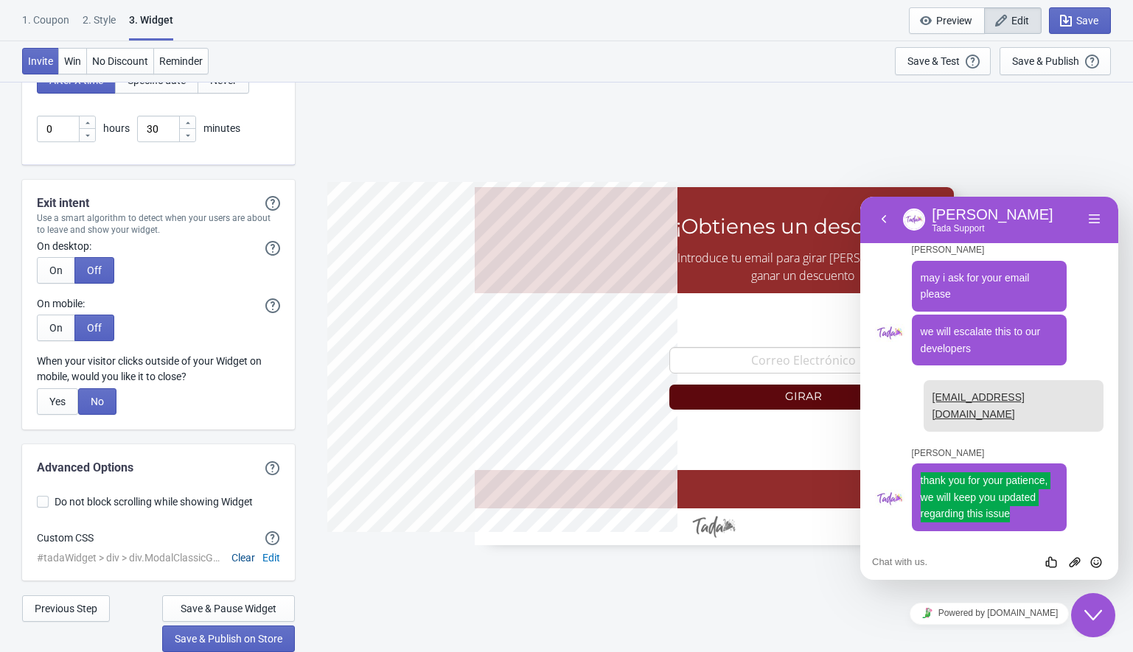
click at [248, 563] on span "Clear" at bounding box center [243, 558] width 24 height 12
click at [271, 560] on span "Edit" at bounding box center [271, 558] width 18 height 12
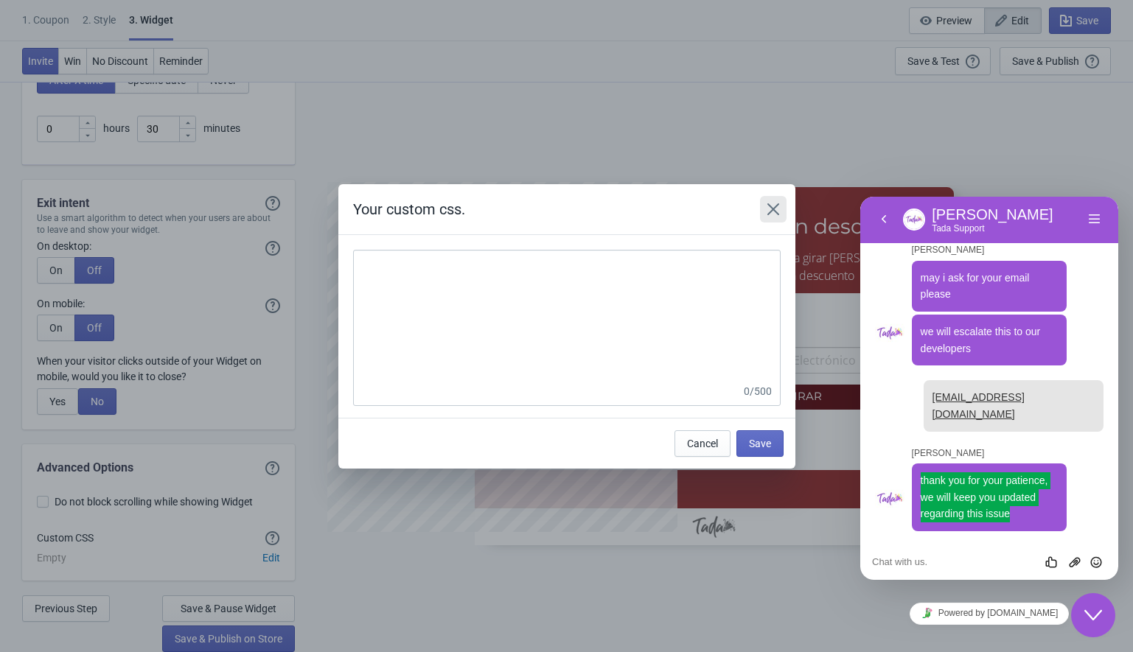
click at [771, 201] on button "Close" at bounding box center [773, 209] width 27 height 27
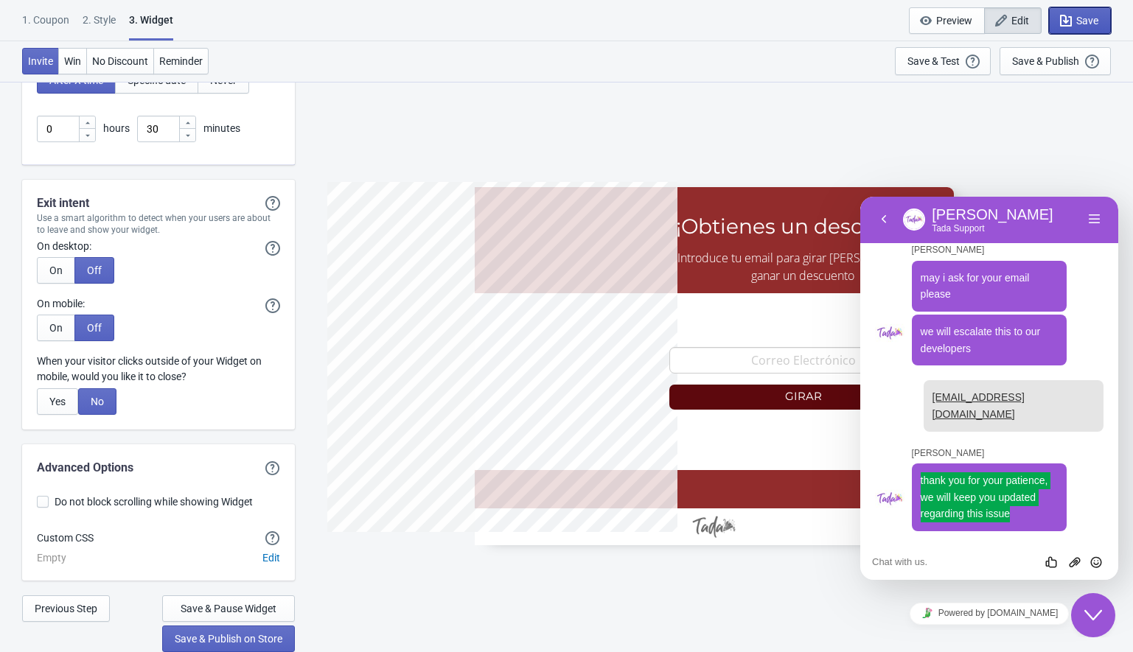
click at [1079, 17] on span "Save" at bounding box center [1087, 21] width 22 height 12
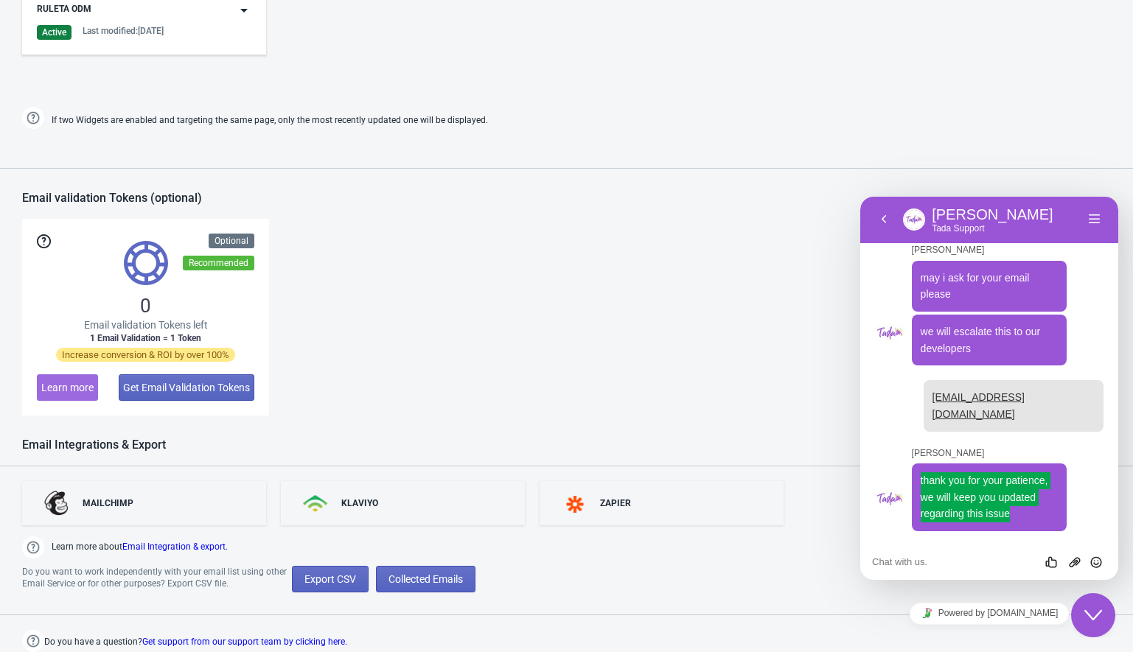
scroll to position [734, 0]
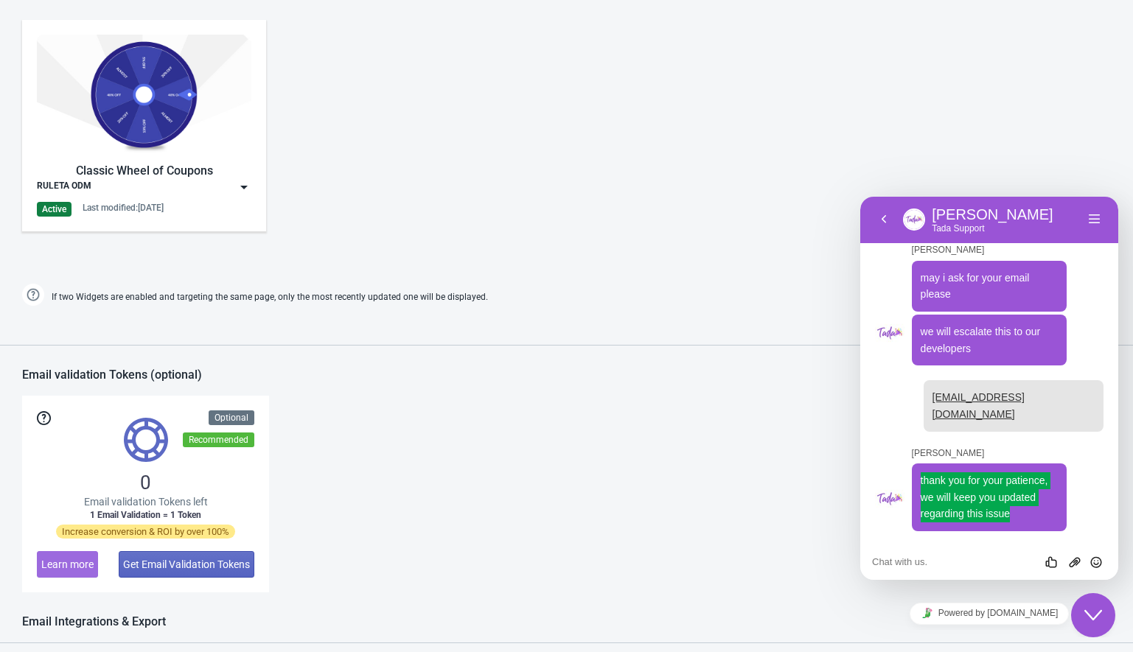
click at [245, 187] on img at bounding box center [244, 187] width 15 height 15
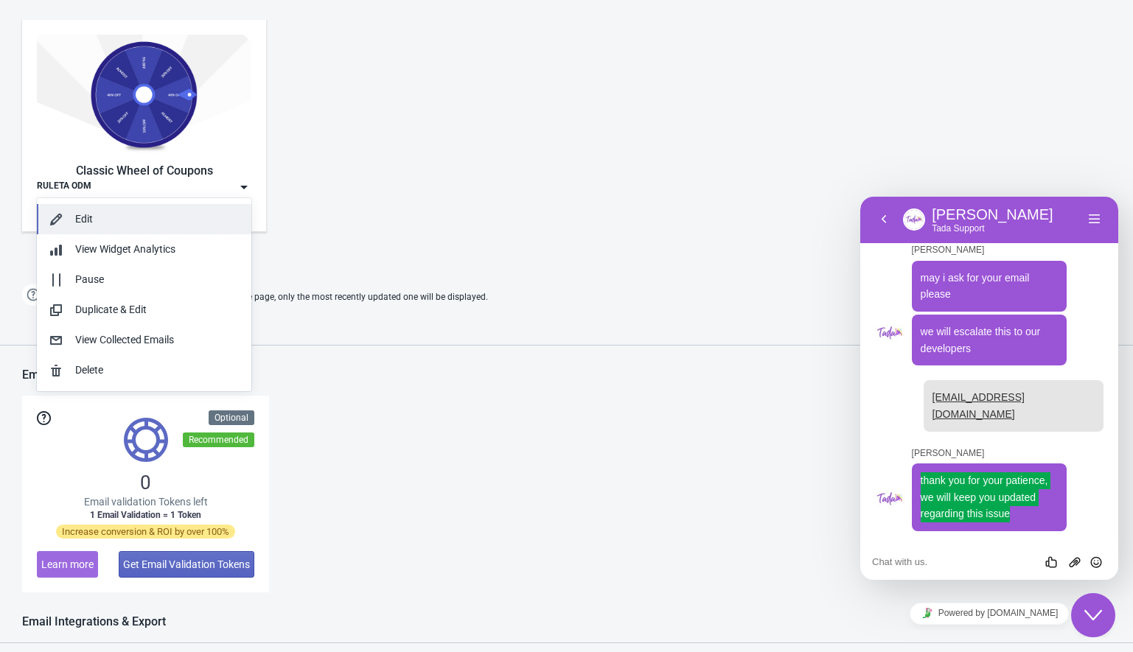
click at [118, 223] on div "Edit" at bounding box center [157, 219] width 164 height 15
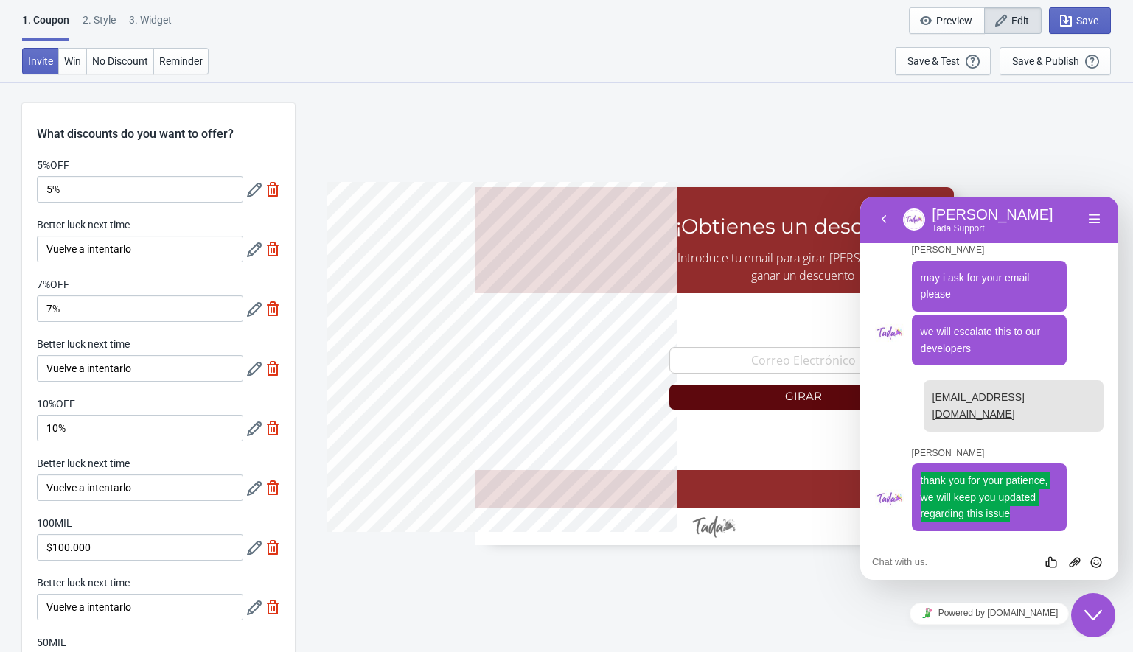
click at [153, 28] on div "3. Widget" at bounding box center [150, 26] width 43 height 26
select select "1"
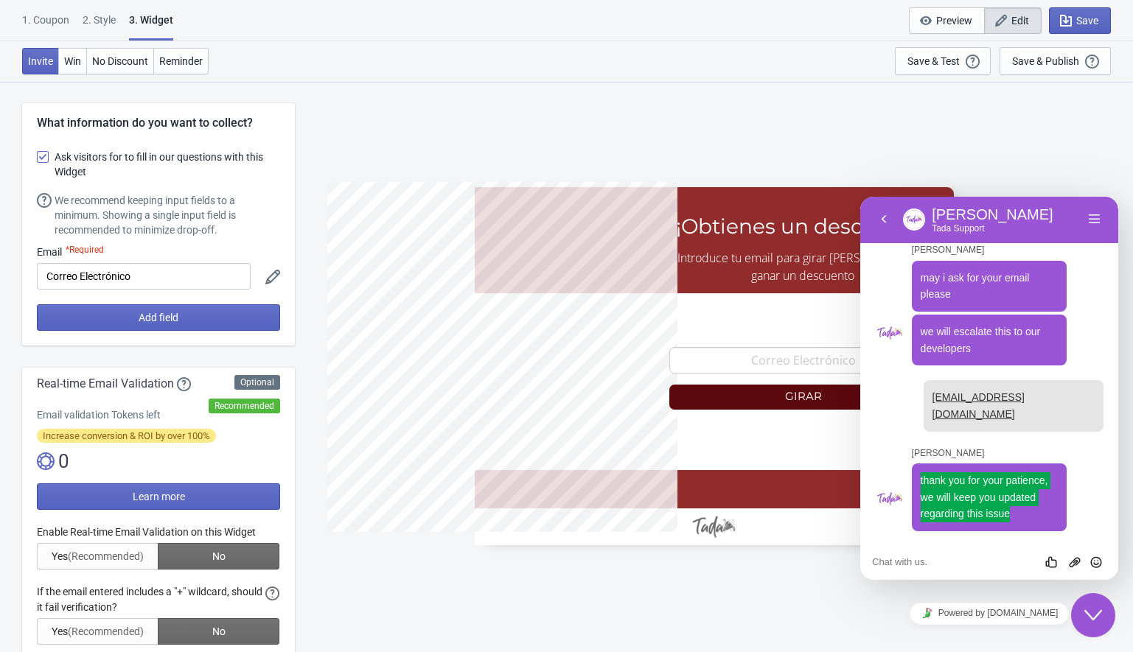
click at [162, 17] on div "3. Widget" at bounding box center [151, 27] width 44 height 28
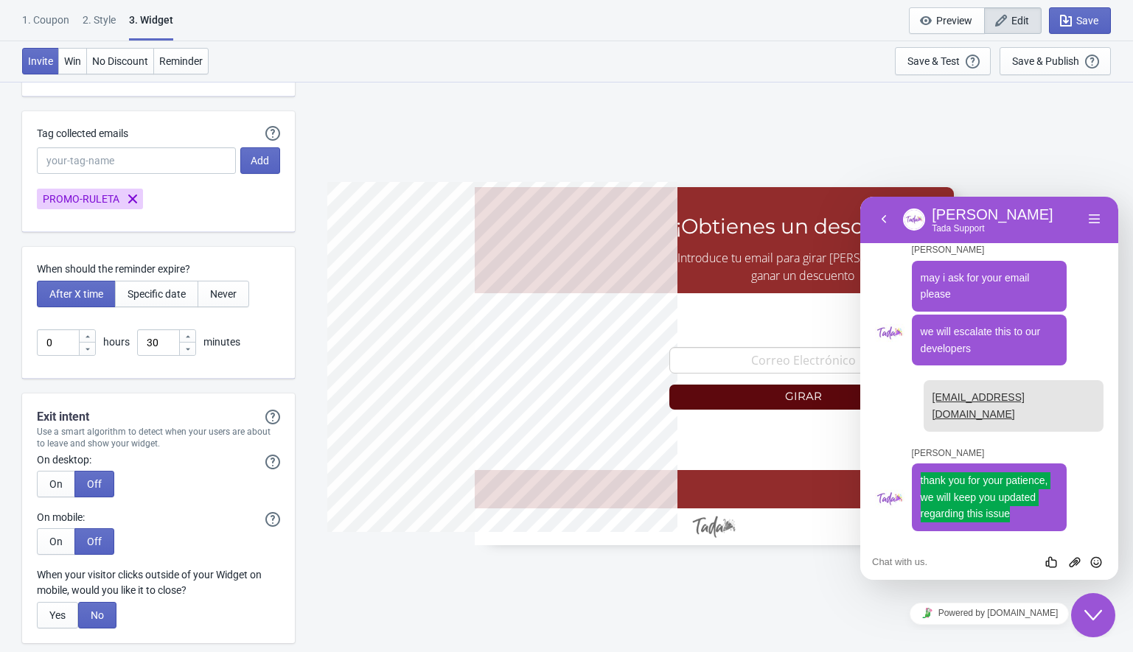
scroll to position [4056, 0]
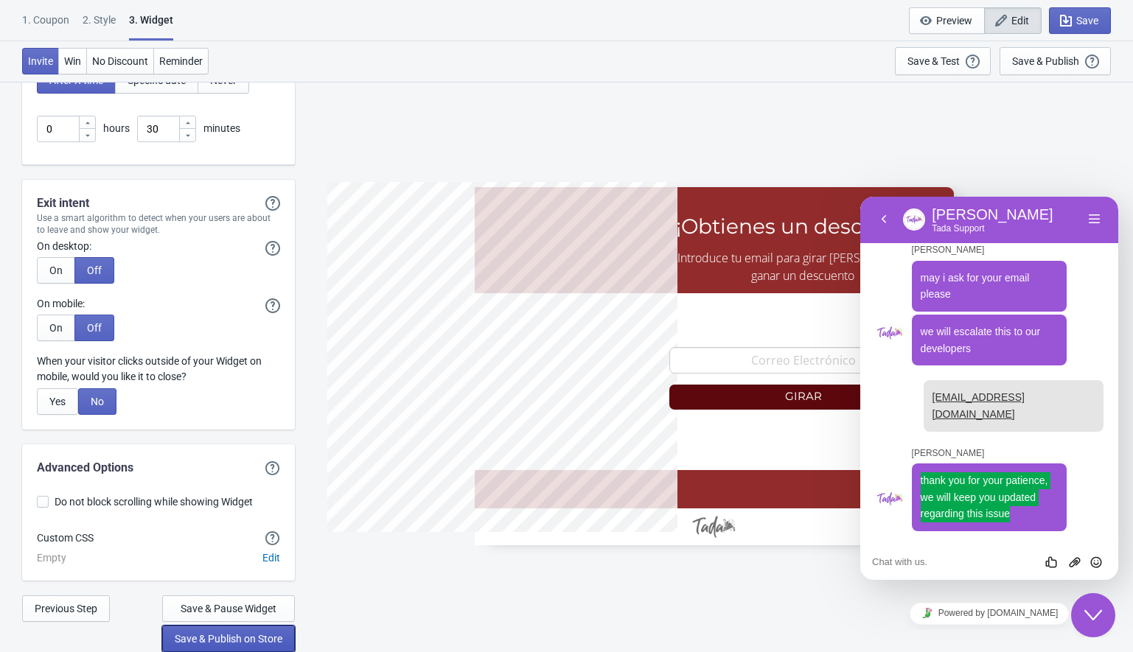
click at [212, 640] on span "Save & Publish on Store" at bounding box center [229, 639] width 108 height 12
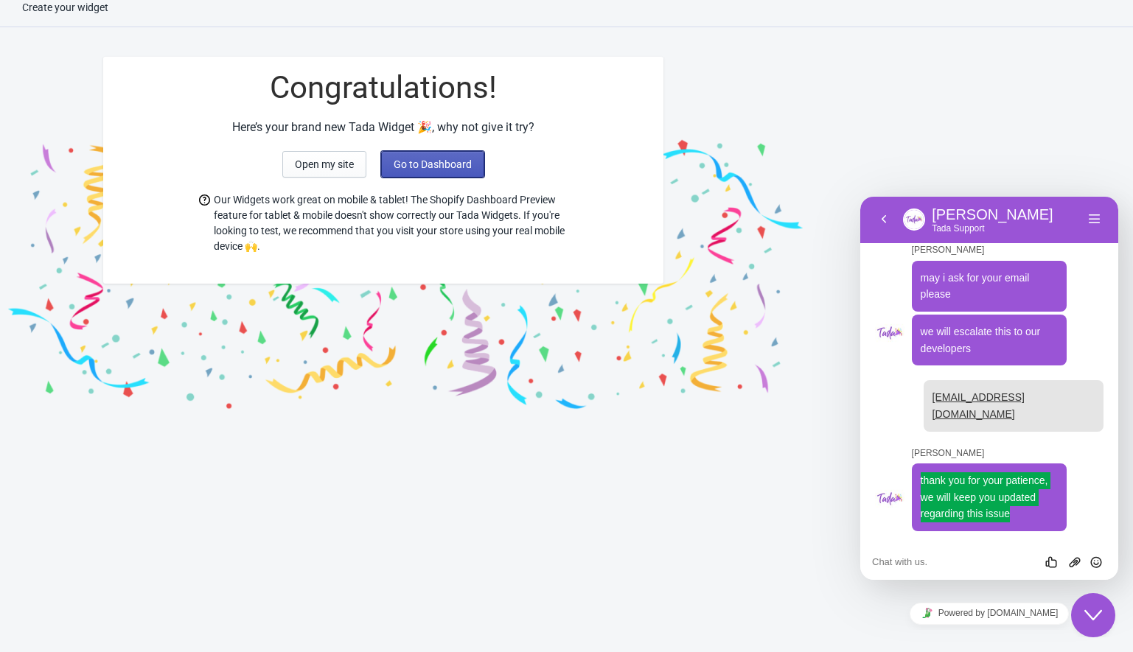
click at [430, 156] on button "Go to Dashboard" at bounding box center [432, 164] width 103 height 27
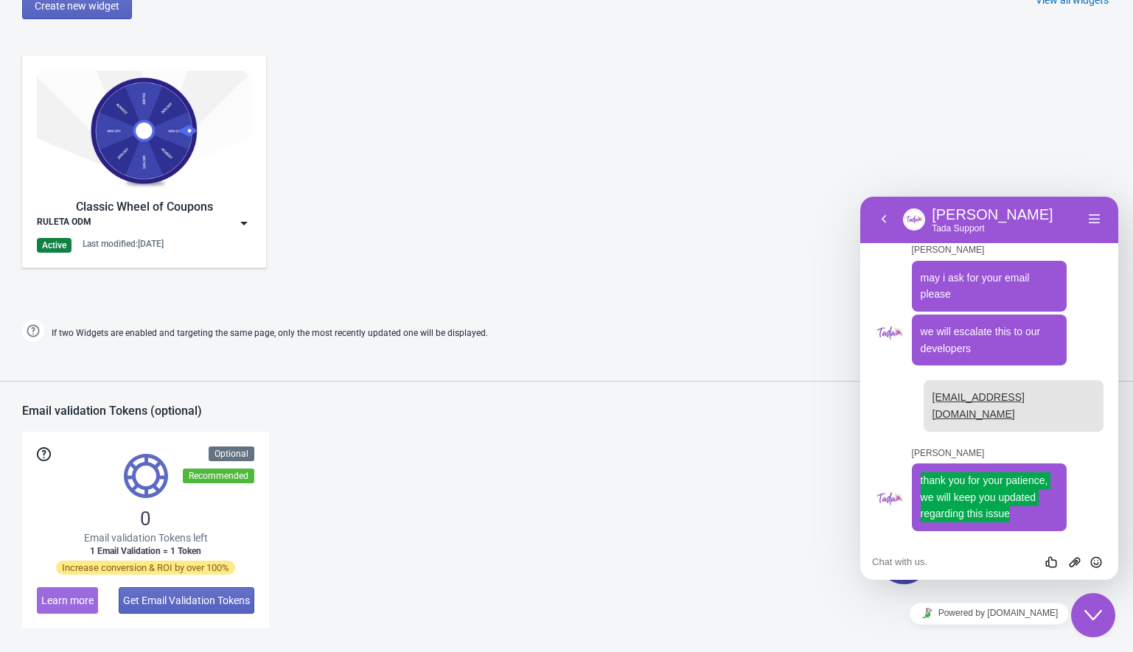
scroll to position [677, 0]
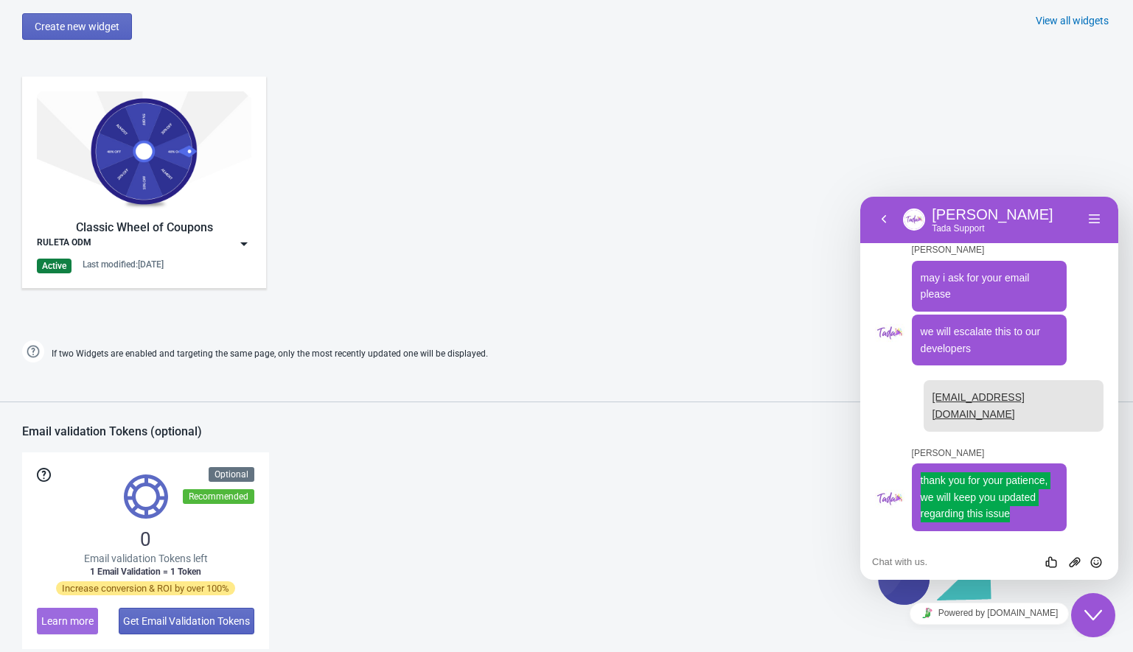
click at [245, 237] on img at bounding box center [244, 244] width 15 height 15
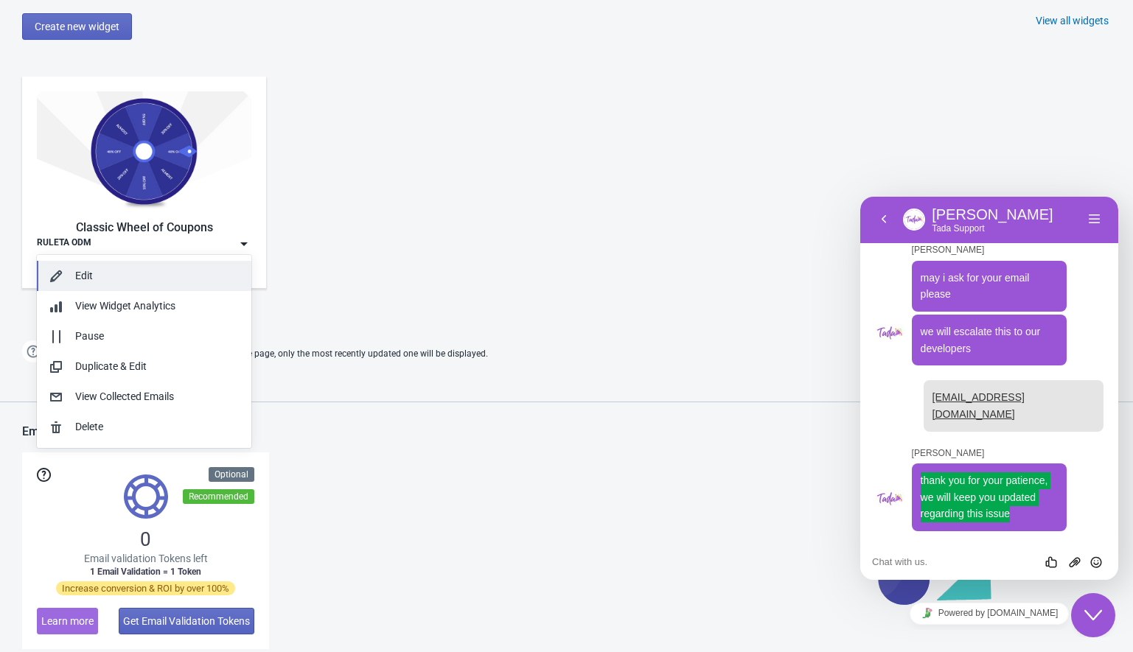
click at [146, 268] on div "Edit" at bounding box center [157, 275] width 164 height 15
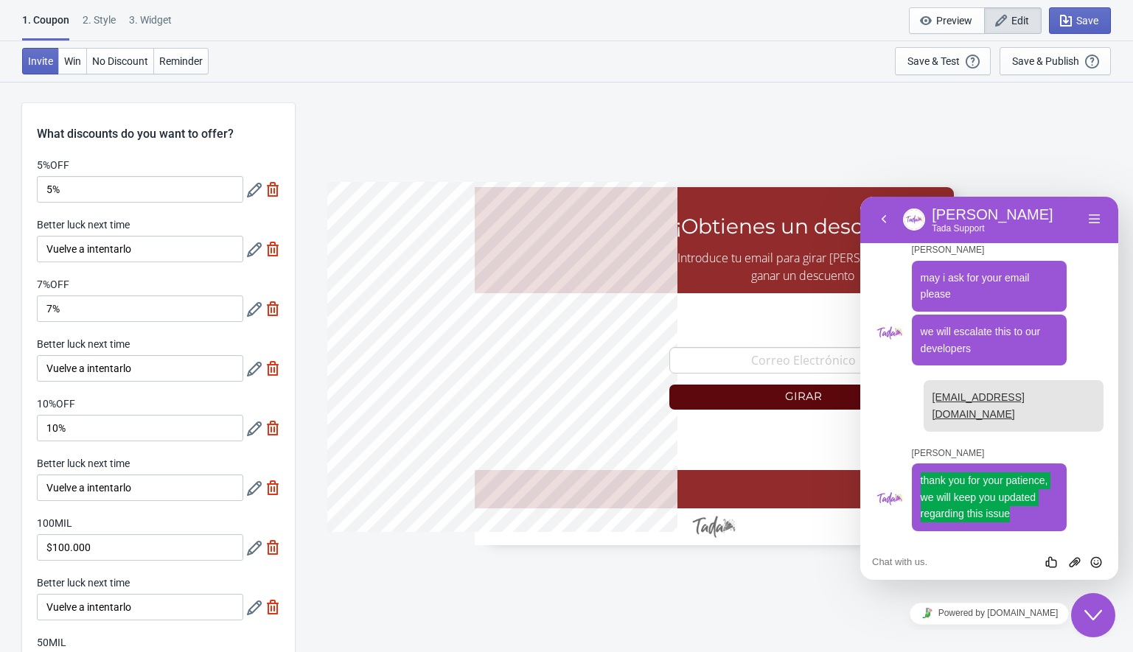
click at [151, 19] on div "3. Widget" at bounding box center [150, 26] width 43 height 26
select select "1"
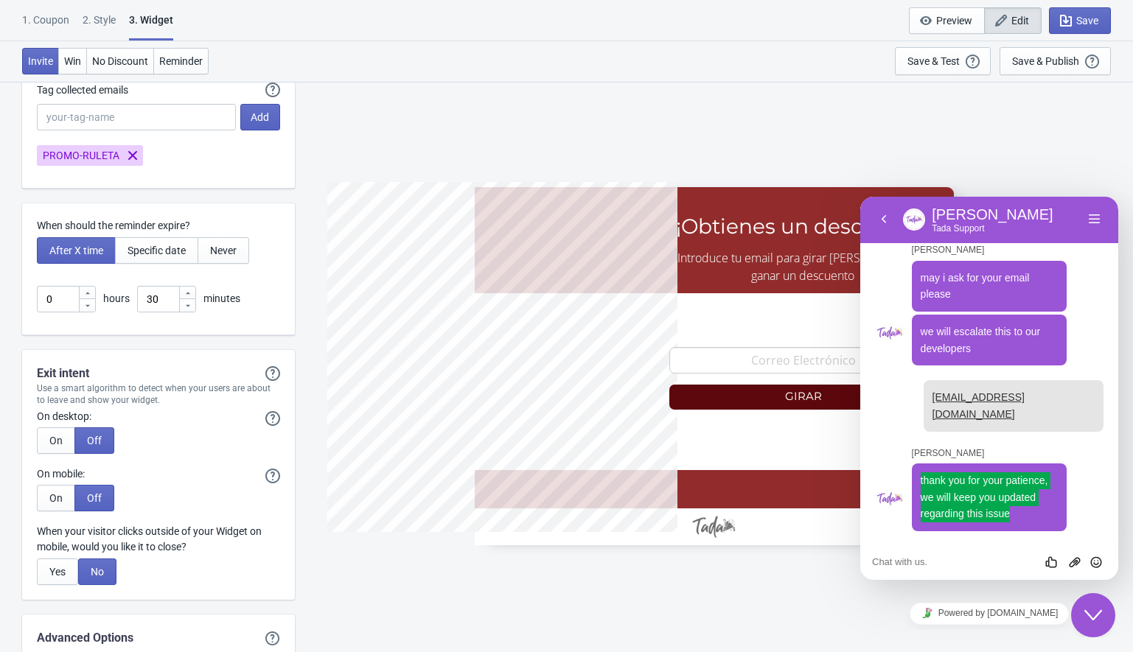
scroll to position [3860, 0]
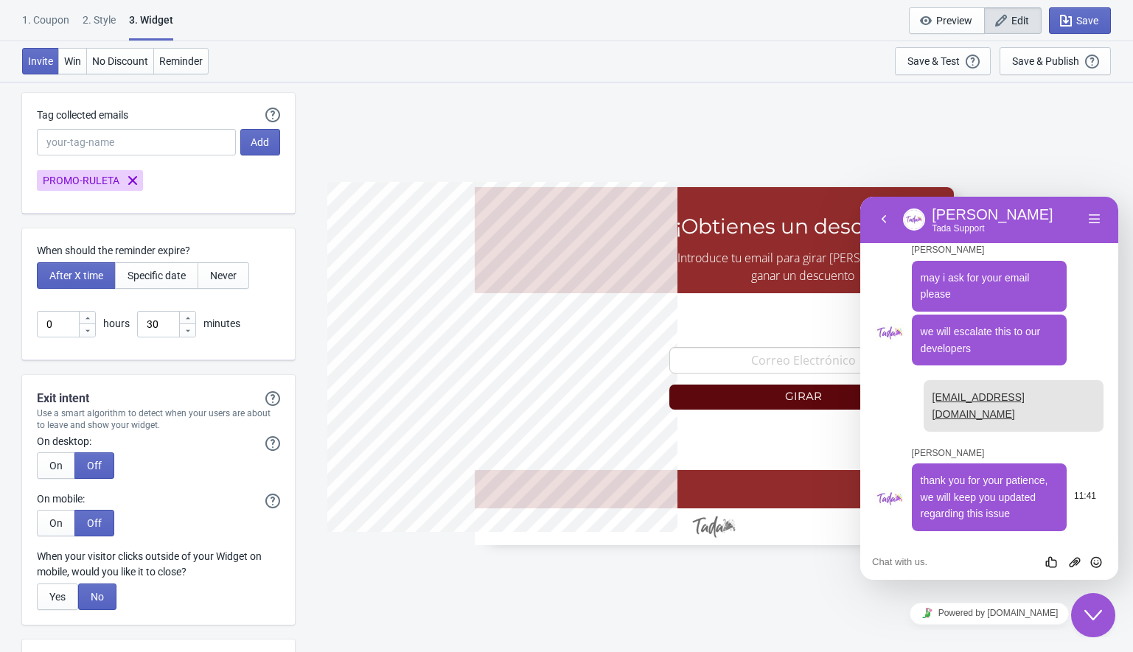
click at [958, 512] on p "thank you for your patience, we will keep you updated regarding this issue" at bounding box center [990, 498] width 138 height 50
